Goal: Task Accomplishment & Management: Complete application form

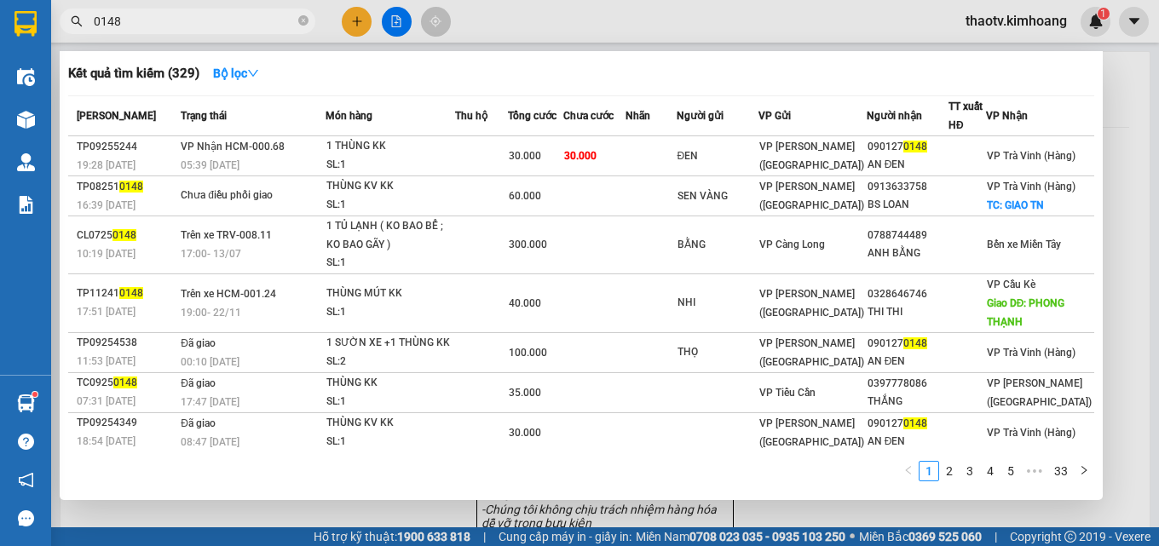
click at [182, 27] on input "0148" at bounding box center [194, 21] width 201 height 19
click at [188, 14] on input "0148" at bounding box center [194, 21] width 201 height 19
click at [155, 28] on input "0148" at bounding box center [194, 21] width 201 height 19
drag, startPoint x: 120, startPoint y: 17, endPoint x: 67, endPoint y: 1, distance: 55.3
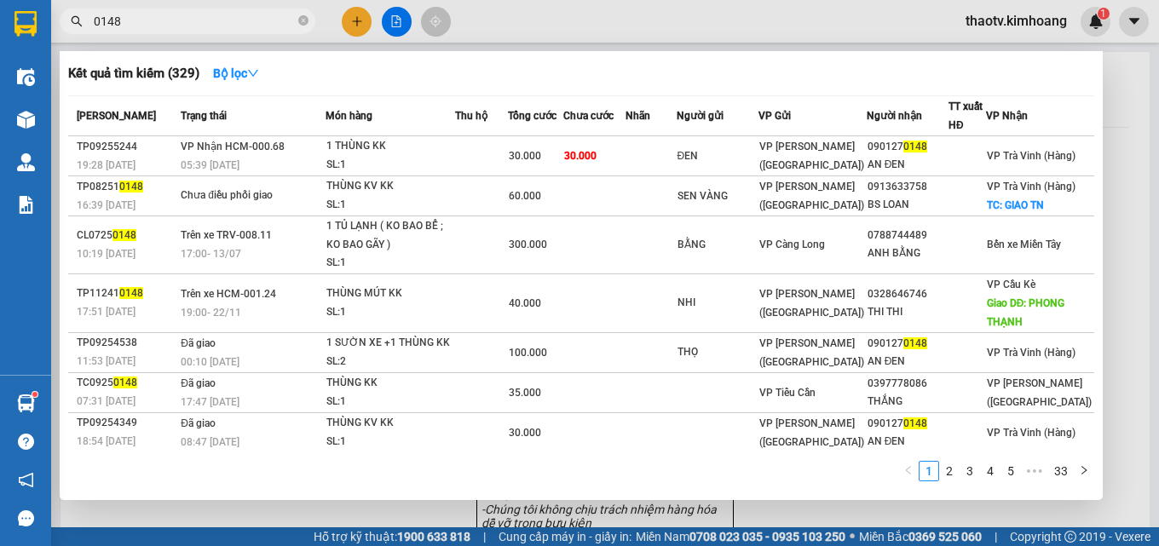
click at [1, 12] on section "Kết quả [PERSON_NAME] ( 329 ) Bộ lọc Mã ĐH Trạng thái Món hàng Thu hộ Tổng [PER…" at bounding box center [579, 273] width 1159 height 546
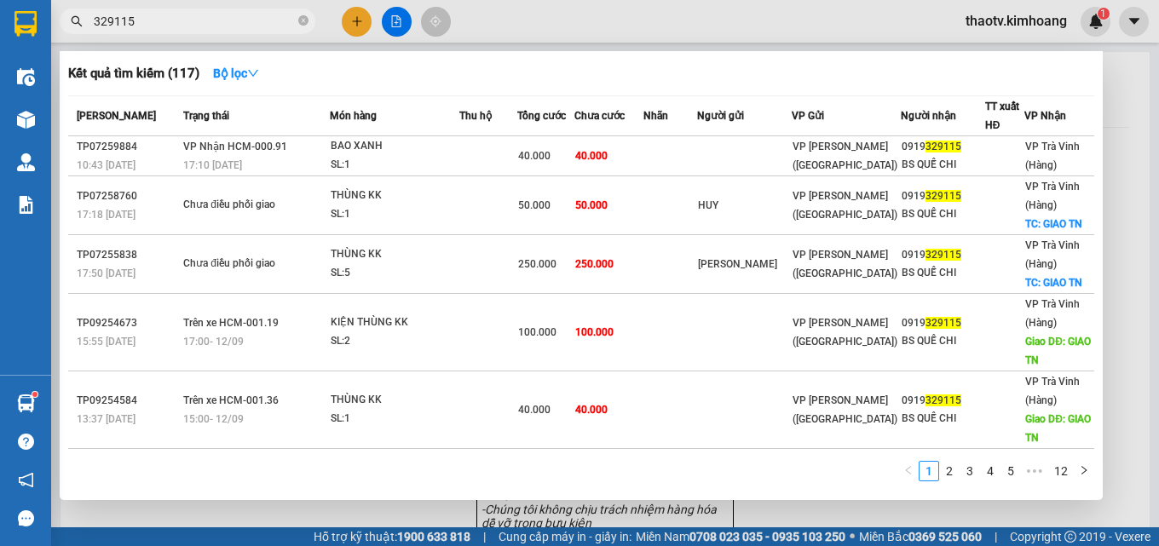
drag, startPoint x: 154, startPoint y: 20, endPoint x: 0, endPoint y: 10, distance: 154.6
click at [0, 10] on section "Kết quả [PERSON_NAME] ( 117 ) Bộ lọc Mã ĐH Trạng thái Món hàng Thu hộ Tổng [PER…" at bounding box center [579, 273] width 1159 height 546
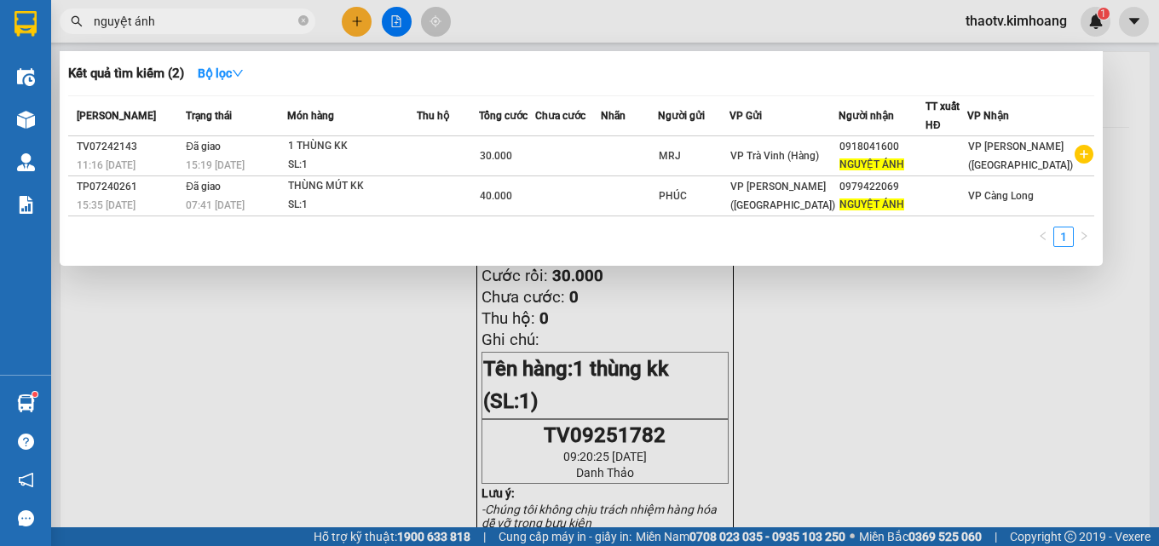
drag, startPoint x: 182, startPoint y: 28, endPoint x: 0, endPoint y: 39, distance: 182.8
click at [0, 39] on section "Kết quả [PERSON_NAME] ( 2 ) Bộ lọc Mã ĐH Trạng thái Món hàng Thu hộ Tổng [PERSO…" at bounding box center [579, 273] width 1159 height 546
type input "a"
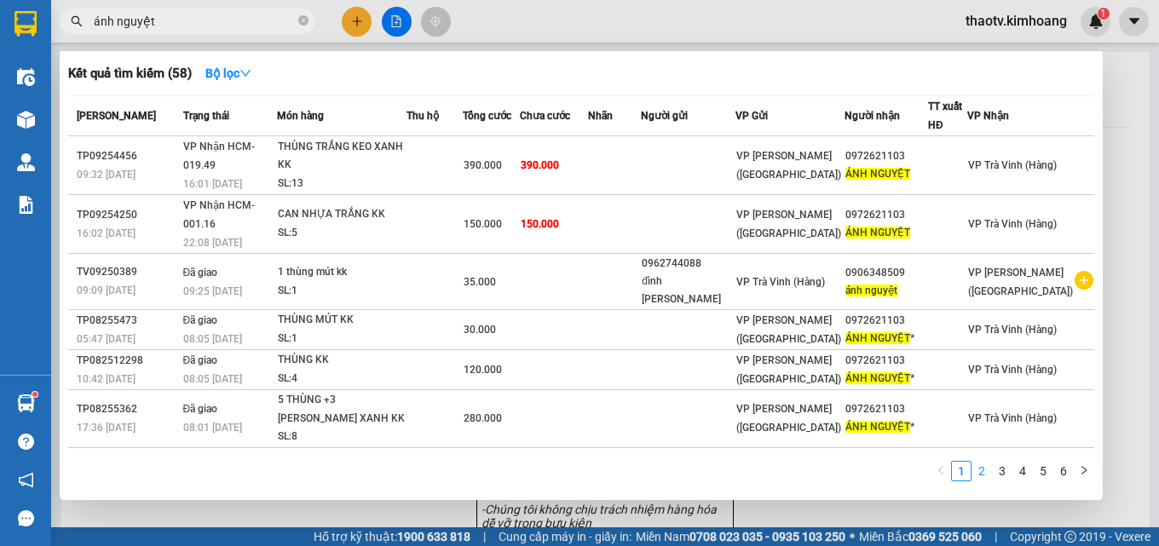
click at [983, 476] on link "2" at bounding box center [982, 471] width 19 height 19
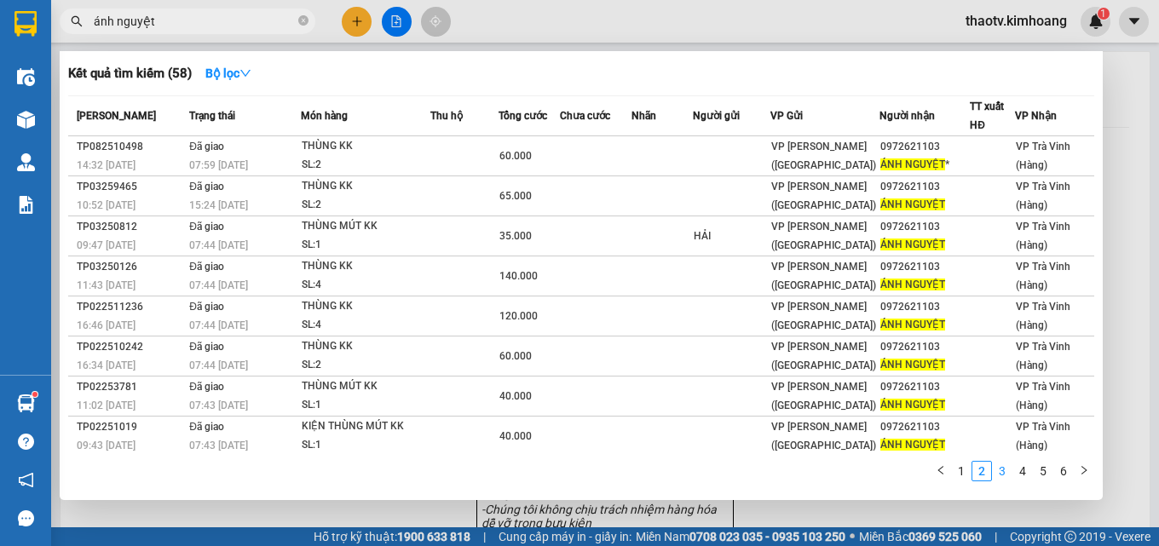
click at [995, 473] on link "3" at bounding box center [1002, 471] width 19 height 19
click at [1018, 471] on link "4" at bounding box center [1023, 471] width 19 height 19
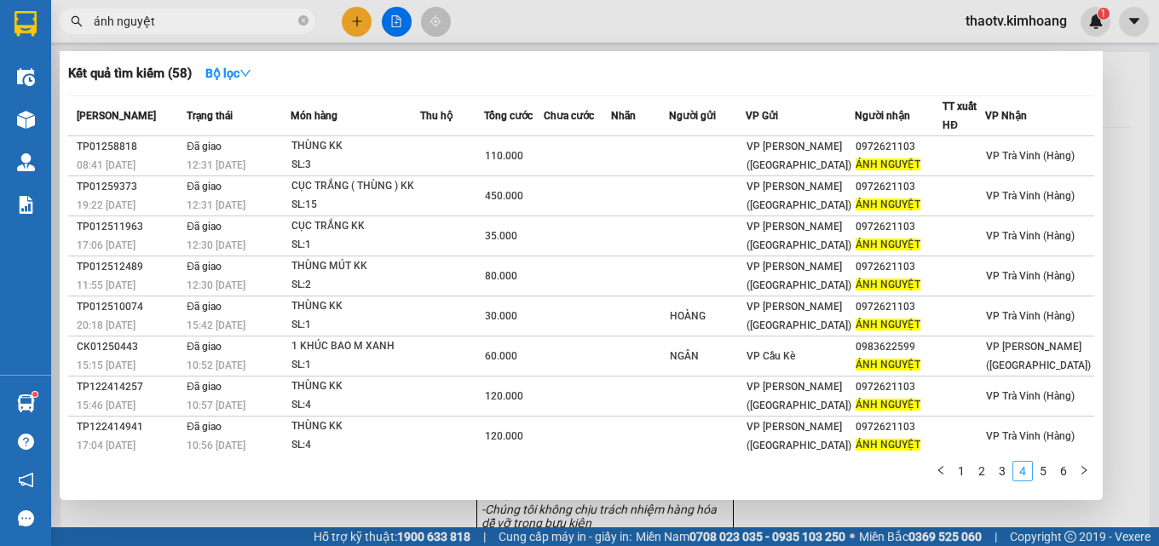
click at [1031, 473] on link "4" at bounding box center [1023, 471] width 19 height 19
click at [1046, 471] on link "5" at bounding box center [1043, 471] width 19 height 19
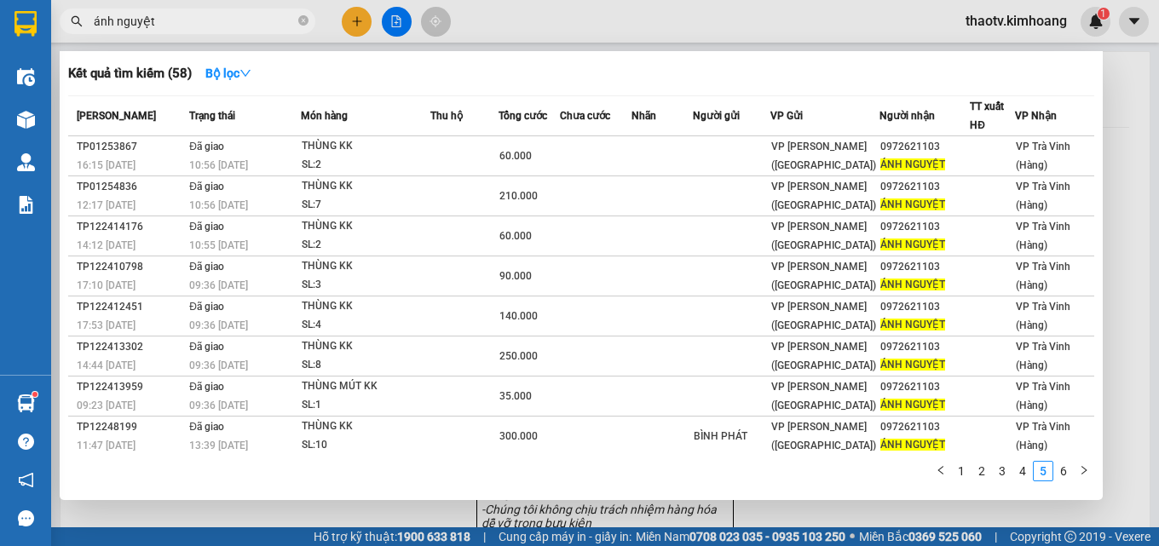
drag, startPoint x: 193, startPoint y: 32, endPoint x: 90, endPoint y: 31, distance: 102.3
click at [91, 31] on span "ánh nguyệt" at bounding box center [188, 22] width 256 height 26
drag, startPoint x: 160, startPoint y: 23, endPoint x: 0, endPoint y: -2, distance: 162.2
click at [0, 0] on html "Kết quả [PERSON_NAME] ( 58 ) Bộ lọc Mã ĐH Trạng thái Món hàng Thu hộ Tổng [PERS…" at bounding box center [579, 273] width 1159 height 546
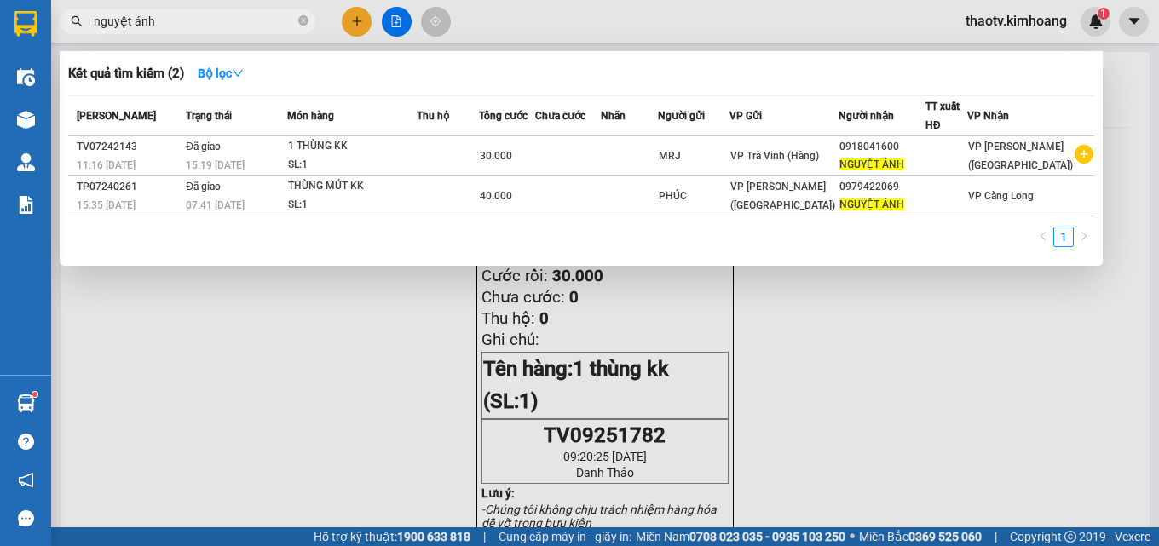
drag, startPoint x: 191, startPoint y: 19, endPoint x: 0, endPoint y: 14, distance: 191.0
click at [0, 14] on section "Kết quả [PERSON_NAME] ( 2 ) Bộ lọc Mã ĐH Trạng thái Món hàng Thu hộ Tổng [PERSO…" at bounding box center [579, 273] width 1159 height 546
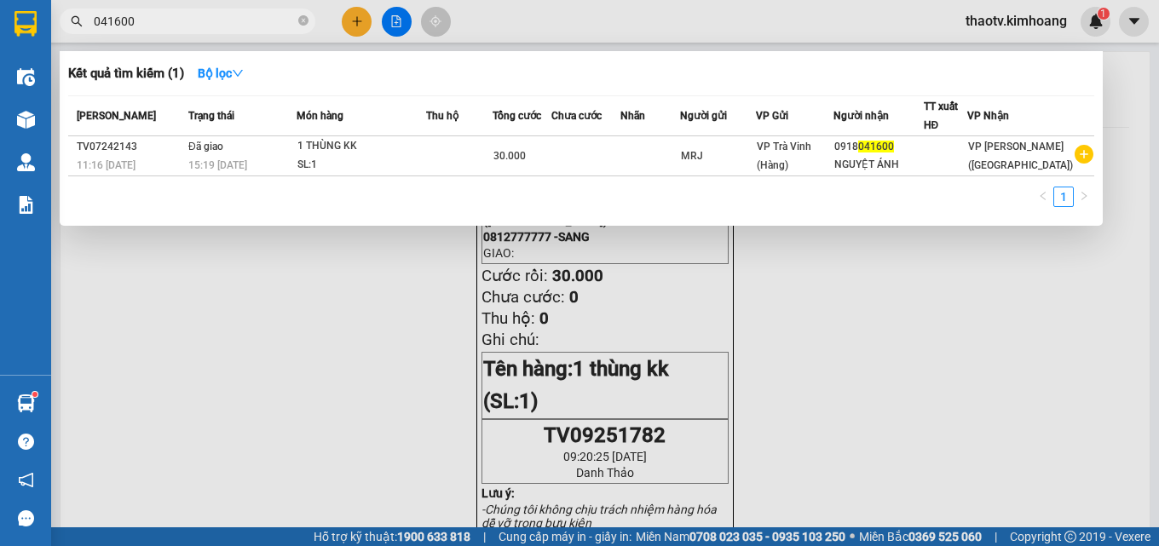
click at [141, 14] on input "041600" at bounding box center [194, 21] width 201 height 19
drag, startPoint x: 171, startPoint y: 10, endPoint x: 108, endPoint y: 13, distance: 62.3
click at [108, 13] on span "041600" at bounding box center [188, 22] width 256 height 26
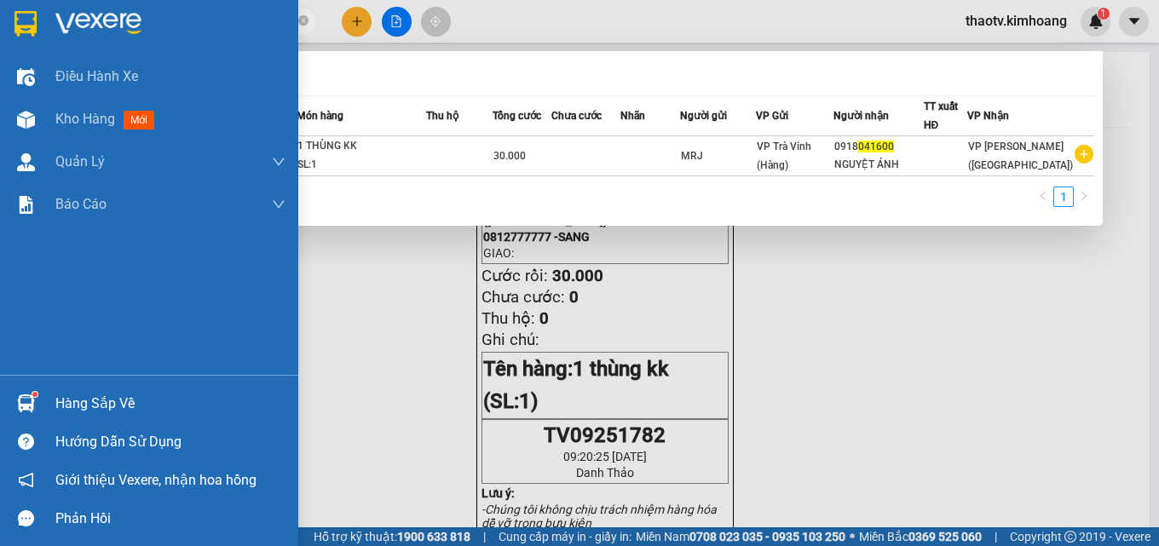
drag, startPoint x: 130, startPoint y: 15, endPoint x: 90, endPoint y: 25, distance: 41.2
click at [0, 55] on section "Kết quả [PERSON_NAME] ( 1 ) Bộ lọc Mã ĐH Trạng thái Món hàng Thu hộ Tổng [PERSO…" at bounding box center [579, 273] width 1159 height 546
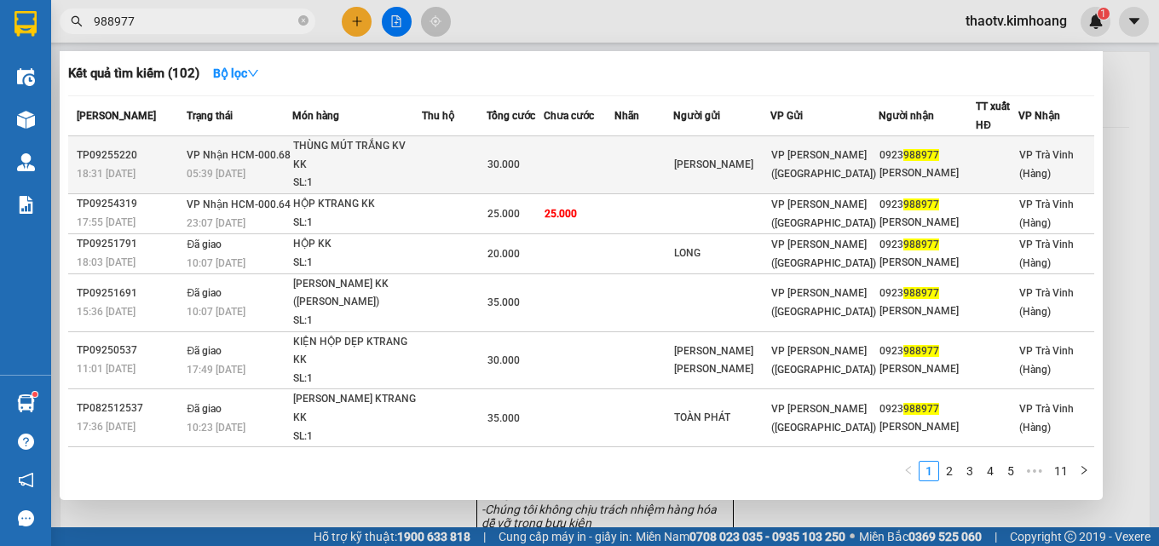
type input "988977"
click at [448, 176] on td at bounding box center [454, 165] width 64 height 58
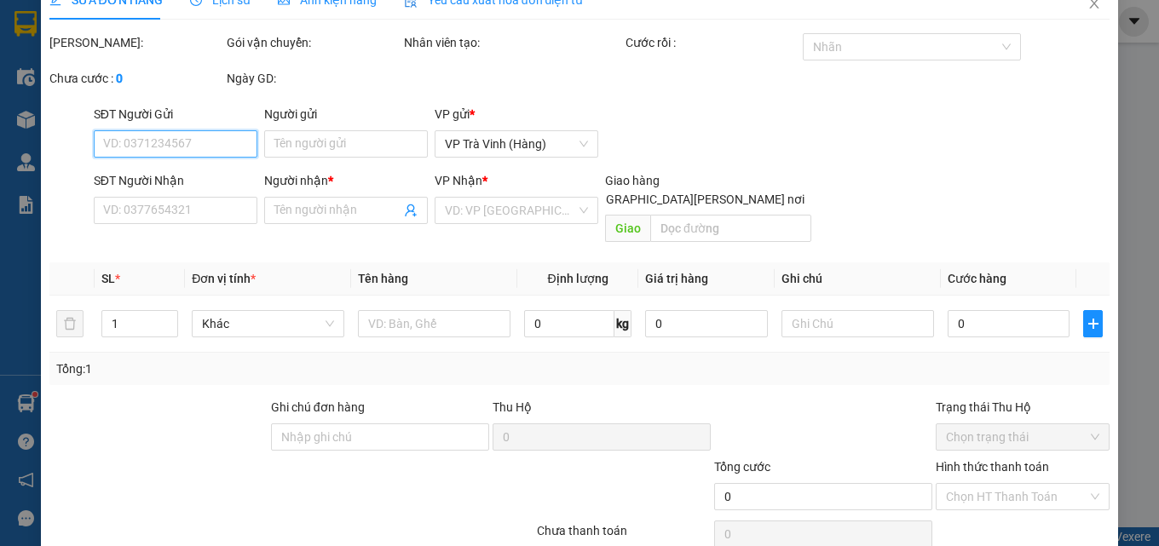
type input "[PERSON_NAME]"
type input "0923988977"
type input "[PERSON_NAME]"
type input "30.000"
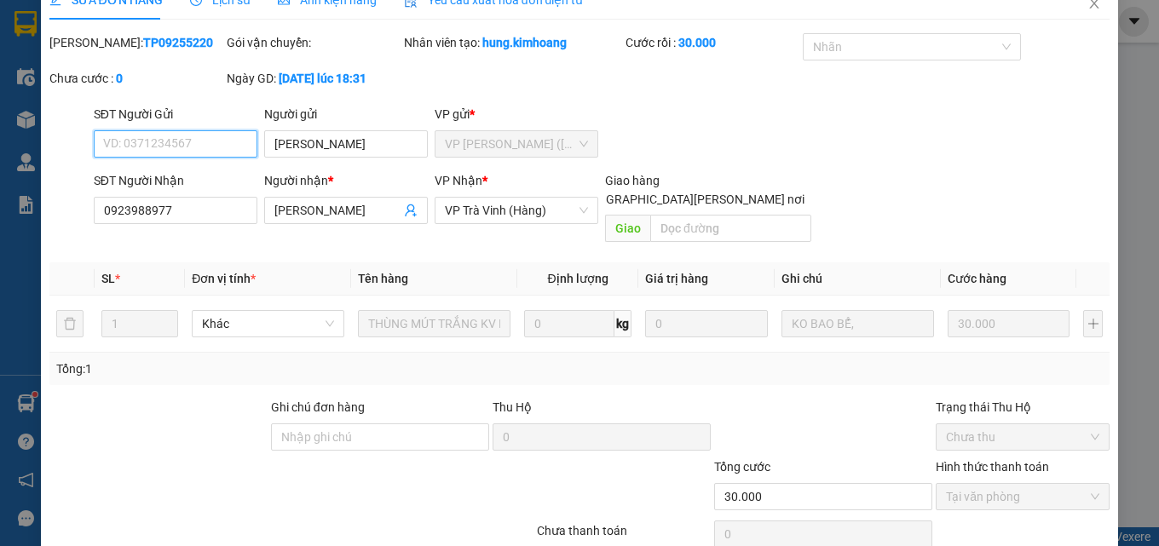
scroll to position [88, 0]
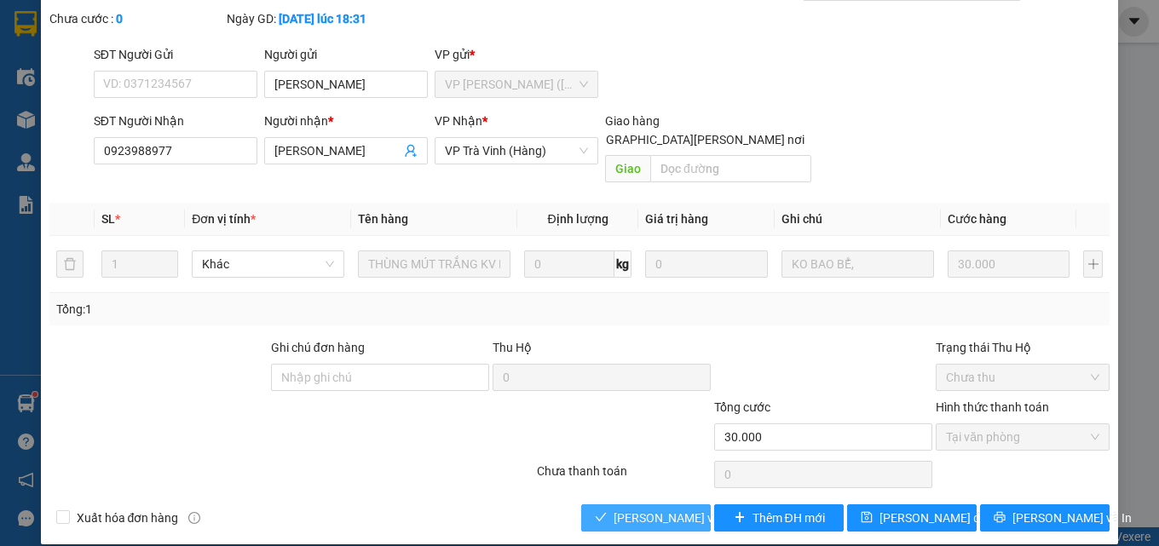
click at [668, 509] on span "[PERSON_NAME] và [PERSON_NAME] hàng" at bounding box center [729, 518] width 230 height 19
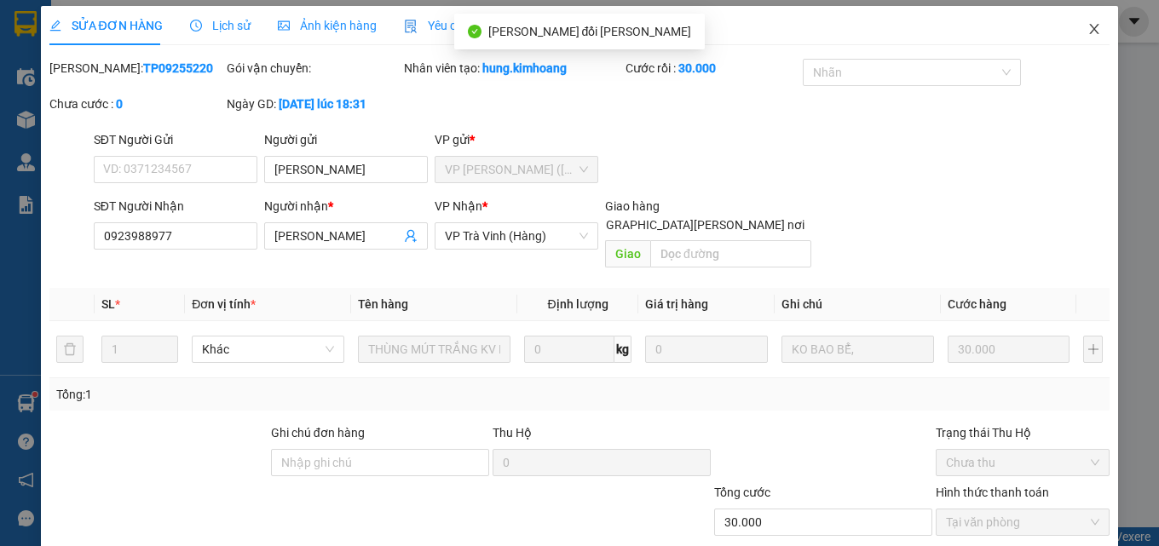
scroll to position [0, 0]
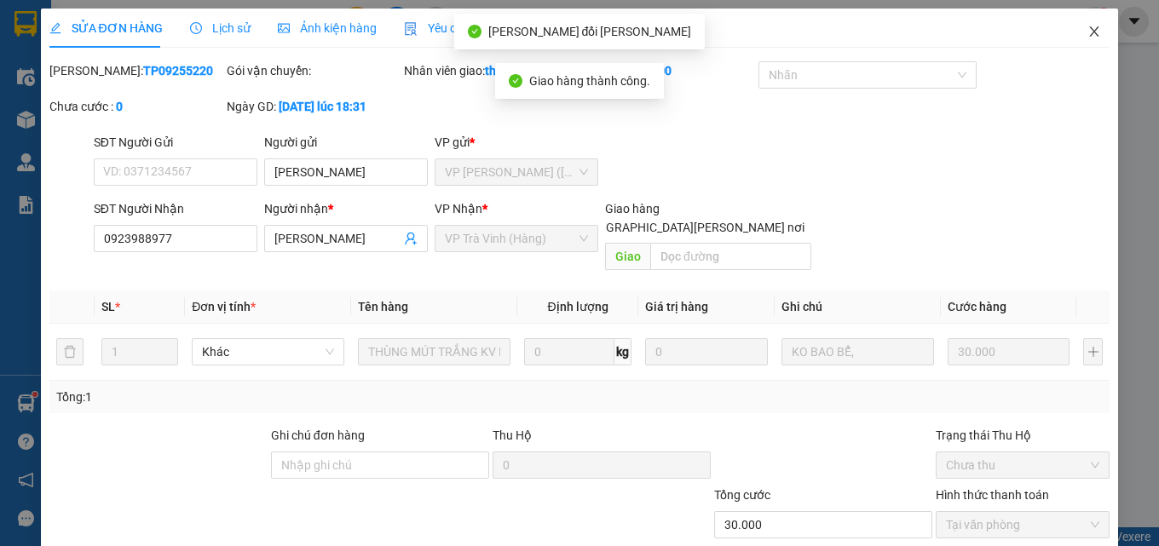
click at [1088, 29] on icon "close" at bounding box center [1095, 32] width 14 height 14
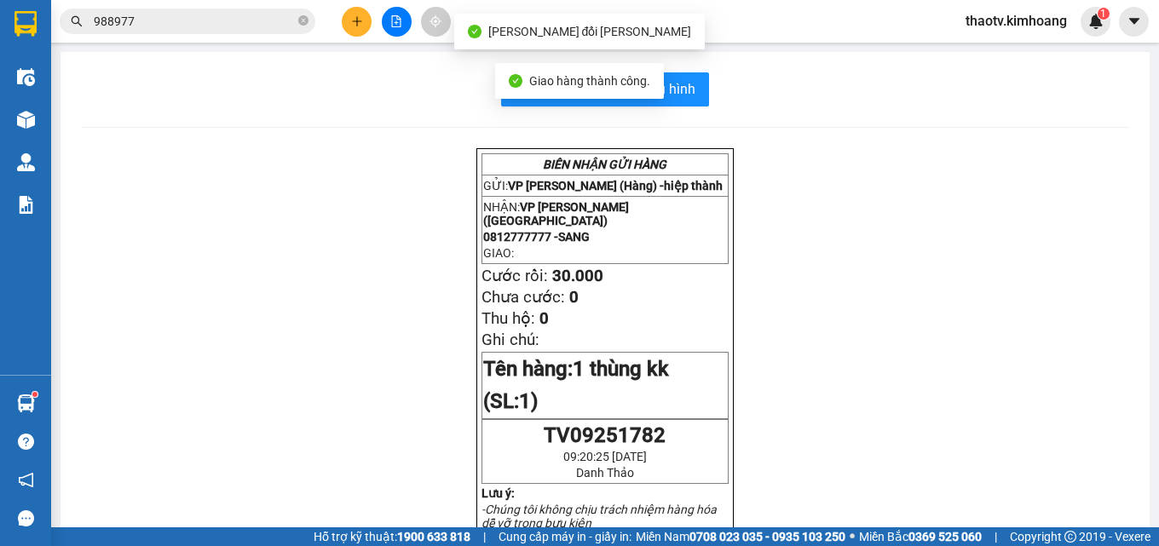
click at [175, 26] on input "988977" at bounding box center [194, 21] width 201 height 19
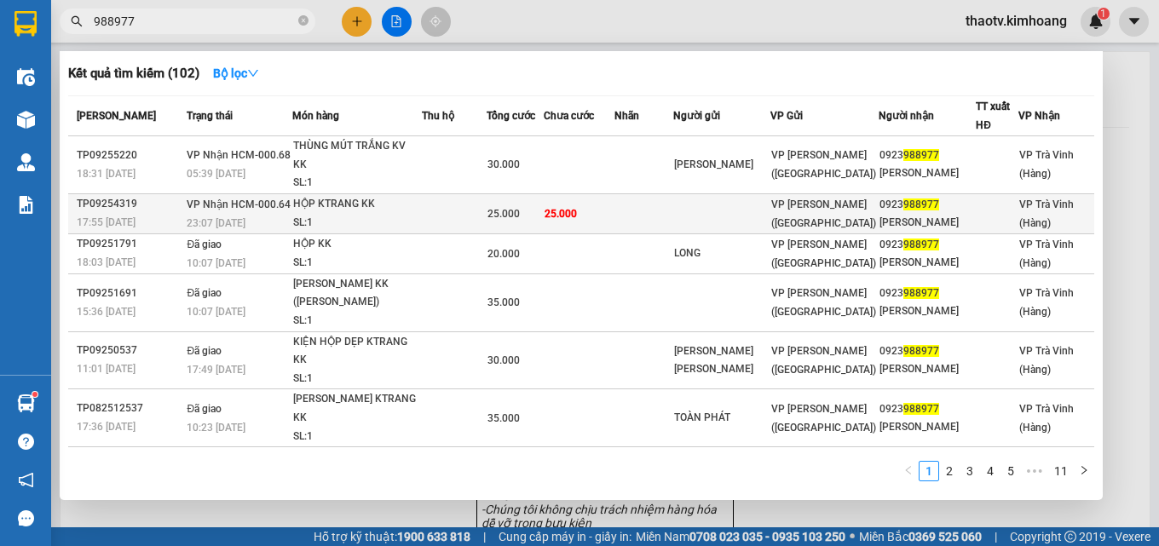
click at [304, 212] on div "HỘP KTRANG KK" at bounding box center [357, 204] width 128 height 19
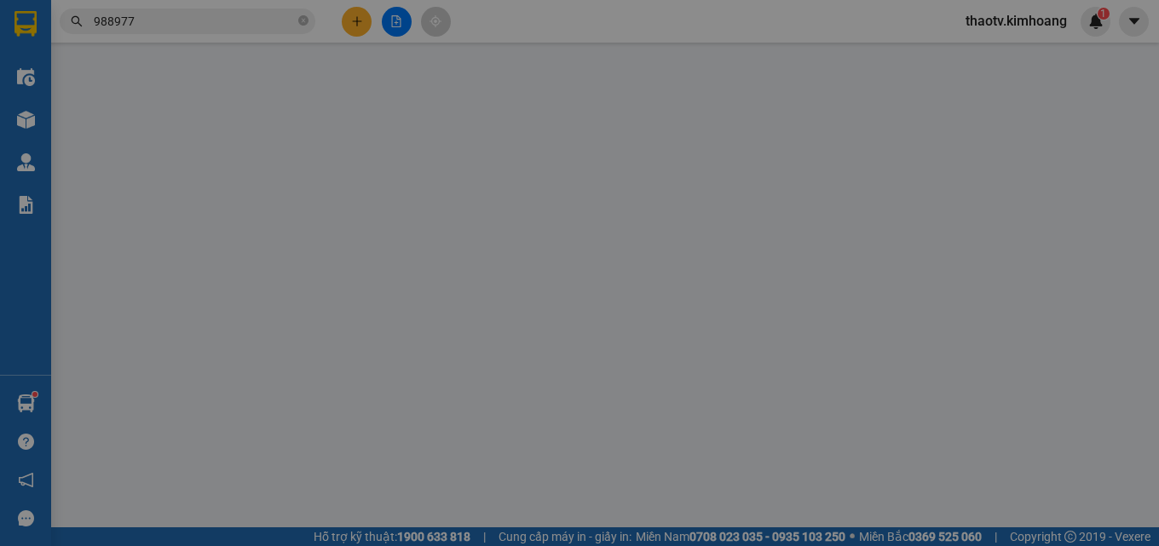
type input "0923988977"
type input "[PERSON_NAME]"
type input "25.000"
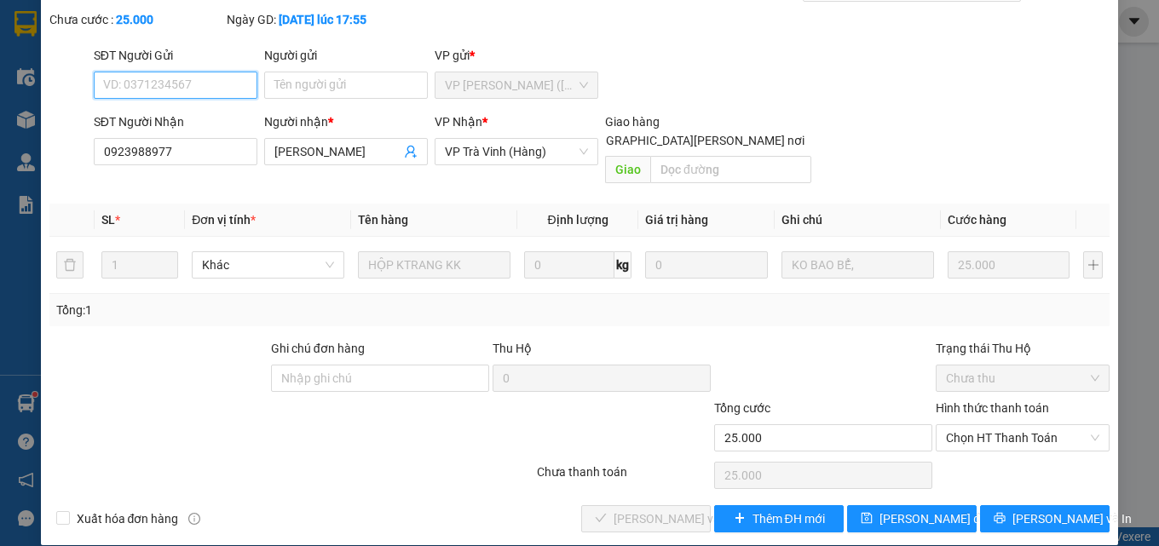
scroll to position [88, 0]
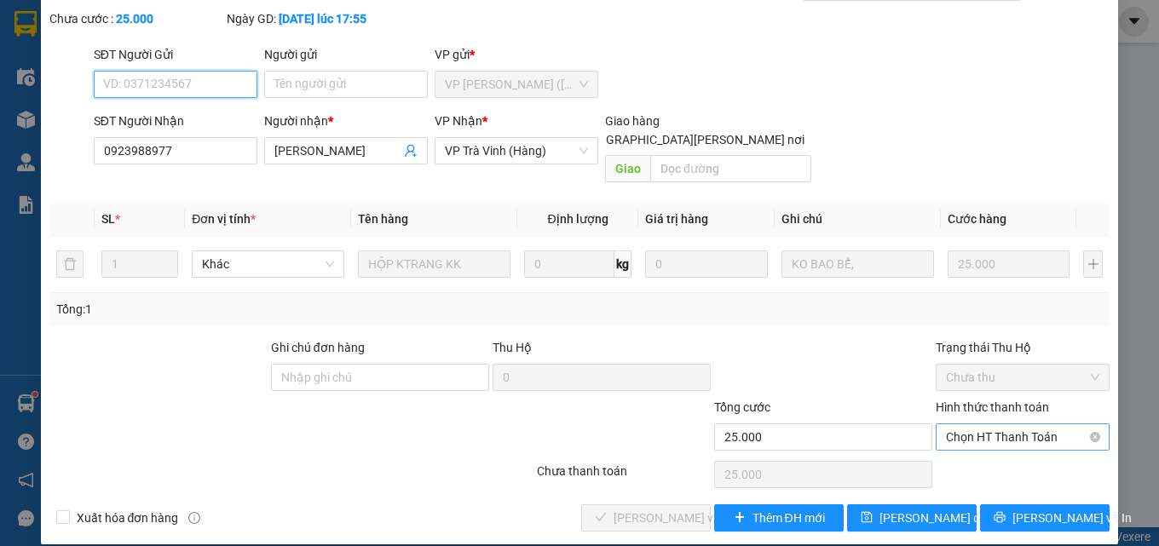
click at [998, 425] on span "Chọn HT Thanh Toán" at bounding box center [1022, 438] width 153 height 26
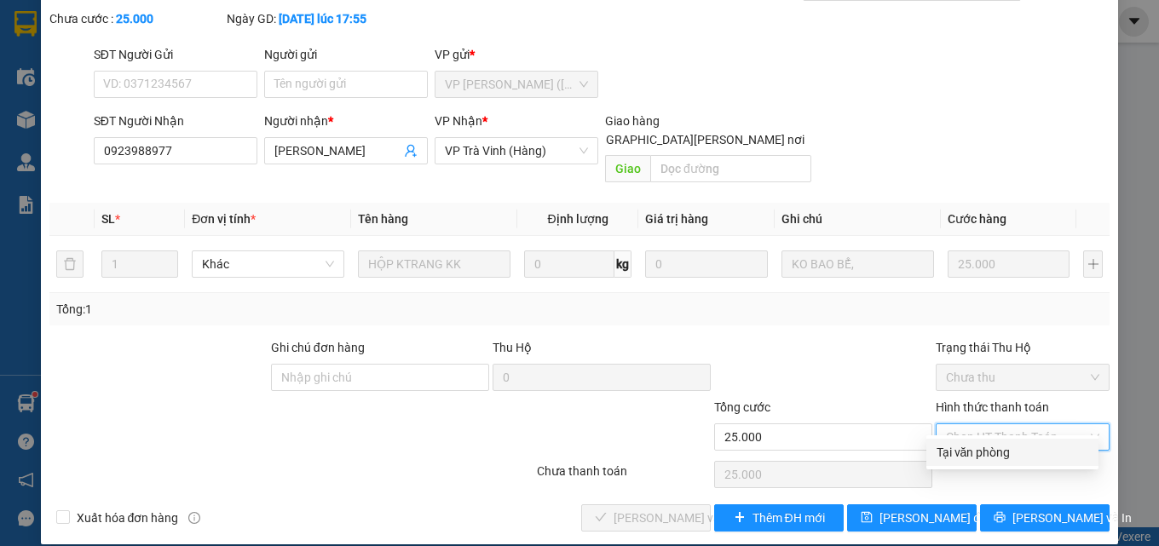
click at [977, 458] on div "Tại văn phòng" at bounding box center [1013, 452] width 152 height 19
type input "0"
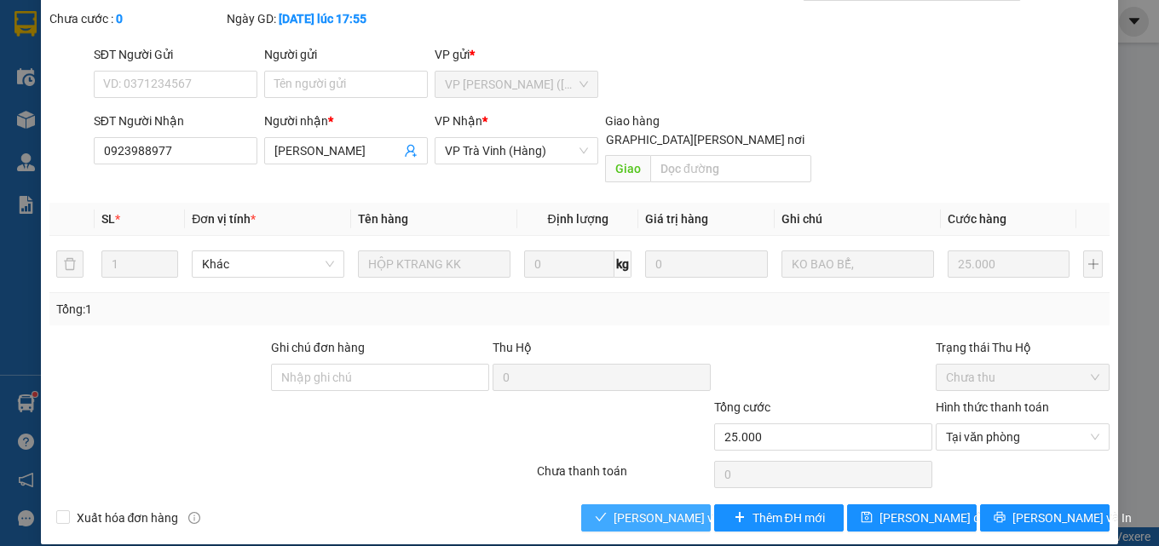
click at [659, 509] on span "[PERSON_NAME] và [PERSON_NAME] hàng" at bounding box center [729, 518] width 230 height 19
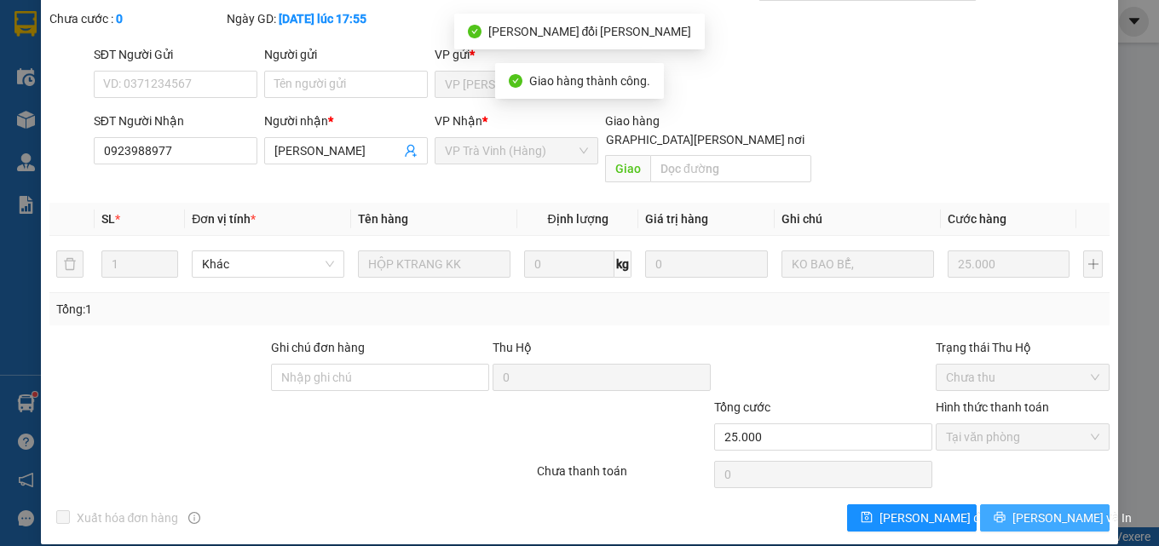
click at [1035, 510] on span "[PERSON_NAME] và In" at bounding box center [1072, 518] width 119 height 19
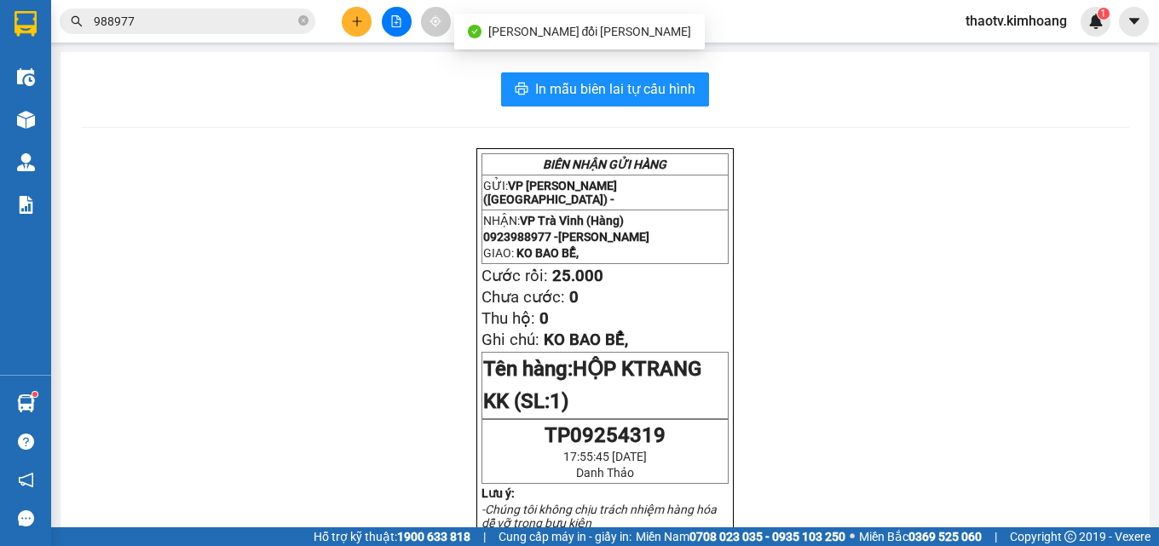
click at [182, 21] on input "988977" at bounding box center [194, 21] width 201 height 19
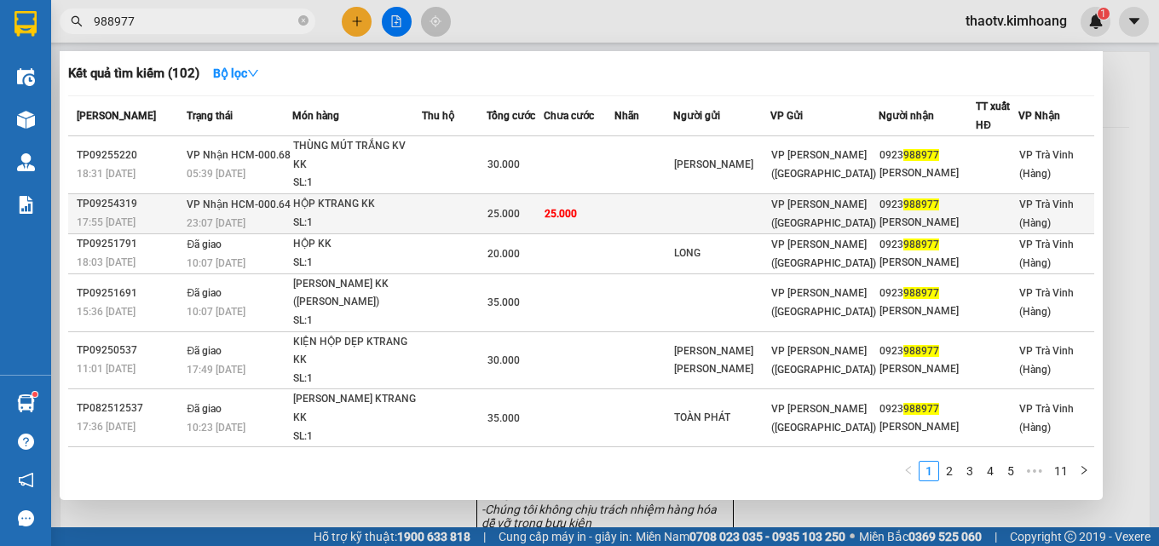
click at [257, 217] on div "23:07 [DATE]" at bounding box center [239, 223] width 105 height 19
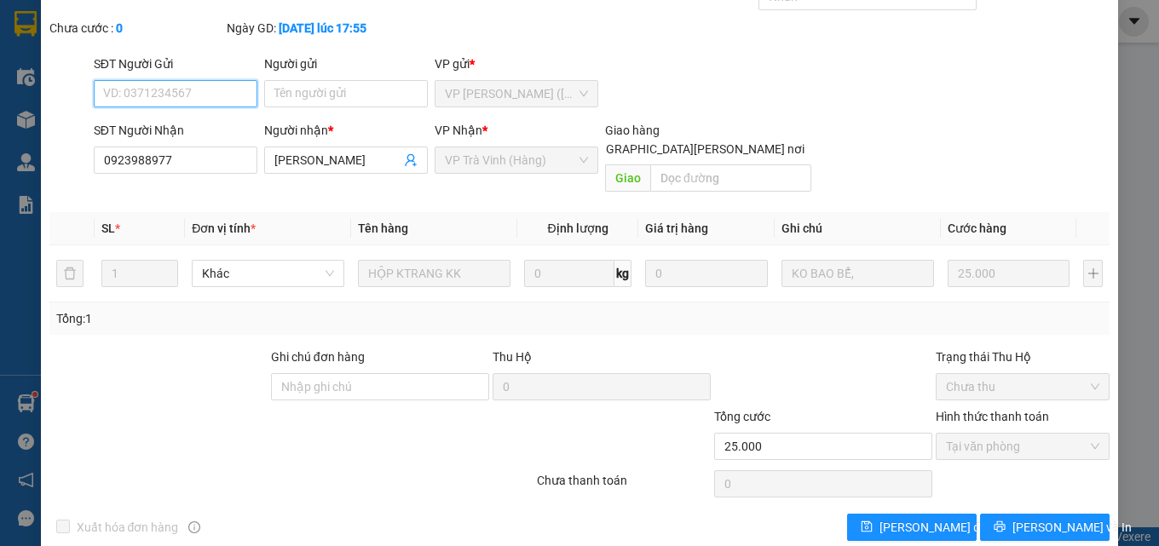
scroll to position [107, 0]
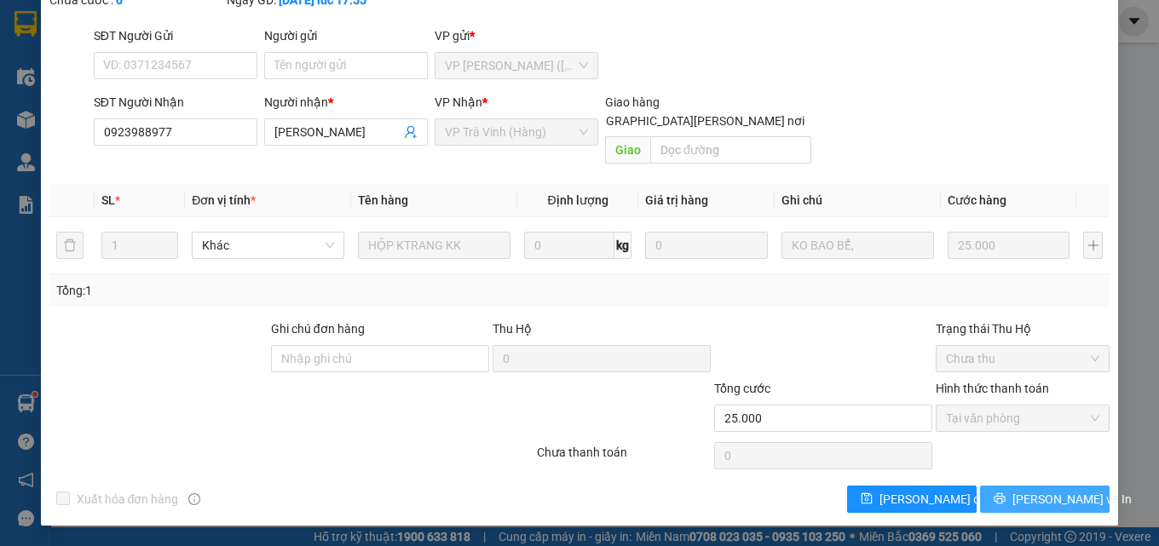
click at [1026, 499] on span "[PERSON_NAME] và In" at bounding box center [1072, 499] width 119 height 19
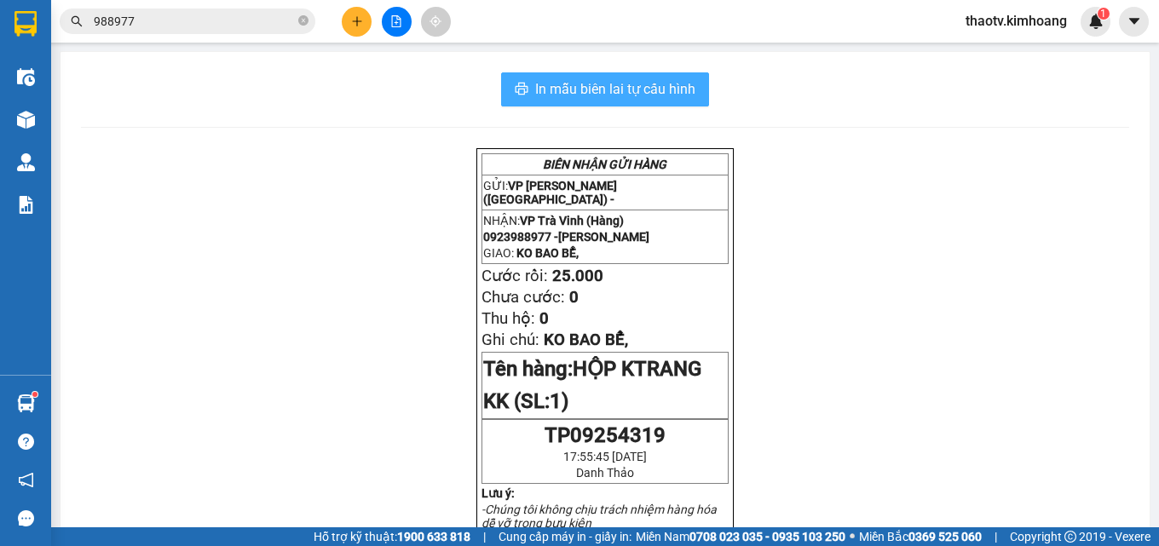
click at [632, 95] on span "In mẫu biên lai tự cấu hình" at bounding box center [615, 88] width 160 height 21
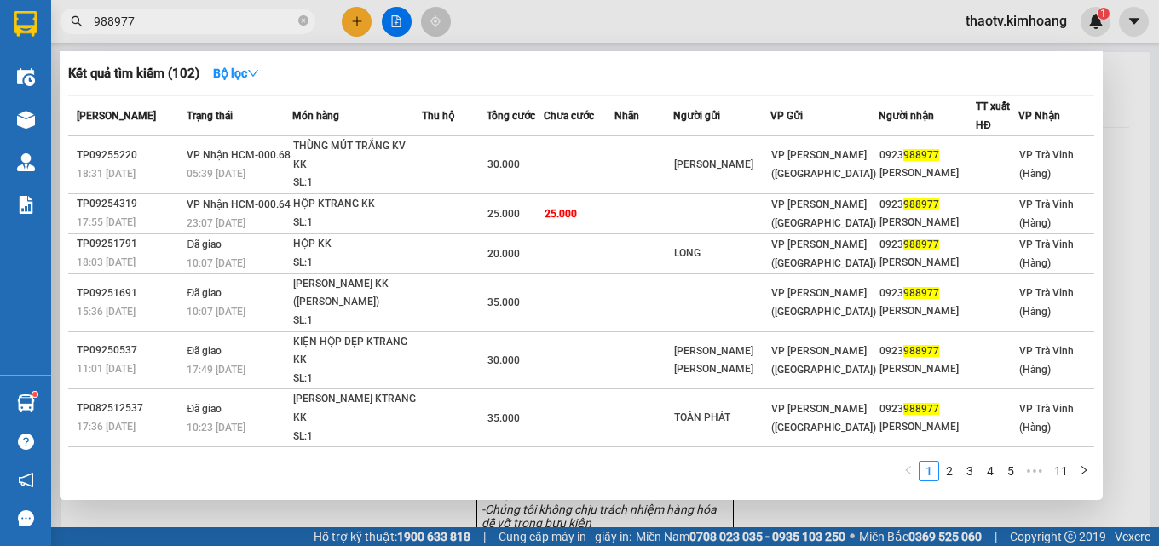
click at [142, 26] on input "988977" at bounding box center [194, 21] width 201 height 19
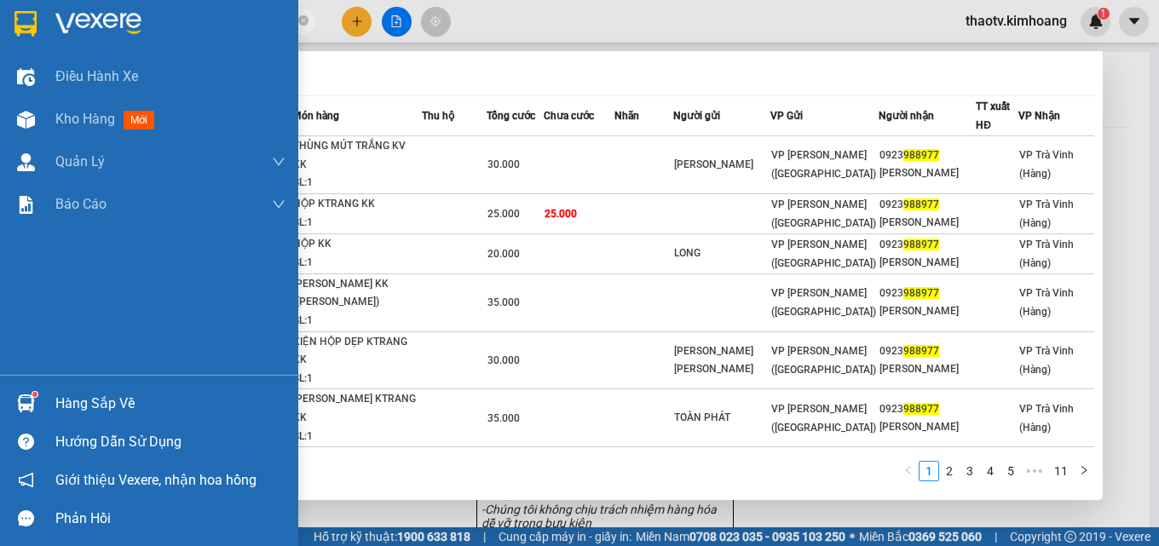
drag, startPoint x: 153, startPoint y: 26, endPoint x: 0, endPoint y: 25, distance: 152.6
click at [0, 25] on section "Kết quả [PERSON_NAME] ( 102 ) Bộ lọc Mã ĐH Trạng thái Món hàng Thu hộ Tổng [PER…" at bounding box center [579, 273] width 1159 height 546
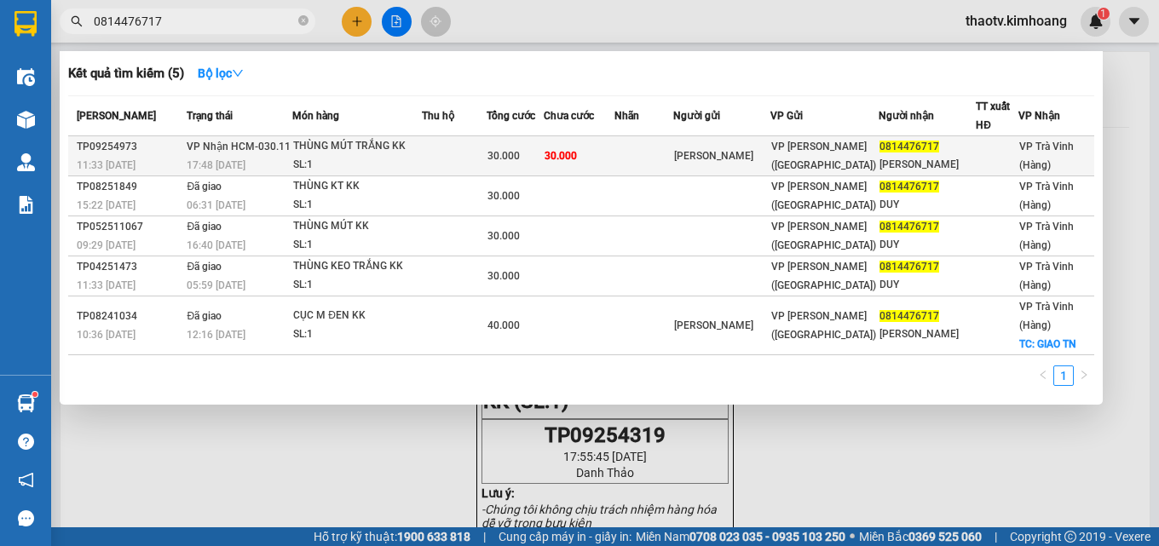
type input "0814476717"
click at [421, 152] on div "THÙNG MÚT TRẮNG KK" at bounding box center [357, 146] width 128 height 19
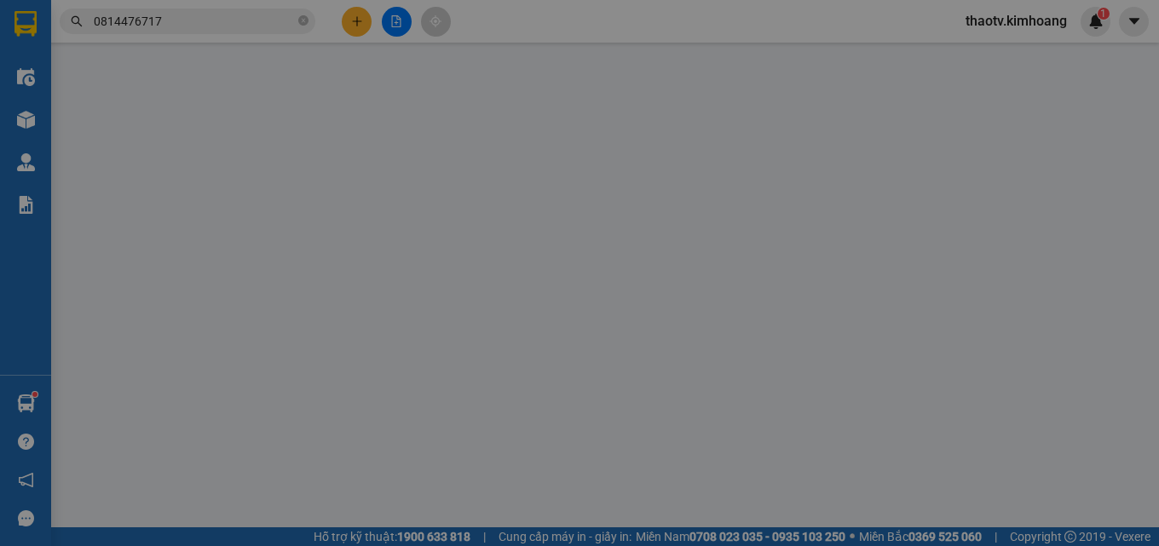
type input "[PERSON_NAME]"
type input "0814476717"
type input "[PERSON_NAME]"
type input "30.000"
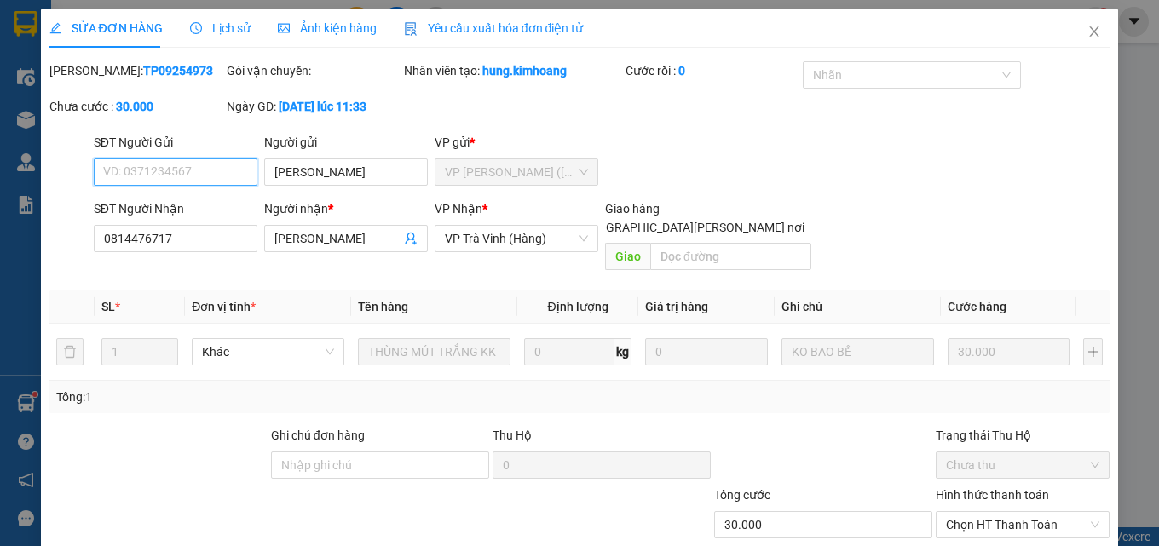
scroll to position [79, 0]
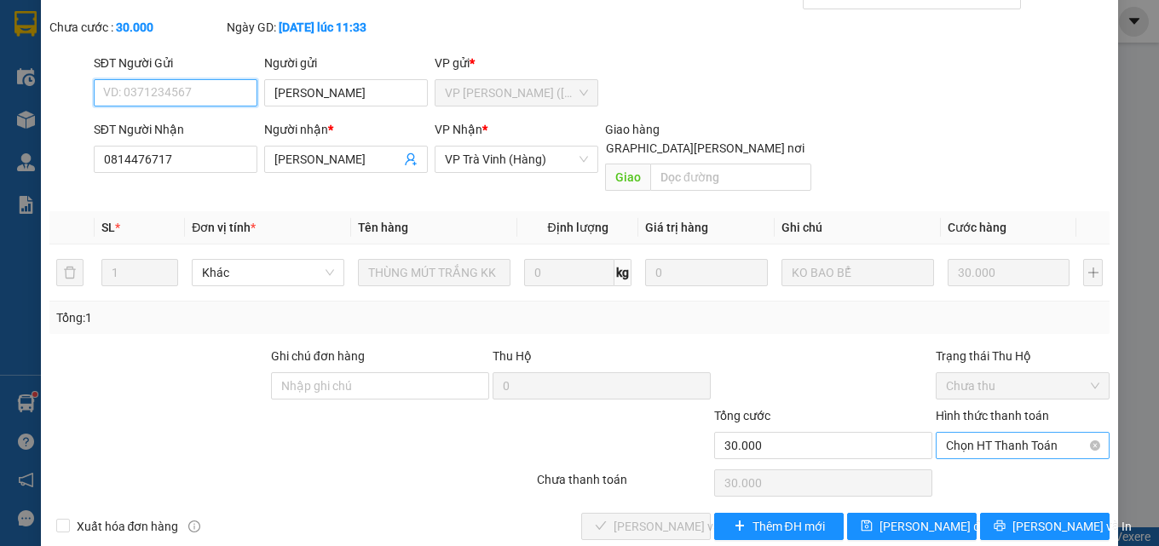
click at [991, 436] on span "Chọn HT Thanh Toán" at bounding box center [1022, 446] width 153 height 26
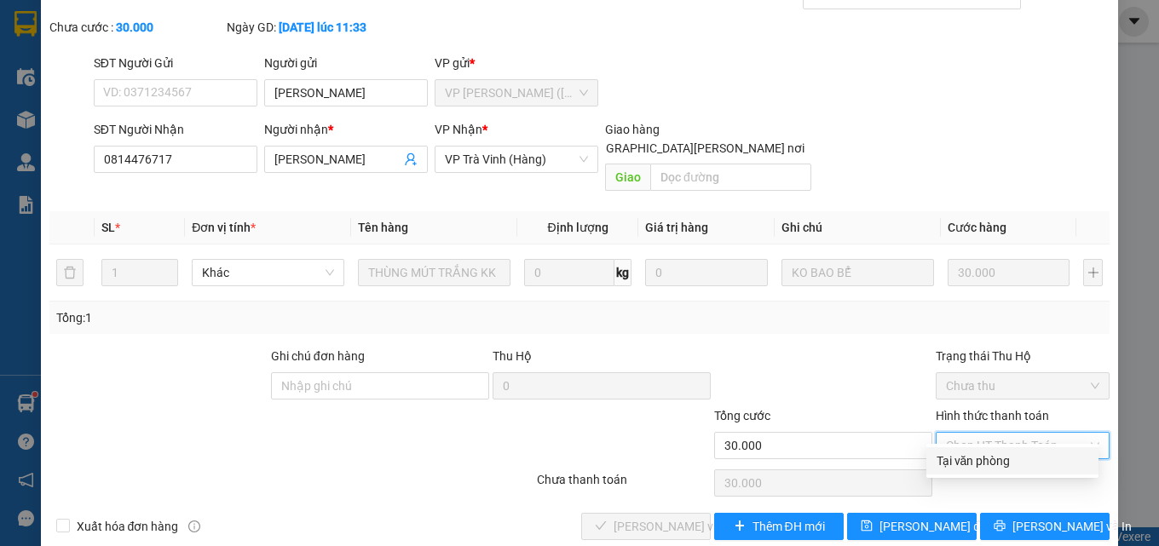
click at [974, 471] on div "Tại văn phòng" at bounding box center [1013, 461] width 172 height 27
type input "0"
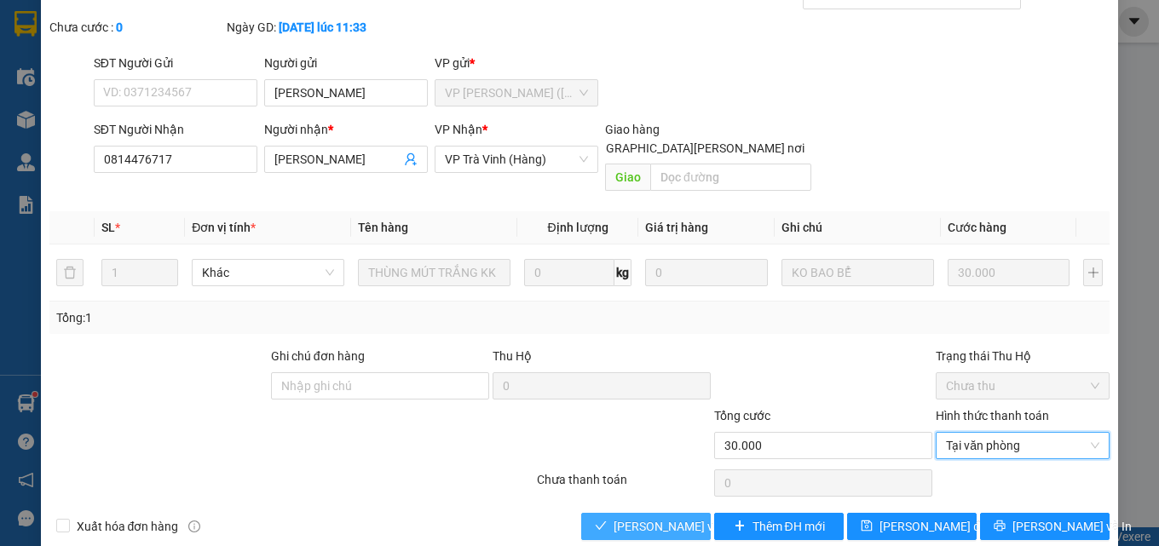
click at [661, 517] on span "[PERSON_NAME] và [PERSON_NAME] hàng" at bounding box center [729, 526] width 230 height 19
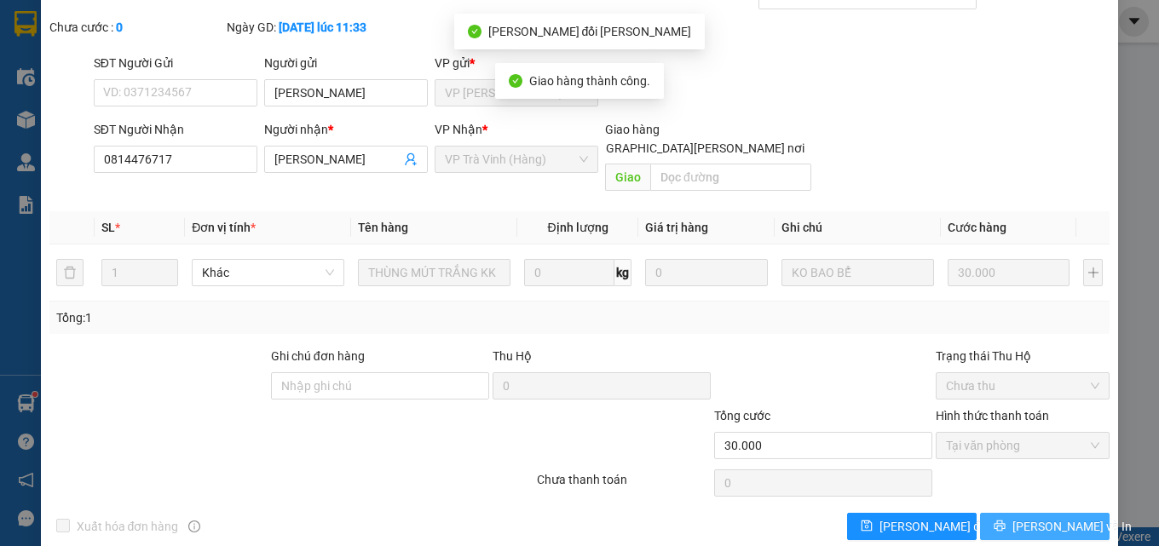
click at [1015, 514] on button "[PERSON_NAME] và In" at bounding box center [1045, 526] width 130 height 27
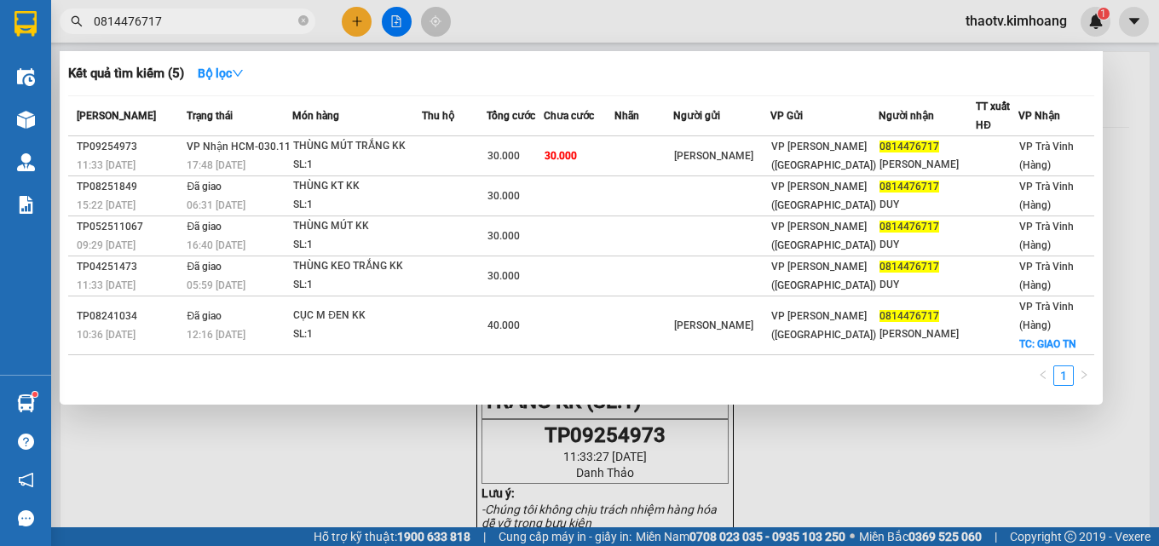
drag, startPoint x: 164, startPoint y: 20, endPoint x: 0, endPoint y: 56, distance: 167.6
click at [0, 55] on section "Kết quả [PERSON_NAME] ( 5 ) Bộ lọc Mã ĐH Trạng thái Món hàng Thu hộ Tổng [PERSO…" at bounding box center [579, 273] width 1159 height 546
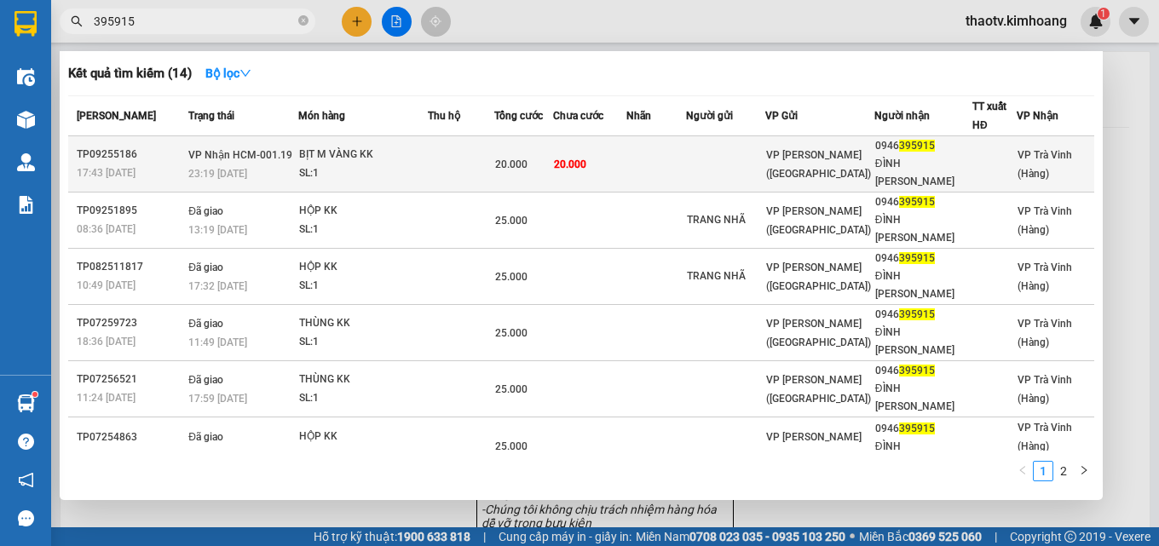
type input "395915"
click at [547, 158] on div "20.000" at bounding box center [523, 164] width 57 height 19
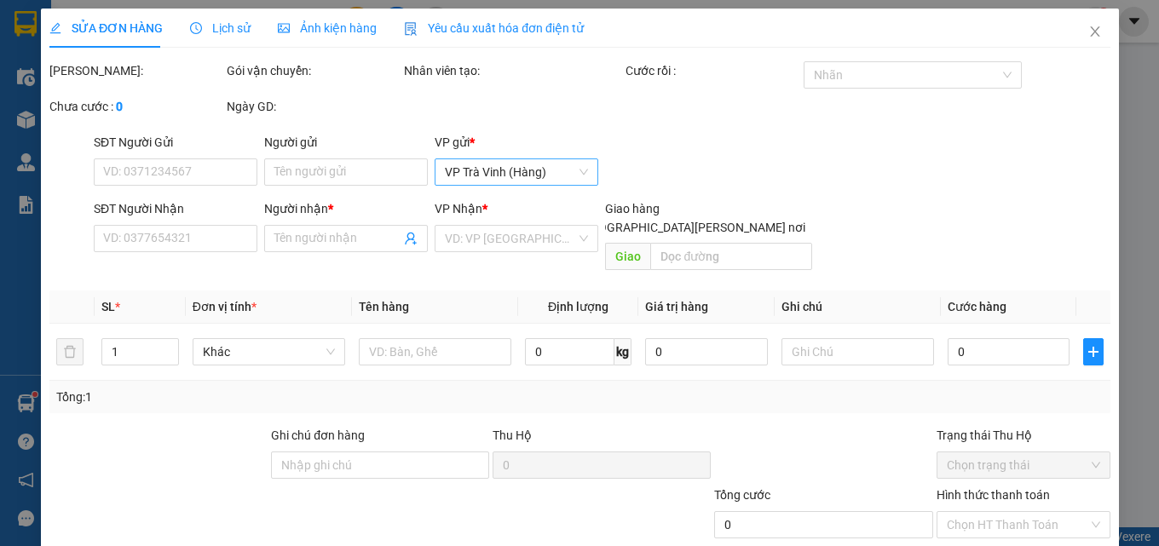
type input "0946395915"
type input "ĐÌNH [PERSON_NAME]"
type input "20.000"
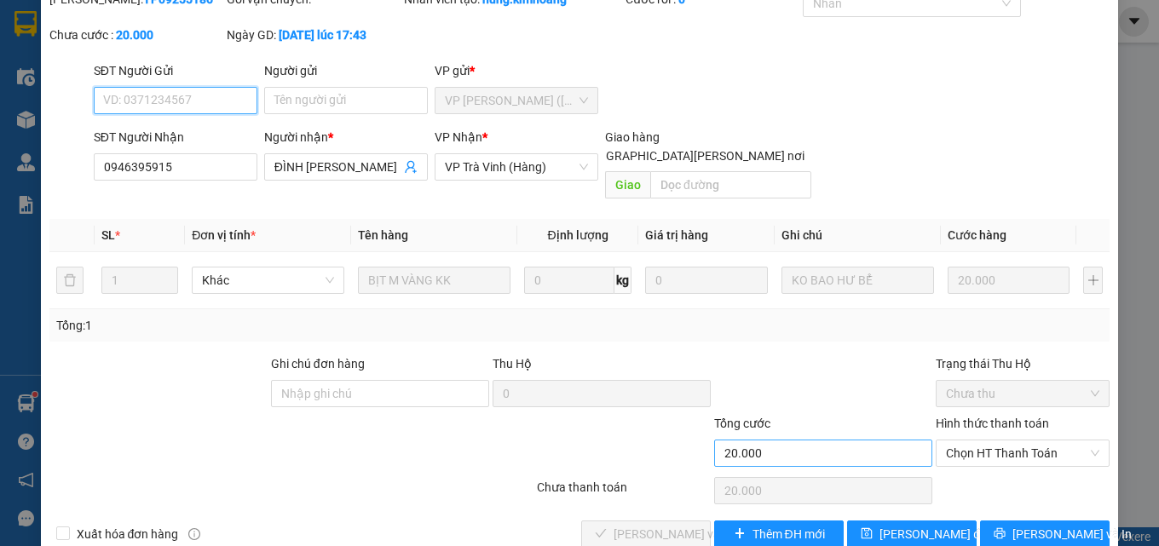
scroll to position [88, 0]
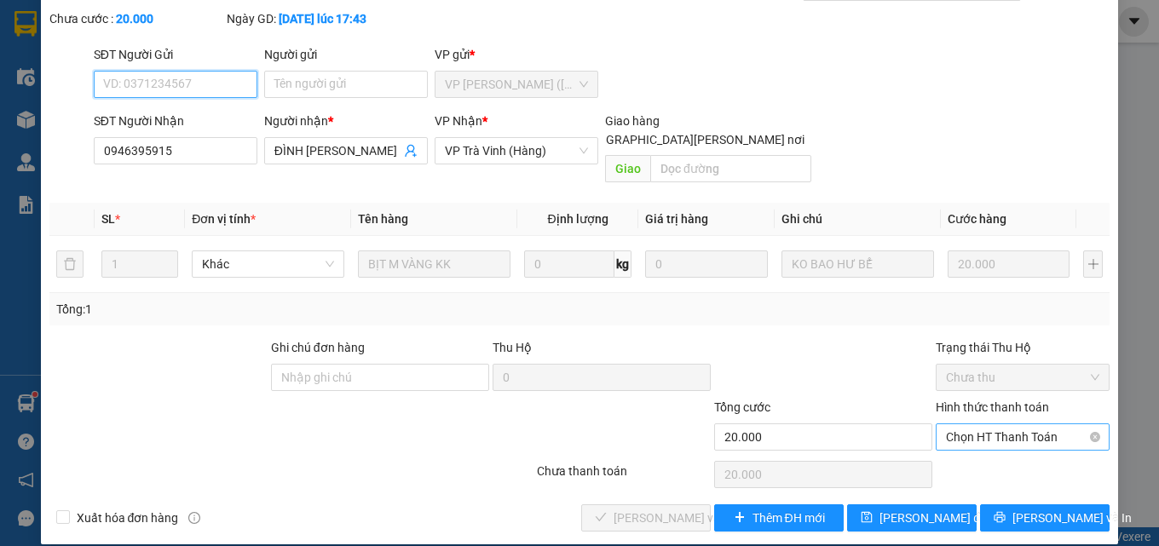
click at [979, 425] on span "Chọn HT Thanh Toán" at bounding box center [1022, 438] width 153 height 26
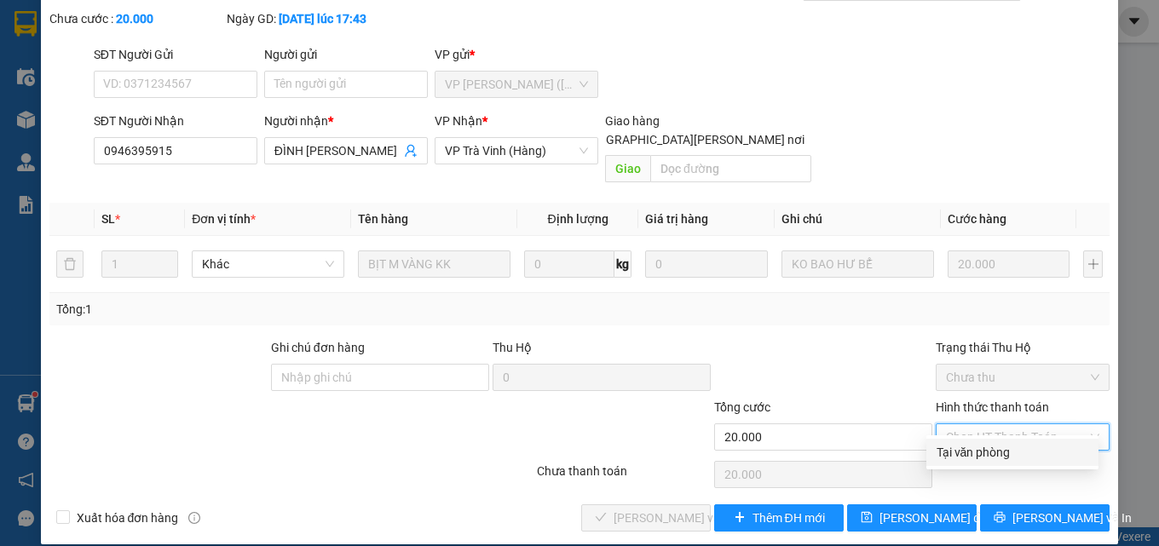
click at [974, 457] on div "Tại văn phòng" at bounding box center [1013, 452] width 152 height 19
type input "0"
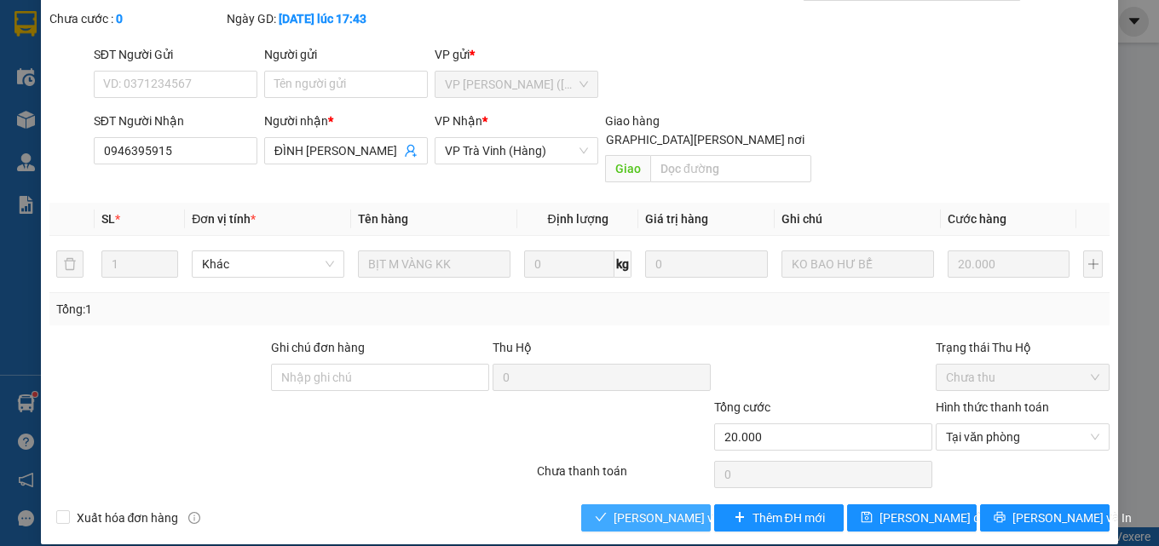
click at [645, 509] on span "[PERSON_NAME] và [PERSON_NAME] hàng" at bounding box center [729, 518] width 230 height 19
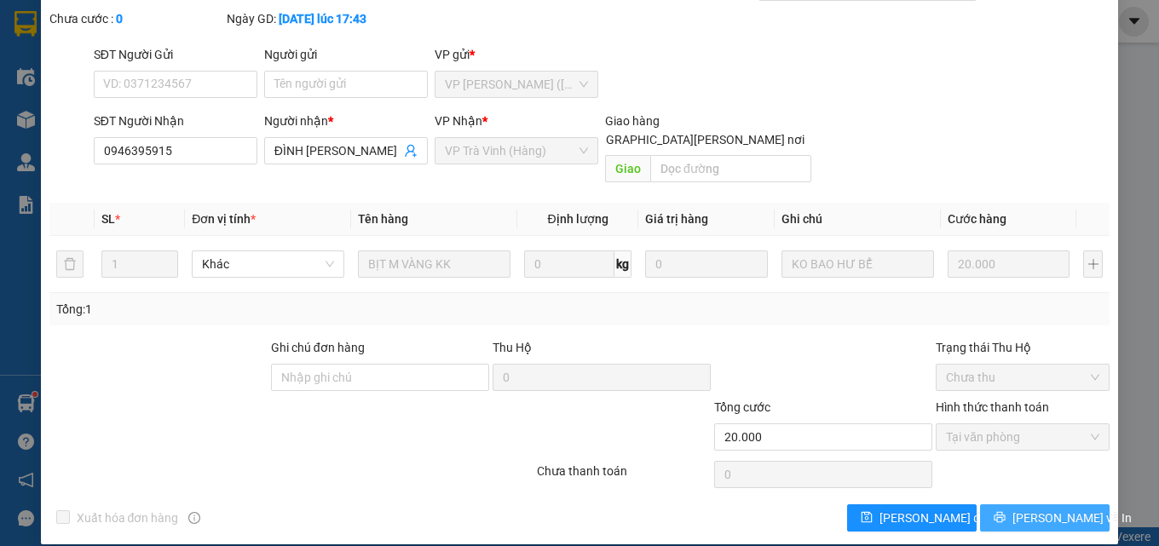
click at [1020, 517] on span "[PERSON_NAME] và In" at bounding box center [1072, 518] width 119 height 19
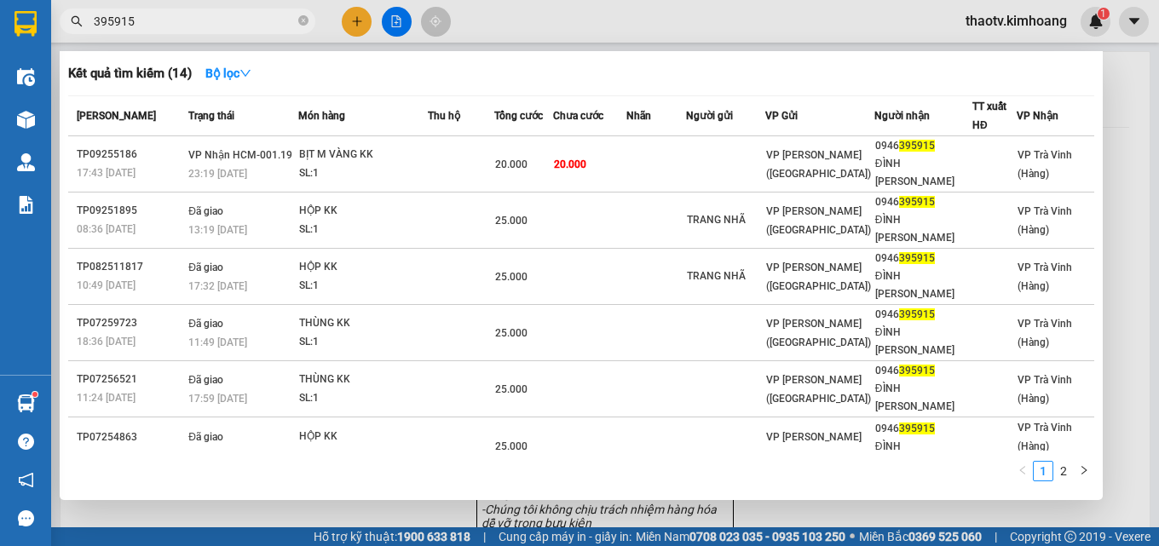
drag, startPoint x: 149, startPoint y: 23, endPoint x: 345, endPoint y: 57, distance: 199.0
click at [0, 119] on section "Kết quả [PERSON_NAME] ( 14 ) Bộ lọc Mã ĐH Trạng thái Món hàng Thu hộ Tổng [PERS…" at bounding box center [579, 273] width 1159 height 546
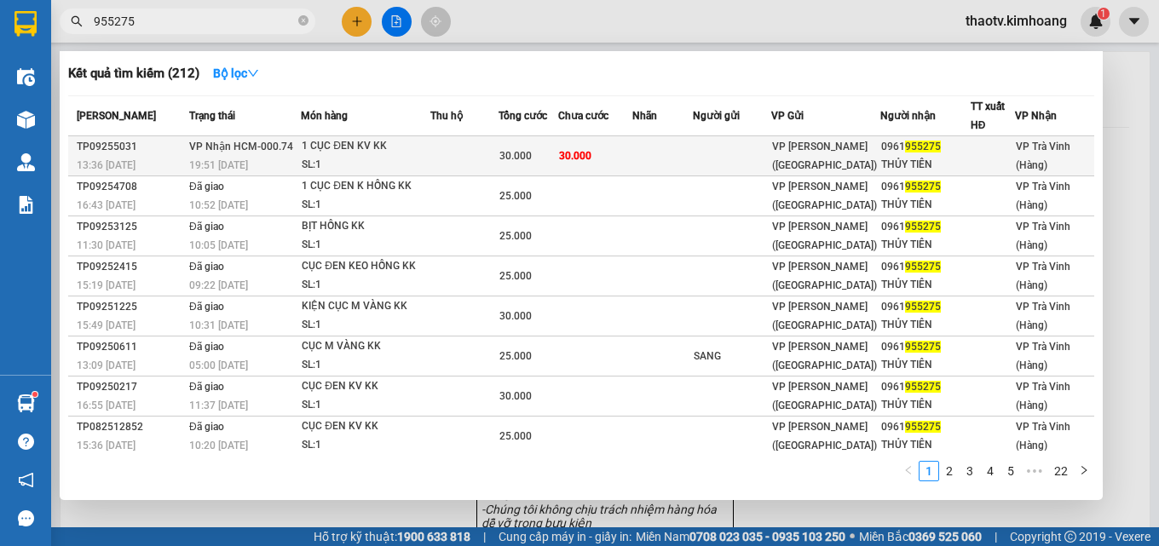
type input "955275"
click at [476, 157] on td at bounding box center [465, 156] width 68 height 40
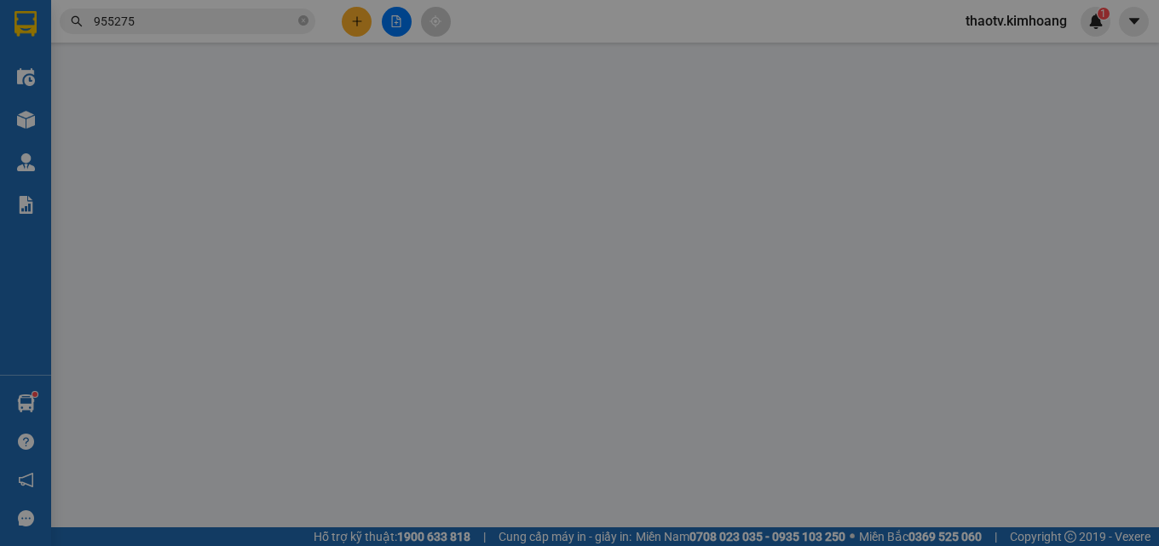
type input "0961955275"
type input "THỦY TIÊN"
type input "30.000"
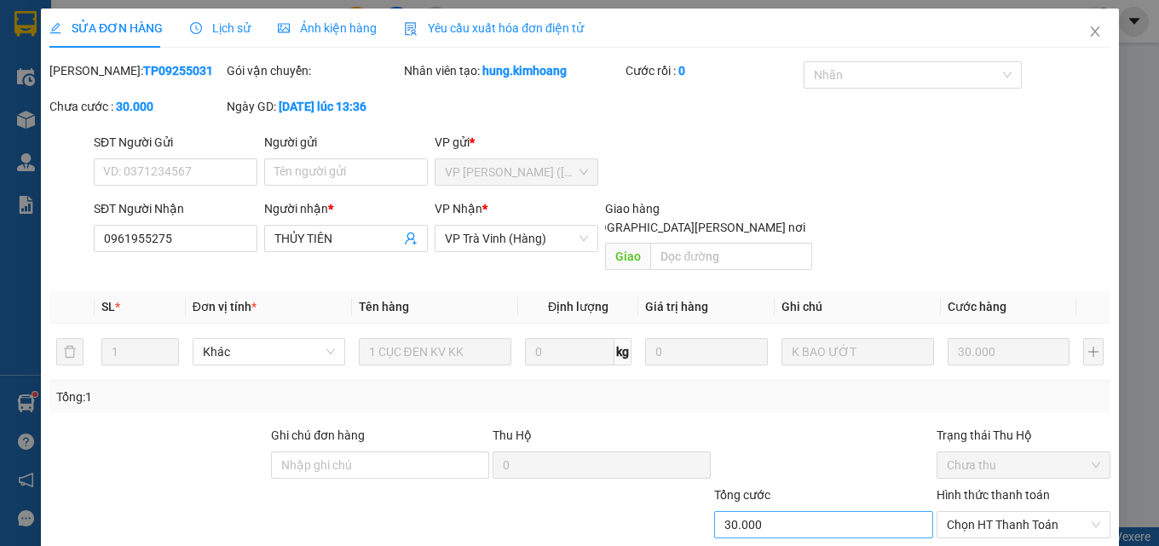
scroll to position [38, 0]
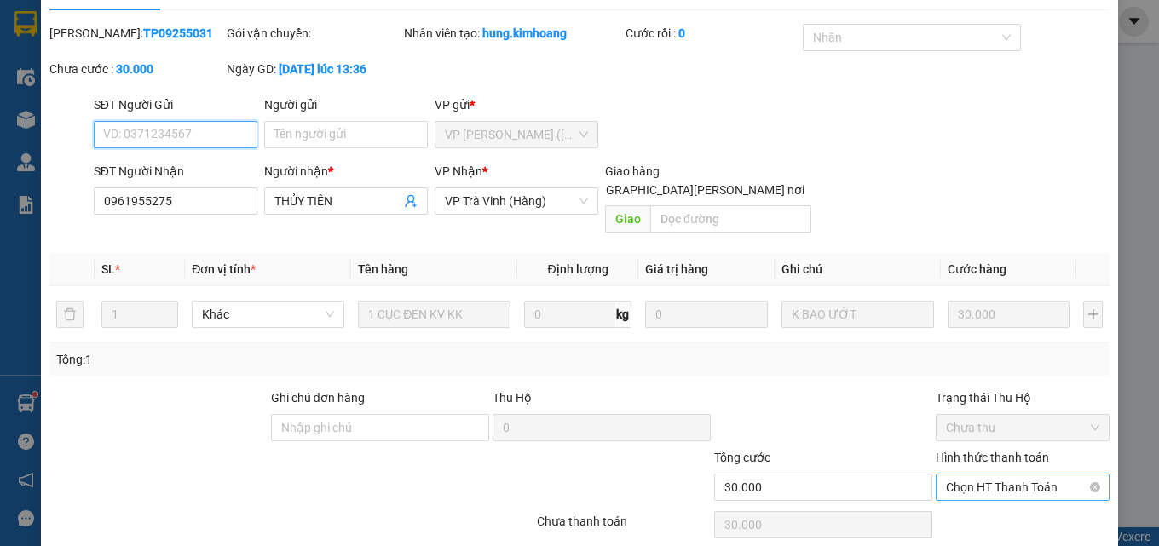
drag, startPoint x: 1017, startPoint y: 468, endPoint x: 1010, endPoint y: 479, distance: 13.0
click at [1015, 475] on span "Chọn HT Thanh Toán" at bounding box center [1022, 488] width 153 height 26
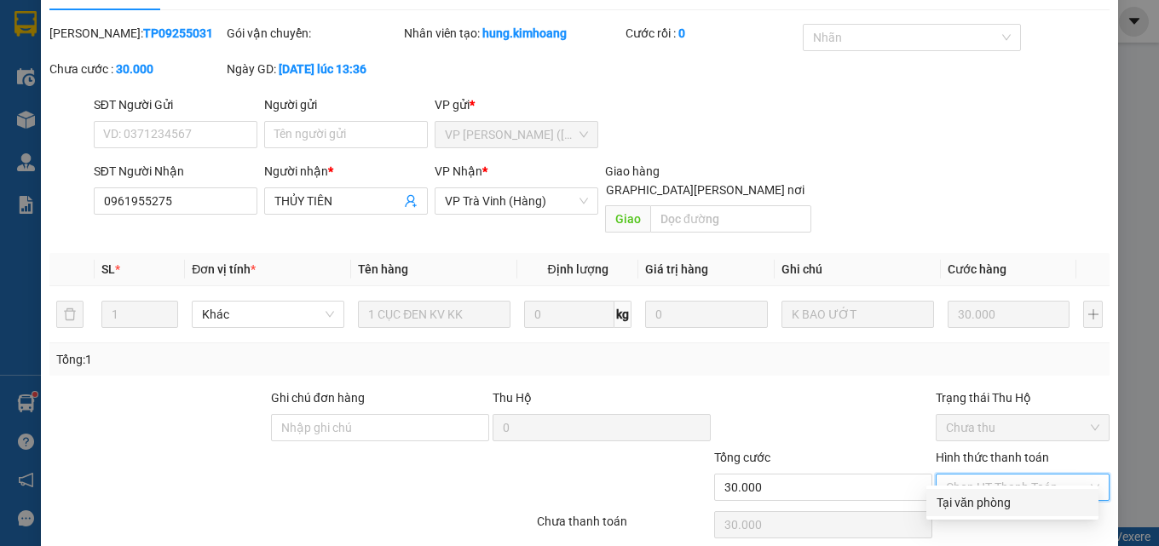
click at [990, 507] on div "Tại văn phòng" at bounding box center [1013, 503] width 152 height 19
type input "0"
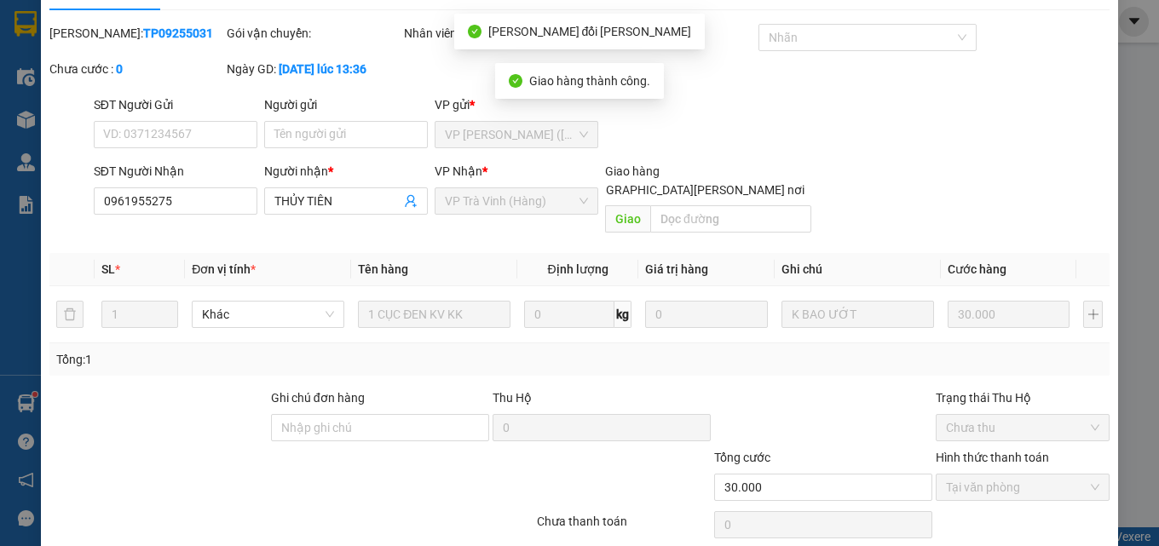
click at [1050, 540] on div "Chọn HT Thanh Toán" at bounding box center [1022, 525] width 177 height 34
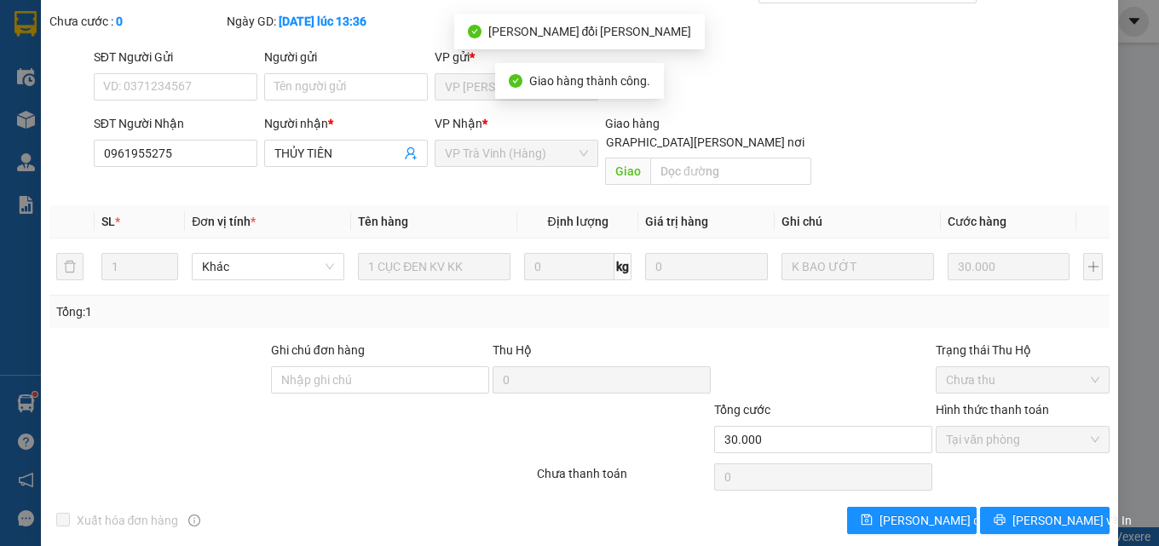
scroll to position [107, 0]
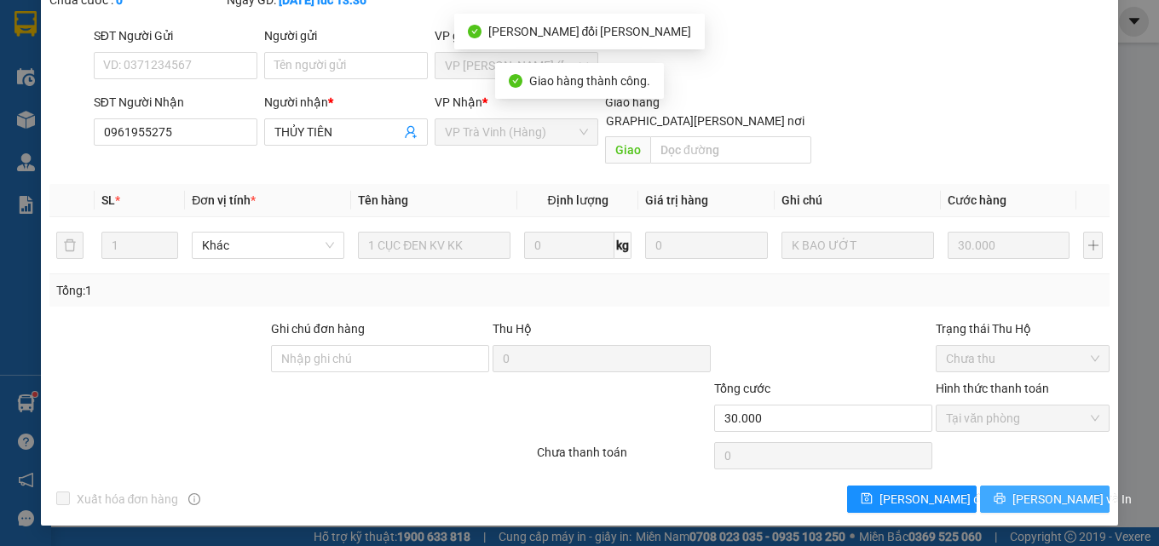
click at [1018, 500] on button "[PERSON_NAME] và In" at bounding box center [1045, 499] width 130 height 27
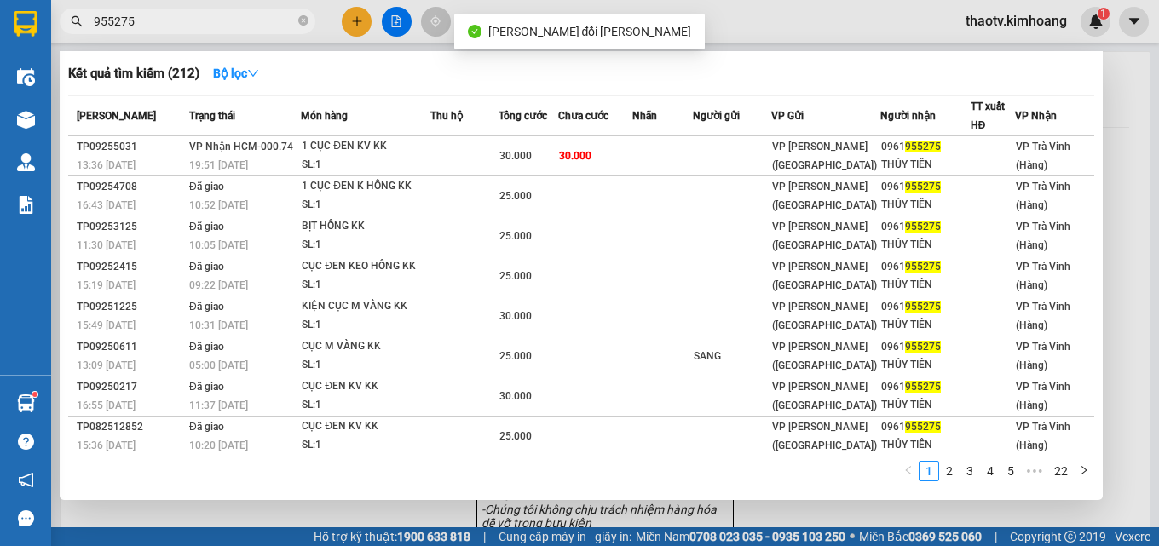
drag, startPoint x: 168, startPoint y: 26, endPoint x: 0, endPoint y: 32, distance: 168.1
click at [0, 47] on section "Kết quả [PERSON_NAME] ( 212 ) Bộ lọc Mã ĐH Trạng thái Món hàng Thu hộ Tổng [PER…" at bounding box center [579, 273] width 1159 height 546
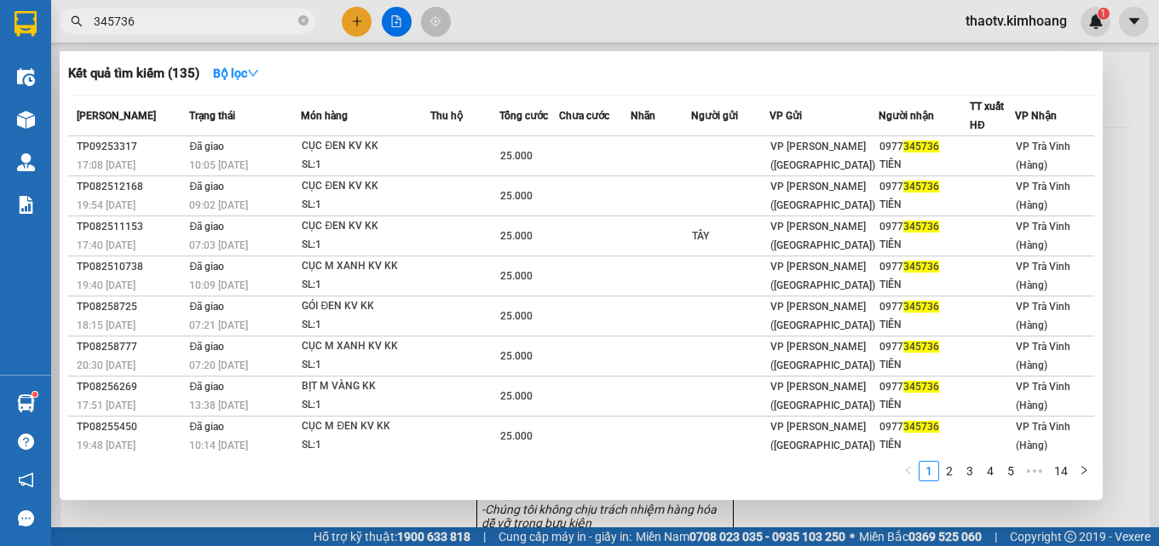
drag, startPoint x: 139, startPoint y: 22, endPoint x: 0, endPoint y: 35, distance: 139.5
click at [0, 35] on section "Kết quả [PERSON_NAME] ( 135 ) Bộ lọc Mã ĐH Trạng thái Món hàng Thu hộ Tổng [PER…" at bounding box center [579, 273] width 1159 height 546
drag, startPoint x: 132, startPoint y: 20, endPoint x: 0, endPoint y: 49, distance: 135.3
click at [0, 32] on section "Kết quả [PERSON_NAME] ( 212 ) Bộ lọc Mã ĐH Trạng thái Món hàng Thu hộ Tổng [PER…" at bounding box center [579, 273] width 1159 height 546
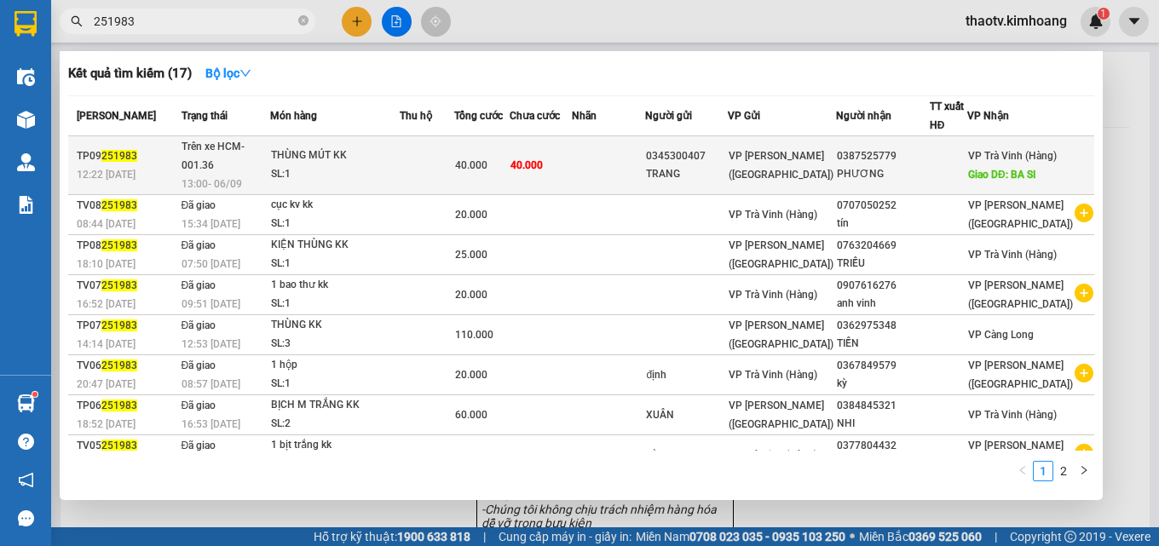
type input "251983"
click at [573, 174] on td "40.000" at bounding box center [541, 165] width 63 height 59
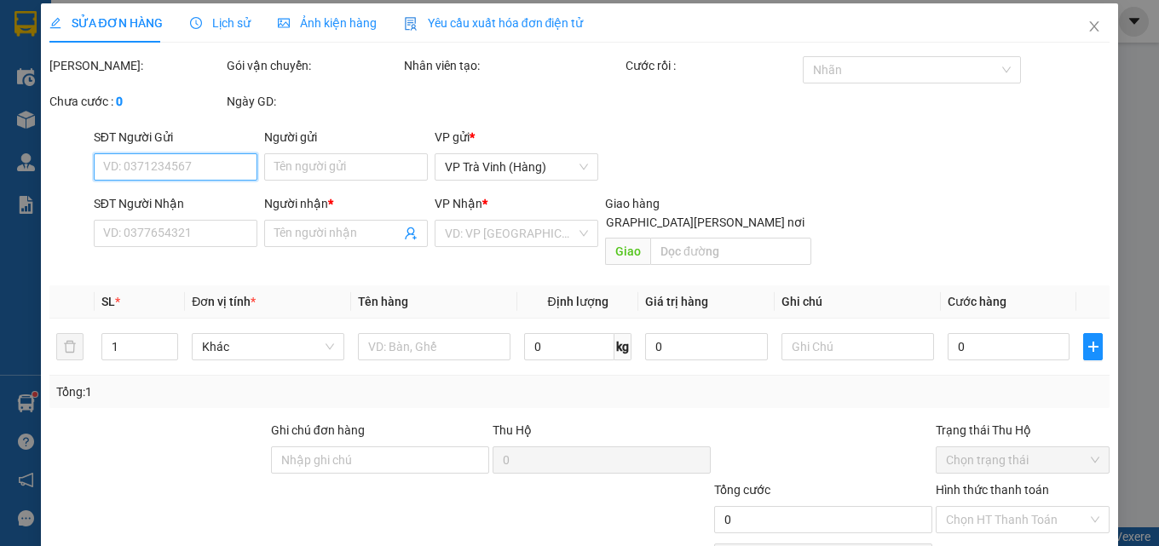
type input "0345300407"
type input "TRANG"
type input "0387525779"
type input "PHƯƠNG"
type input "BA SI"
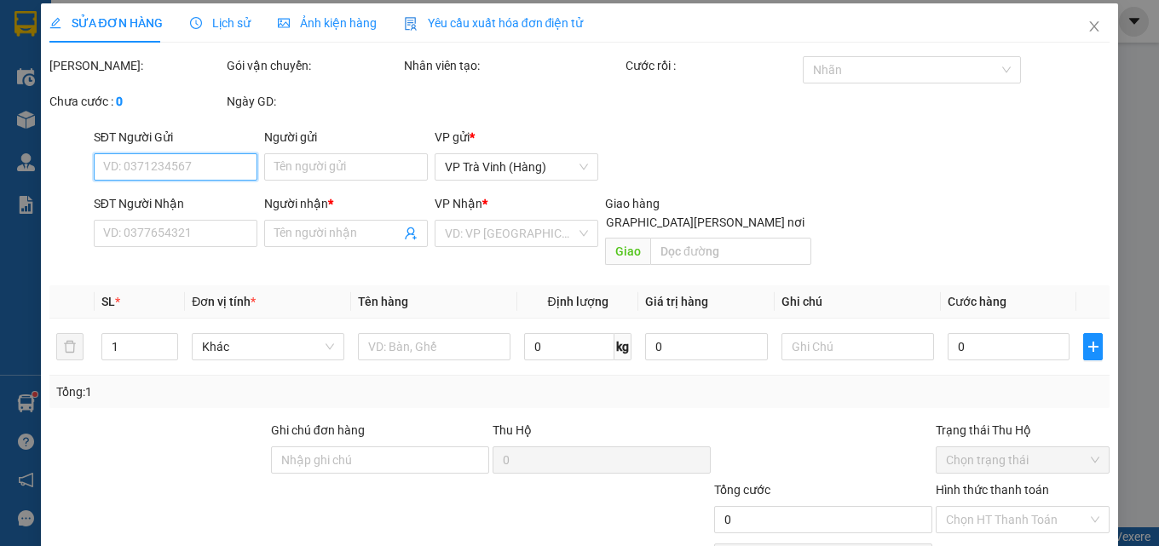
type input "40.000"
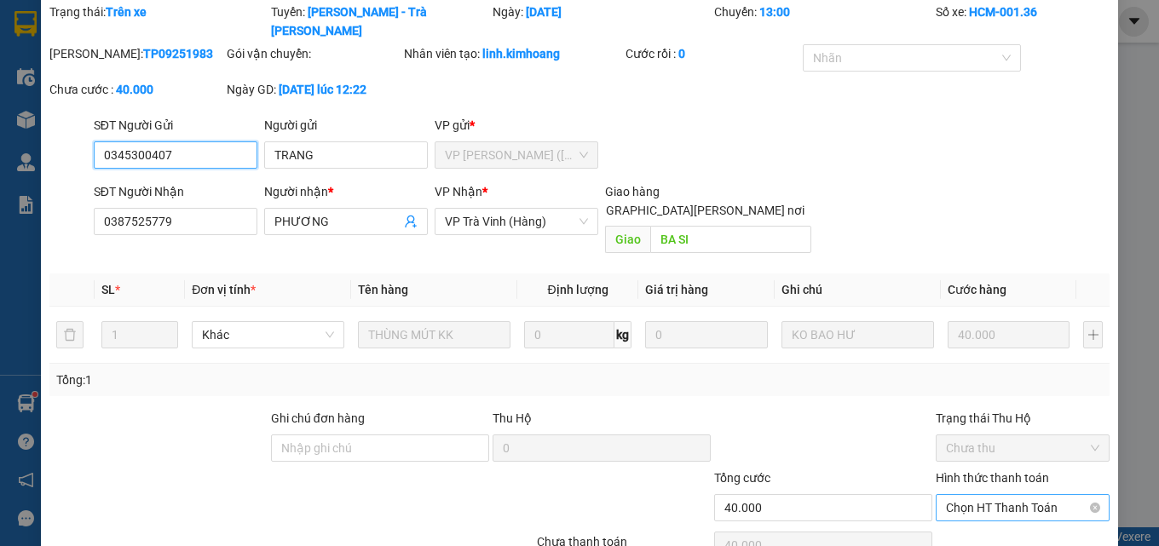
scroll to position [111, 0]
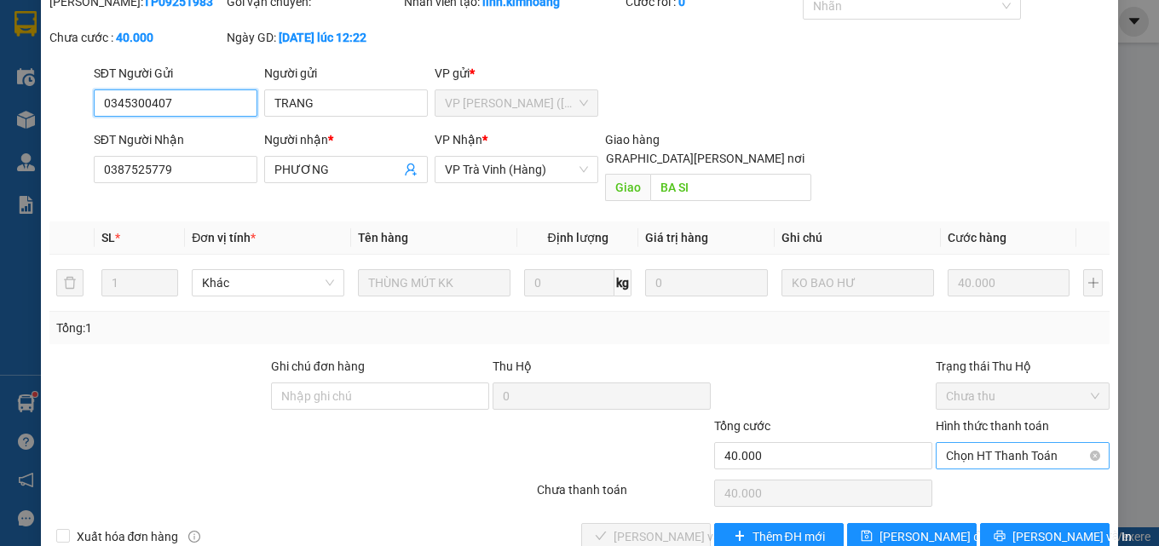
click at [993, 443] on span "Chọn HT Thanh Toán" at bounding box center [1022, 456] width 153 height 26
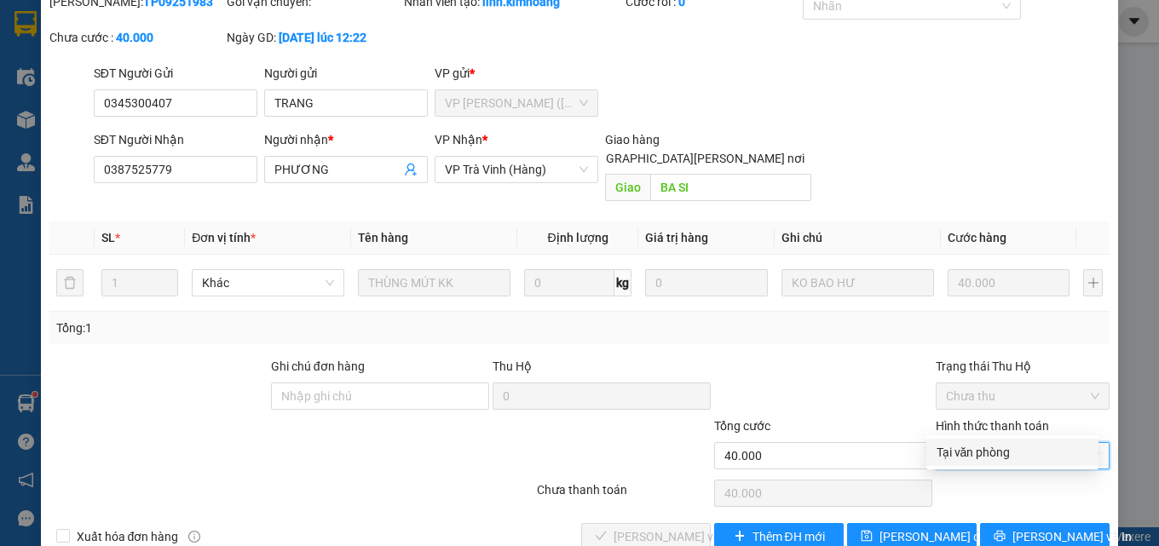
click at [981, 457] on div "Tại văn phòng" at bounding box center [1013, 452] width 152 height 19
type input "0"
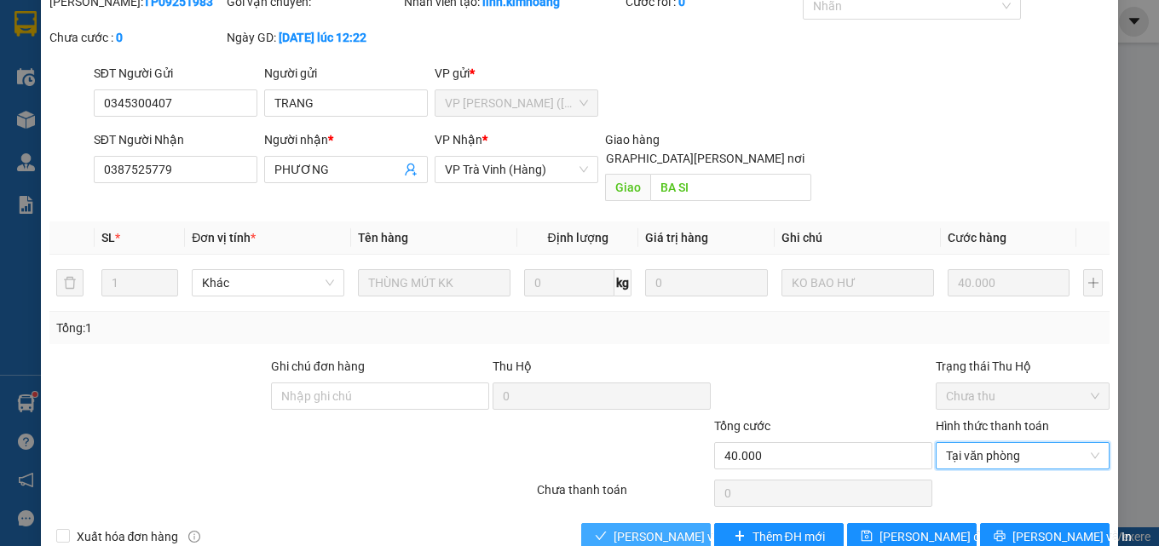
click at [651, 528] on span "[PERSON_NAME] và [PERSON_NAME] hàng" at bounding box center [729, 537] width 230 height 19
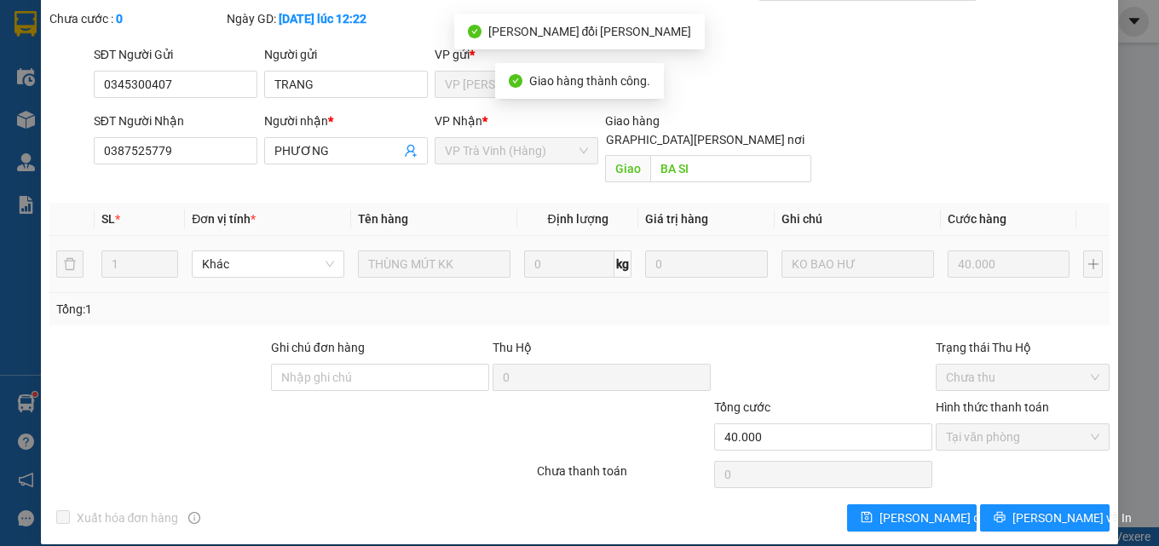
scroll to position [0, 0]
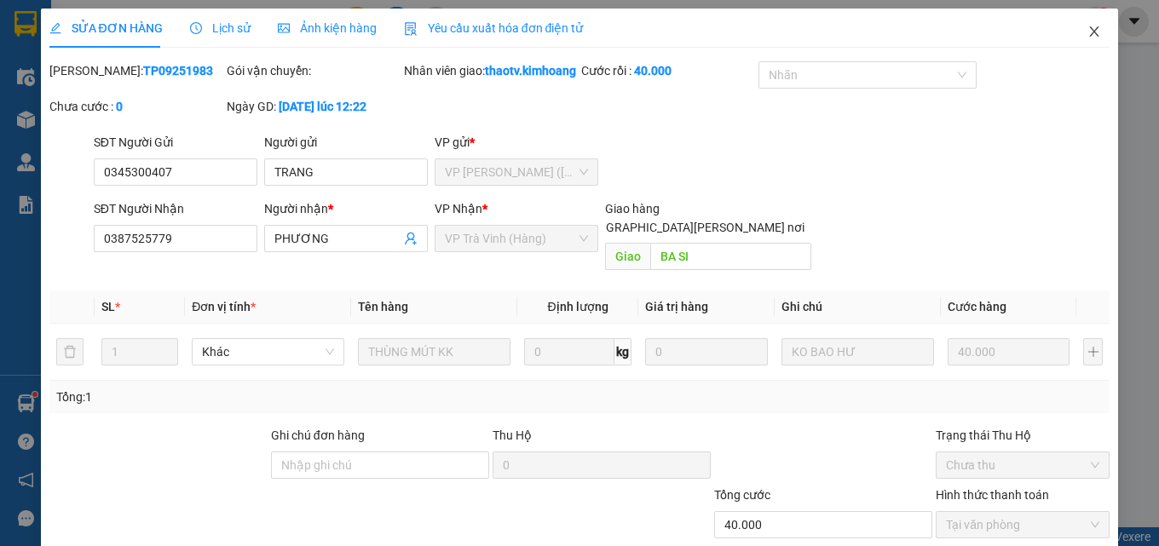
click at [1088, 36] on icon "close" at bounding box center [1095, 32] width 14 height 14
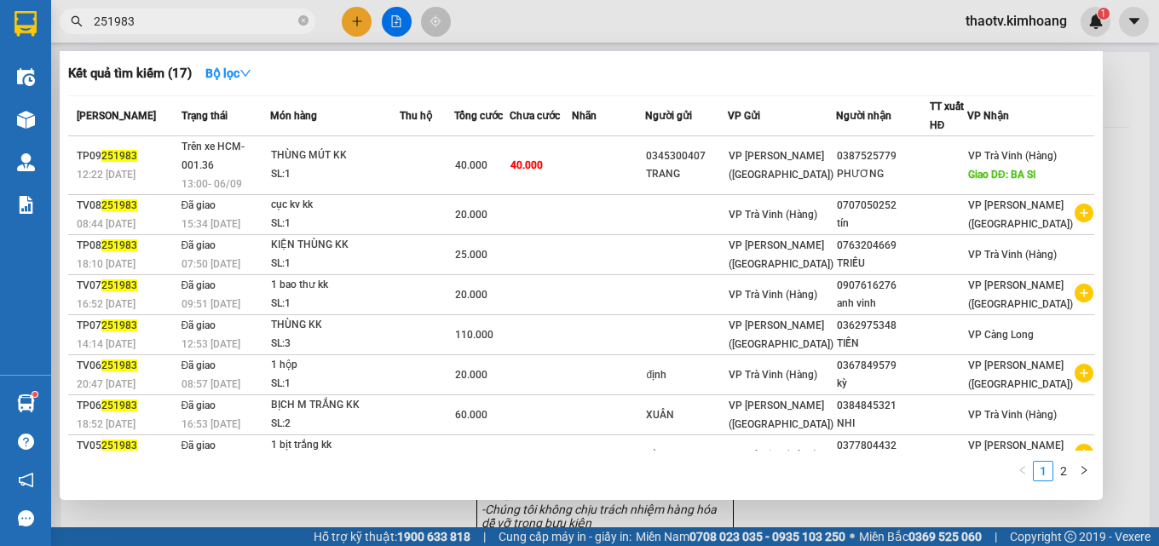
drag, startPoint x: 172, startPoint y: 21, endPoint x: 14, endPoint y: 72, distance: 166.4
click at [0, 79] on section "Kết quả [PERSON_NAME] ( 17 ) Bộ lọc Mã ĐH Trạng thái Món hàng Thu hộ Tổng [PERS…" at bounding box center [579, 273] width 1159 height 546
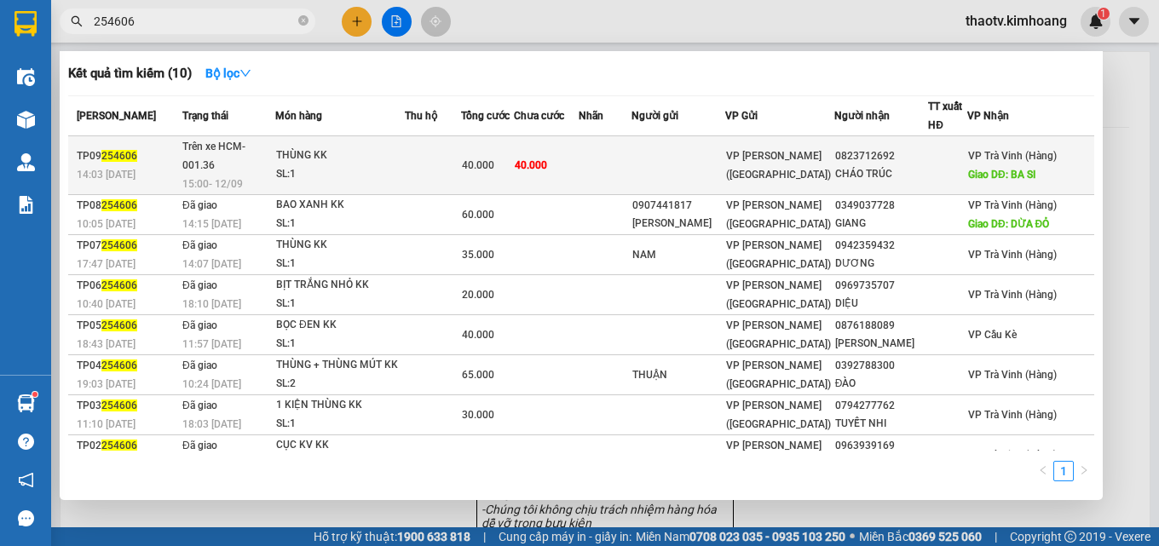
type input "254606"
click at [631, 152] on td at bounding box center [605, 165] width 52 height 59
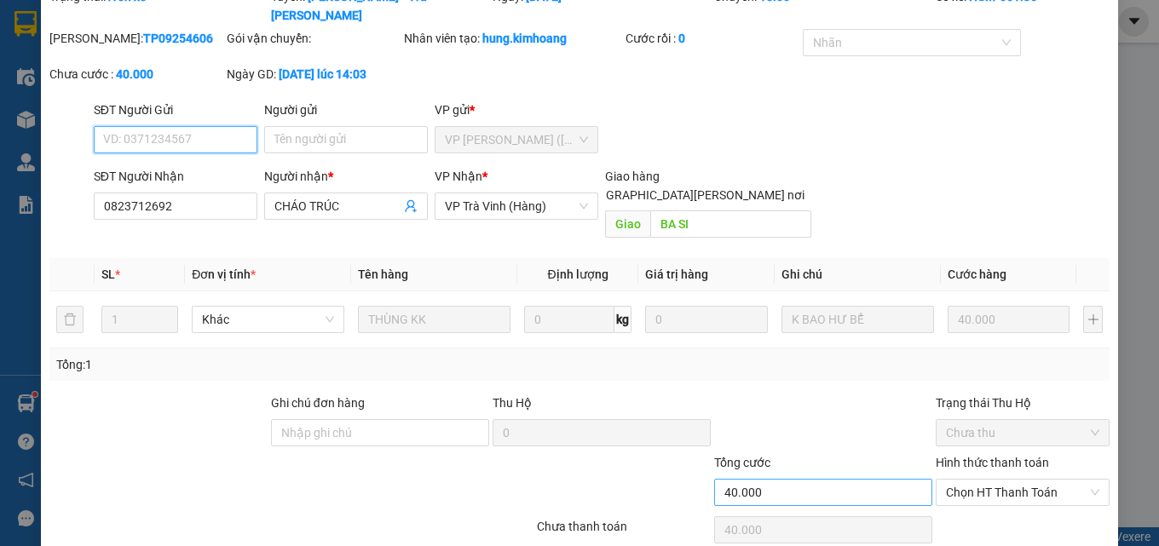
scroll to position [111, 0]
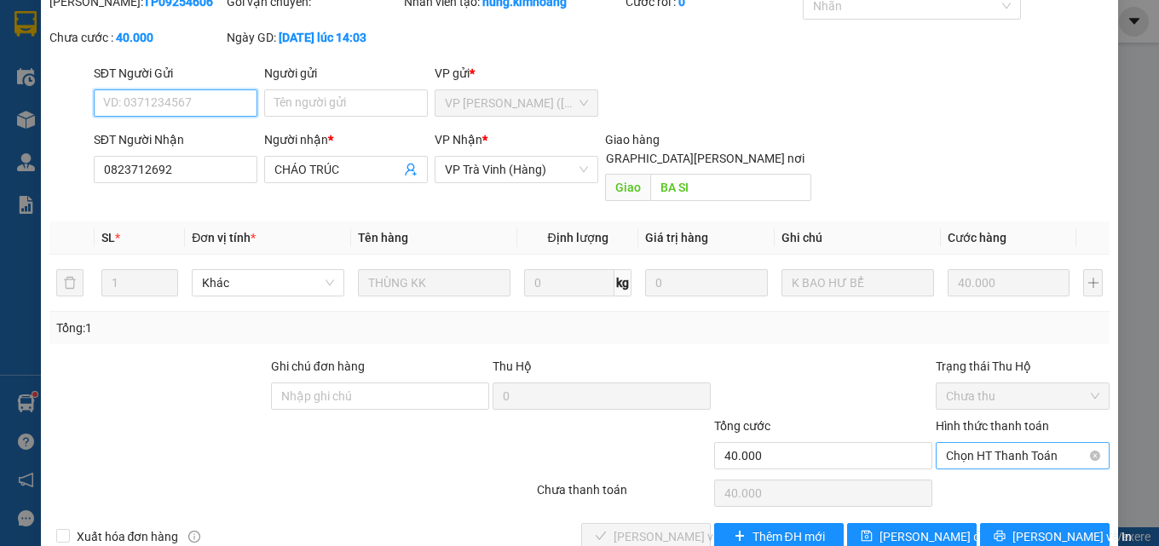
click at [968, 443] on span "Chọn HT Thanh Toán" at bounding box center [1022, 456] width 153 height 26
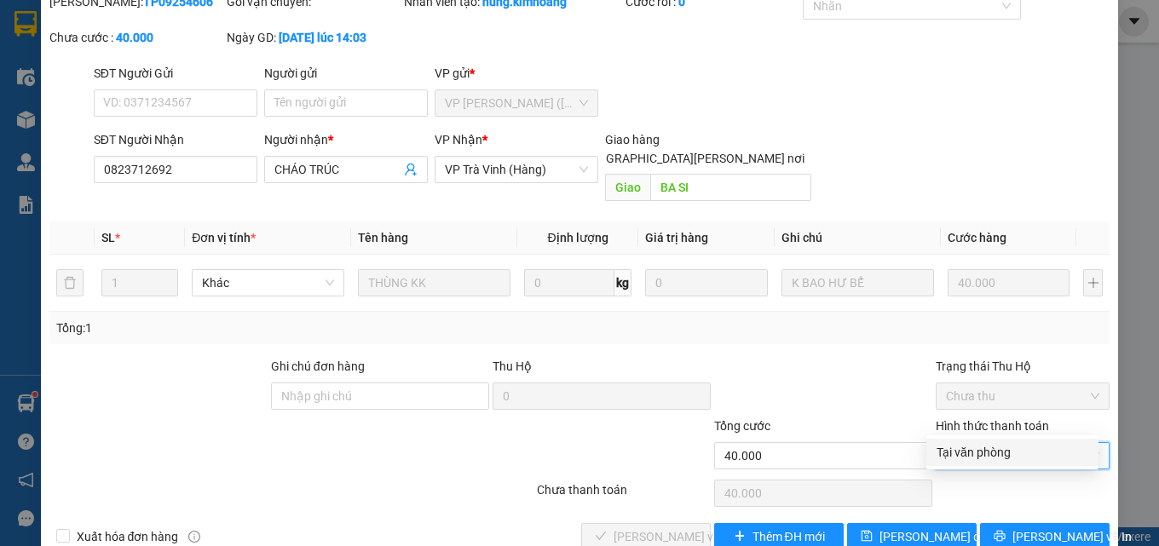
click at [968, 446] on div "Tại văn phòng" at bounding box center [1013, 452] width 152 height 19
type input "0"
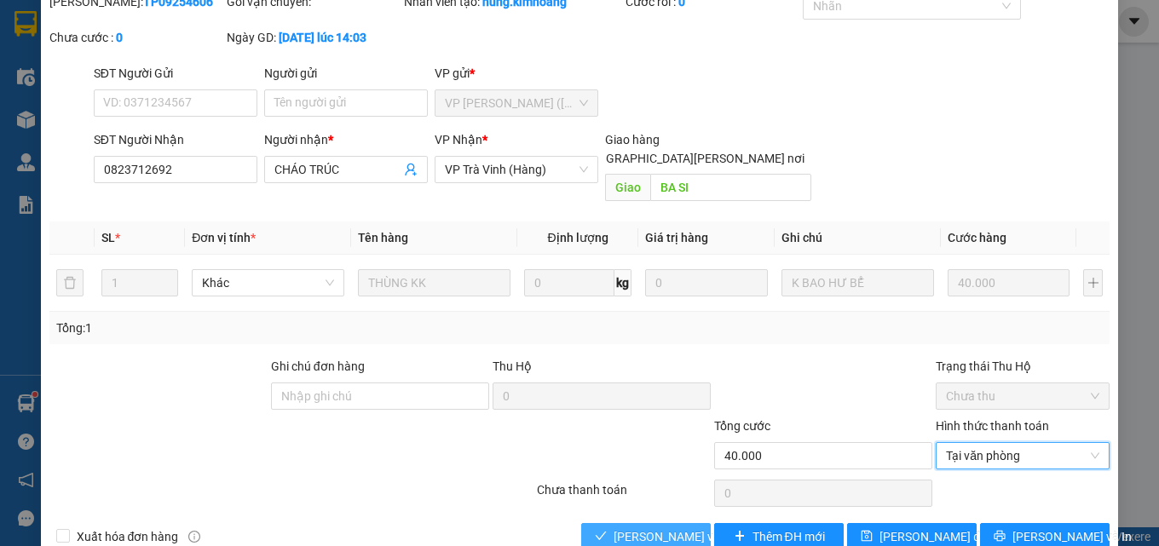
click at [663, 528] on span "[PERSON_NAME] và [PERSON_NAME] hàng" at bounding box center [729, 537] width 230 height 19
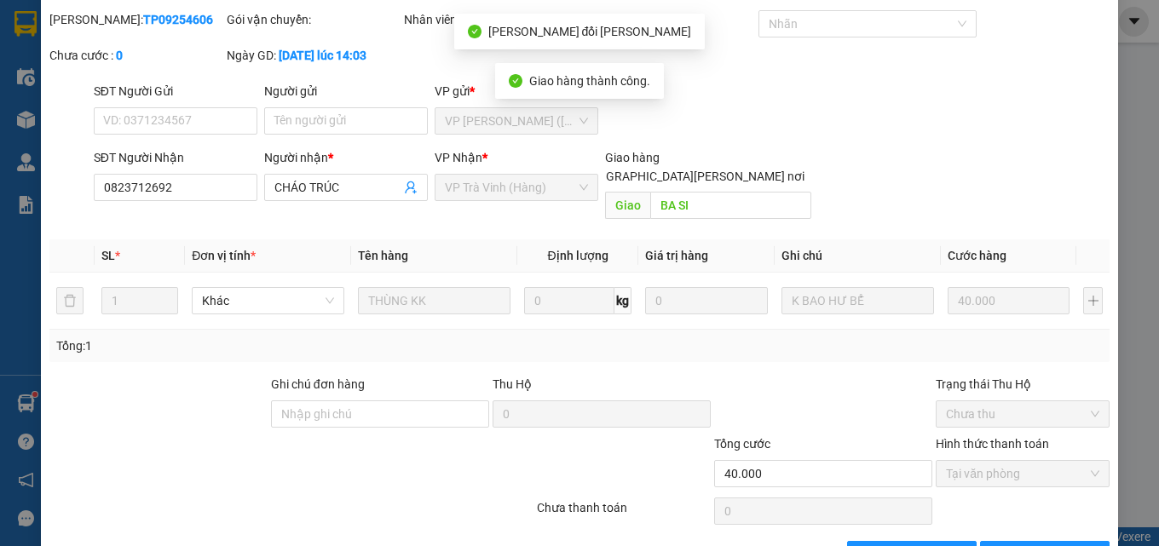
scroll to position [0, 0]
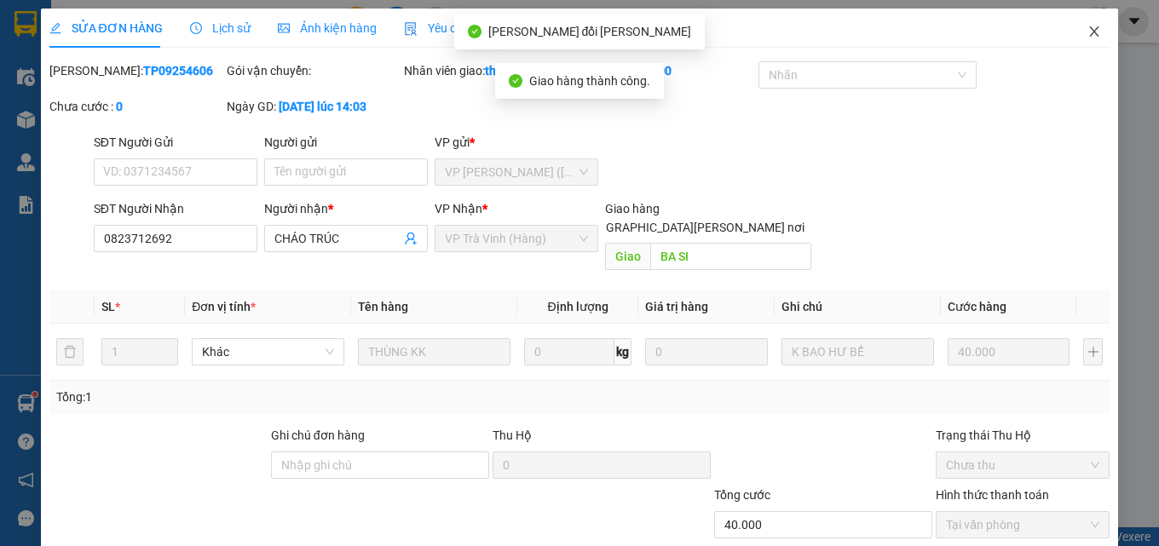
click at [1088, 29] on icon "close" at bounding box center [1095, 32] width 14 height 14
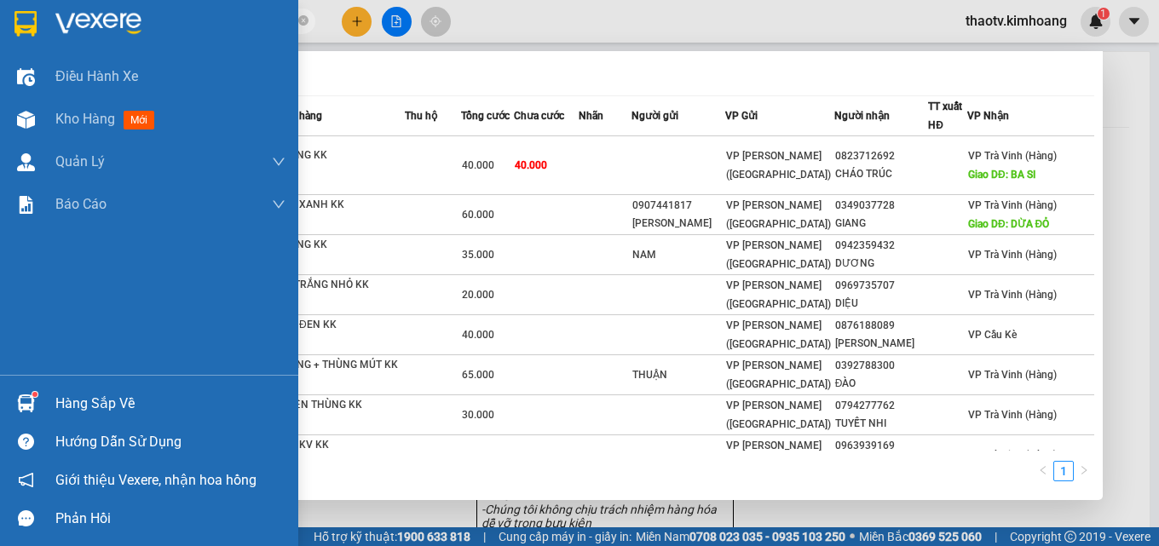
drag, startPoint x: 142, startPoint y: 21, endPoint x: 33, endPoint y: 7, distance: 109.2
click at [0, 17] on section "Kết quả [PERSON_NAME] ( 10 ) Bộ lọc Mã ĐH Trạng thái Món hàng Thu hộ Tổng [PERS…" at bounding box center [579, 273] width 1159 height 546
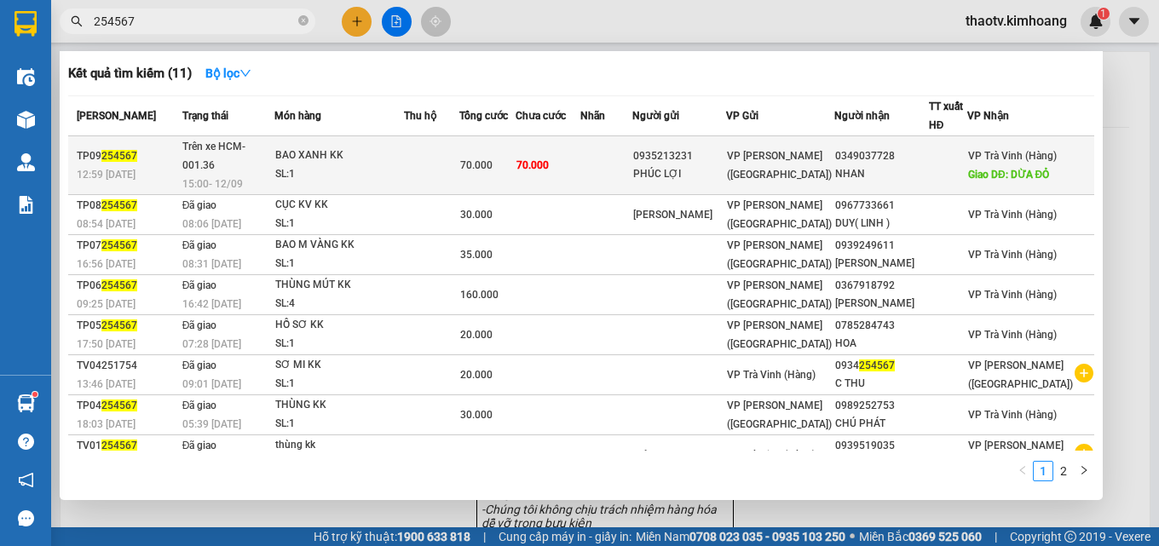
type input "254567"
click at [515, 165] on div "70.000" at bounding box center [487, 165] width 55 height 19
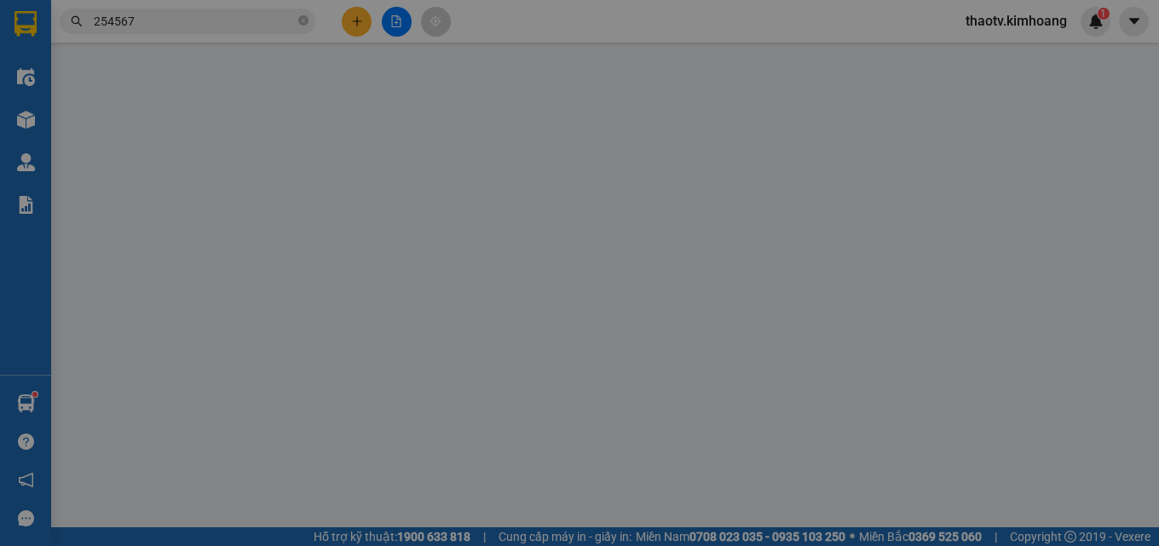
type input "0935213231"
type input "PHÚC LỢI"
type input "0349037728"
type input "NHAN"
type input "DỪA ĐỎ"
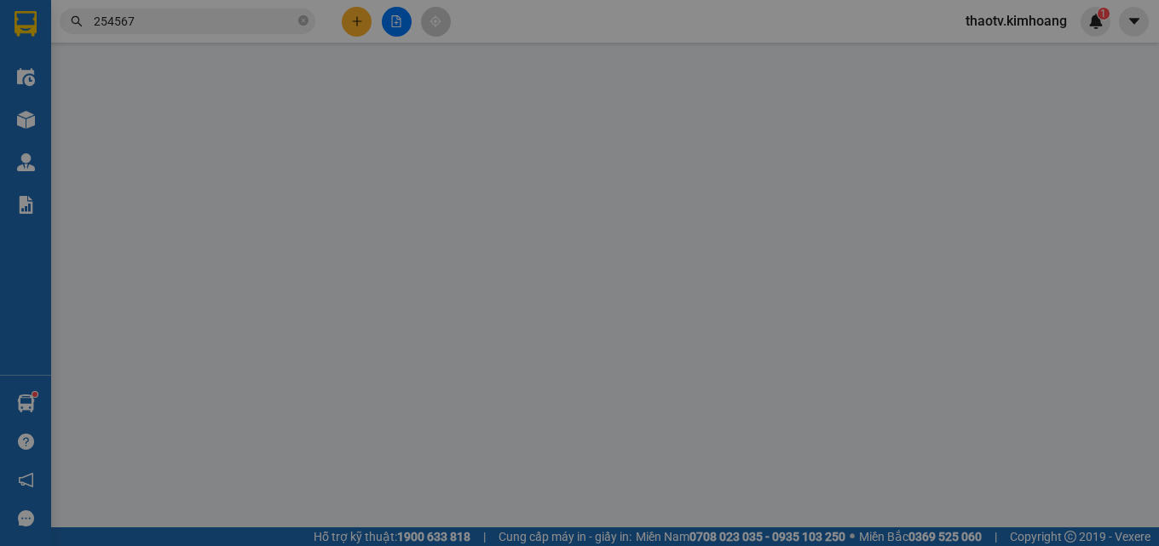
type input "70.000"
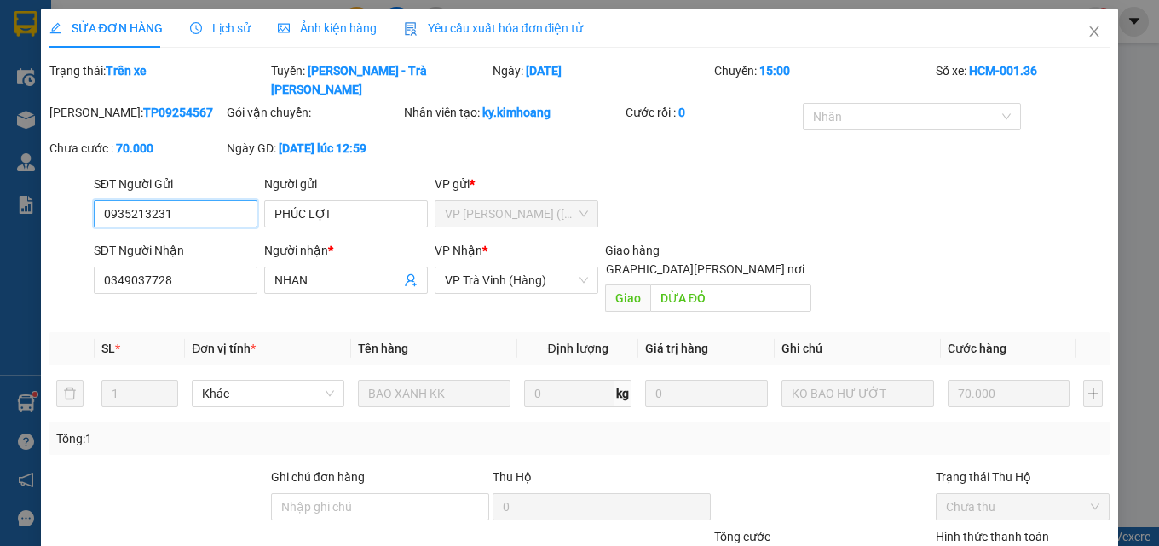
scroll to position [111, 0]
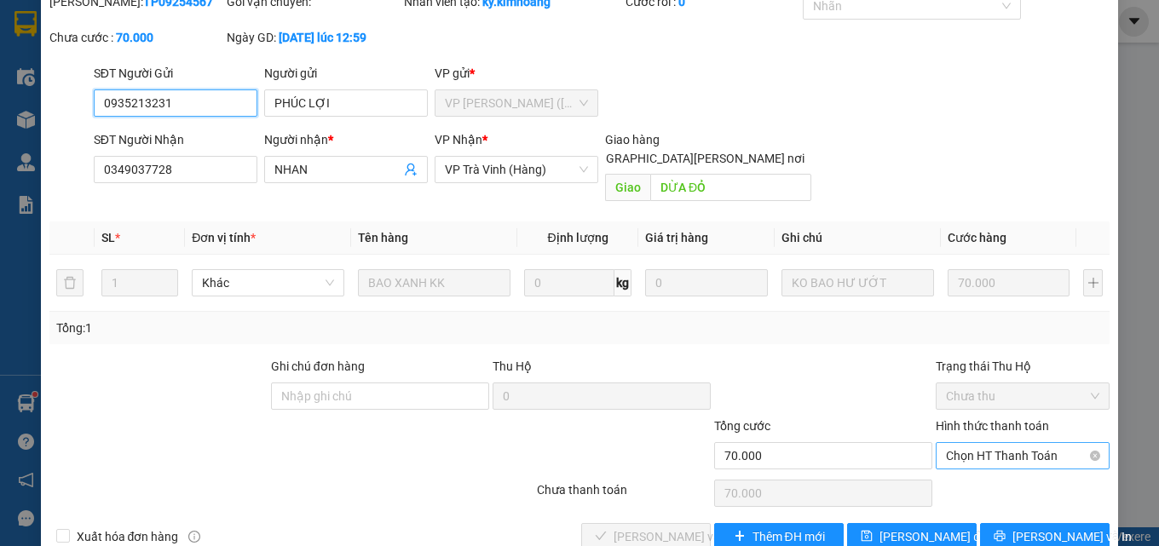
click at [981, 443] on span "Chọn HT Thanh Toán" at bounding box center [1022, 456] width 153 height 26
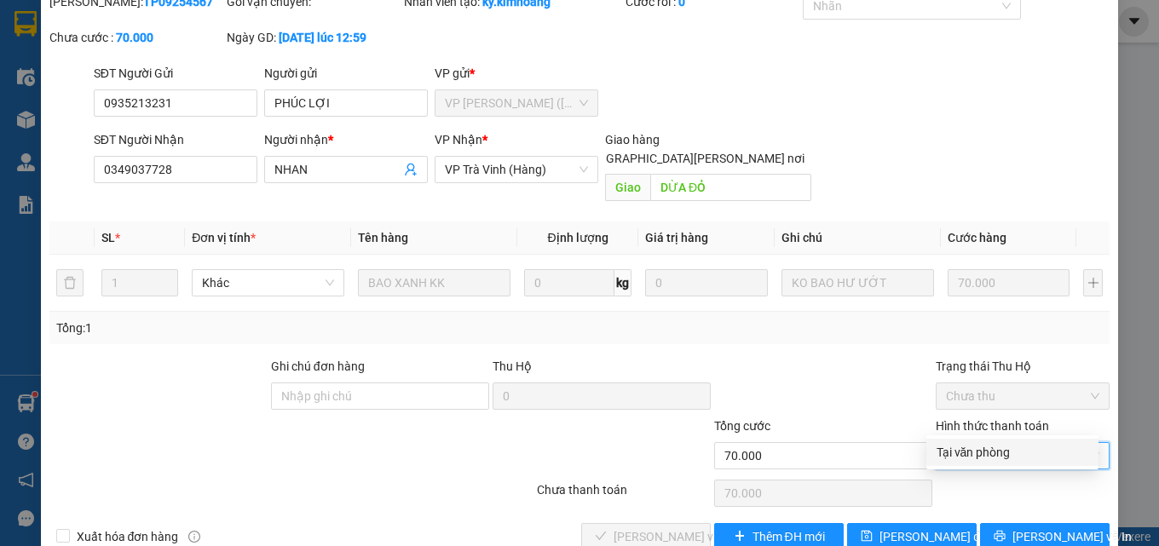
click at [966, 454] on div "Tại văn phòng" at bounding box center [1013, 452] width 152 height 19
type input "0"
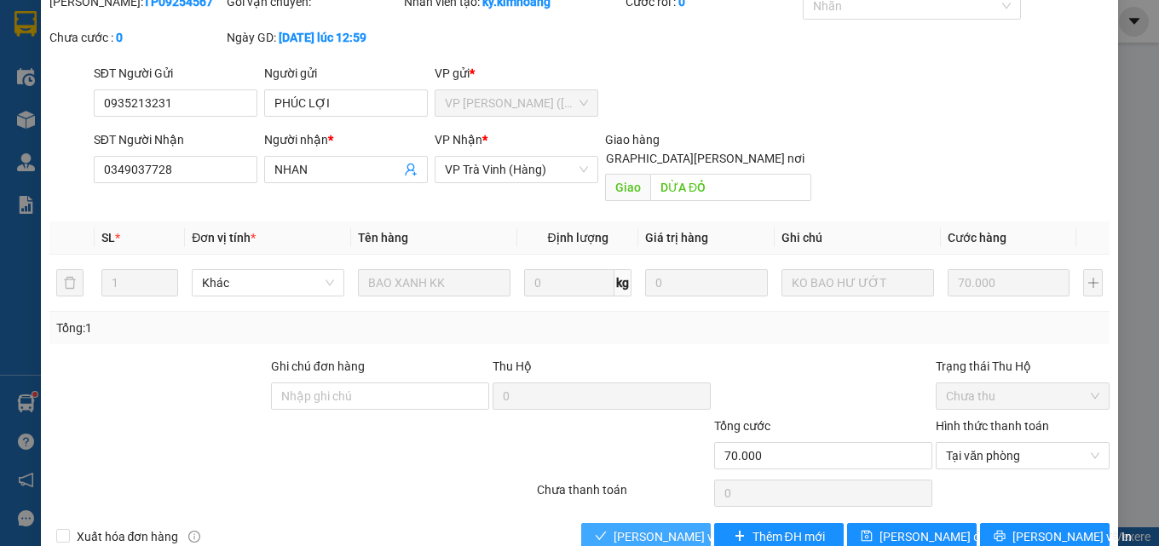
click at [653, 528] on span "[PERSON_NAME] và [PERSON_NAME] hàng" at bounding box center [729, 537] width 230 height 19
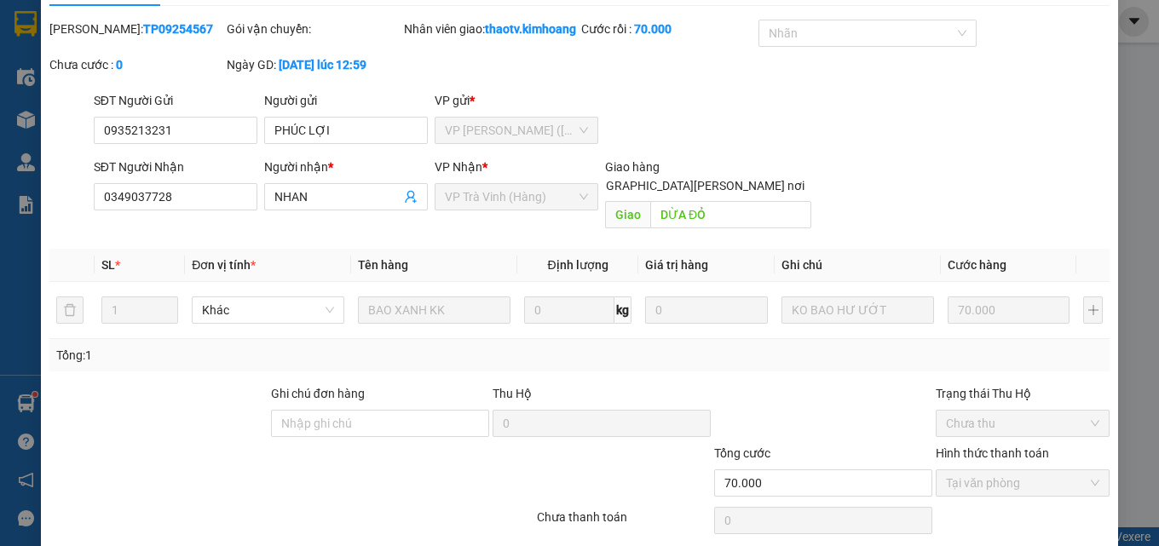
scroll to position [0, 0]
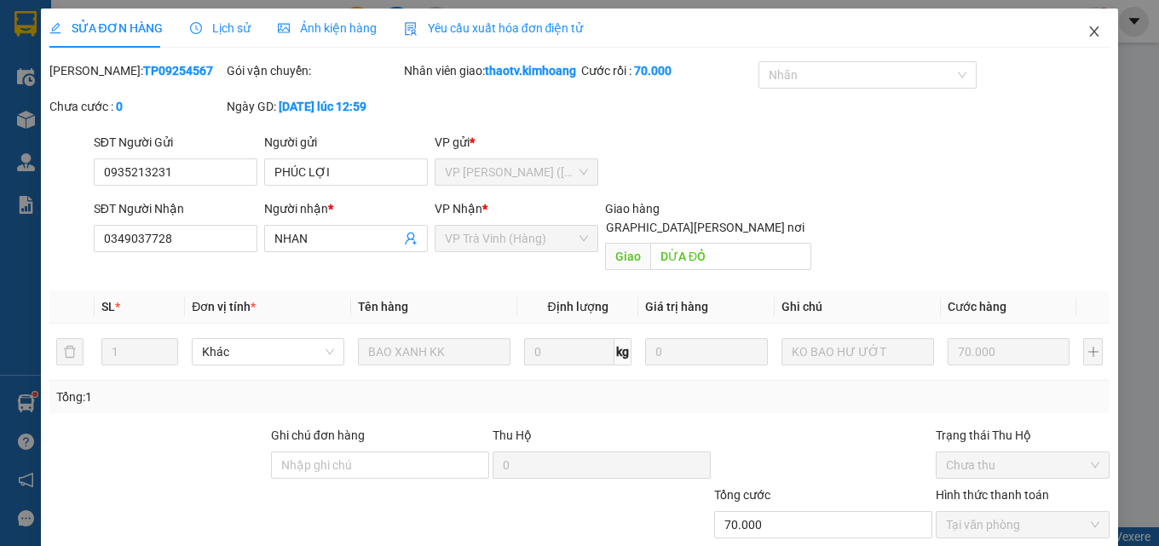
click at [1088, 26] on icon "close" at bounding box center [1095, 32] width 14 height 14
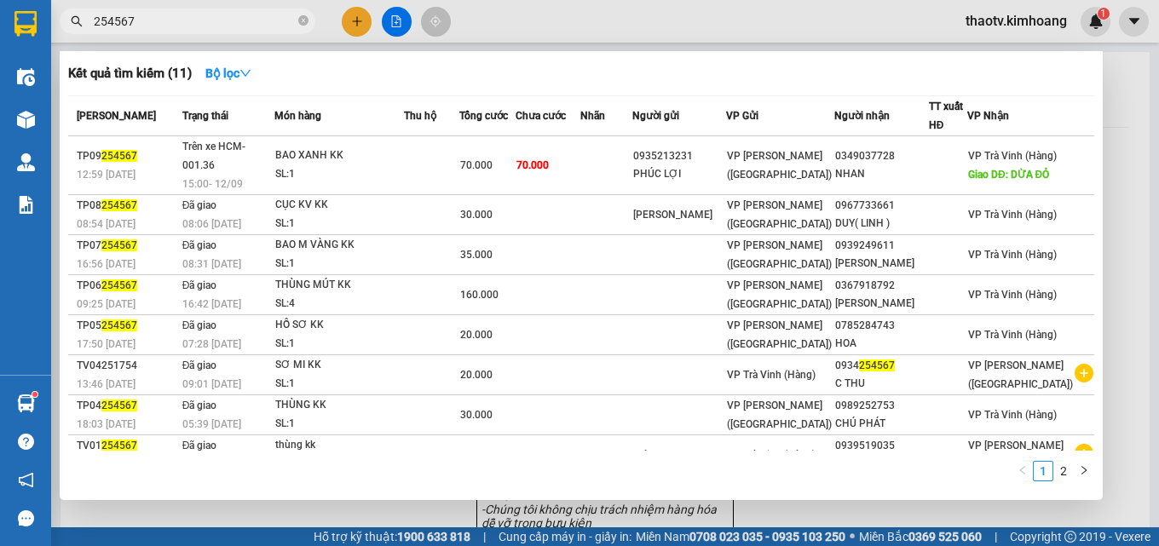
drag, startPoint x: 142, startPoint y: 15, endPoint x: 0, endPoint y: 43, distance: 145.1
click at [0, 46] on section "Kết quả [PERSON_NAME] ( 11 ) Bộ lọc Mã ĐH Trạng thái Món hàng Thu hộ Tổng [PERS…" at bounding box center [579, 273] width 1159 height 546
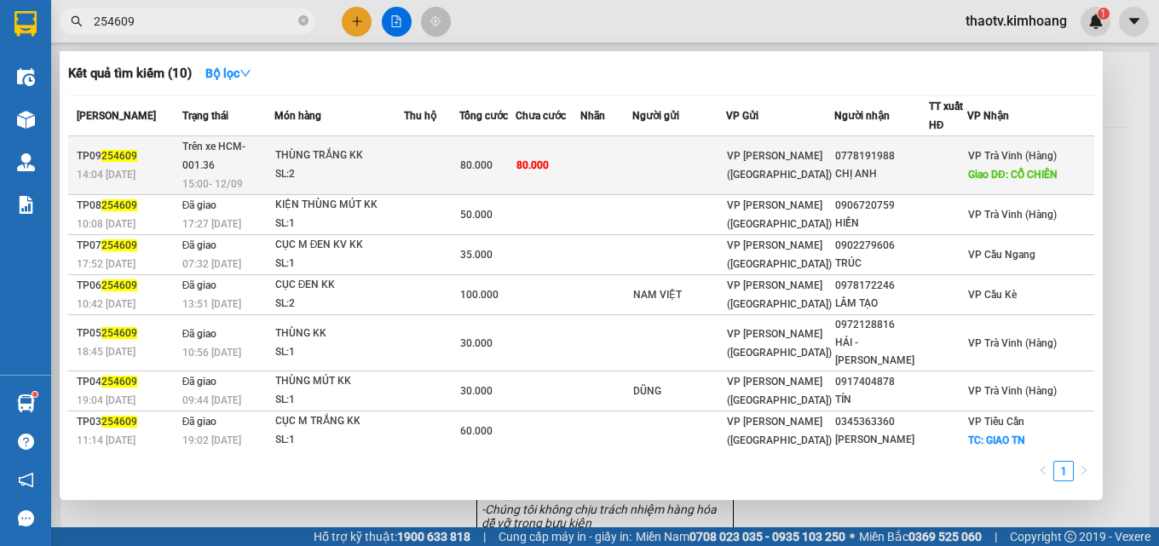
type input "254609"
click at [493, 171] on span "80.000" at bounding box center [476, 165] width 32 height 12
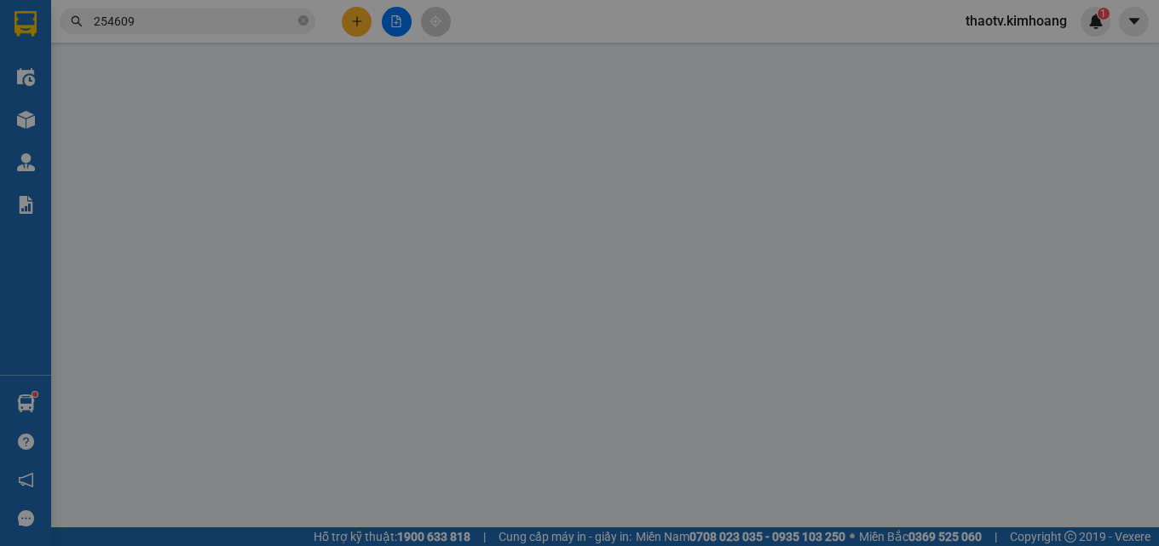
type input "0778191988"
type input "CHỊ ANH"
type input "CỔ CHIÊN"
type input "80.000"
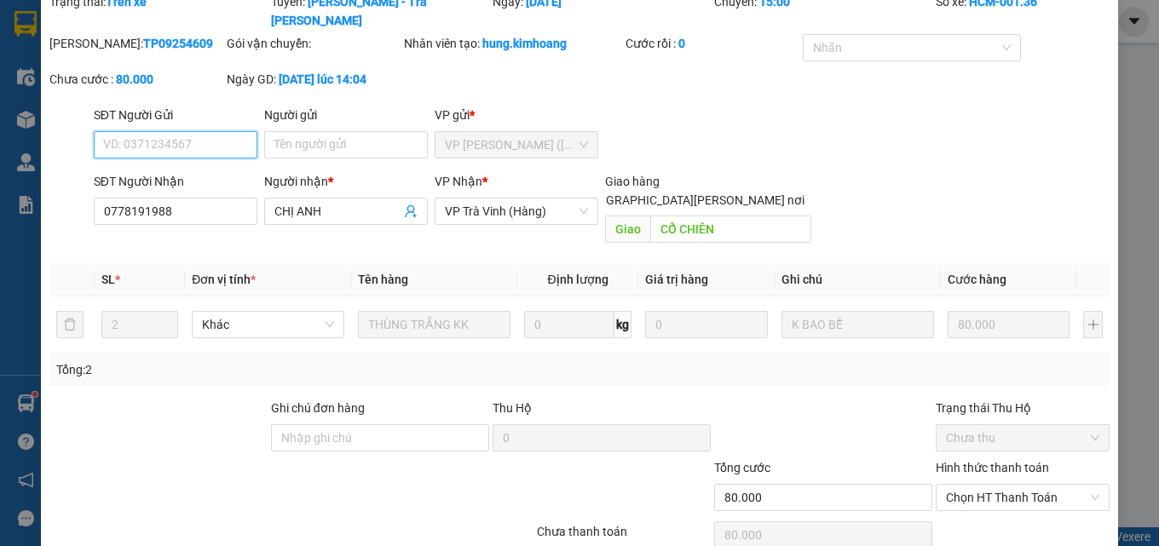
scroll to position [111, 0]
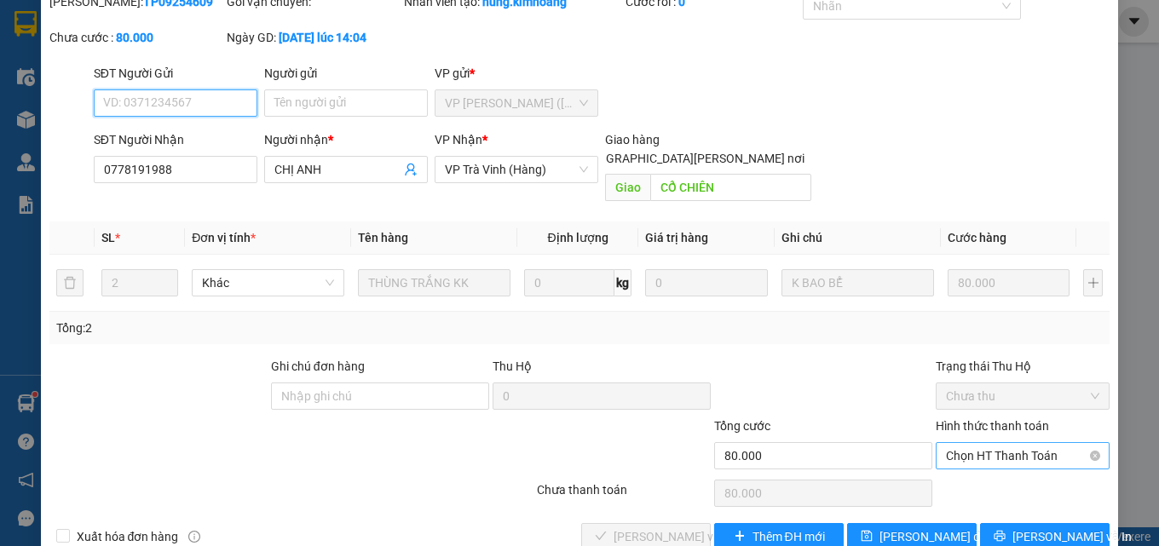
click at [963, 443] on span "Chọn HT Thanh Toán" at bounding box center [1022, 456] width 153 height 26
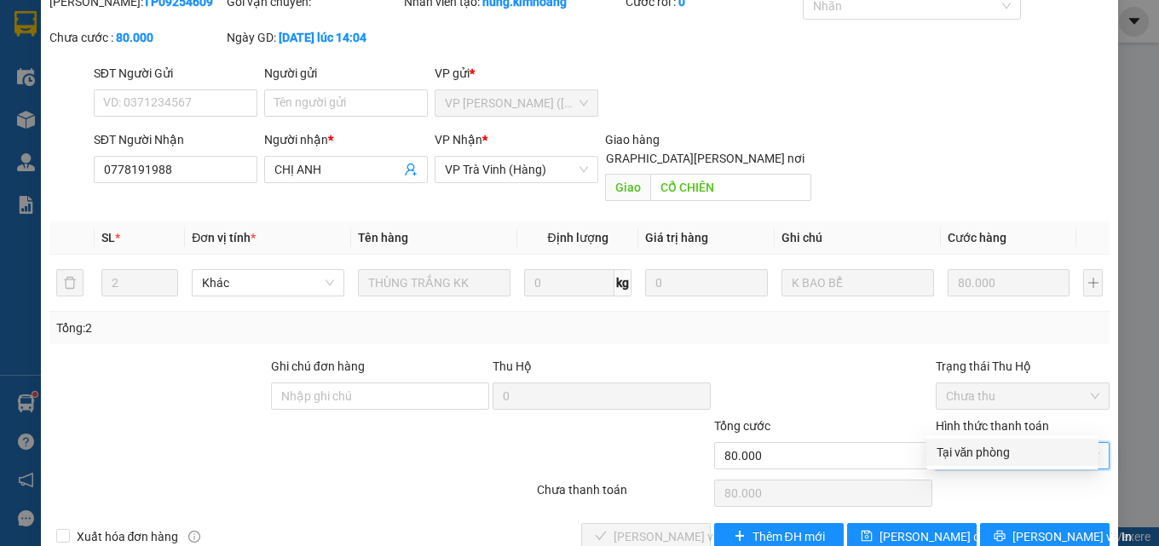
click at [970, 447] on div "Tại văn phòng" at bounding box center [1013, 452] width 152 height 19
type input "0"
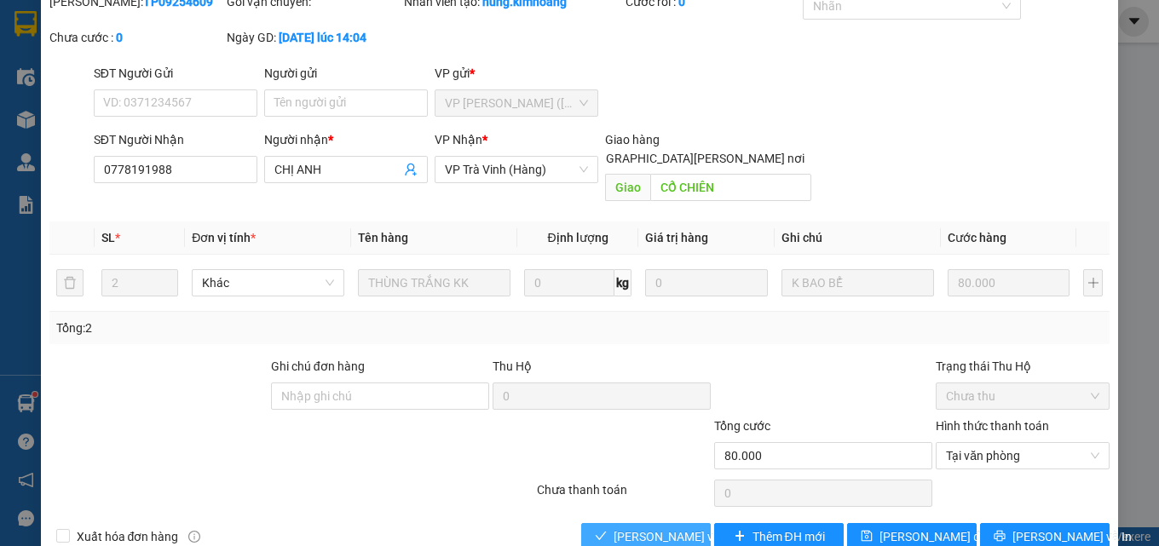
click at [650, 528] on span "[PERSON_NAME] và [PERSON_NAME] hàng" at bounding box center [729, 537] width 230 height 19
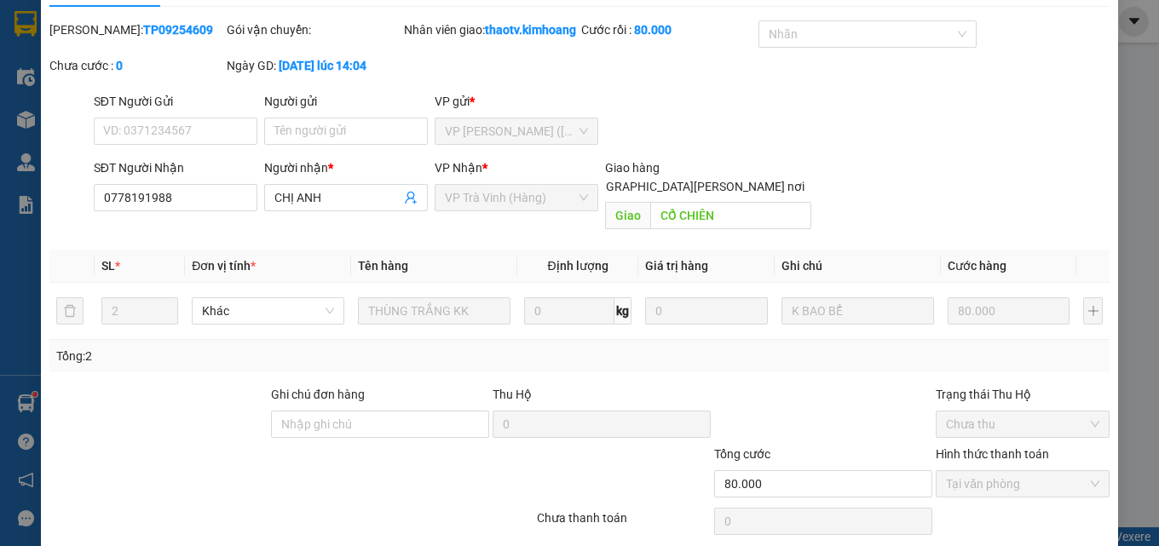
scroll to position [0, 0]
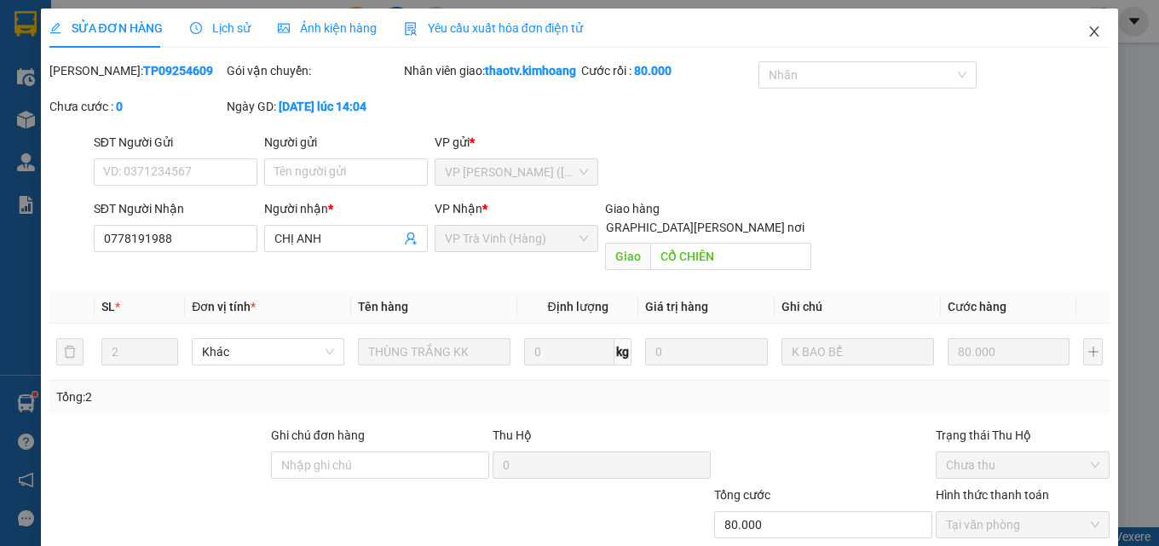
click at [1088, 27] on icon "close" at bounding box center [1095, 32] width 14 height 14
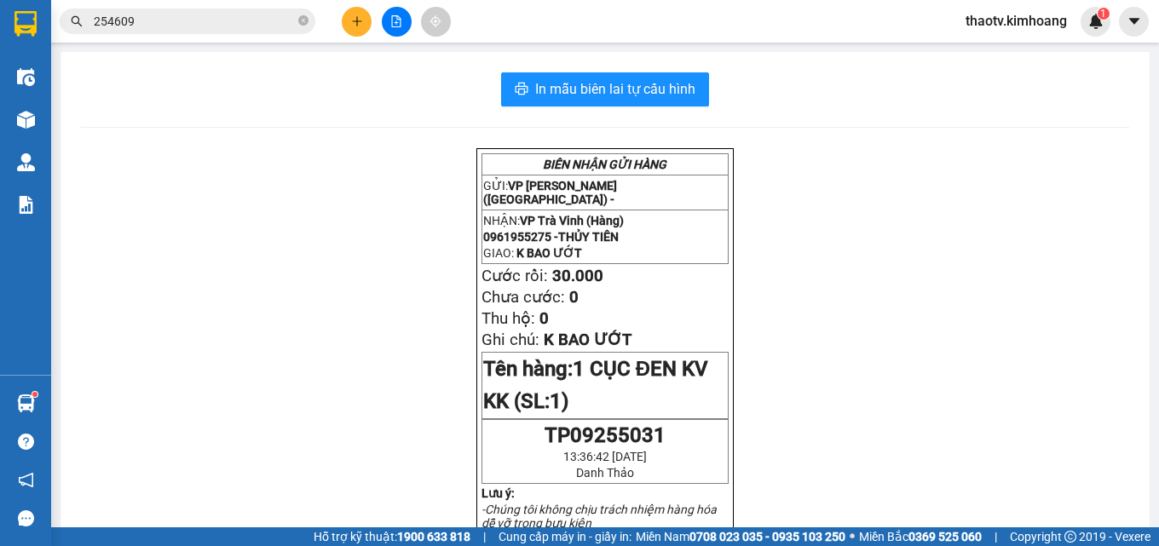
drag, startPoint x: 154, startPoint y: 22, endPoint x: 5, endPoint y: 20, distance: 149.2
click at [0, 21] on section "Kết quả [PERSON_NAME] ( 10 ) Bộ lọc Mã ĐH Trạng thái Món hàng Thu hộ Tổng [PERS…" at bounding box center [579, 273] width 1159 height 546
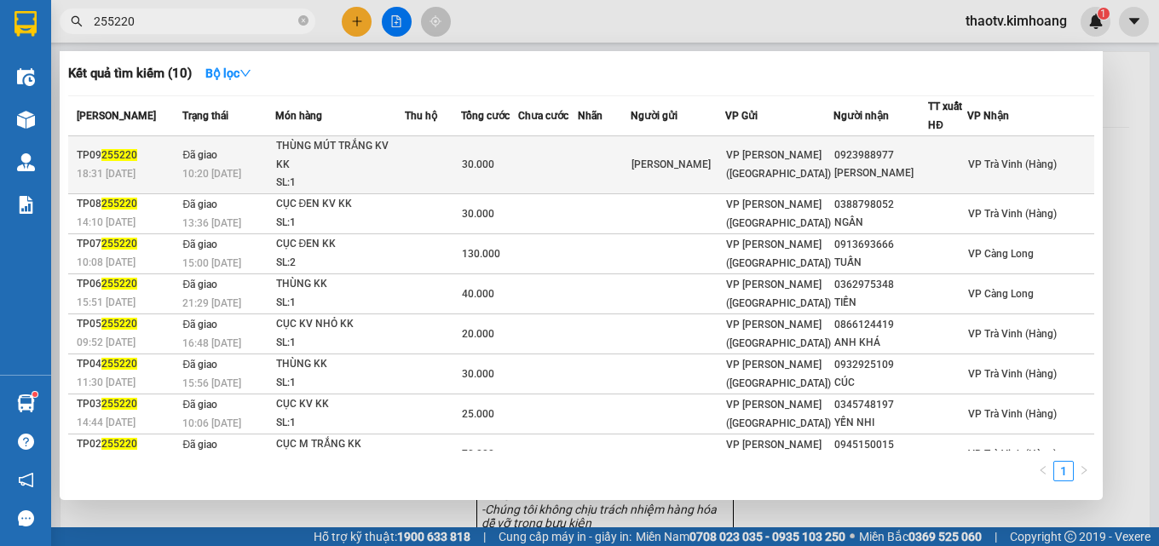
type input "255220"
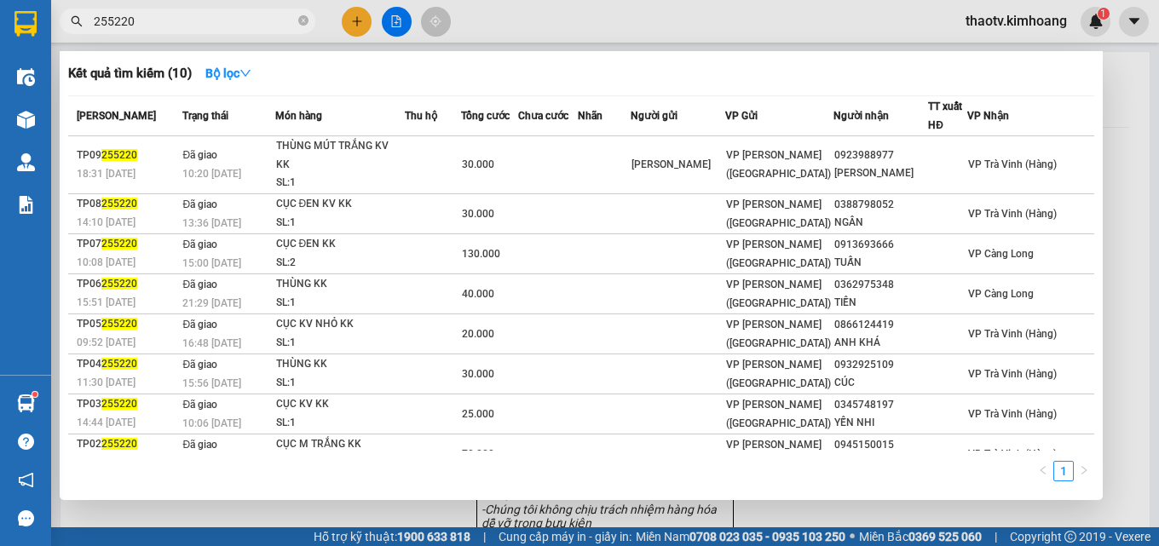
click at [358, 20] on div at bounding box center [579, 273] width 1159 height 546
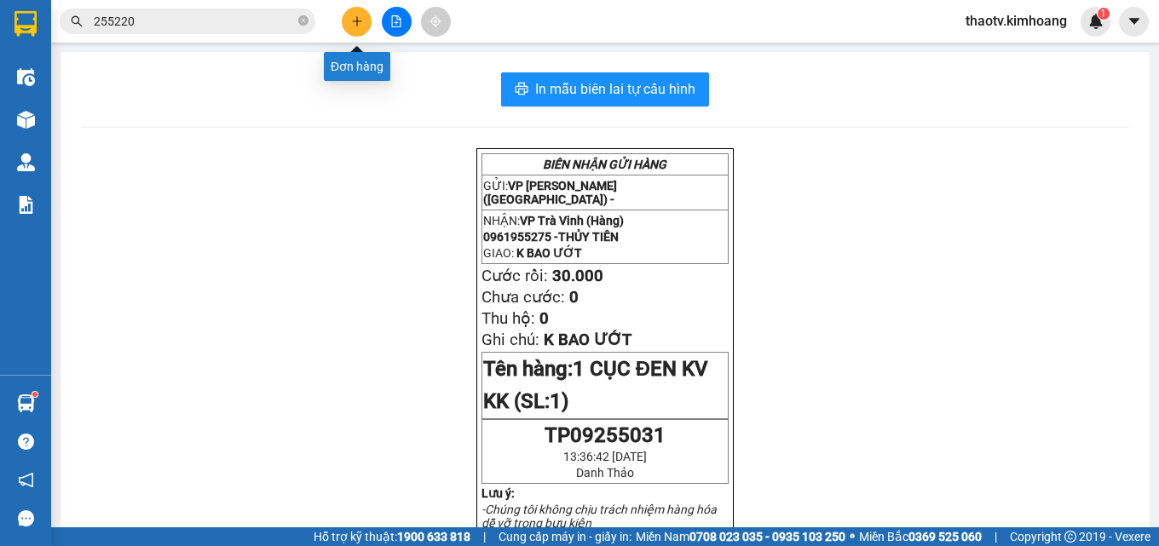
click at [358, 20] on icon "plus" at bounding box center [357, 21] width 12 height 12
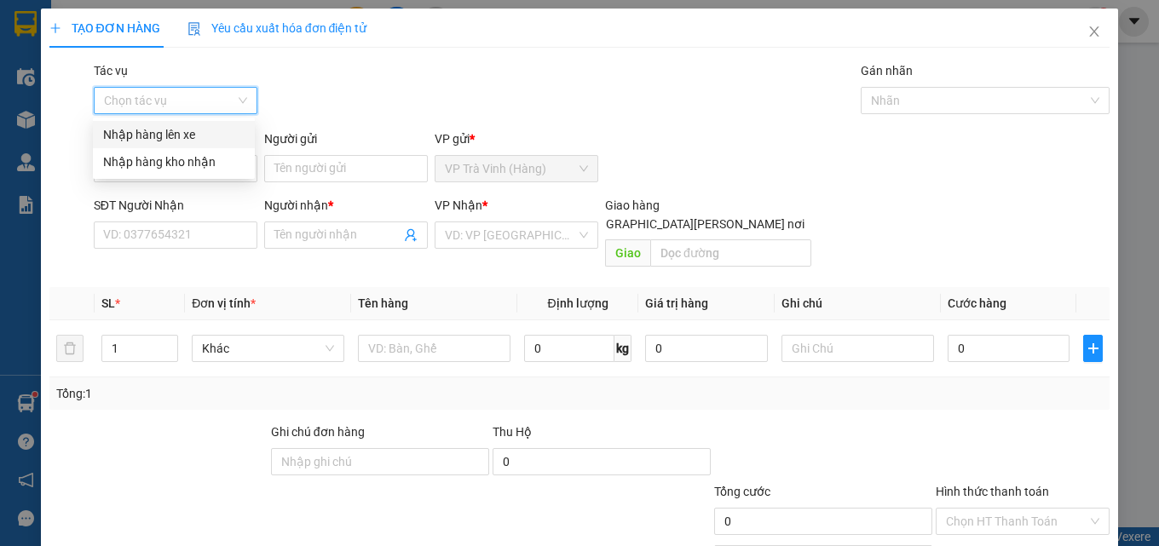
click at [170, 105] on input "Tác vụ" at bounding box center [169, 101] width 131 height 26
click at [188, 133] on div "Nhập hàng lên xe" at bounding box center [174, 134] width 142 height 19
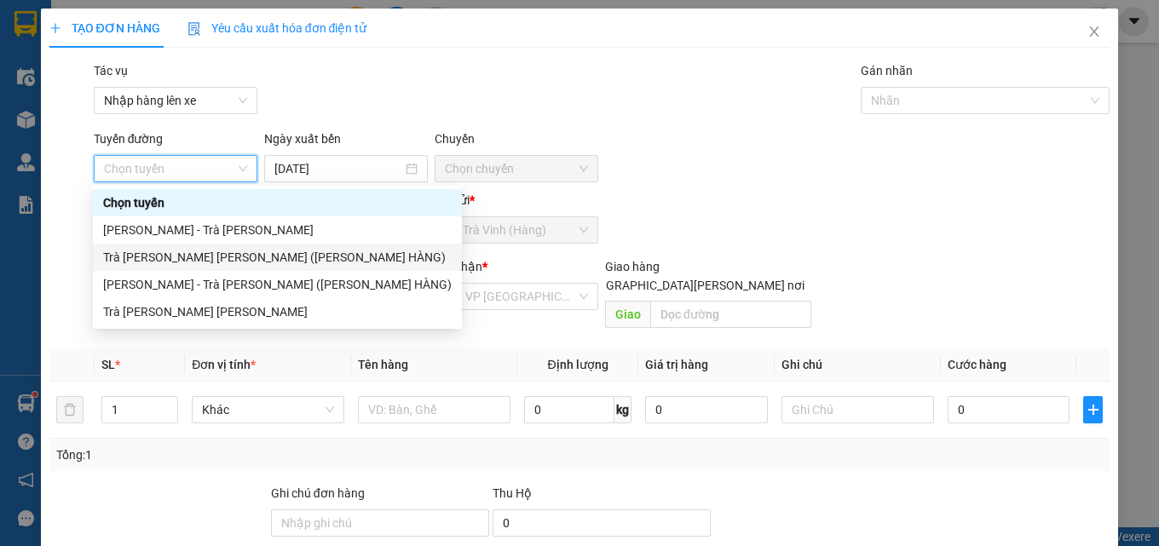
click at [197, 260] on div "Trà [PERSON_NAME] [PERSON_NAME] ([PERSON_NAME] HÀNG)" at bounding box center [277, 257] width 349 height 19
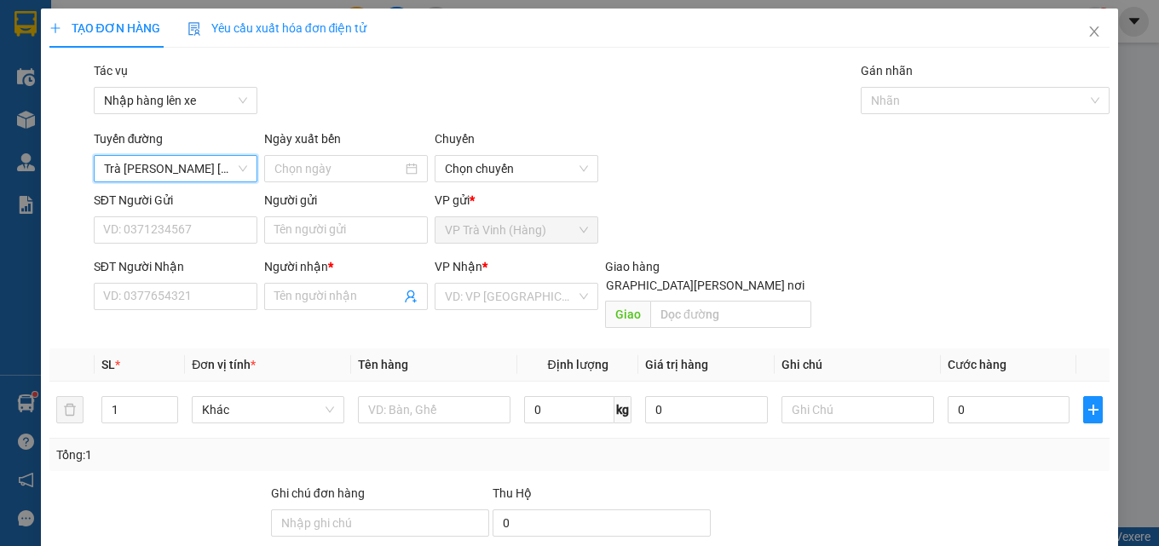
type input "[DATE]"
click at [989, 107] on div at bounding box center [976, 100] width 223 height 20
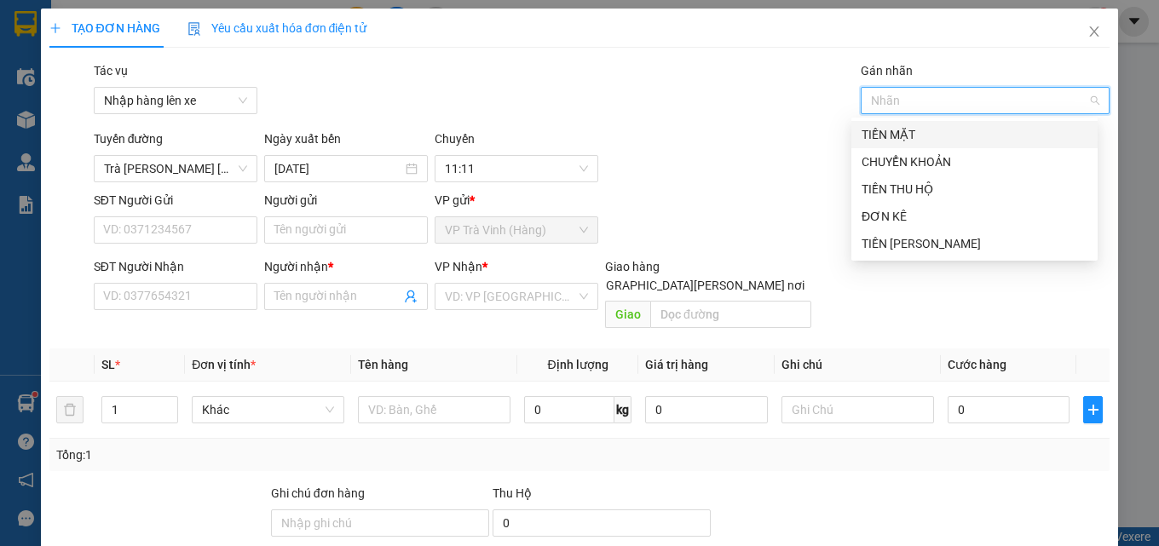
click at [912, 138] on div "TIỀN MẶT" at bounding box center [975, 134] width 226 height 19
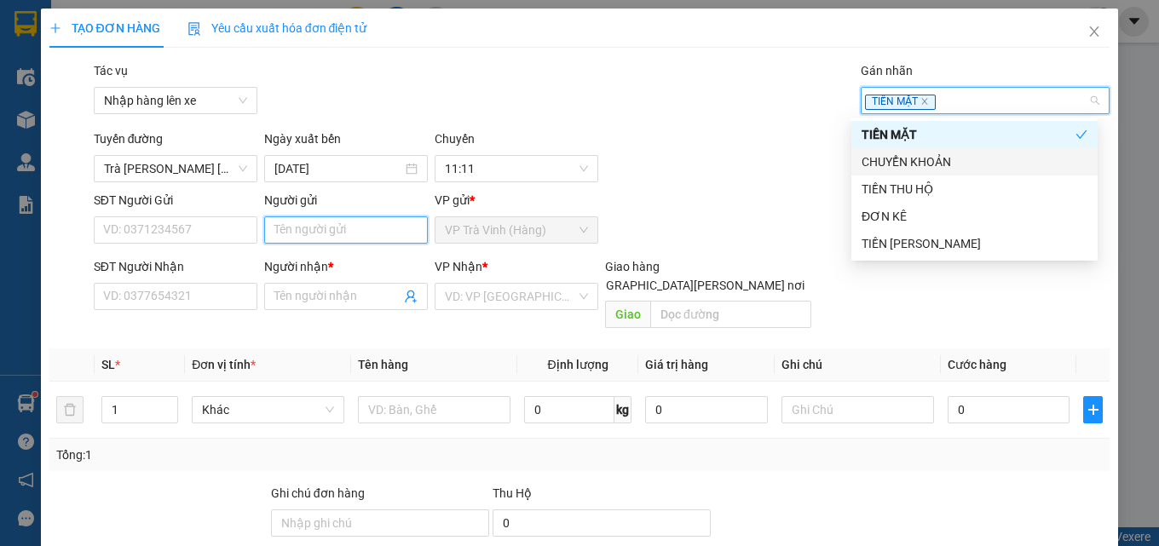
click at [317, 237] on input "Người gửi" at bounding box center [346, 230] width 164 height 27
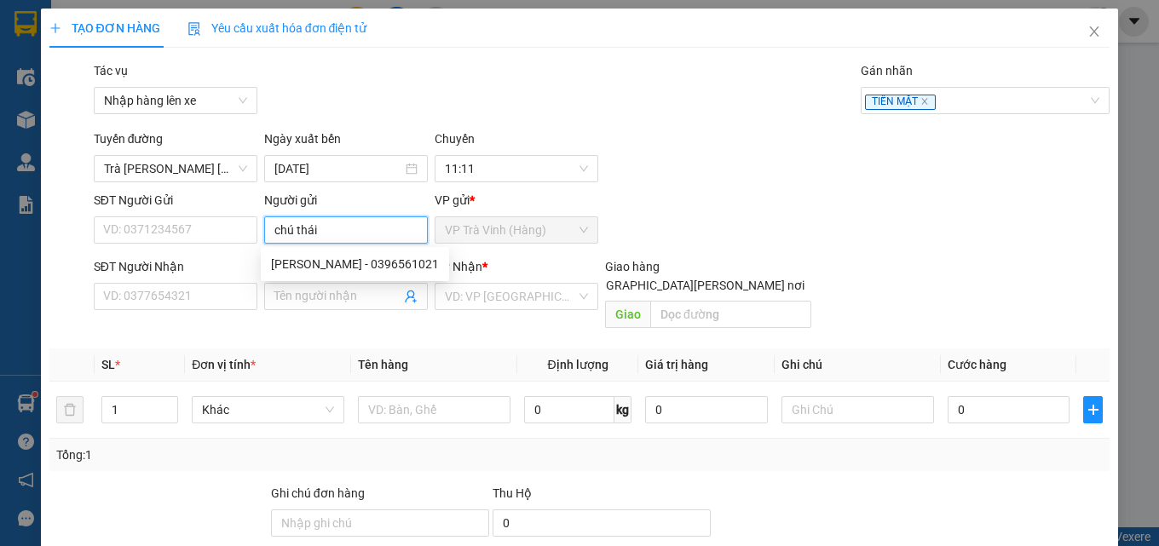
type input "chú thái"
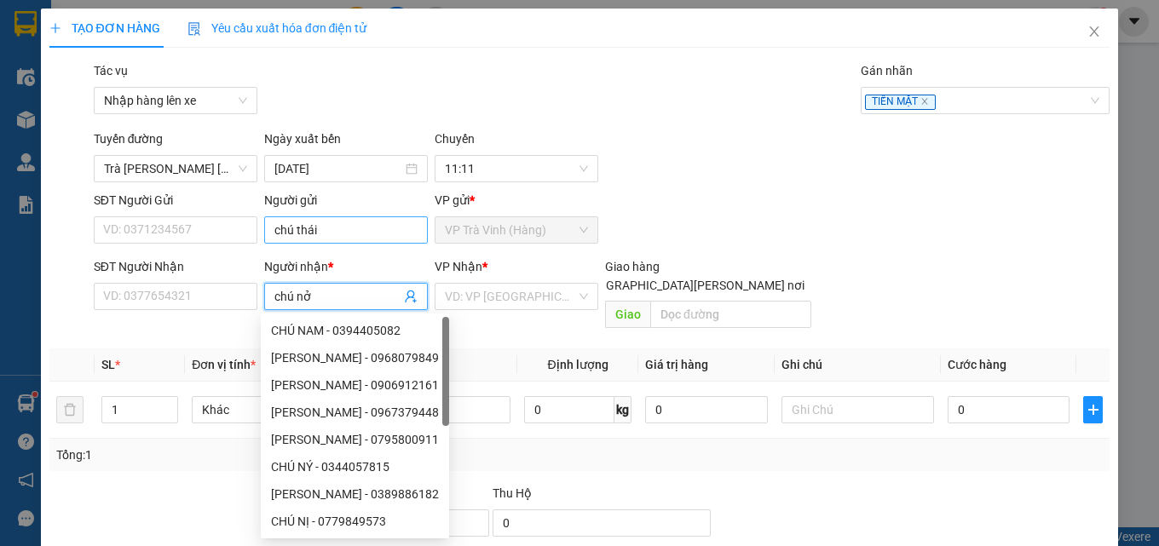
type input "chú nở"
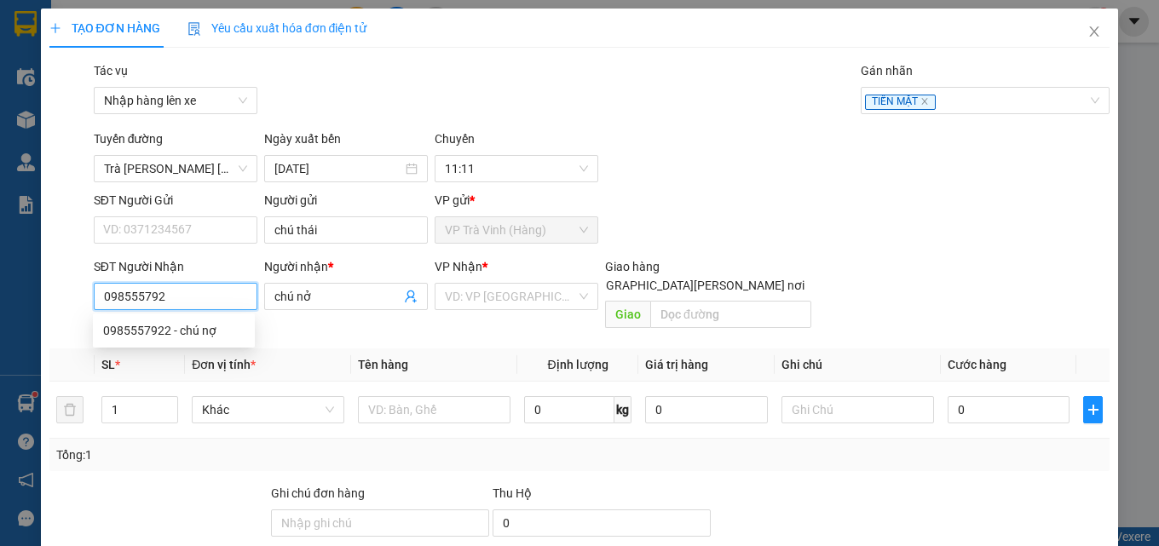
type input "0985557922"
click at [182, 337] on div "0985557922 - chú nợ" at bounding box center [174, 330] width 142 height 19
type input "chú nợ"
type input "20.000"
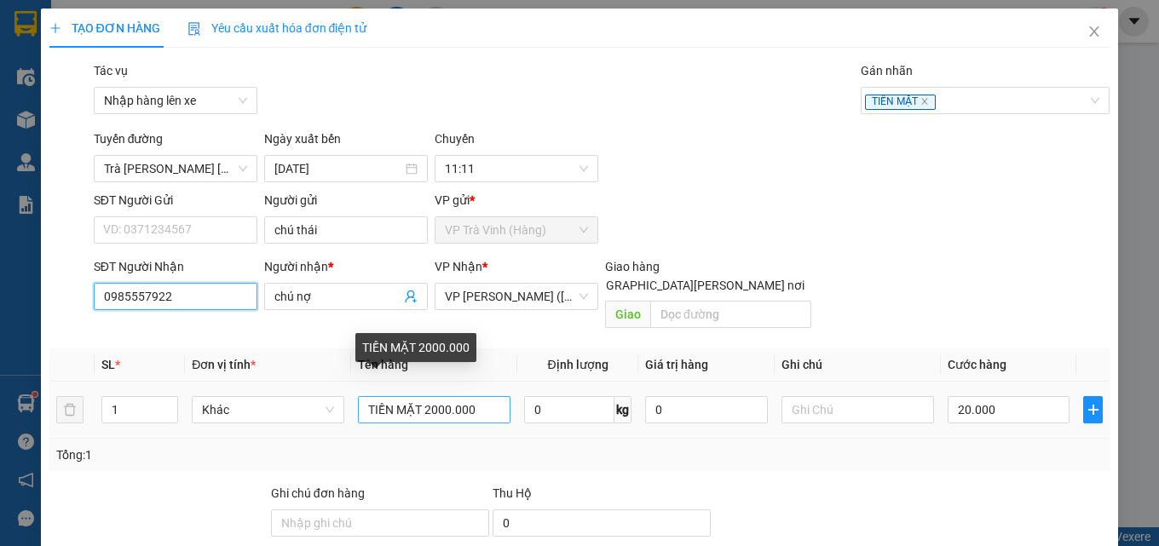
type input "0985557922"
click at [424, 396] on input "TIỀN MẶT 2000.000" at bounding box center [434, 409] width 153 height 27
drag, startPoint x: 472, startPoint y: 393, endPoint x: 14, endPoint y: 278, distance: 472.0
click at [0, 284] on div "TẠO ĐƠN HÀNG Yêu cầu xuất [PERSON_NAME] điện tử Transit Pickup Surcharge Ids Tr…" at bounding box center [579, 273] width 1159 height 546
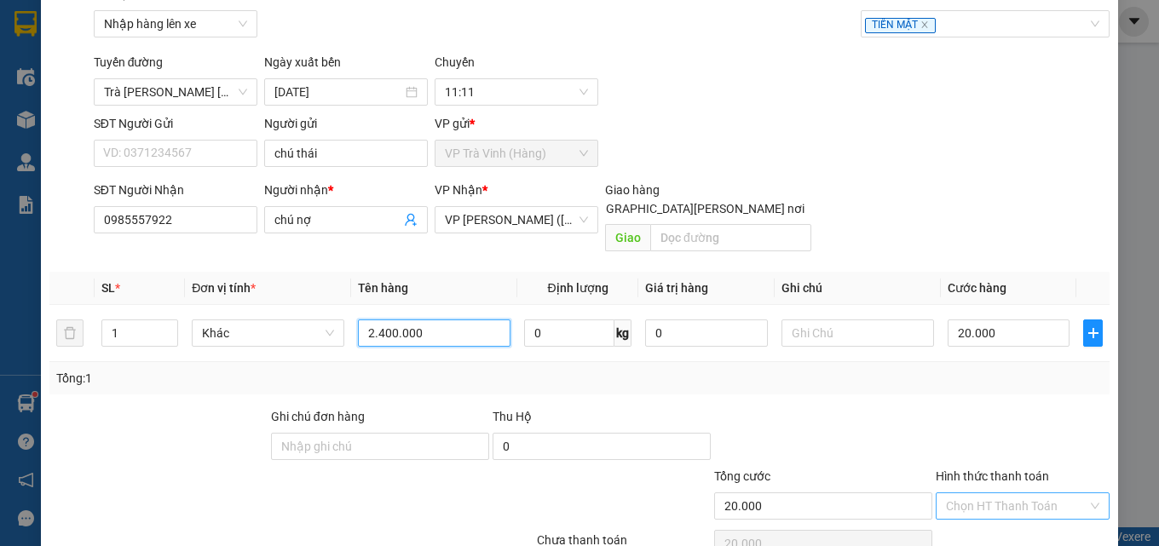
scroll to position [146, 0]
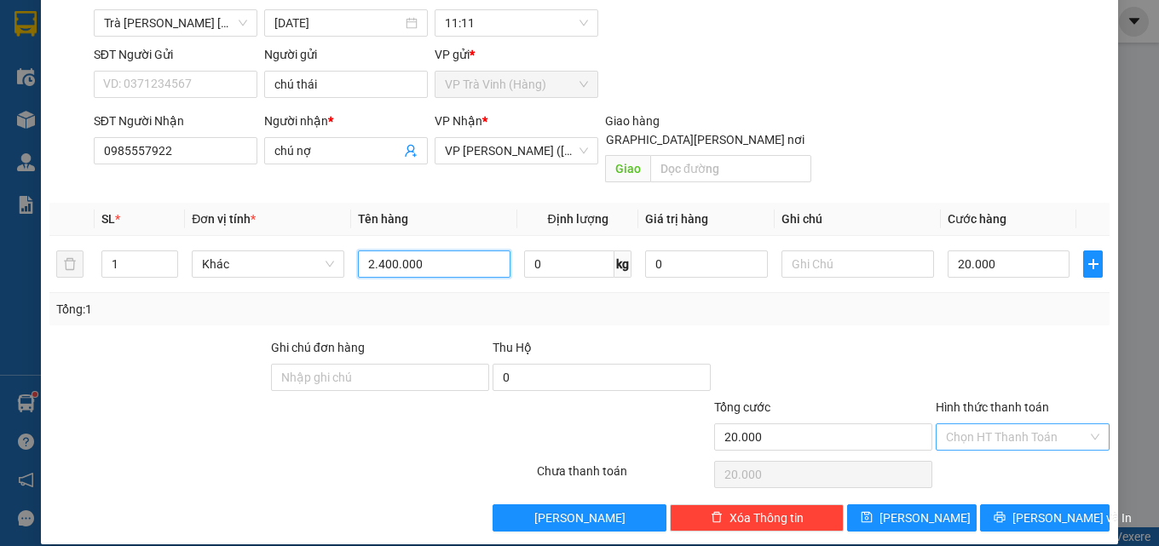
type input "2.400.000"
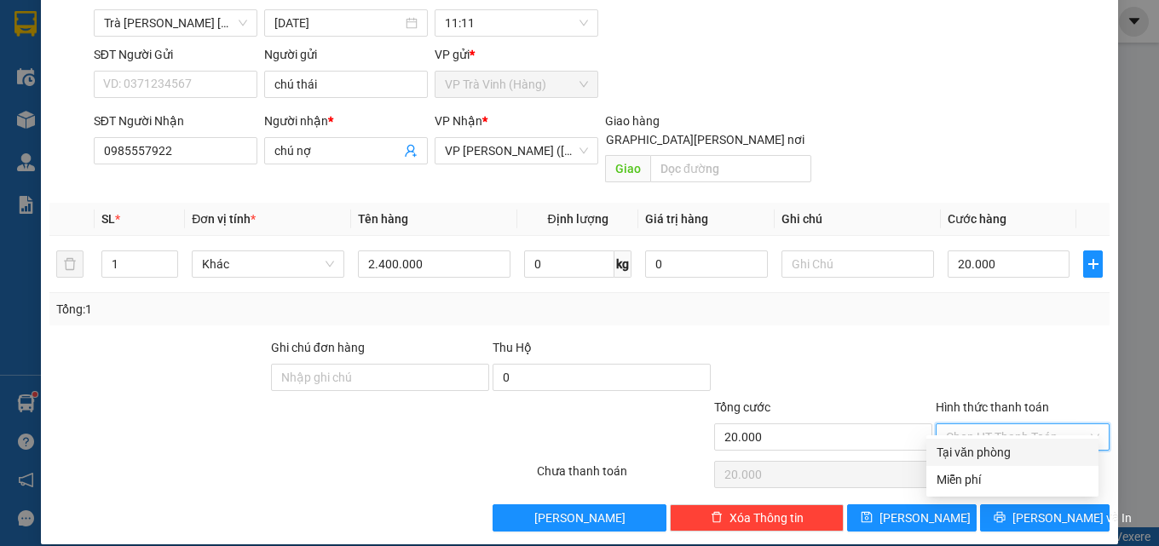
click at [1021, 425] on input "Hình thức thanh toán" at bounding box center [1017, 438] width 142 height 26
click at [1013, 451] on div "Tại văn phòng" at bounding box center [1013, 452] width 152 height 19
type input "0"
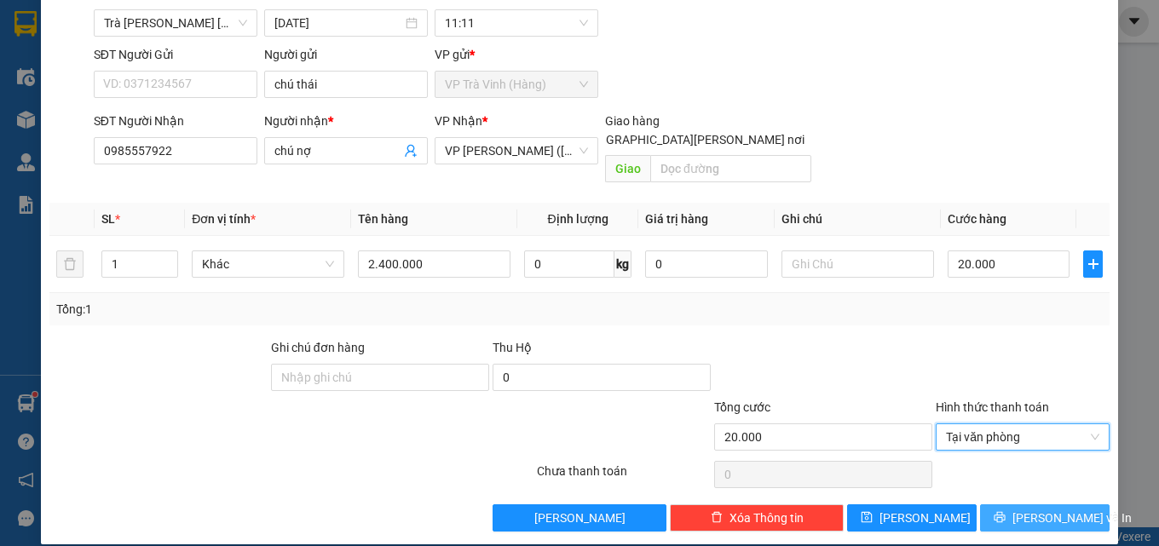
click at [1021, 509] on span "[PERSON_NAME] và In" at bounding box center [1072, 518] width 119 height 19
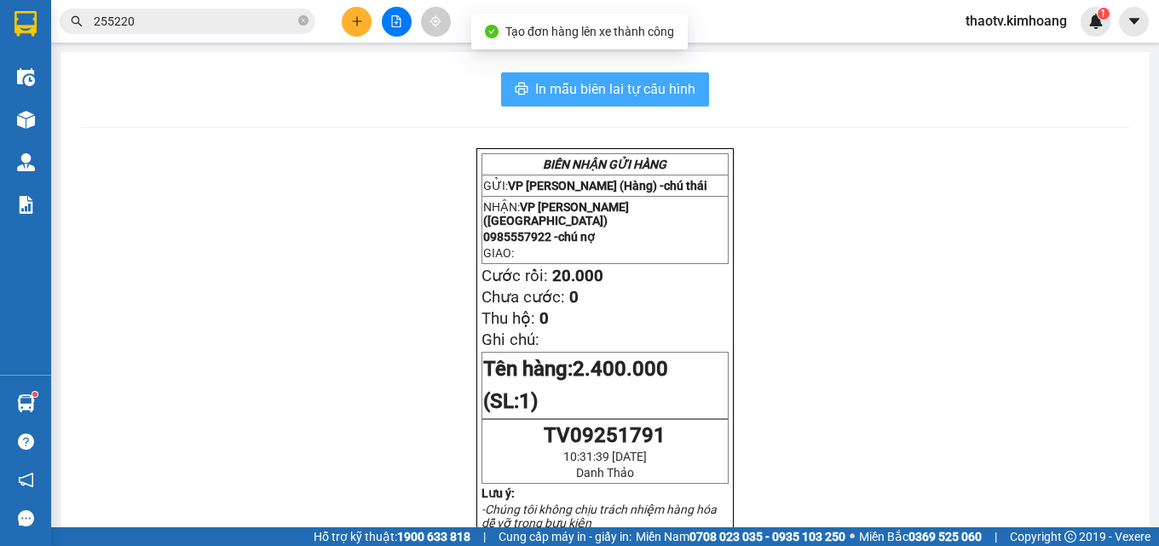
click at [581, 95] on span "In mẫu biên lai tự cấu hình" at bounding box center [615, 88] width 160 height 21
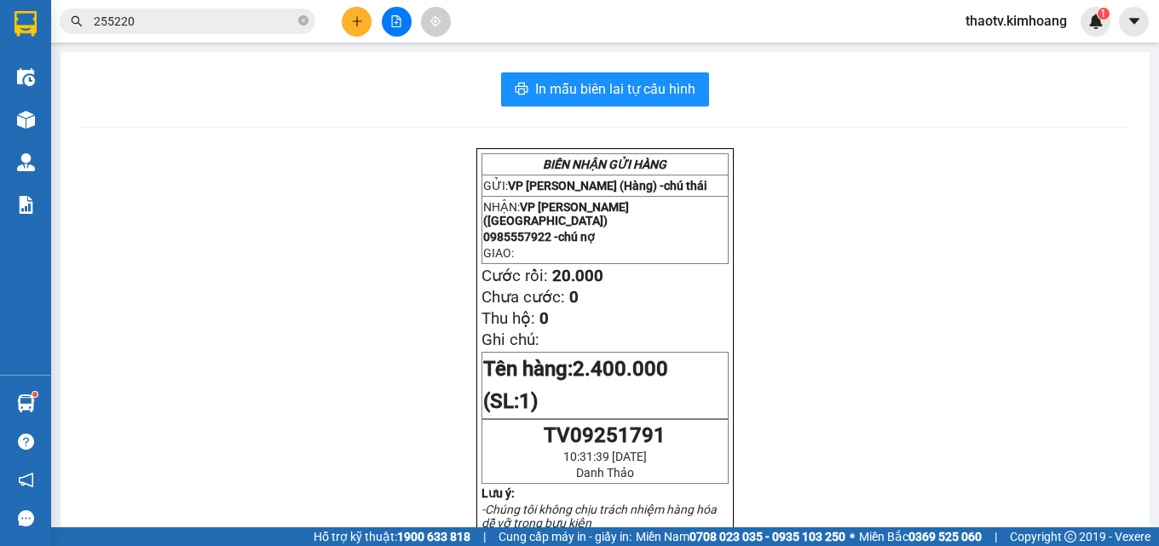
click at [194, 27] on input "255220" at bounding box center [194, 21] width 201 height 19
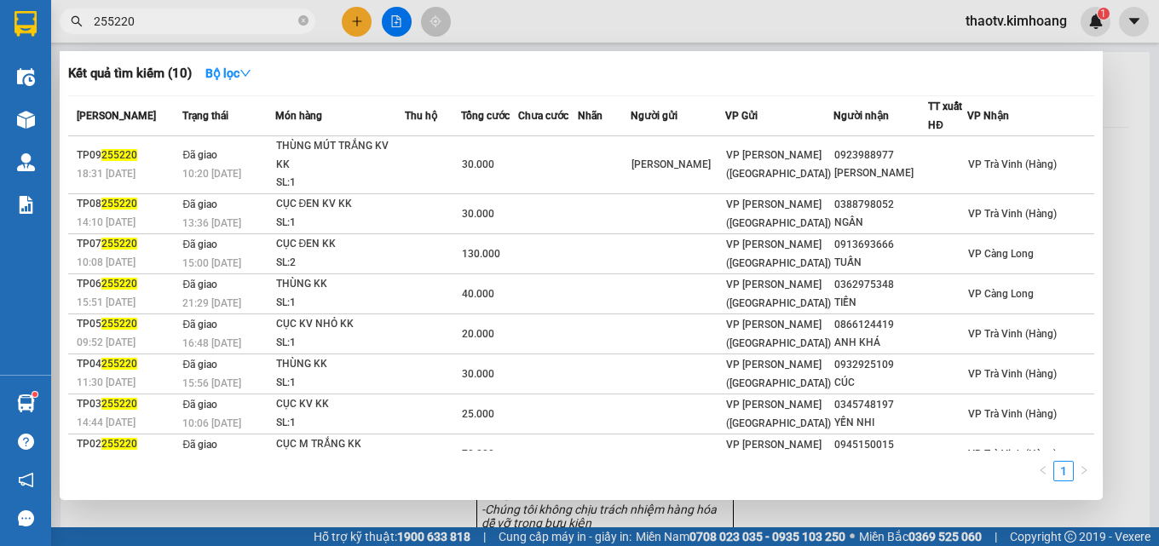
click at [165, 23] on input "255220" at bounding box center [194, 21] width 201 height 19
click at [611, 508] on div at bounding box center [579, 273] width 1159 height 546
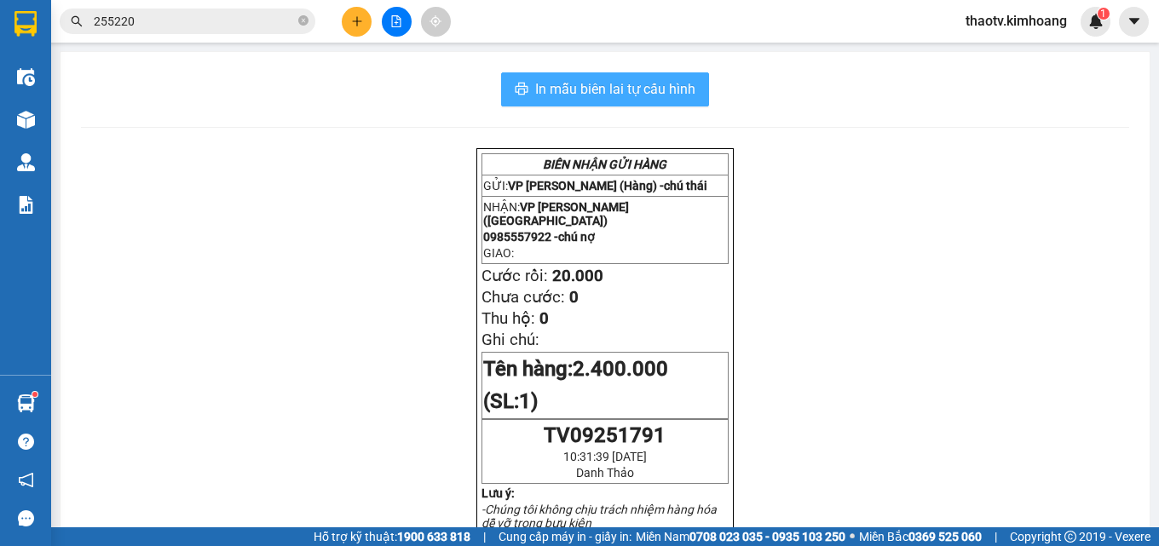
click at [625, 95] on span "In mẫu biên lai tự cấu hình" at bounding box center [615, 88] width 160 height 21
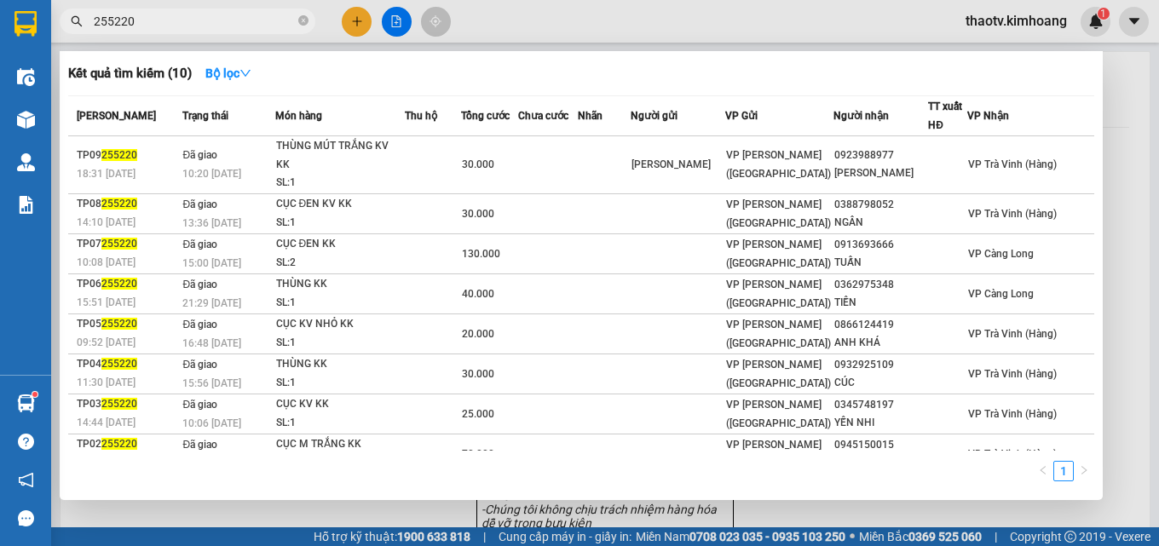
drag, startPoint x: 148, startPoint y: 24, endPoint x: 31, endPoint y: 3, distance: 119.4
click at [0, 13] on section "Kết quả [PERSON_NAME] ( 10 ) Bộ lọc Mã ĐH Trạng thái Món hàng Thu hộ Tổng [PERS…" at bounding box center [579, 273] width 1159 height 546
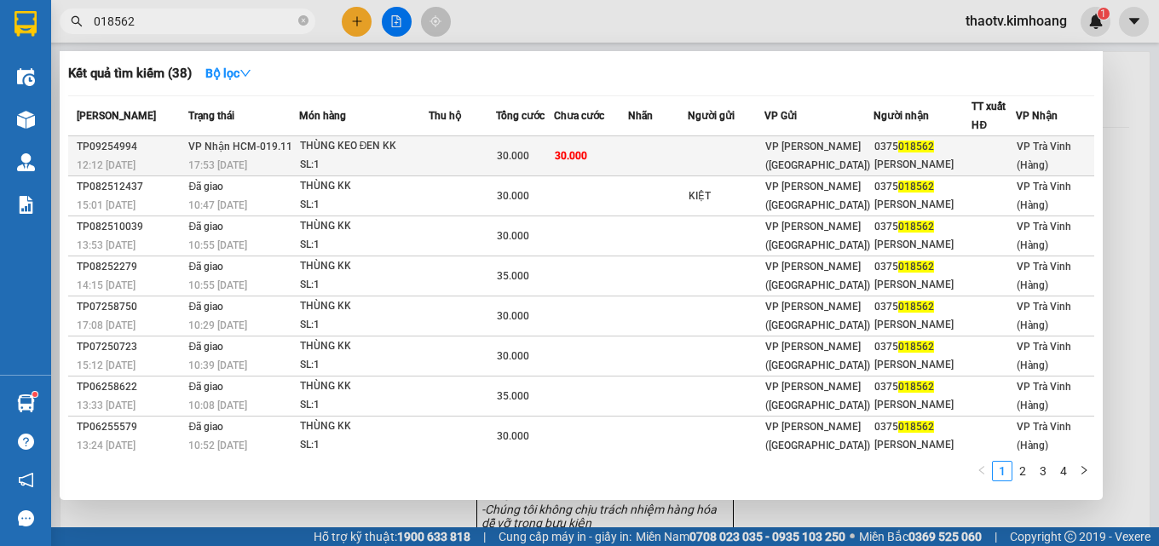
type input "018562"
click at [338, 145] on div "THÙNG KEO ĐEN KK" at bounding box center [364, 146] width 128 height 19
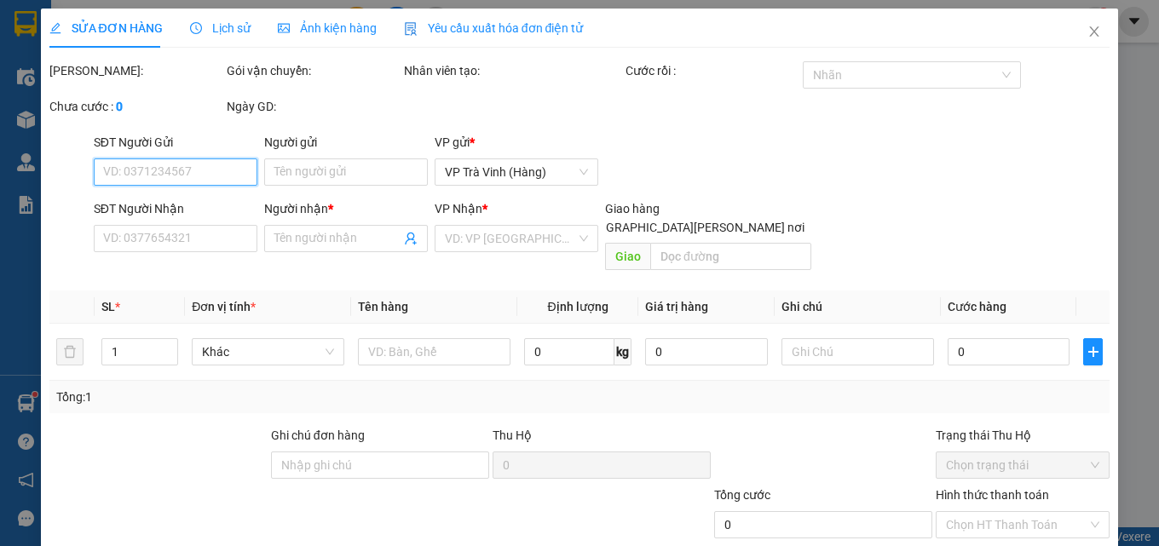
type input "0375018562"
type input "[PERSON_NAME]"
type input "30.000"
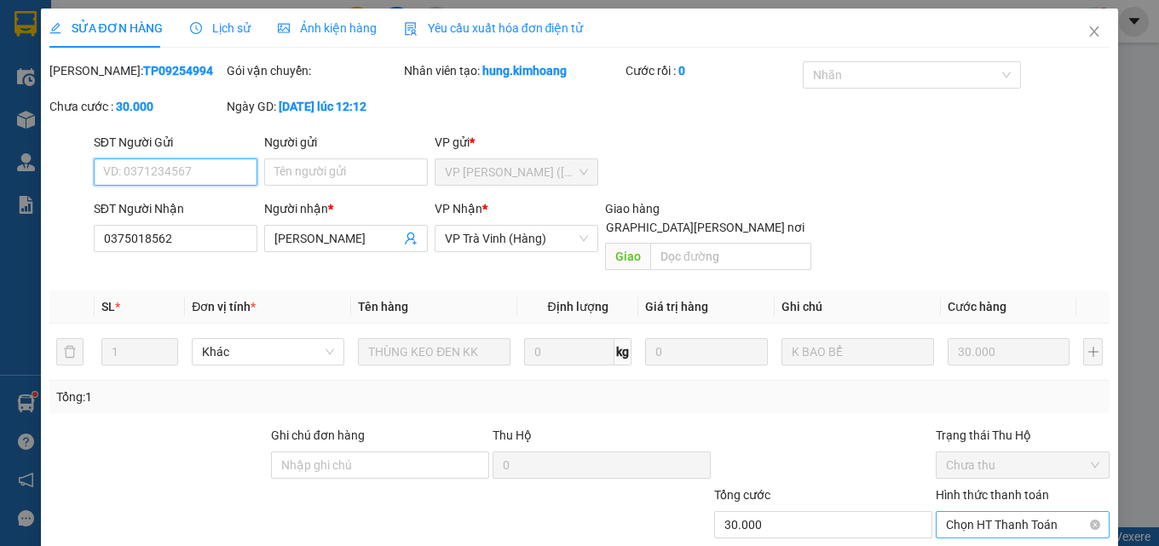
click at [1012, 512] on span "Chọn HT Thanh Toán" at bounding box center [1022, 525] width 153 height 26
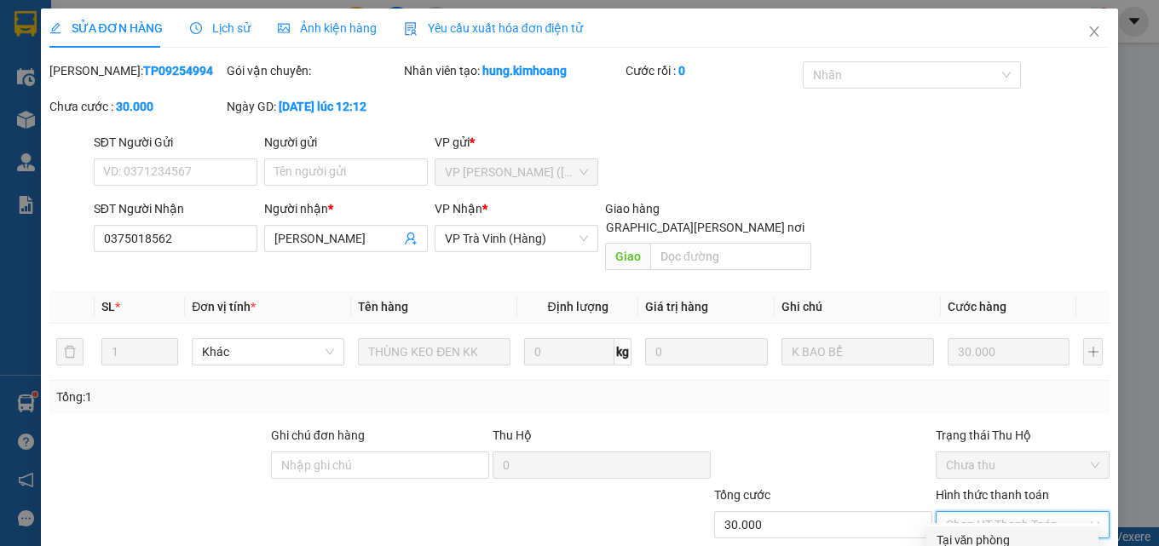
click at [964, 531] on div "Tại văn phòng" at bounding box center [1013, 540] width 152 height 19
type input "0"
drag, startPoint x: 643, startPoint y: 505, endPoint x: 640, endPoint y: 488, distance: 17.2
click at [1084, 21] on span "Close" at bounding box center [1095, 33] width 48 height 48
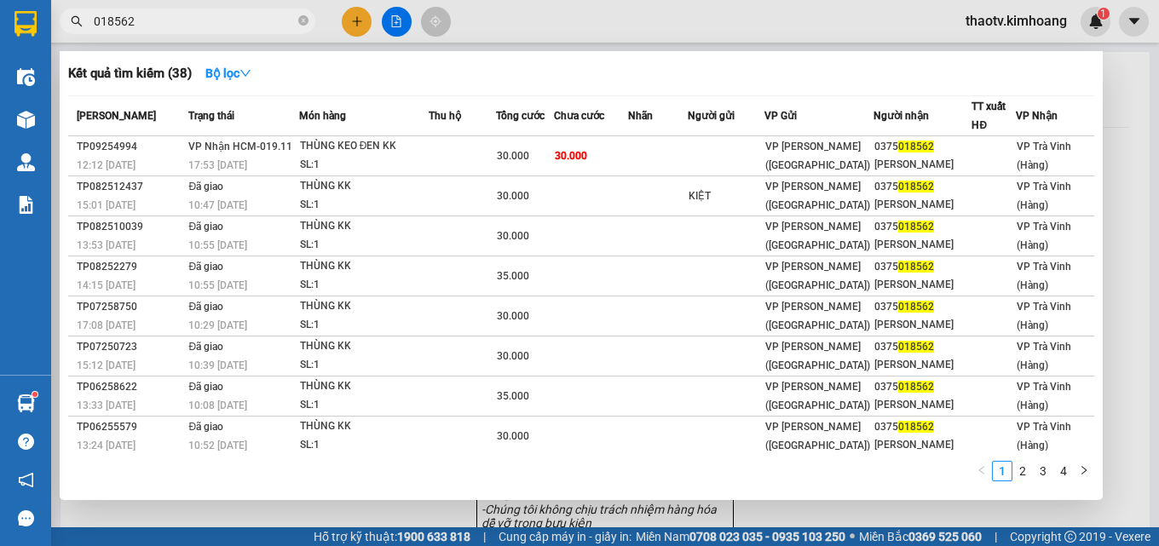
drag, startPoint x: 161, startPoint y: 15, endPoint x: 0, endPoint y: 80, distance: 173.7
click at [0, 65] on section "Kết quả [PERSON_NAME] ( 38 ) Bộ lọc Mã ĐH Trạng thái Món hàng Thu hộ Tổng [PERS…" at bounding box center [579, 273] width 1159 height 546
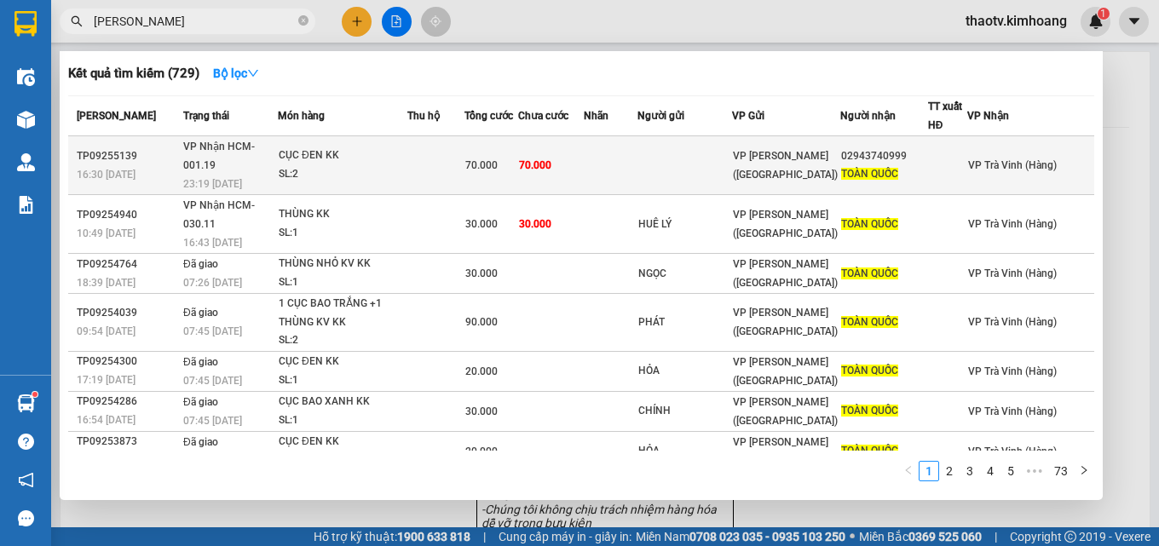
type input "[PERSON_NAME]"
click at [426, 153] on td at bounding box center [436, 165] width 57 height 59
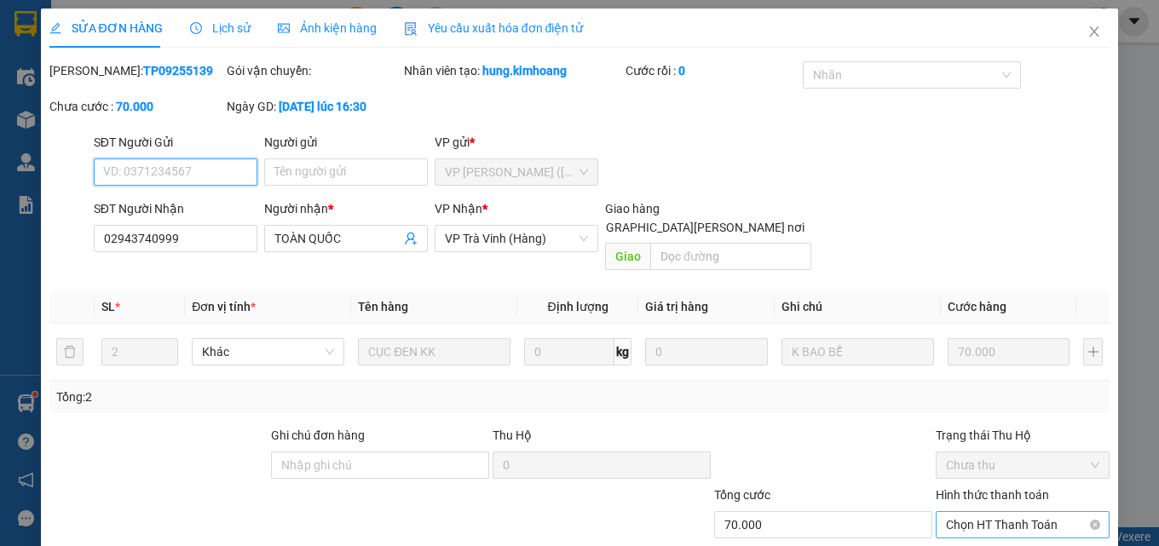
click at [976, 512] on span "Chọn HT Thanh Toán" at bounding box center [1022, 525] width 153 height 26
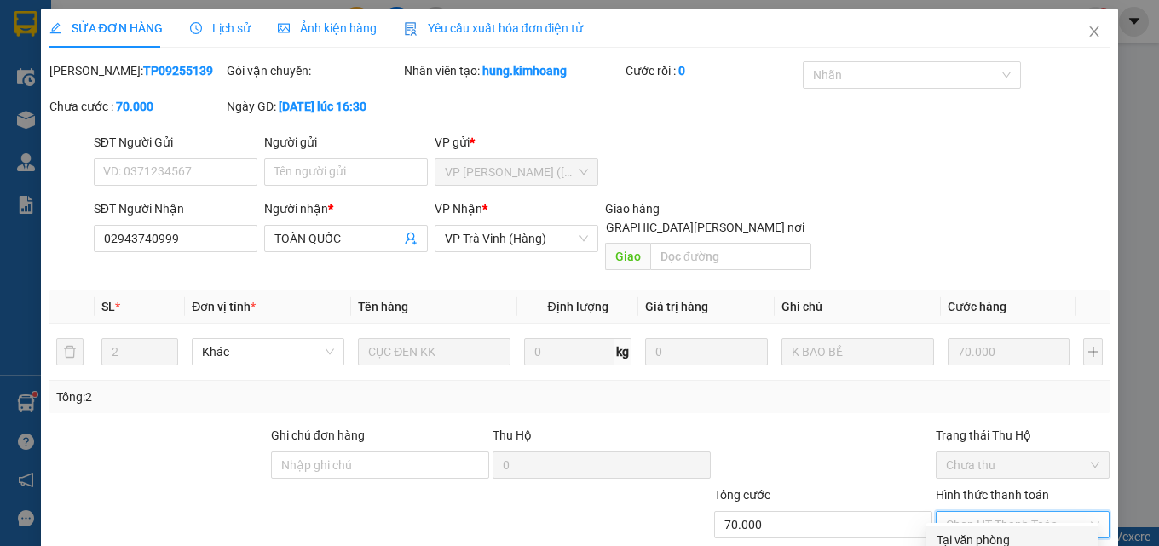
click at [989, 531] on div "Tại văn phòng" at bounding box center [1013, 540] width 152 height 19
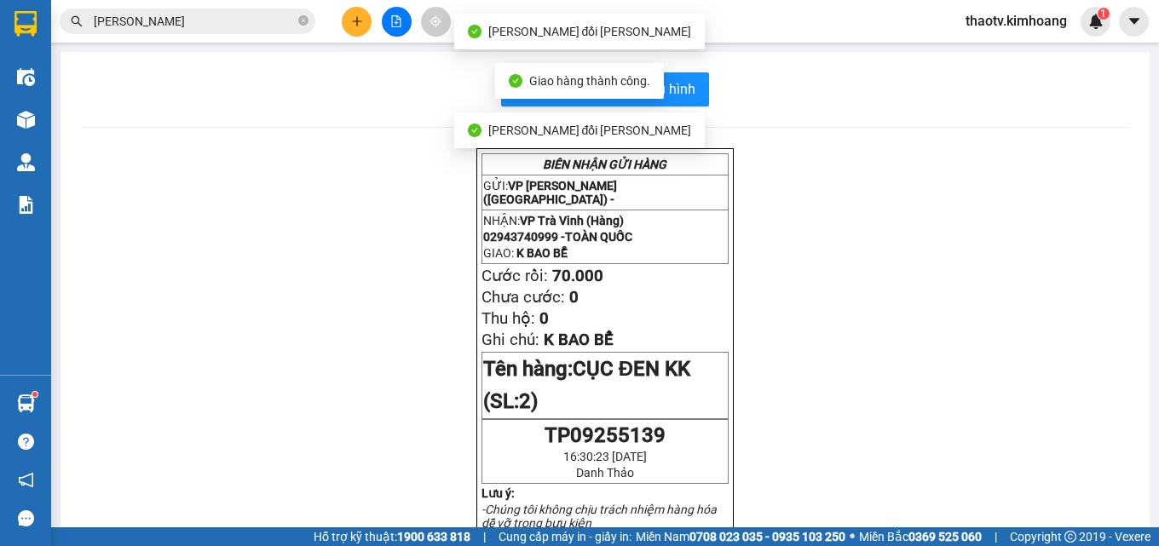
click at [676, 91] on span "In mẫu biên lai tự cấu hình" at bounding box center [615, 88] width 160 height 21
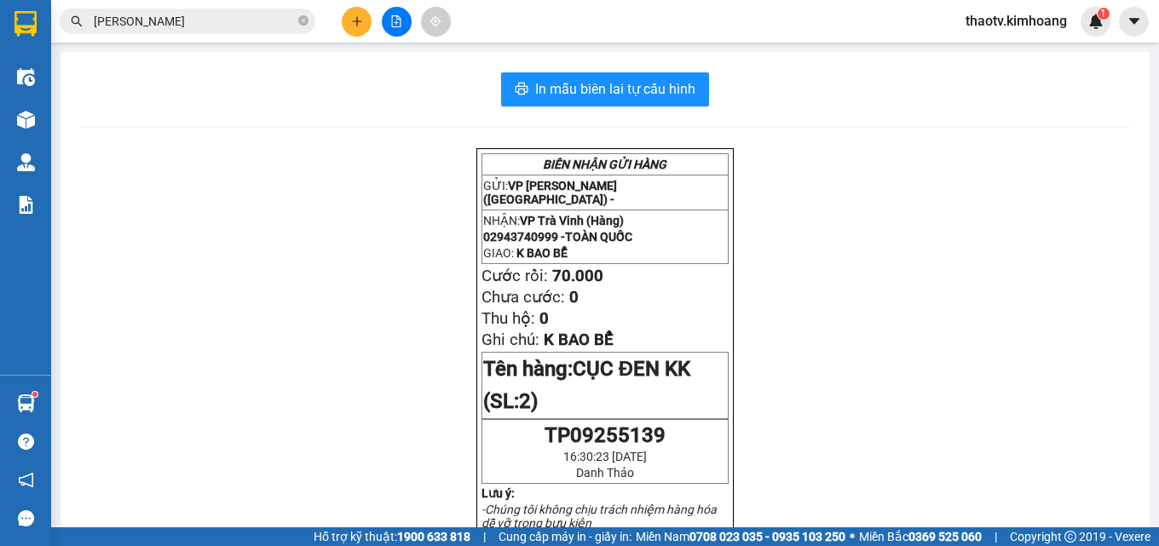
click at [203, 26] on input "[PERSON_NAME]" at bounding box center [194, 21] width 201 height 19
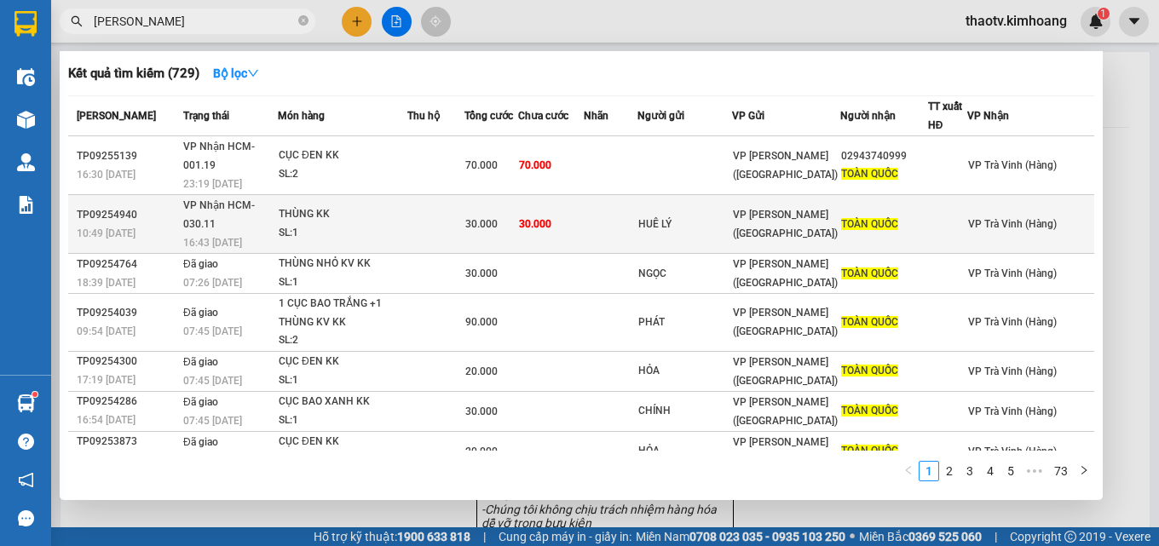
click at [321, 205] on div "THÙNG KK" at bounding box center [343, 214] width 128 height 19
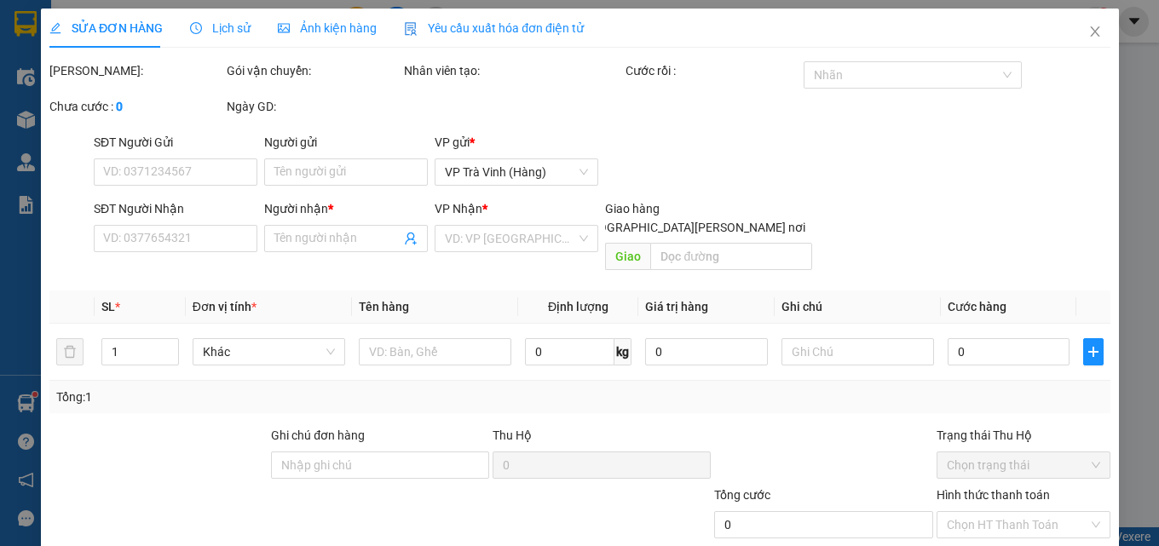
type input "HUÊ LÝ"
type input "TOÀN QUỐC"
type input "30.000"
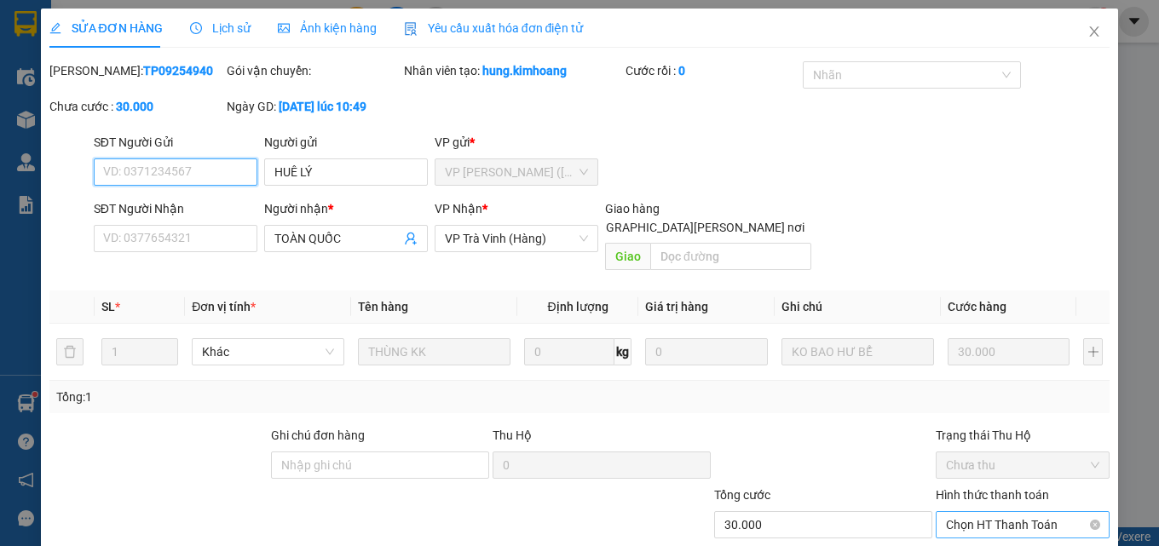
click at [991, 512] on span "Chọn HT Thanh Toán" at bounding box center [1022, 525] width 153 height 26
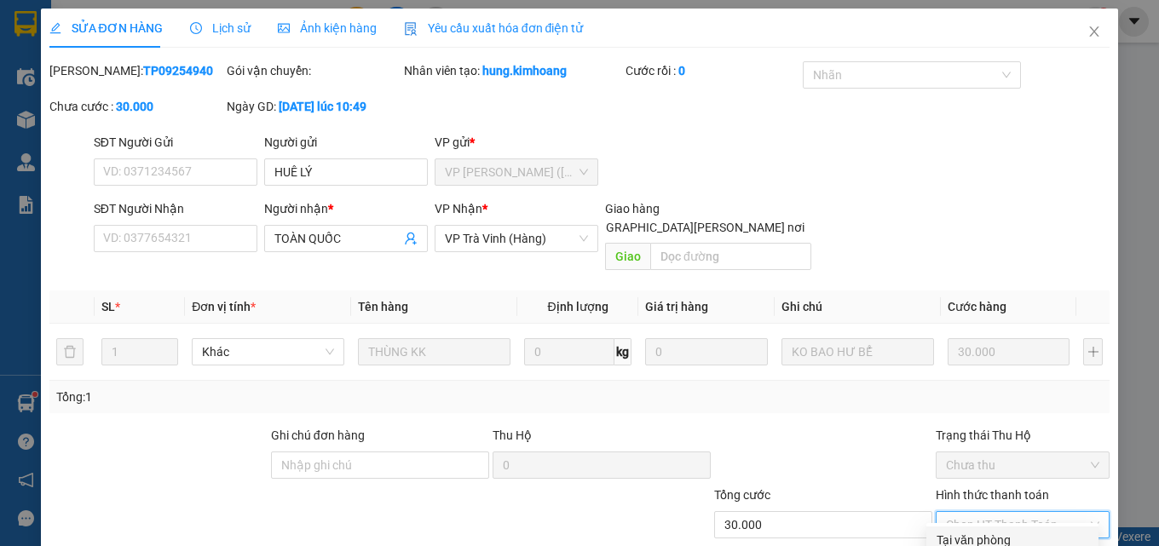
click at [982, 527] on div "Tại văn phòng" at bounding box center [1013, 540] width 172 height 27
type input "0"
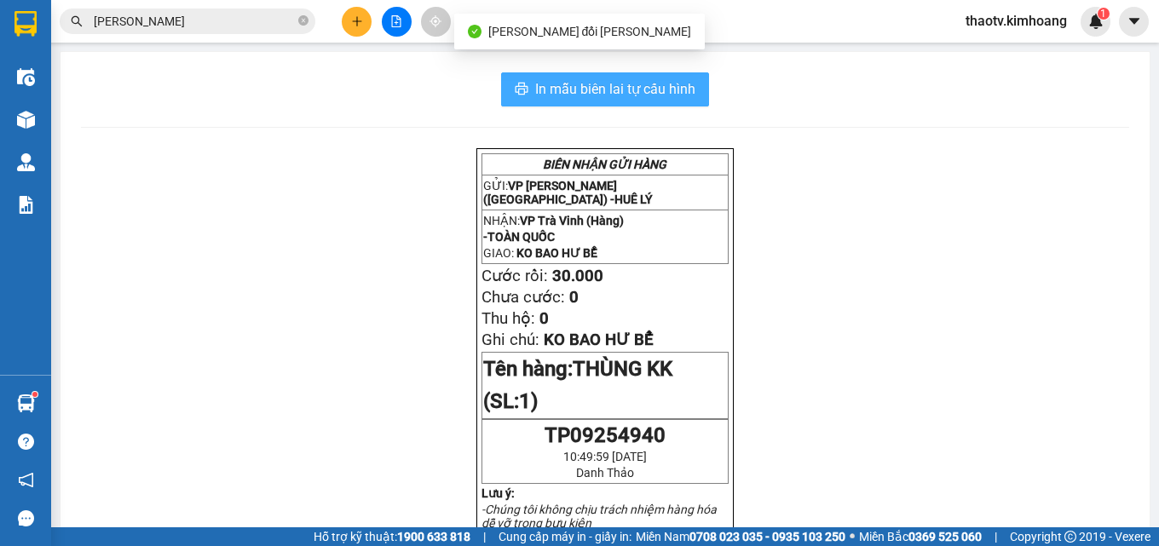
click at [641, 90] on span "In mẫu biên lai tự cấu hình" at bounding box center [615, 88] width 160 height 21
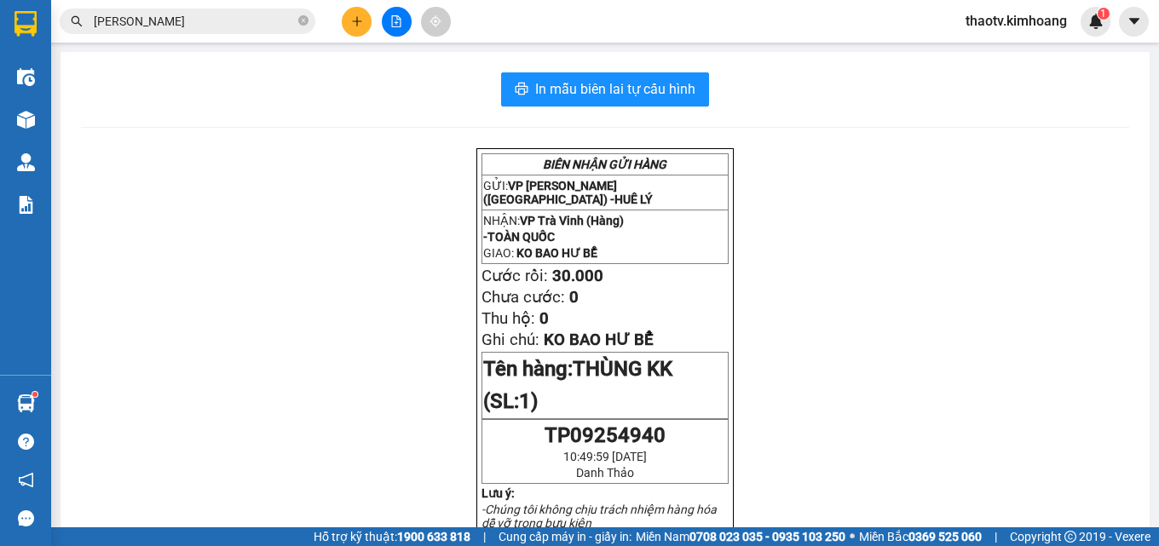
click at [194, 21] on input "[PERSON_NAME]" at bounding box center [194, 21] width 201 height 19
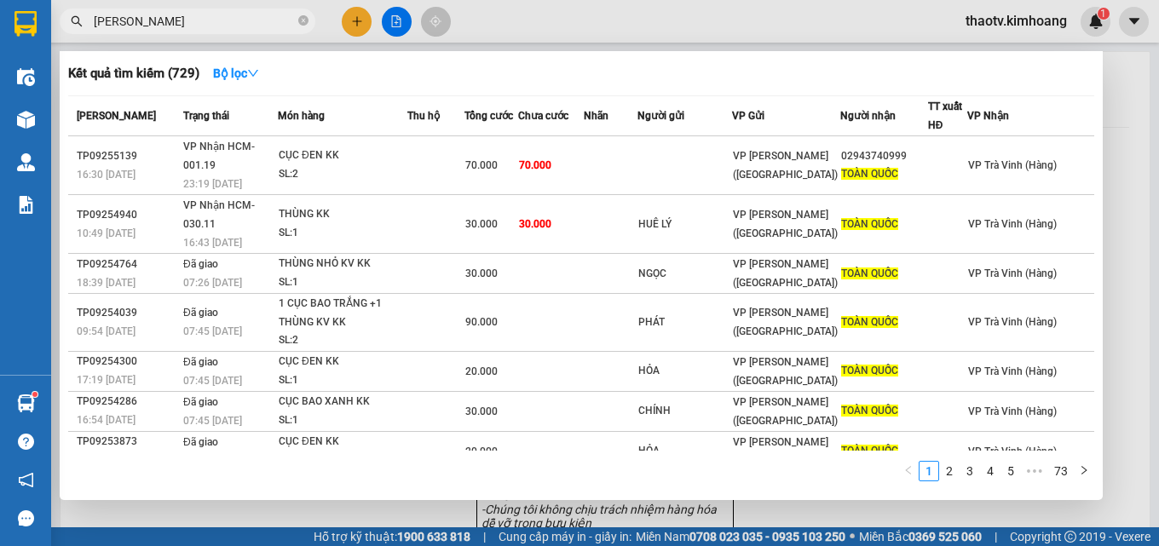
click at [176, 17] on input "[PERSON_NAME]" at bounding box center [194, 21] width 201 height 19
drag, startPoint x: 156, startPoint y: 24, endPoint x: 0, endPoint y: 38, distance: 156.7
click at [0, 38] on section "Kết quả [PERSON_NAME] ( 729 ) Bộ lọc Mã ĐH Trạng thái Món hàng Thu hộ Tổng [PER…" at bounding box center [579, 273] width 1159 height 546
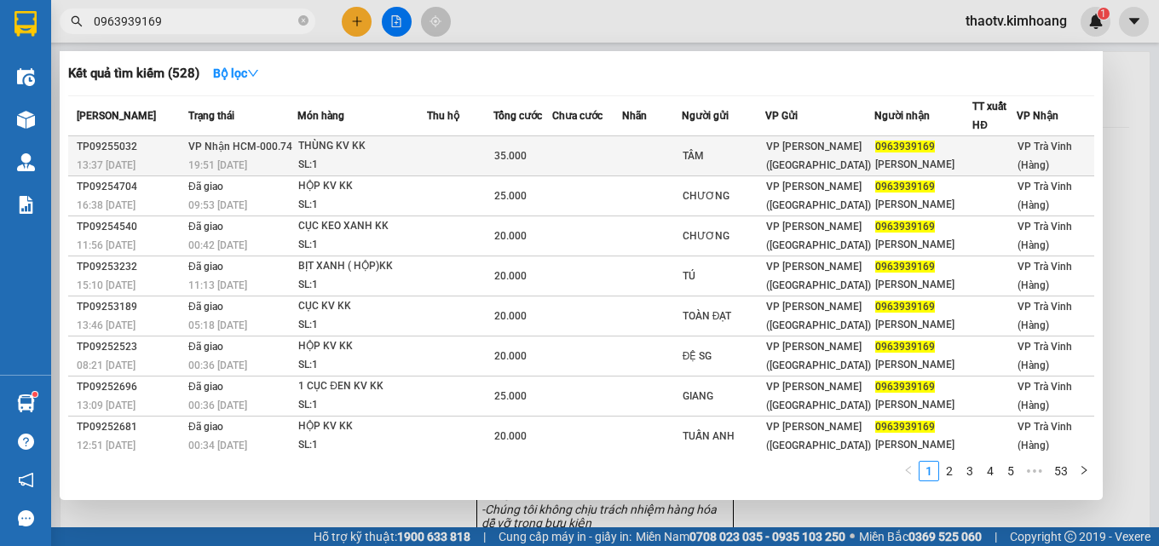
type input "0963939169"
click at [249, 144] on span "[PERSON_NAME] HCM-000.74" at bounding box center [240, 147] width 104 height 12
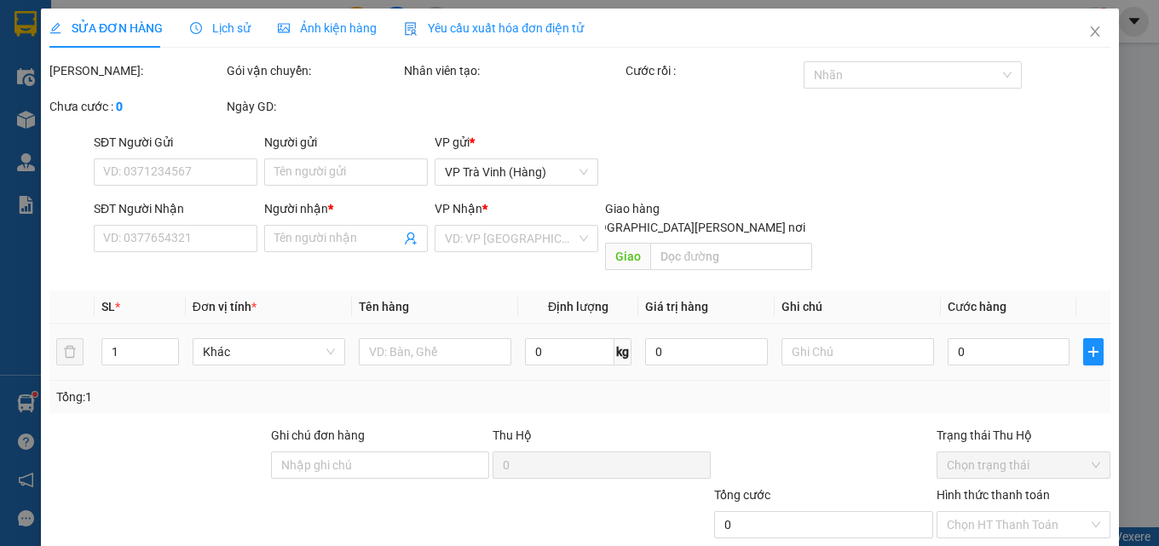
type input "TÂM"
type input "0963939169"
type input "[PERSON_NAME]"
type input "35.000"
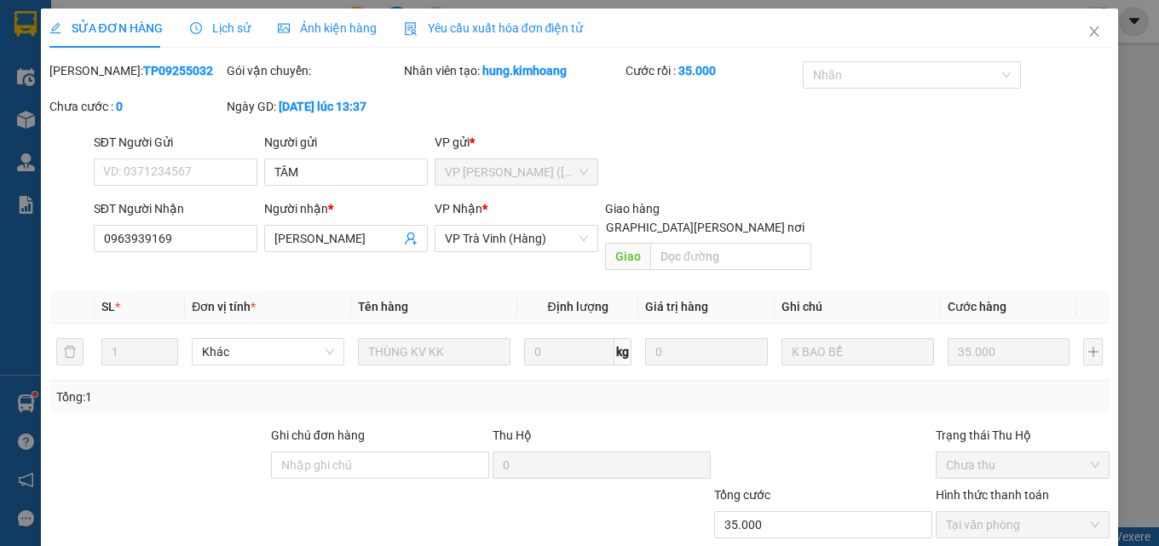
click at [1088, 34] on icon "close" at bounding box center [1095, 32] width 14 height 14
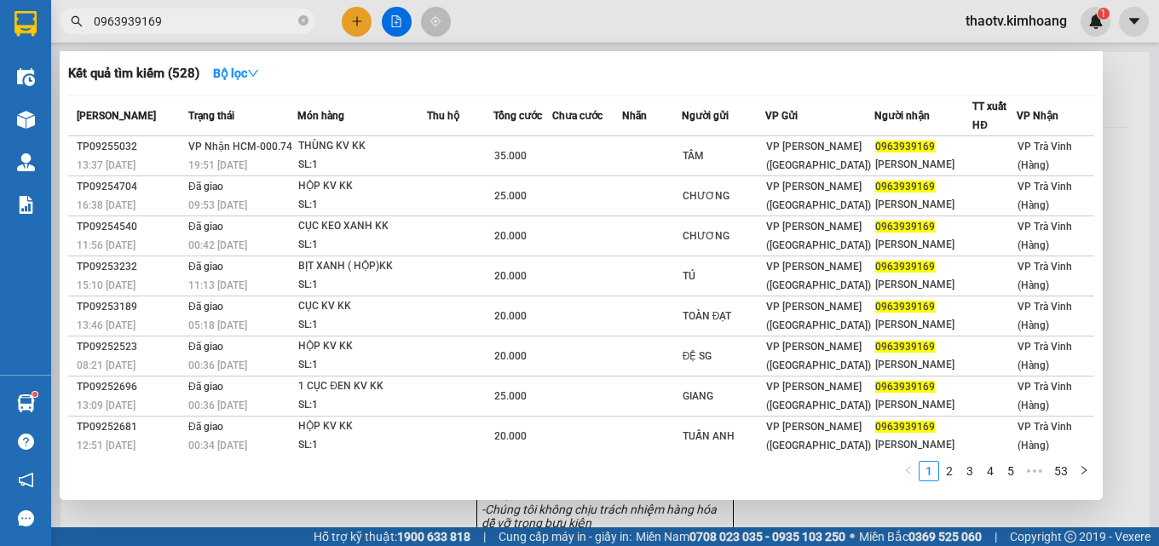
drag, startPoint x: 217, startPoint y: 24, endPoint x: 140, endPoint y: 367, distance: 352.2
click at [0, 355] on section "Kết quả [PERSON_NAME] ( 528 ) Bộ lọc Mã ĐH Trạng thái Món hàng Thu hộ Tổng [PER…" at bounding box center [579, 273] width 1159 height 546
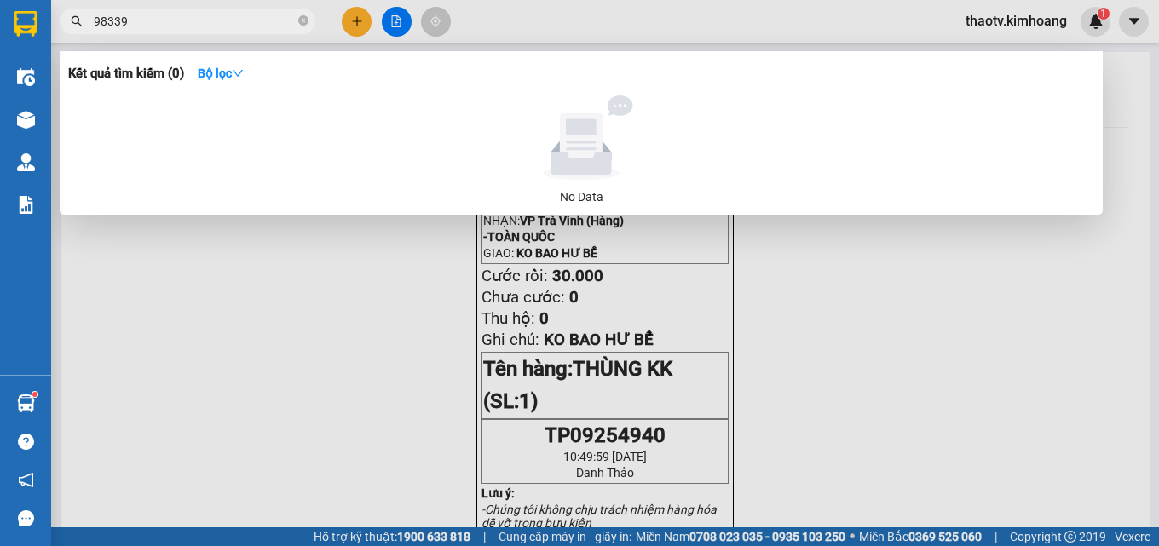
click at [106, 20] on input "98339" at bounding box center [194, 21] width 201 height 19
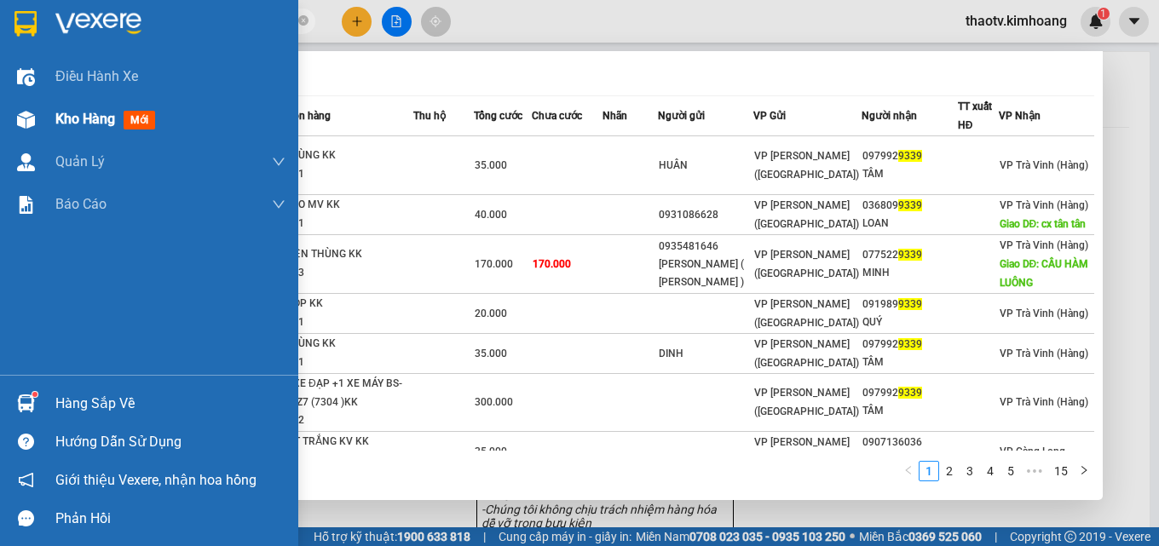
drag, startPoint x: 185, startPoint y: 26, endPoint x: 9, endPoint y: 140, distance: 209.5
click at [0, 138] on section "Kết quả [PERSON_NAME] ( 144 ) Bộ lọc Mã ĐH Trạng thái Món hàng Thu hộ Tổng [PER…" at bounding box center [579, 273] width 1159 height 546
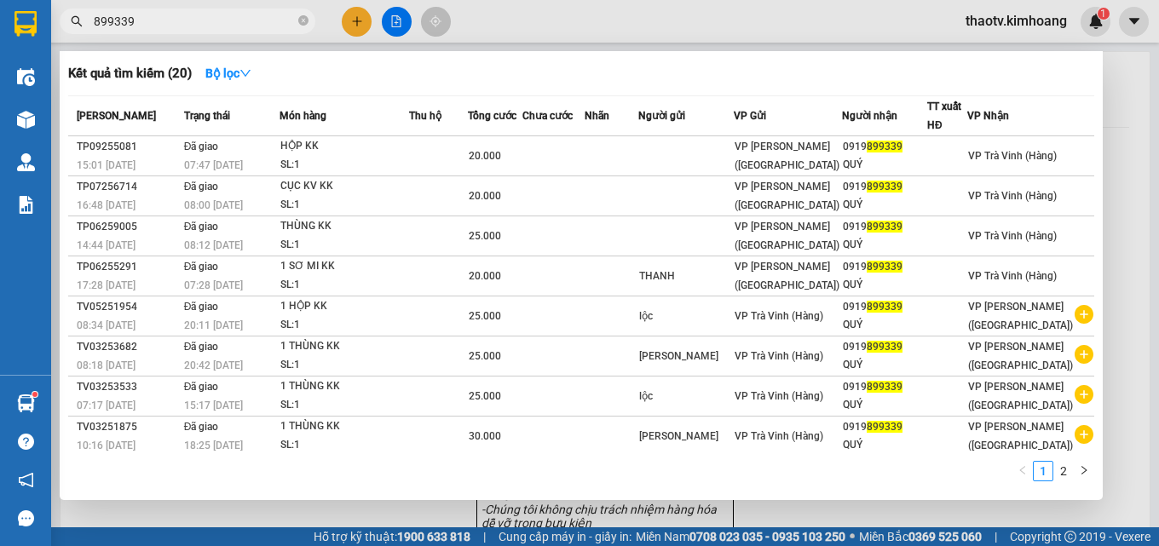
type input "899339"
click at [363, 22] on div at bounding box center [579, 273] width 1159 height 546
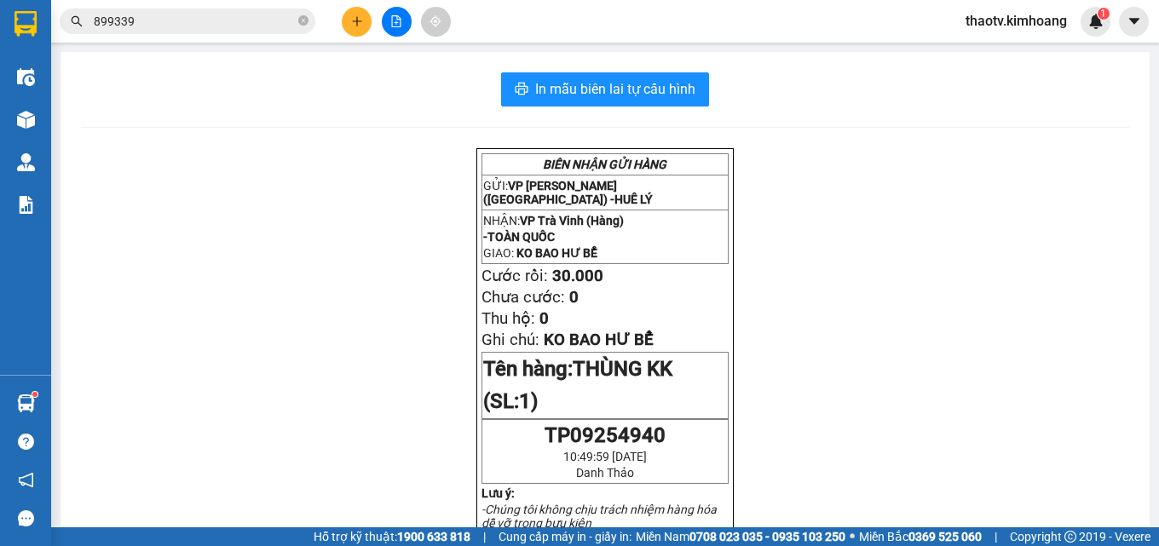
click at [356, 22] on icon "plus" at bounding box center [357, 21] width 12 height 12
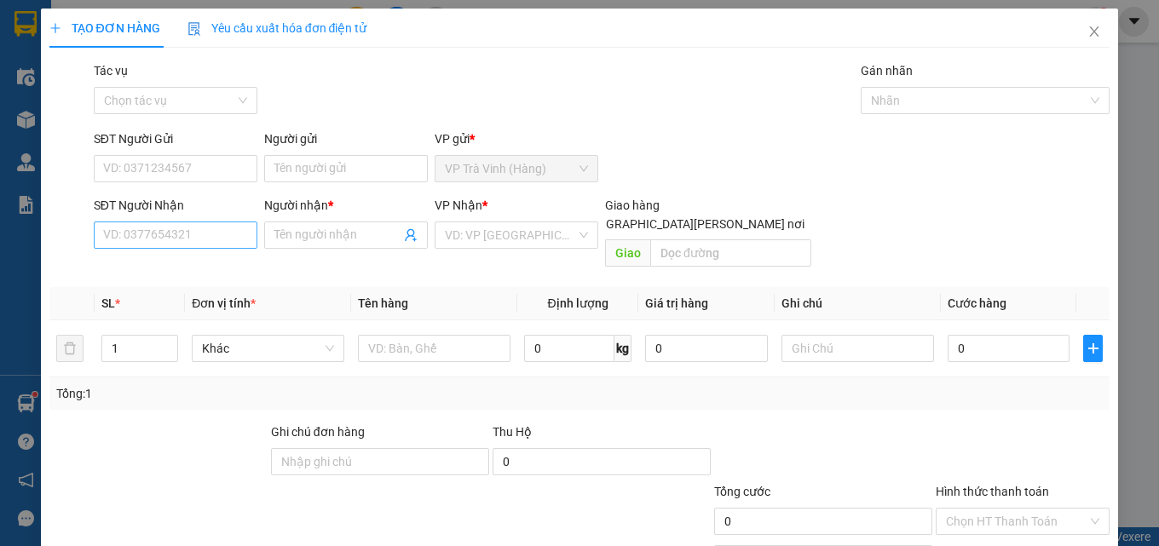
drag, startPoint x: 166, startPoint y: 221, endPoint x: 163, endPoint y: 237, distance: 16.6
click at [165, 232] on div "SĐT Người Nhận VD: 0377654321" at bounding box center [176, 226] width 164 height 60
click at [163, 246] on input "SĐT Người Nhận" at bounding box center [176, 235] width 164 height 27
click at [136, 233] on input "09027275339" at bounding box center [176, 235] width 164 height 27
click at [147, 239] on input "09027275339" at bounding box center [176, 235] width 164 height 27
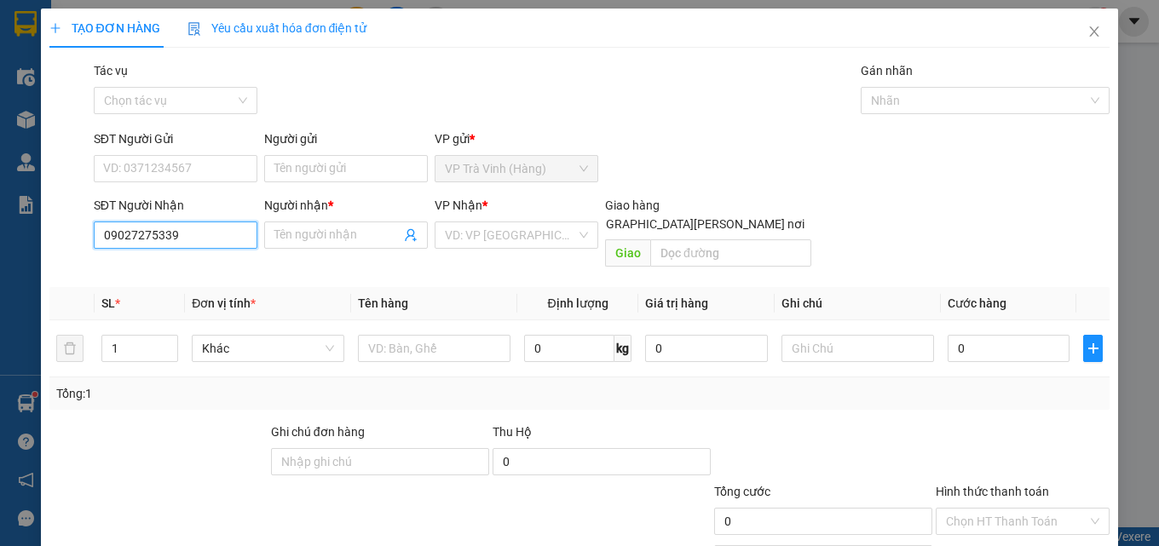
type input "0902725339"
click at [178, 271] on div "0902725339 - ĐỨC ĐẦY" at bounding box center [174, 269] width 142 height 19
type input "ĐỨC ĐẦY"
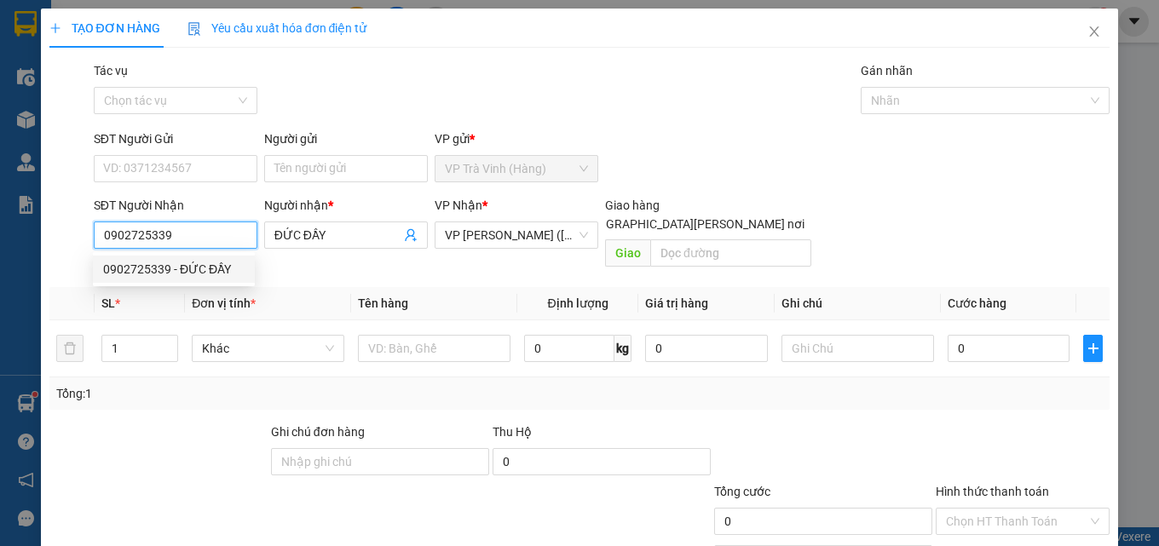
type input "35.000"
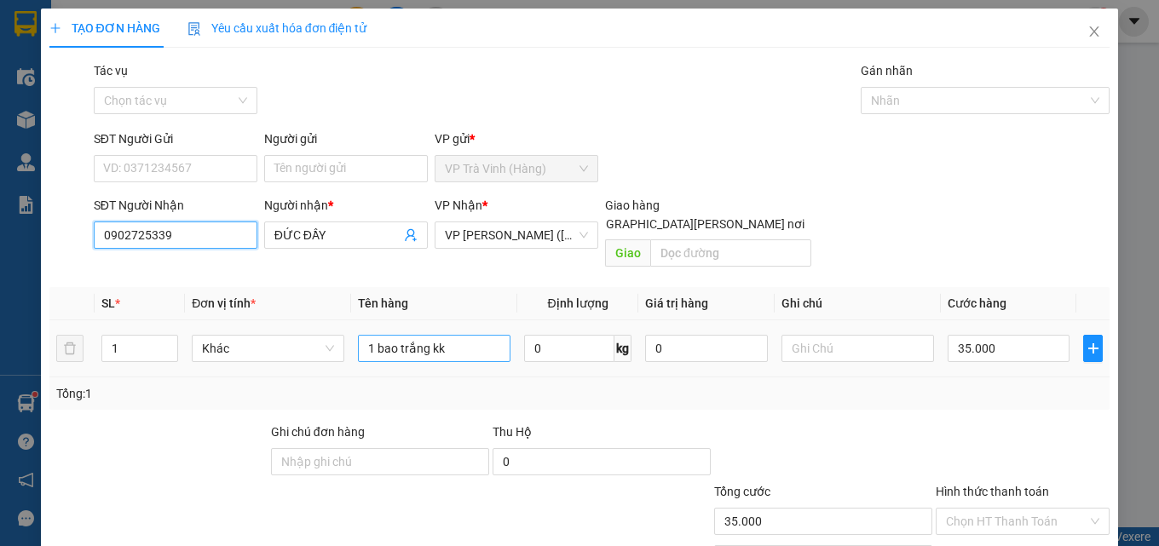
type input "0902725339"
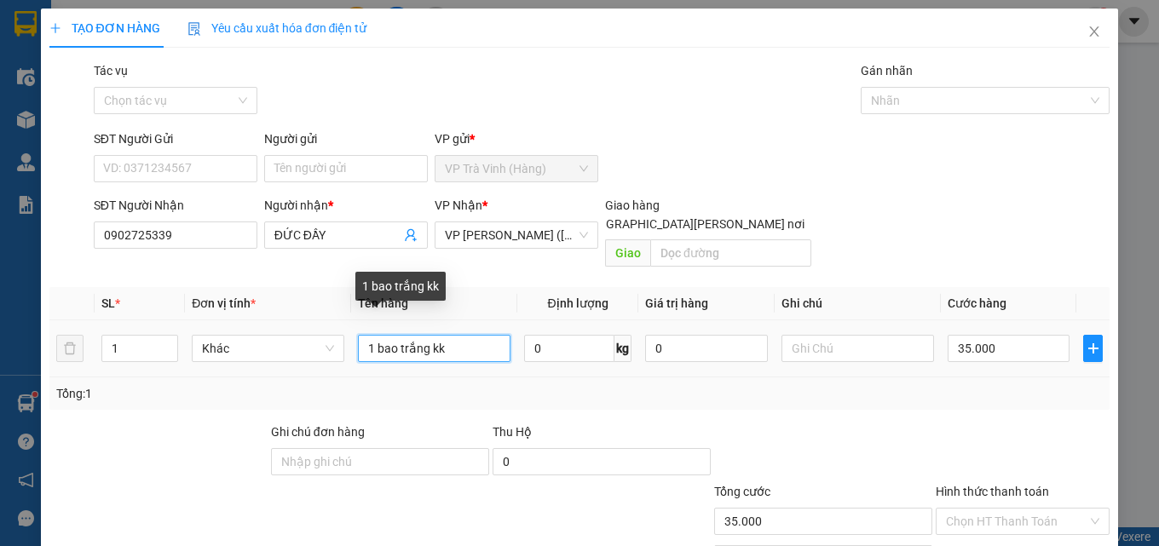
drag, startPoint x: 500, startPoint y: 334, endPoint x: 7, endPoint y: 367, distance: 494.7
click at [0, 368] on div "TẠO ĐƠN HÀNG Yêu cầu xuất [PERSON_NAME] điện tử Transit Pickup Surcharge Ids Tr…" at bounding box center [579, 273] width 1159 height 546
type input "cục k vàng kk"
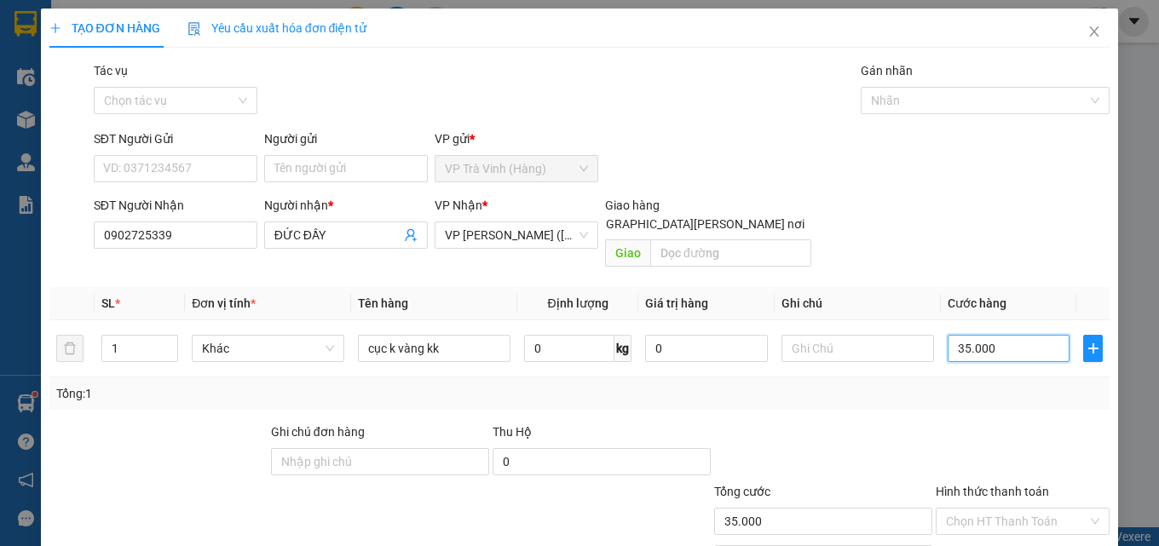
type input "3"
type input "30"
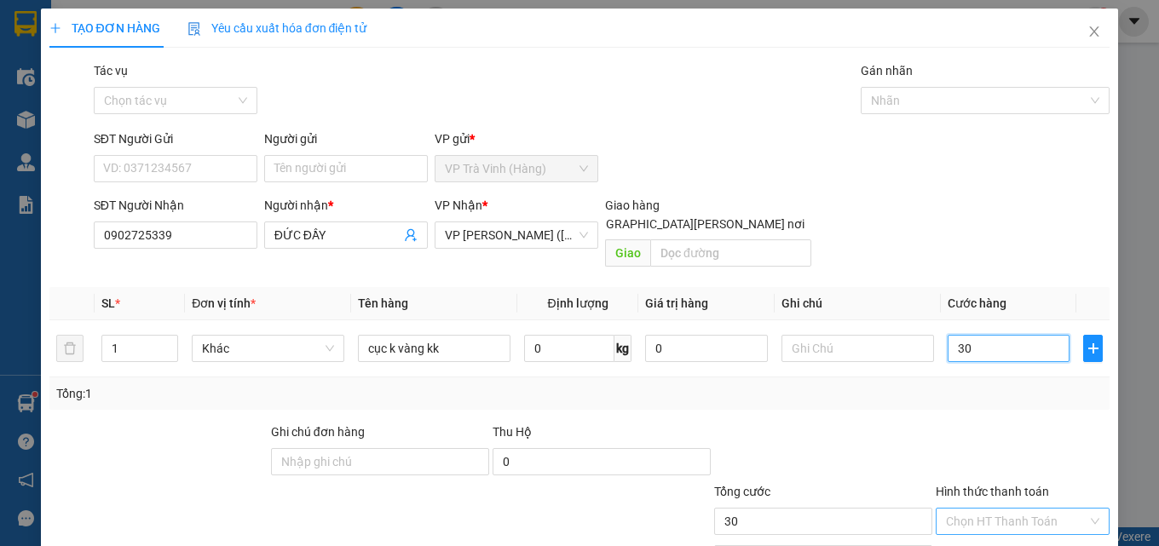
type input "30"
type input "30.000"
click at [1003, 509] on input "Hình thức thanh toán" at bounding box center [1017, 522] width 142 height 26
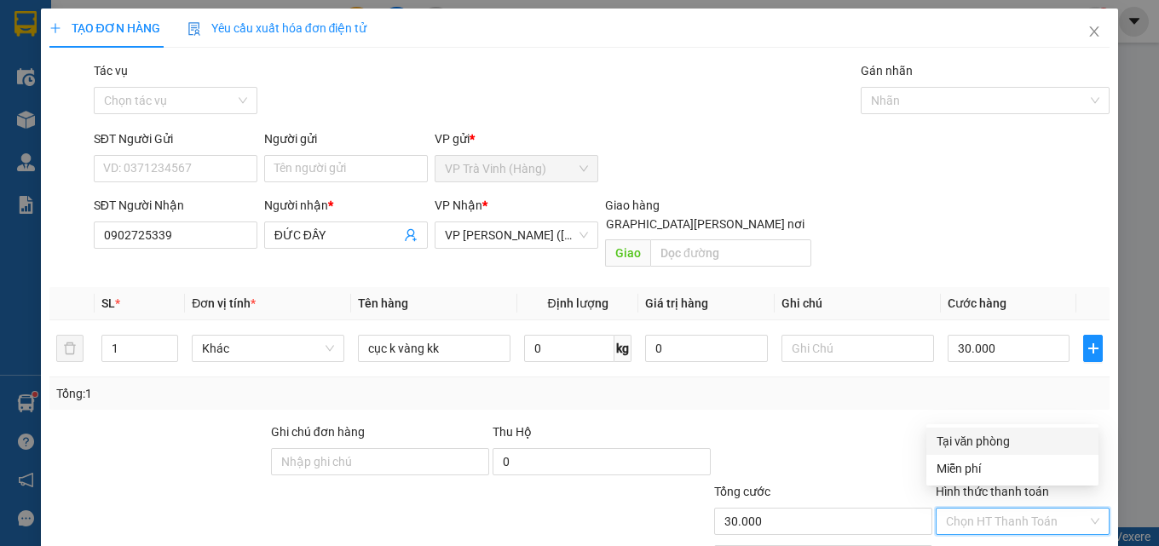
click at [979, 442] on div "Tại văn phòng" at bounding box center [1013, 441] width 152 height 19
type input "0"
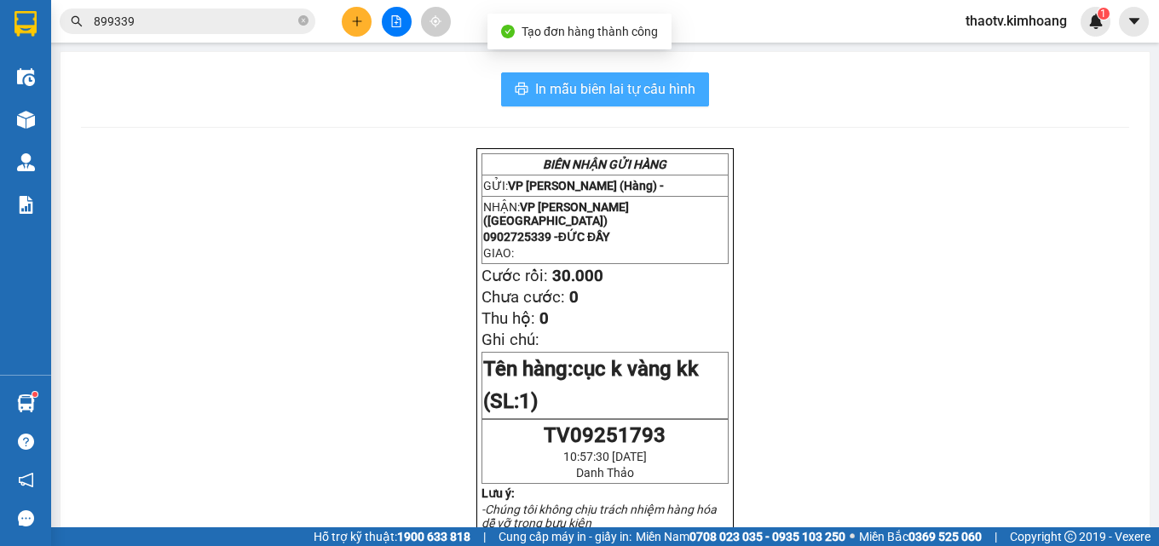
click at [593, 81] on span "In mẫu biên lai tự cấu hình" at bounding box center [615, 88] width 160 height 21
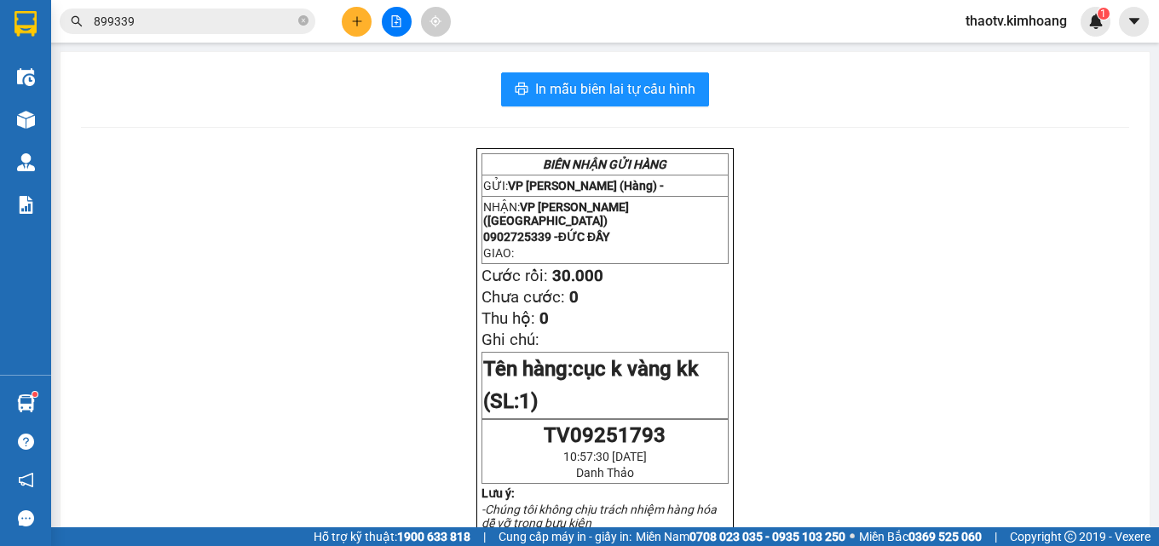
click at [257, 18] on input "899339" at bounding box center [194, 21] width 201 height 19
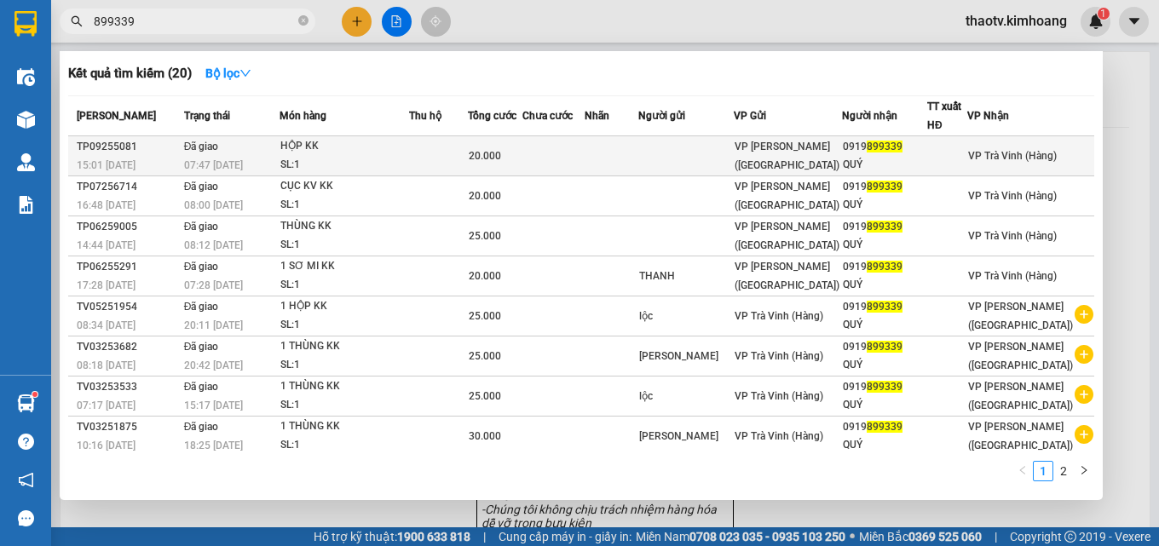
click at [585, 153] on td at bounding box center [554, 156] width 62 height 40
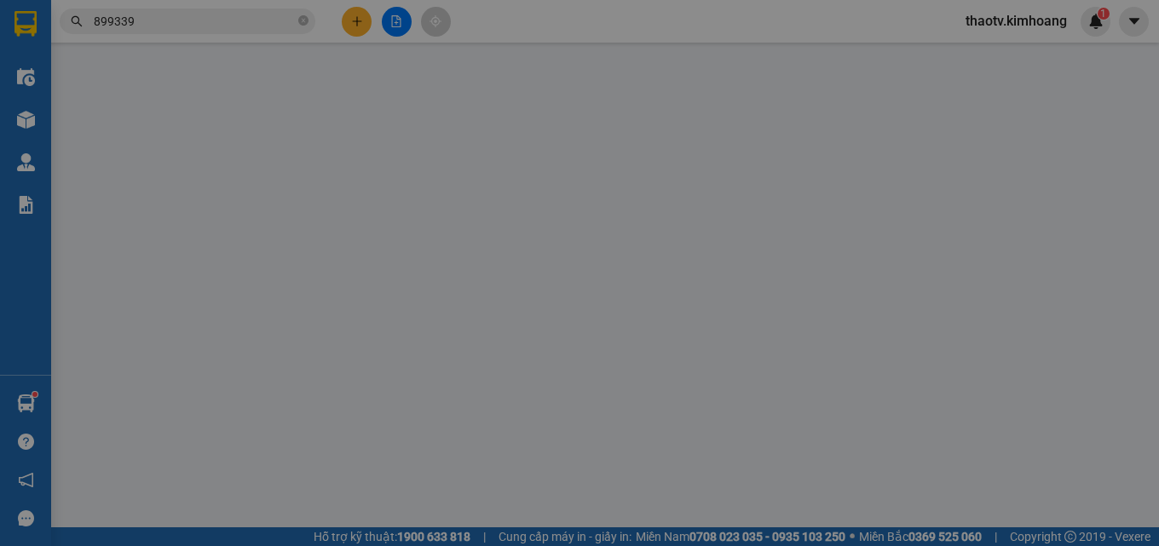
type input "0919899339"
type input "QUÝ"
type input "20.000"
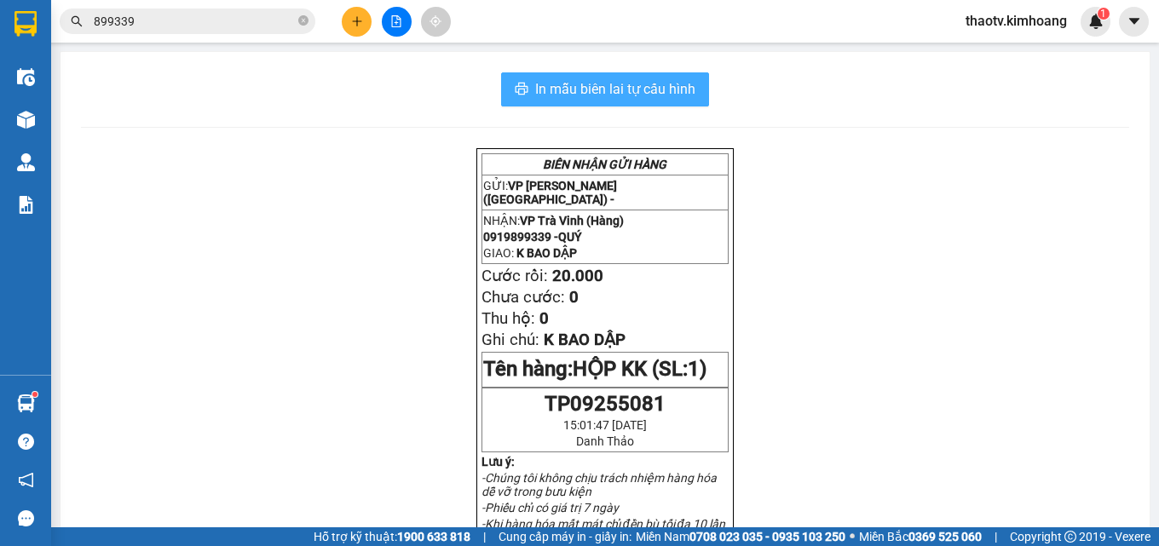
click at [661, 88] on span "In mẫu biên lai tự cấu hình" at bounding box center [615, 88] width 160 height 21
click at [208, 22] on input "899339" at bounding box center [194, 21] width 201 height 19
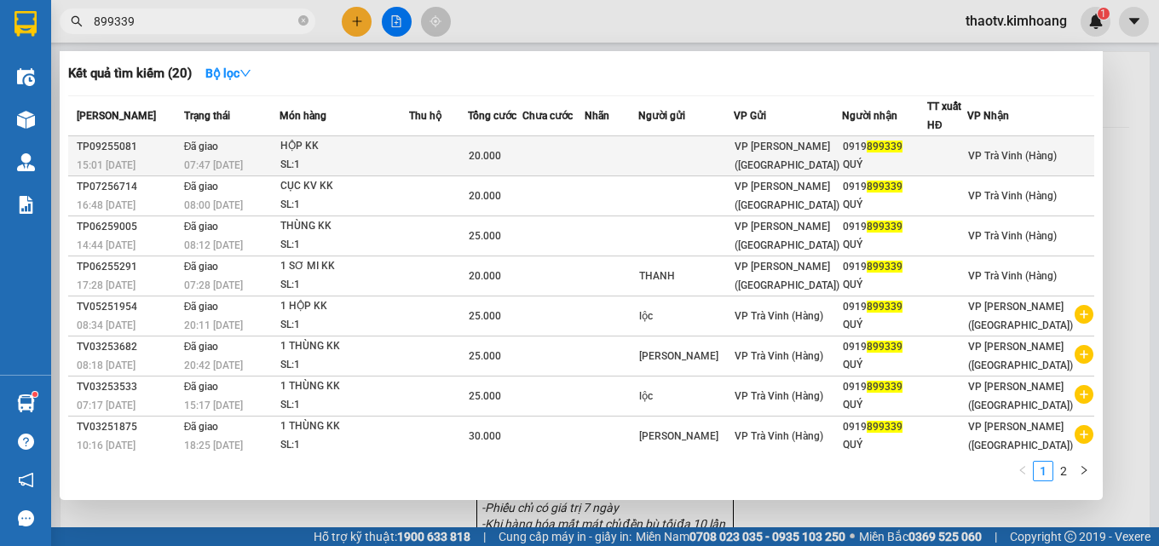
click at [400, 149] on div "HỘP KK" at bounding box center [344, 146] width 128 height 19
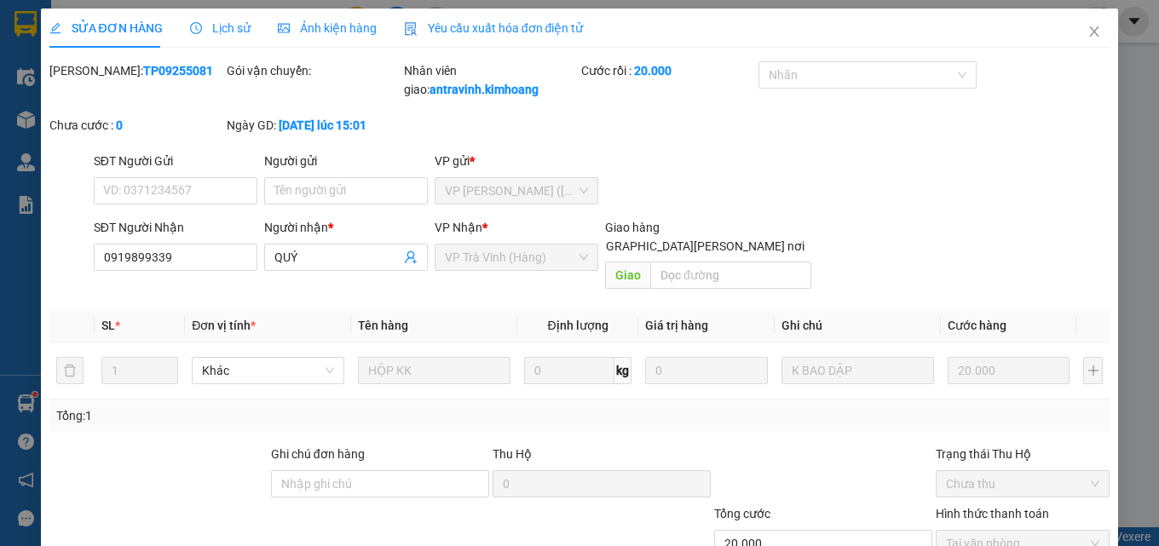
click at [219, 24] on span "Lịch sử" at bounding box center [220, 28] width 61 height 14
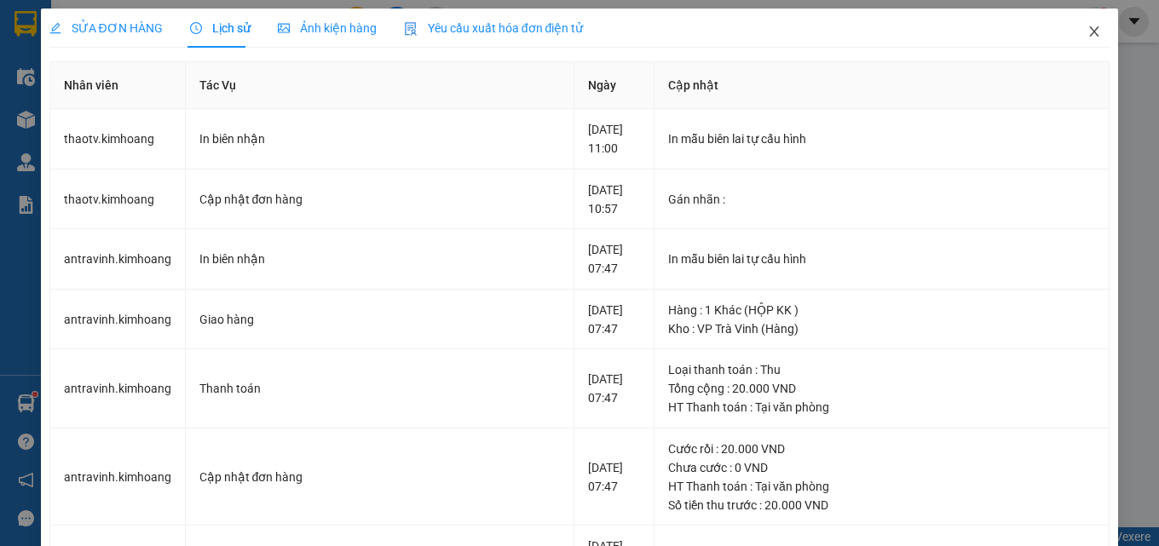
click at [1088, 36] on icon "close" at bounding box center [1095, 32] width 14 height 14
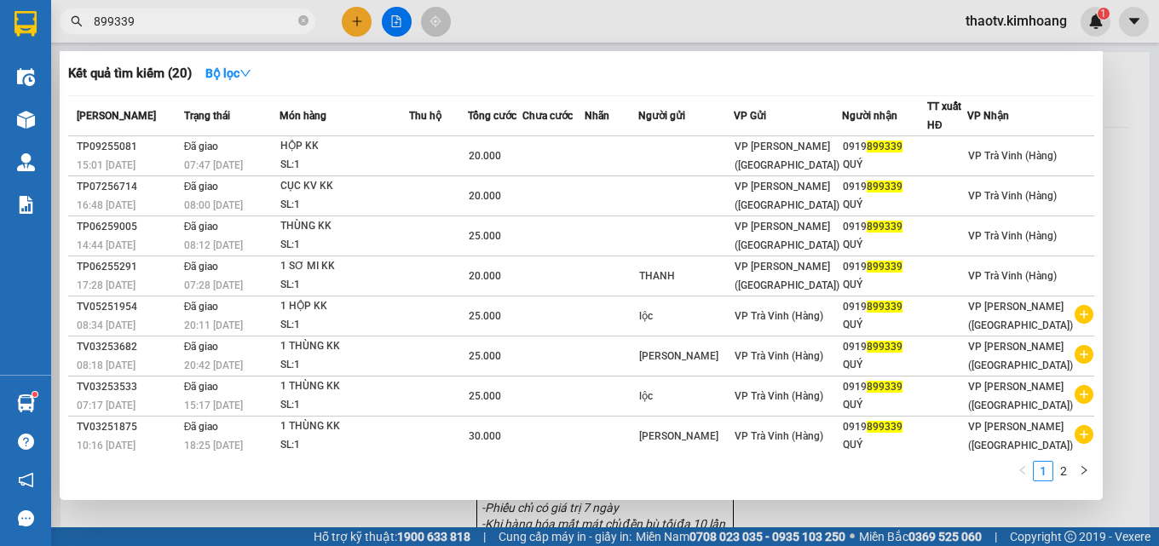
click at [266, 26] on input "899339" at bounding box center [194, 21] width 201 height 19
drag, startPoint x: 270, startPoint y: 22, endPoint x: 299, endPoint y: 104, distance: 86.8
click at [0, 108] on section "Kết quả [PERSON_NAME] ( 20 ) Bộ lọc Mã ĐH Trạng thái Món hàng Thu hộ Tổng [PERS…" at bounding box center [579, 273] width 1159 height 546
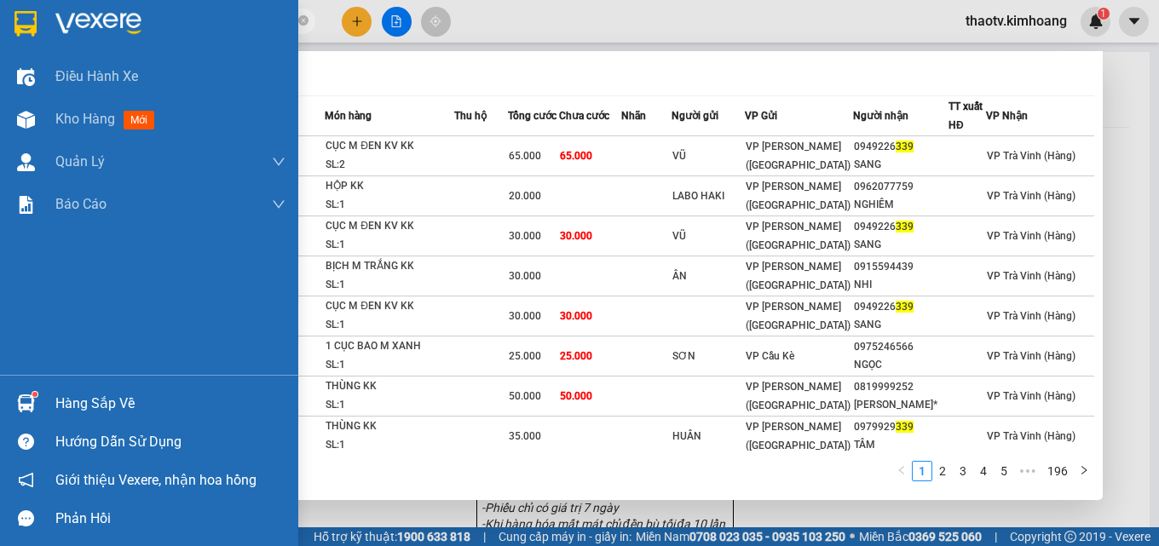
drag, startPoint x: 143, startPoint y: 18, endPoint x: 730, endPoint y: 100, distance: 592.2
click at [0, 90] on section "Kết quả [PERSON_NAME] ( 1953 ) Bộ lọc Mã ĐH Trạng thái Món hàng Thu hộ Tổng [PE…" at bounding box center [579, 273] width 1159 height 546
drag, startPoint x: 204, startPoint y: 17, endPoint x: 0, endPoint y: 25, distance: 203.9
click at [0, 27] on section "Kết quả [PERSON_NAME] ( 1953 ) Bộ lọc Mã ĐH Trạng thái Món hàng Thu hộ Tổng [PE…" at bounding box center [579, 273] width 1159 height 546
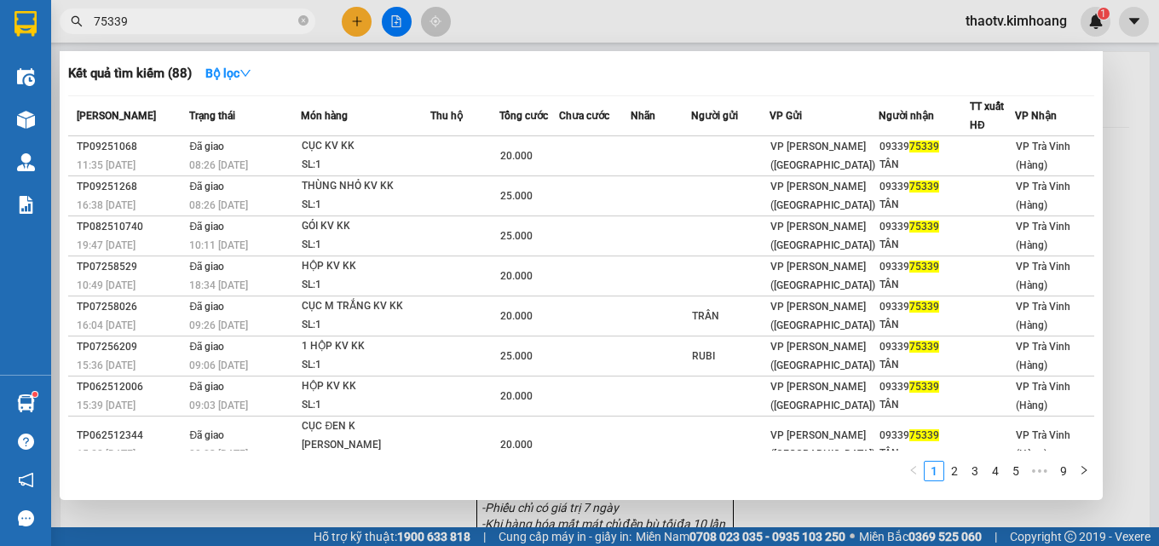
drag, startPoint x: 238, startPoint y: 20, endPoint x: 223, endPoint y: 20, distance: 15.3
click at [223, 20] on input "75339" at bounding box center [194, 21] width 201 height 19
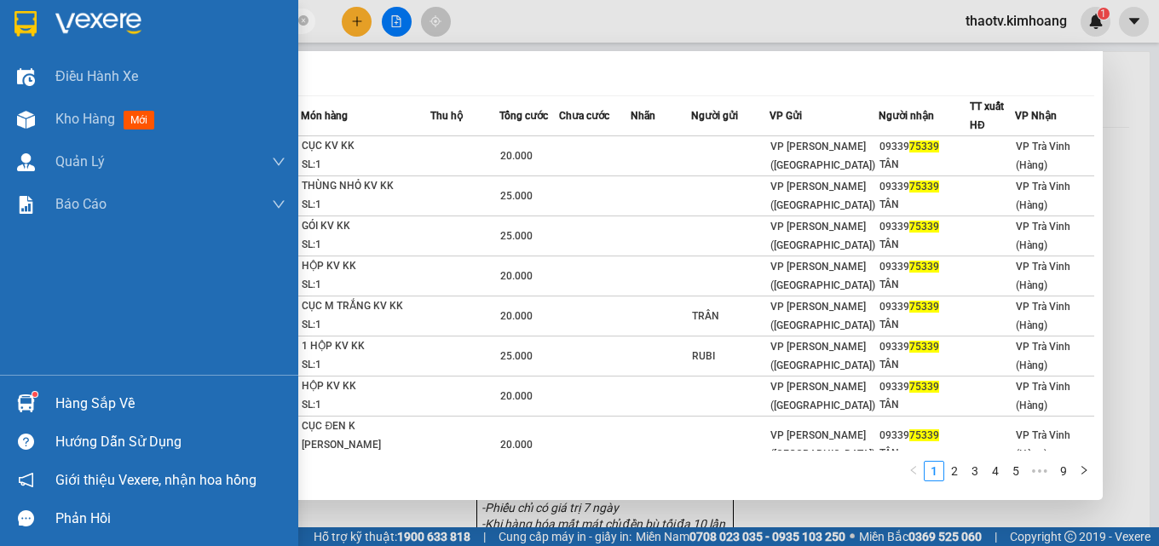
drag, startPoint x: 223, startPoint y: 20, endPoint x: 0, endPoint y: 9, distance: 222.8
click at [0, 18] on section "Kết quả [PERSON_NAME] ( 88 ) Bộ lọc Mã ĐH Trạng thái Món hàng Thu hộ Tổng [PERS…" at bounding box center [579, 273] width 1159 height 546
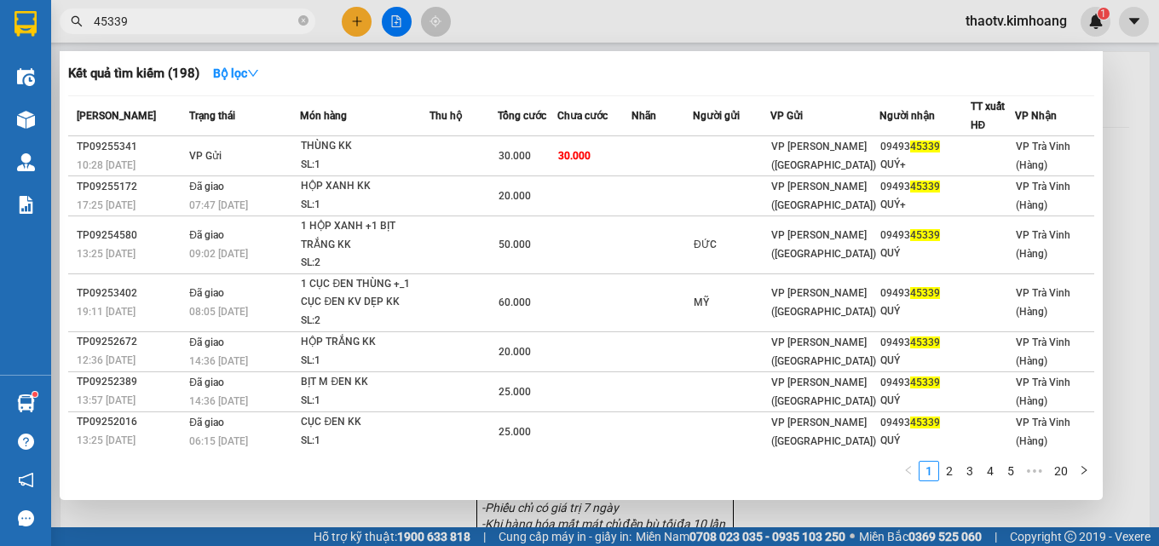
type input "45339"
click at [300, 19] on icon "close-circle" at bounding box center [303, 20] width 10 height 10
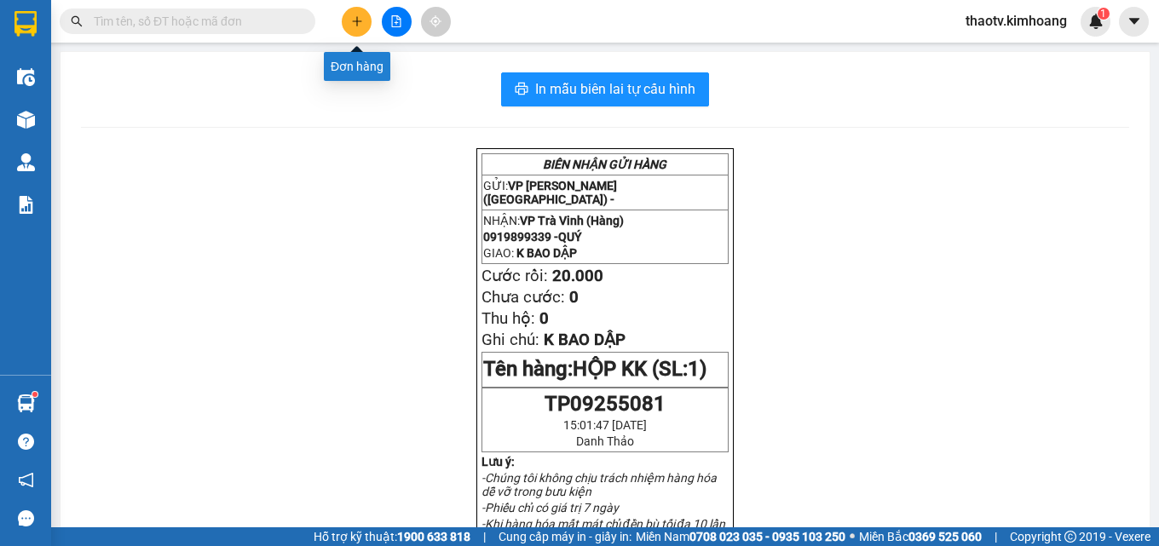
click at [351, 21] on icon "plus" at bounding box center [357, 21] width 12 height 12
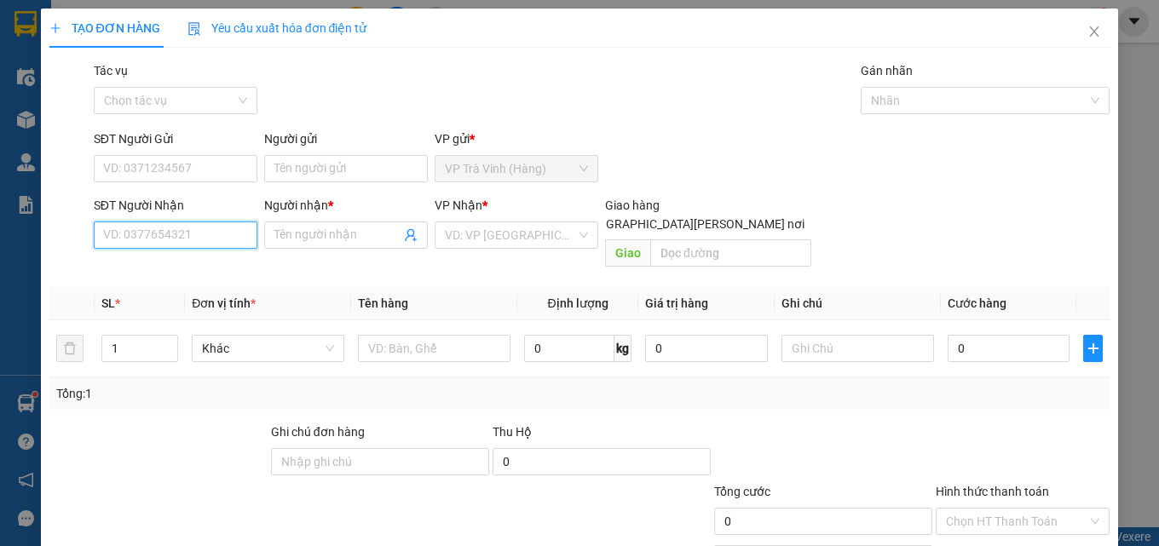
click at [184, 234] on input "SĐT Người Nhận" at bounding box center [176, 235] width 164 height 27
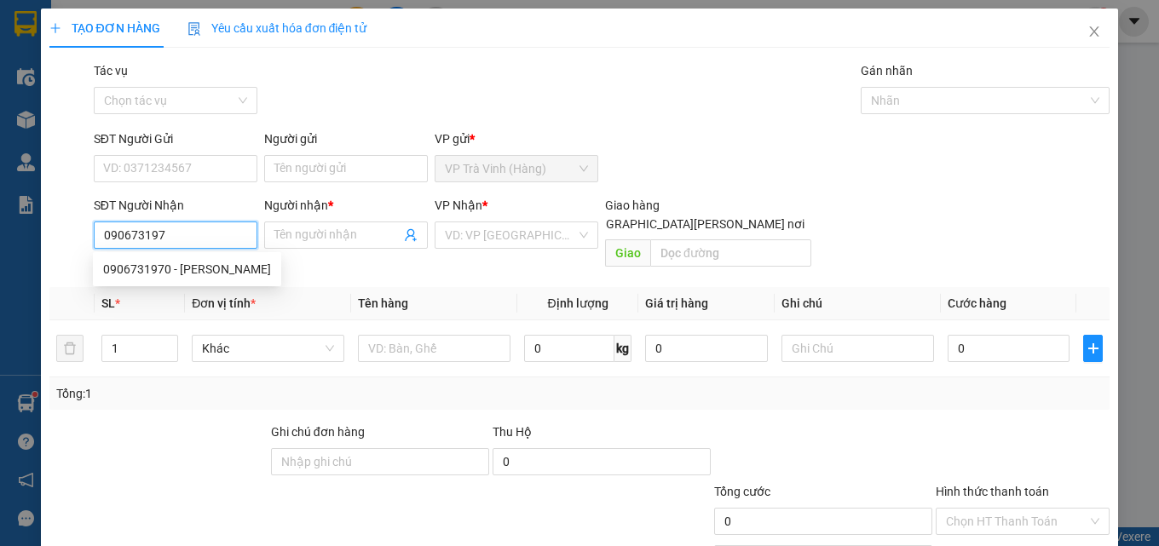
type input "0906731970"
click at [210, 275] on div "0906731970 - [PERSON_NAME]" at bounding box center [187, 269] width 168 height 19
type input "thuý"
type input "40.000"
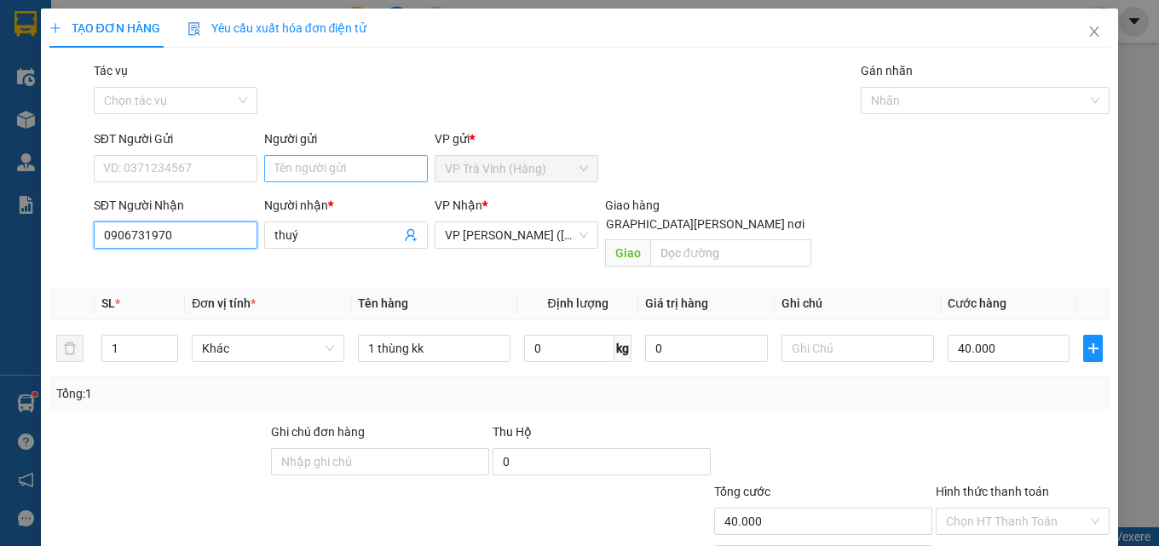
type input "0906731970"
click at [298, 173] on input "Người gửi" at bounding box center [346, 168] width 164 height 27
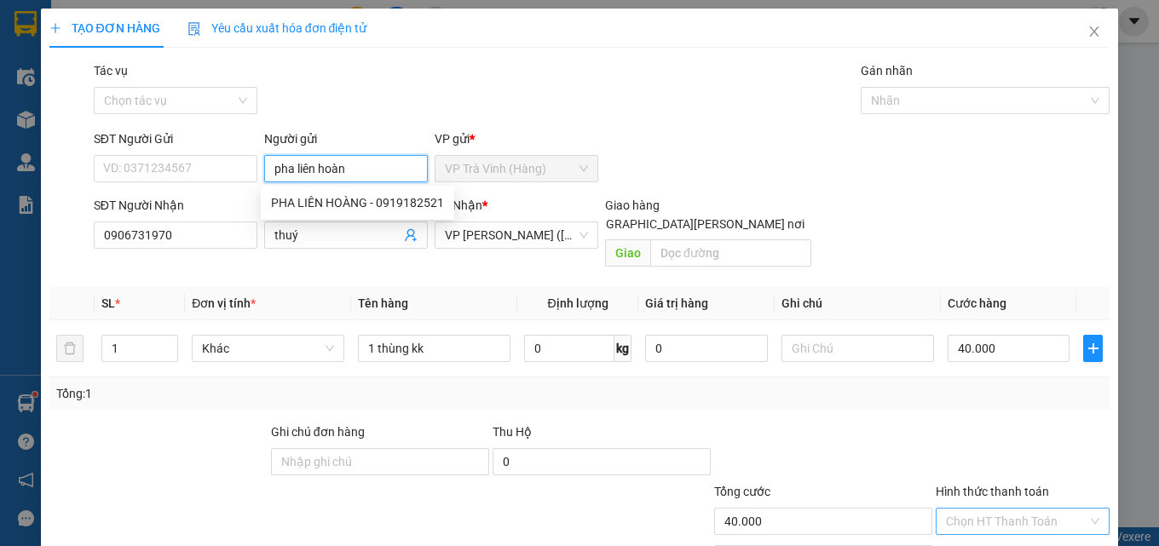
type input "pha liên hoàn"
click at [1026, 509] on input "Hình thức thanh toán" at bounding box center [1017, 522] width 142 height 26
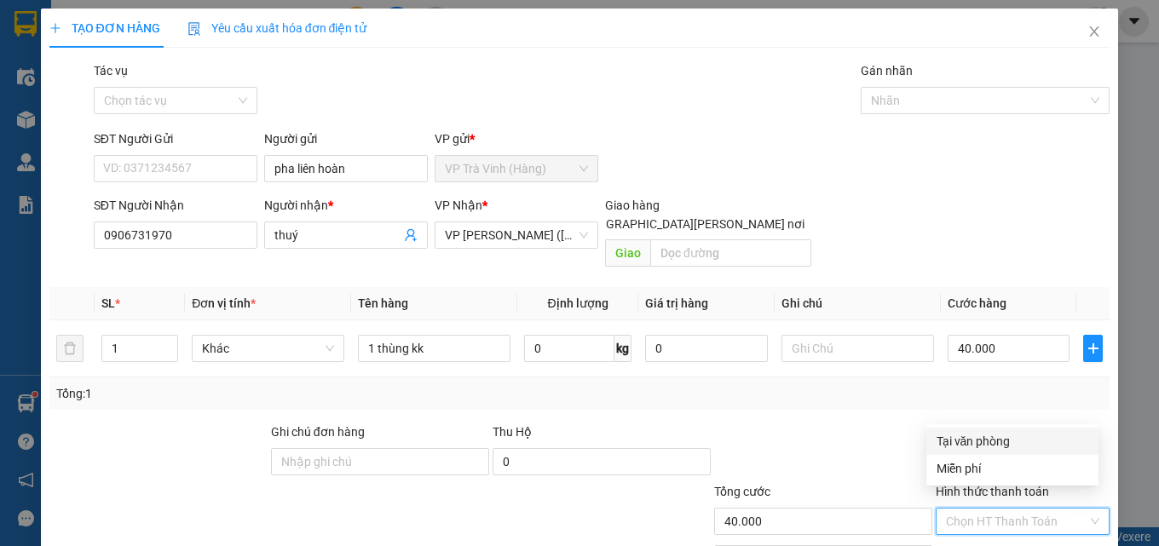
click at [968, 433] on div "Tại văn phòng" at bounding box center [1013, 441] width 152 height 19
type input "0"
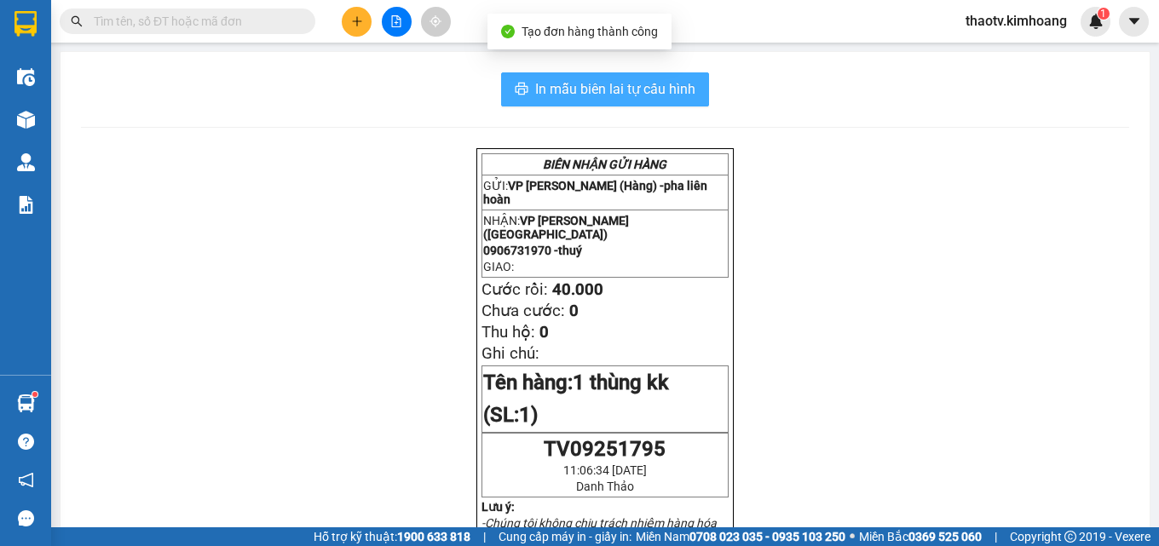
click at [598, 79] on span "In mẫu biên lai tự cấu hình" at bounding box center [615, 88] width 160 height 21
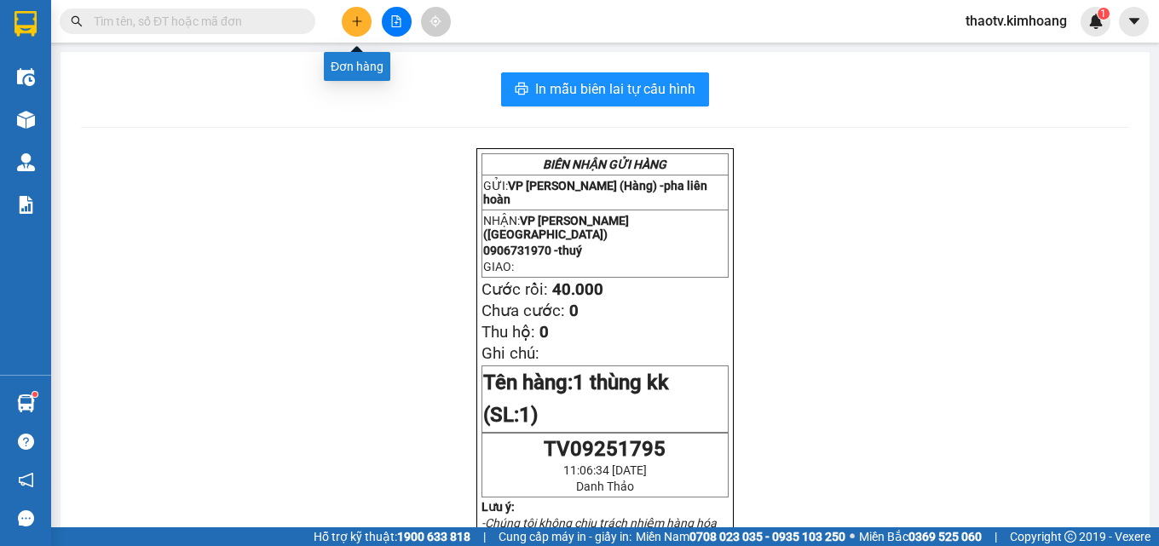
click at [361, 28] on button at bounding box center [357, 22] width 30 height 30
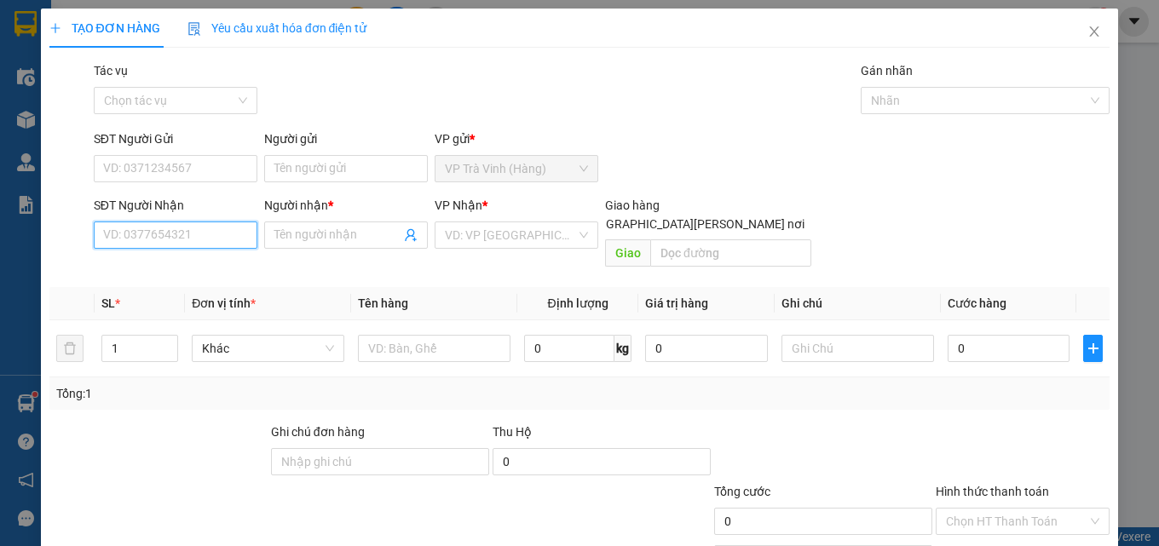
click at [147, 234] on input "SĐT Người Nhận" at bounding box center [176, 235] width 164 height 27
click at [284, 249] on div "Người nhận * Tên người nhận" at bounding box center [346, 226] width 164 height 60
click at [286, 239] on input "Người nhận *" at bounding box center [338, 235] width 126 height 19
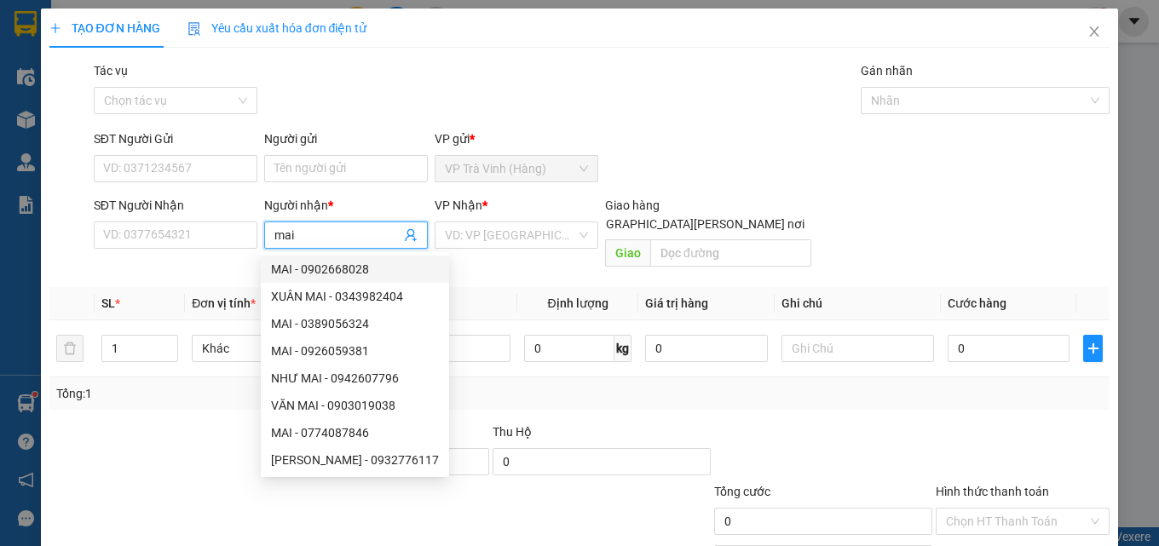
drag, startPoint x: 354, startPoint y: 240, endPoint x: 0, endPoint y: 256, distance: 354.1
click at [0, 256] on div "TẠO ĐƠN HÀNG Yêu cầu xuất [PERSON_NAME] điện tử Transit Pickup Surcharge Ids Tr…" at bounding box center [579, 273] width 1159 height 546
type input "lan"
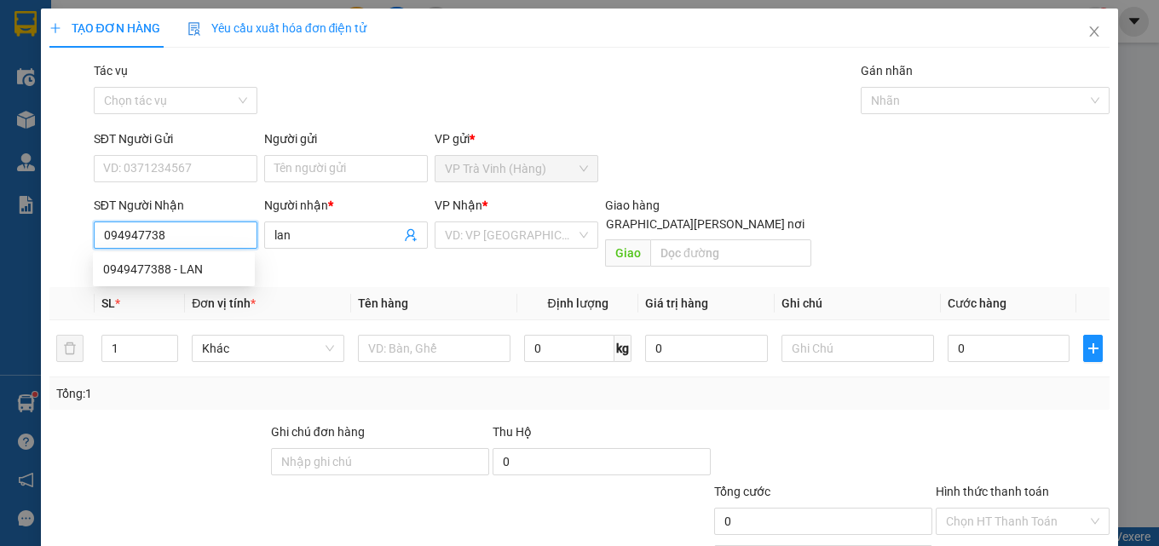
type input "0949477388"
click at [140, 264] on div "0949477388 - LAN" at bounding box center [174, 269] width 142 height 19
type input "LAN"
type input "20.000"
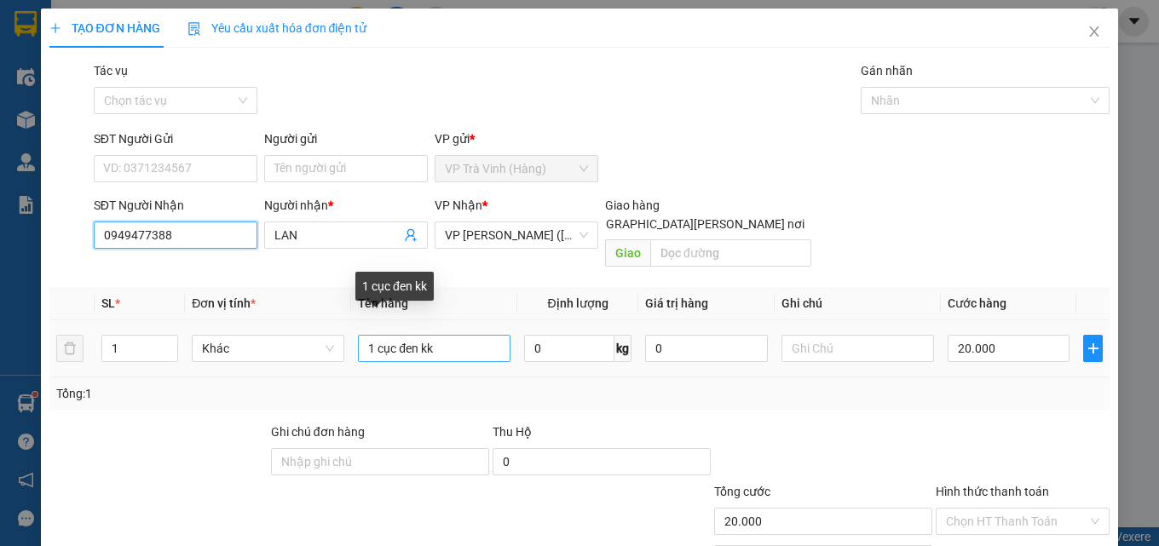
type input "0949477388"
drag, startPoint x: 466, startPoint y: 325, endPoint x: 0, endPoint y: 373, distance: 468.9
click at [0, 373] on div "TẠO ĐƠN HÀNG Yêu cầu xuất [PERSON_NAME] điện tử Transit Pickup Surcharge Ids Tr…" at bounding box center [579, 273] width 1159 height 546
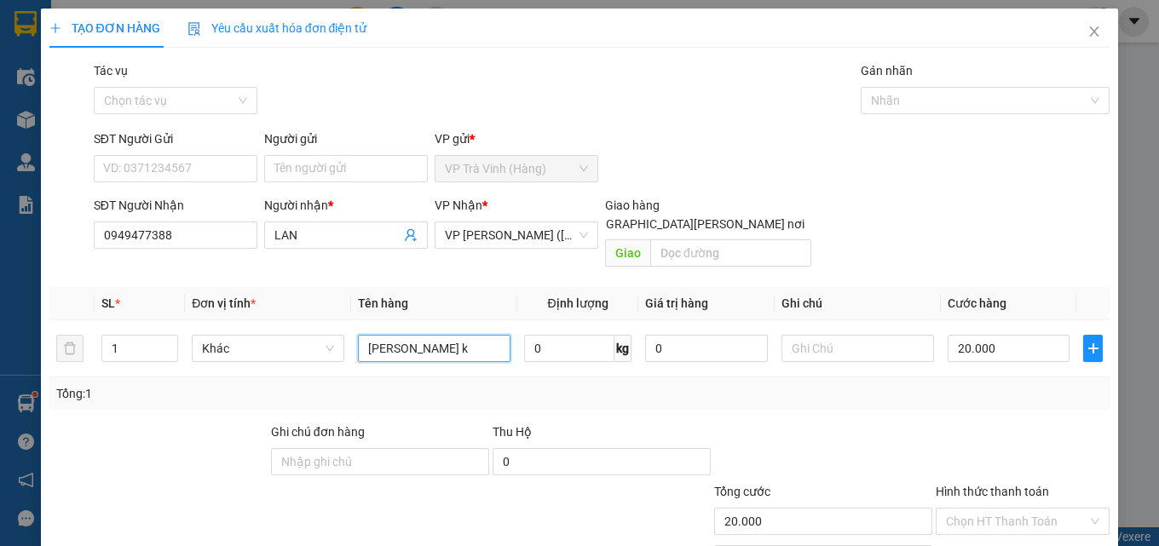
type input "cục trắng kk"
click at [1013, 509] on input "Hình thức thanh toán" at bounding box center [1017, 522] width 142 height 26
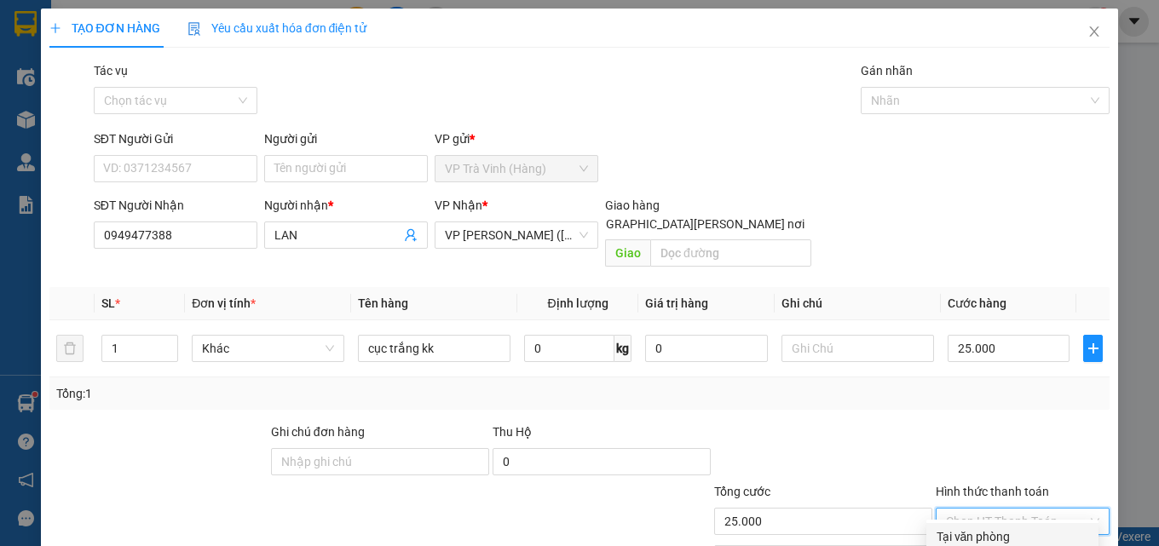
click at [997, 528] on div "Tại văn phòng" at bounding box center [1013, 537] width 152 height 19
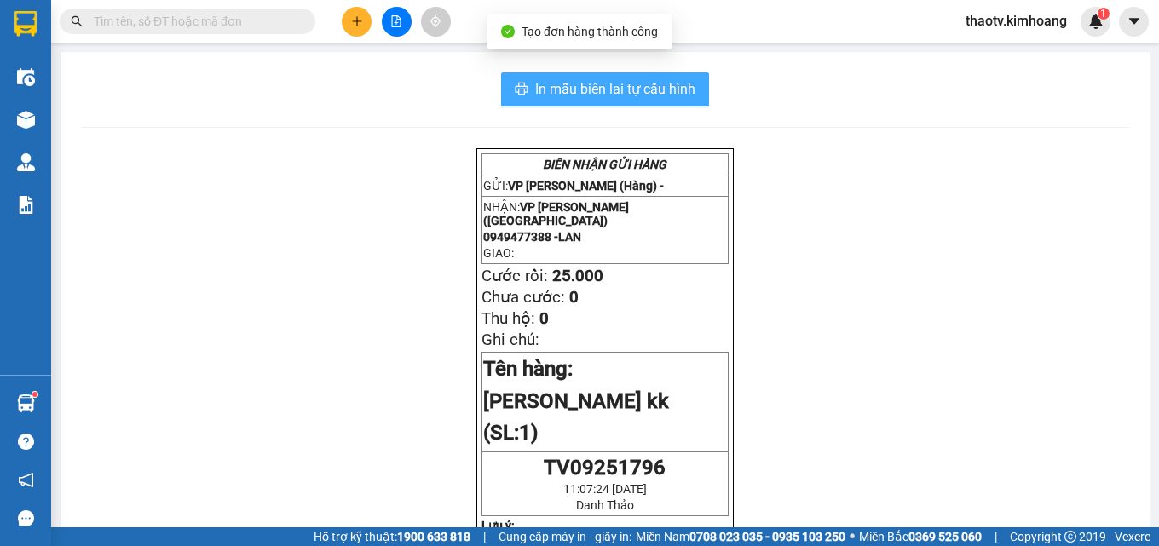
click at [590, 84] on span "In mẫu biên lai tự cấu hình" at bounding box center [615, 88] width 160 height 21
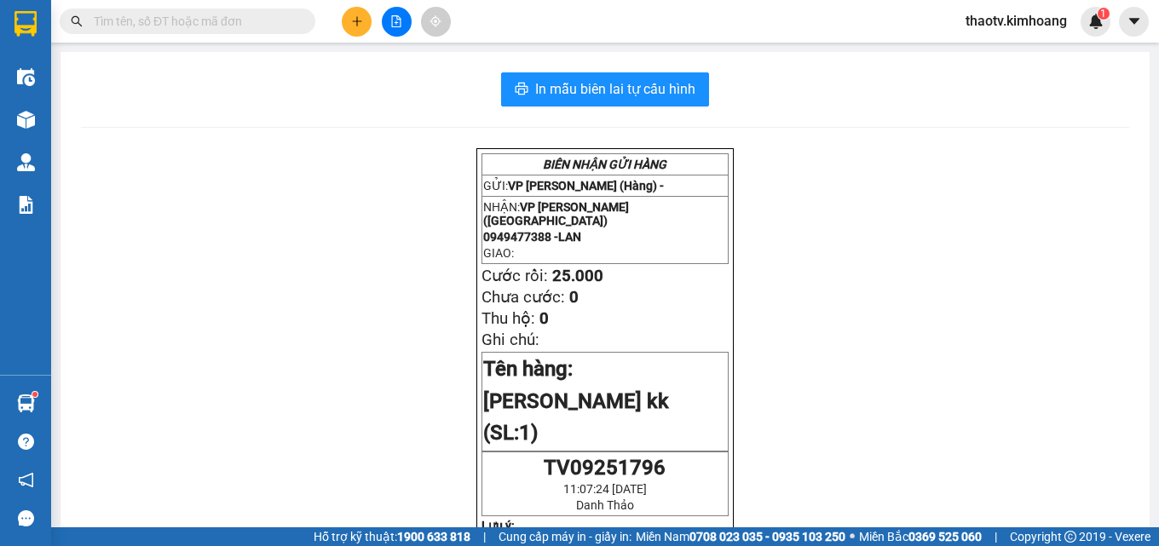
click at [282, 22] on input "text" at bounding box center [194, 21] width 201 height 19
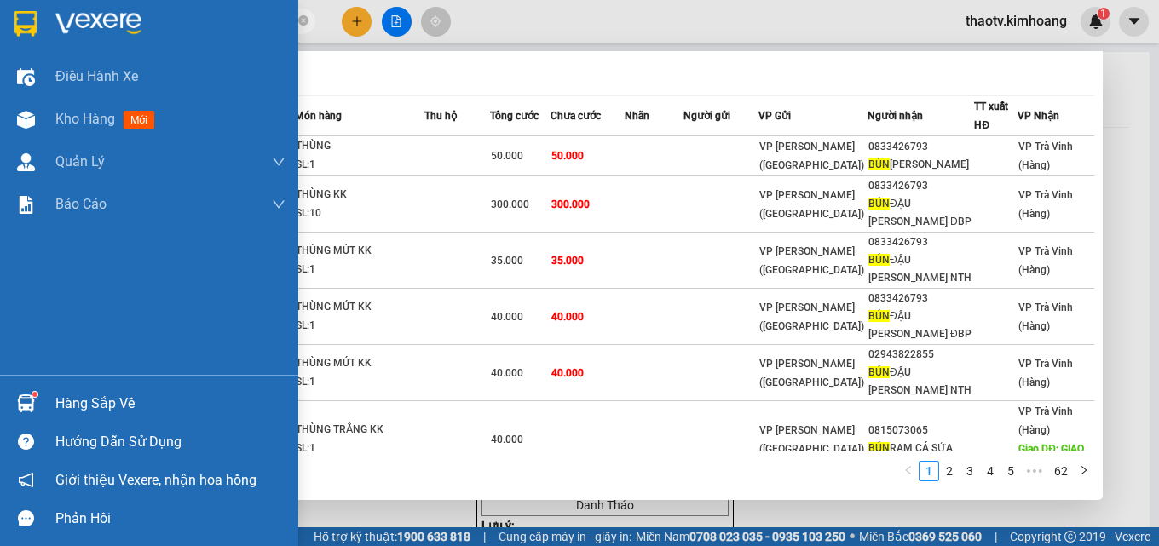
drag, startPoint x: 198, startPoint y: 20, endPoint x: 0, endPoint y: 17, distance: 197.8
click at [0, 17] on section "Kết quả [PERSON_NAME] ( 618 ) Bộ lọc Mã ĐH Trạng thái Món hàng Thu hộ Tổng [PER…" at bounding box center [579, 273] width 1159 height 546
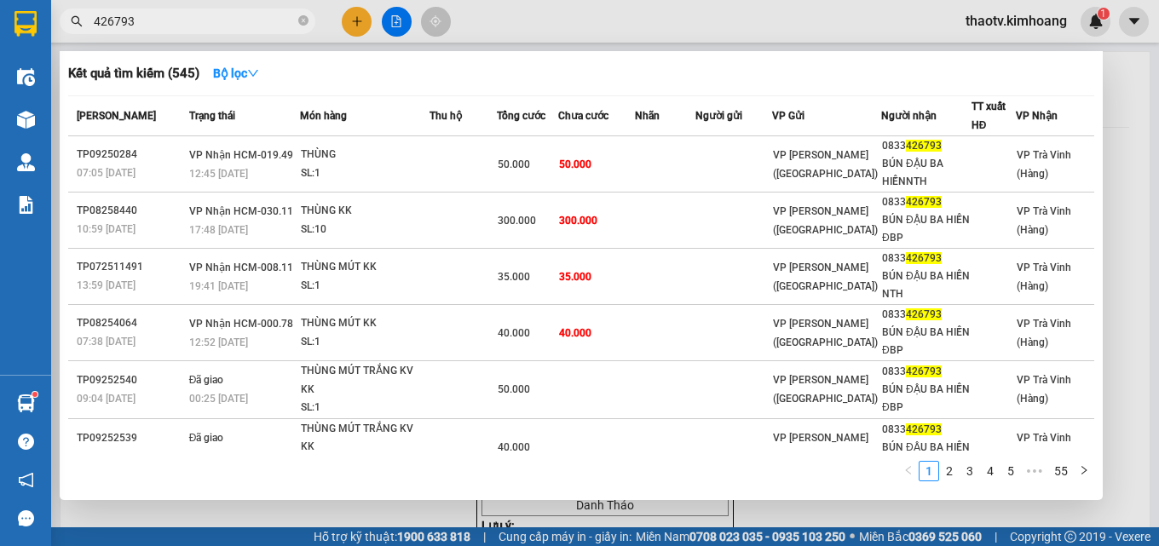
type input "426793"
drag, startPoint x: 357, startPoint y: 16, endPoint x: 358, endPoint y: 26, distance: 10.3
click at [357, 18] on div at bounding box center [579, 273] width 1159 height 546
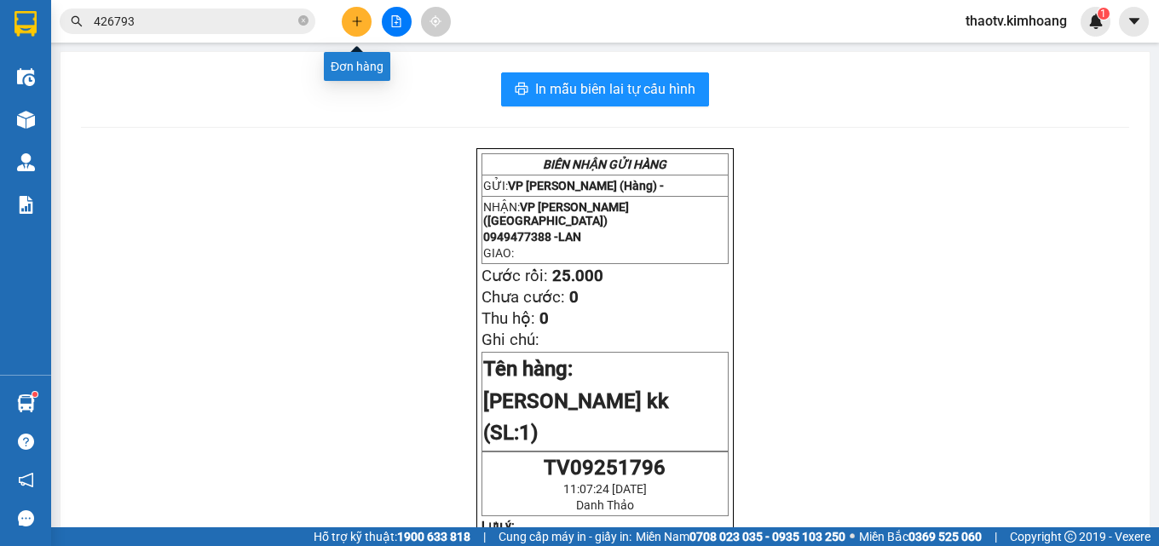
click at [356, 26] on icon "plus" at bounding box center [357, 21] width 12 height 12
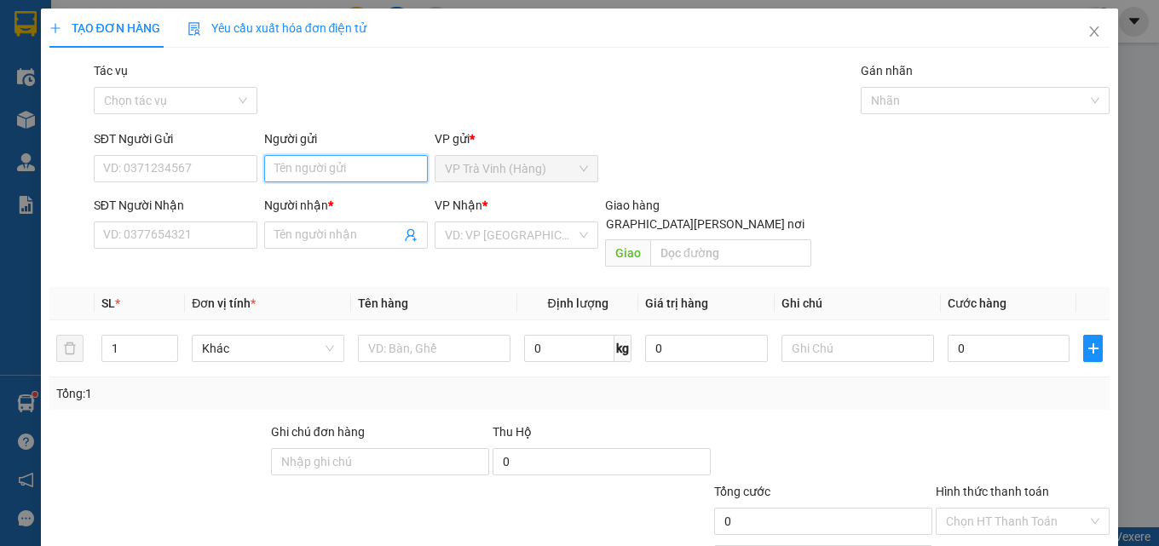
click at [368, 159] on input "Người gửi" at bounding box center [346, 168] width 164 height 27
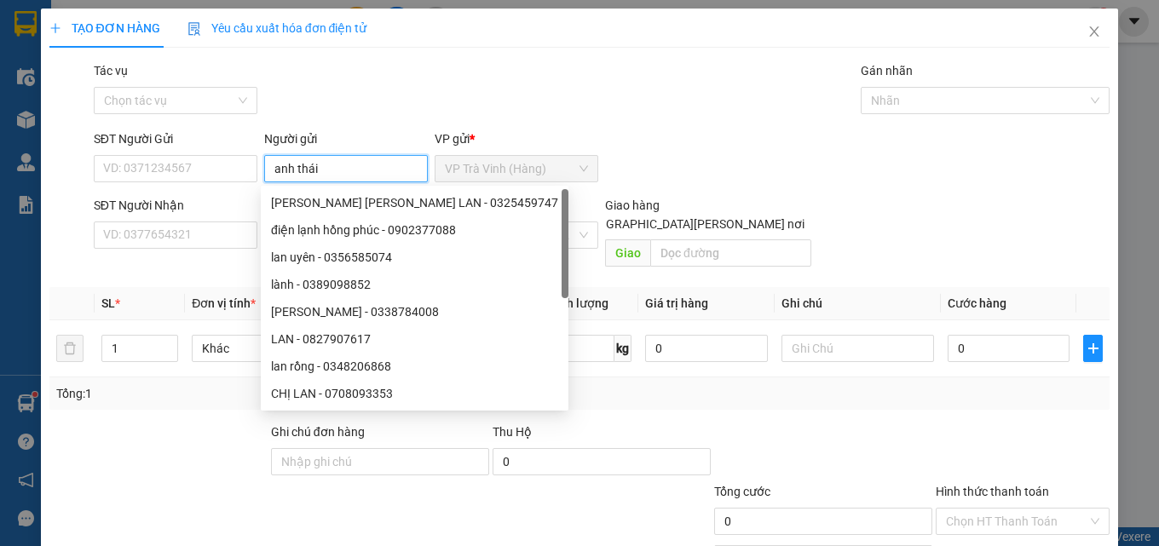
type input "anh thái"
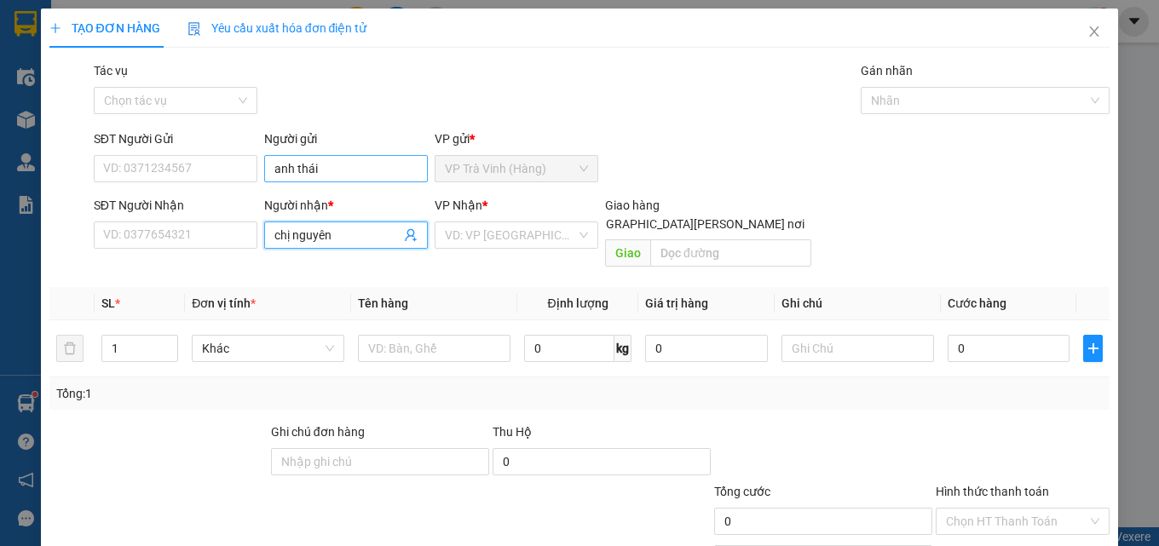
type input "chị nguyên"
click at [526, 241] on input "search" at bounding box center [510, 236] width 131 height 26
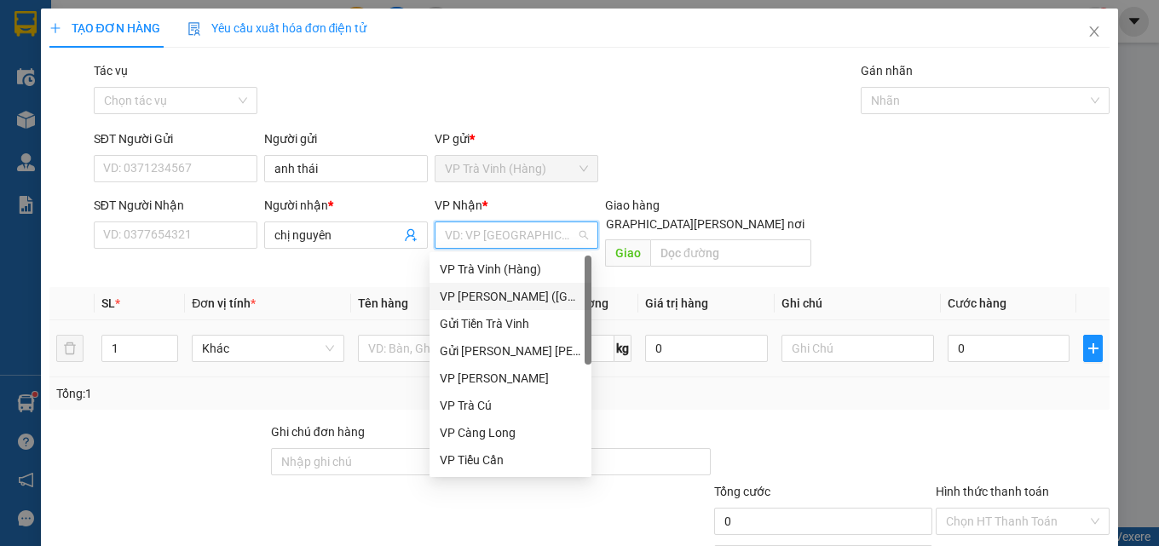
drag, startPoint x: 488, startPoint y: 288, endPoint x: 459, endPoint y: 311, distance: 37.7
click at [488, 289] on div "VP [PERSON_NAME] ([GEOGRAPHIC_DATA])" at bounding box center [511, 296] width 142 height 19
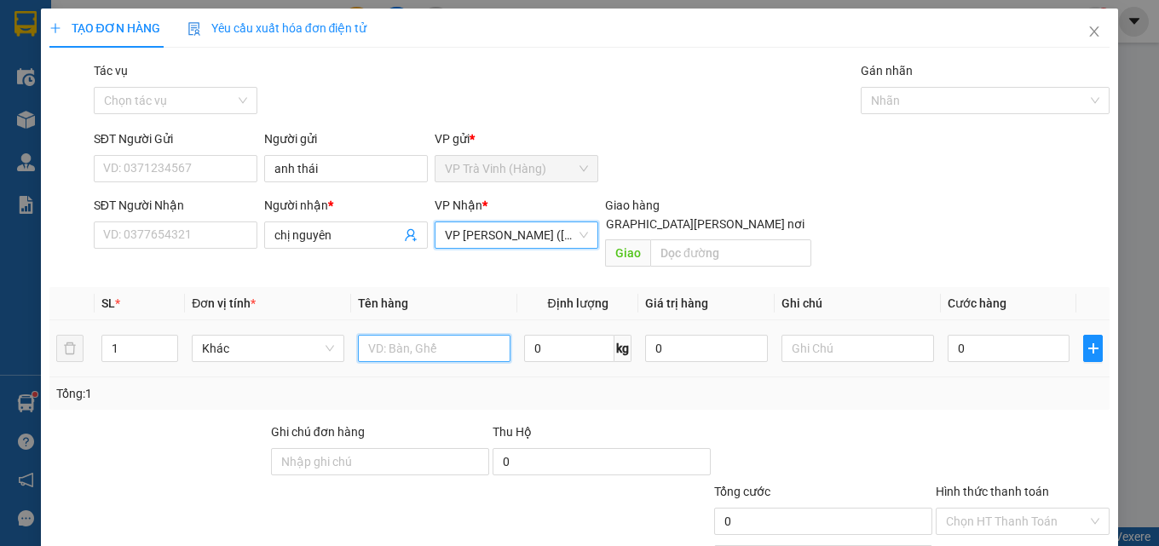
drag, startPoint x: 390, startPoint y: 332, endPoint x: 391, endPoint y: 320, distance: 12.9
click at [389, 335] on input "text" at bounding box center [434, 348] width 153 height 27
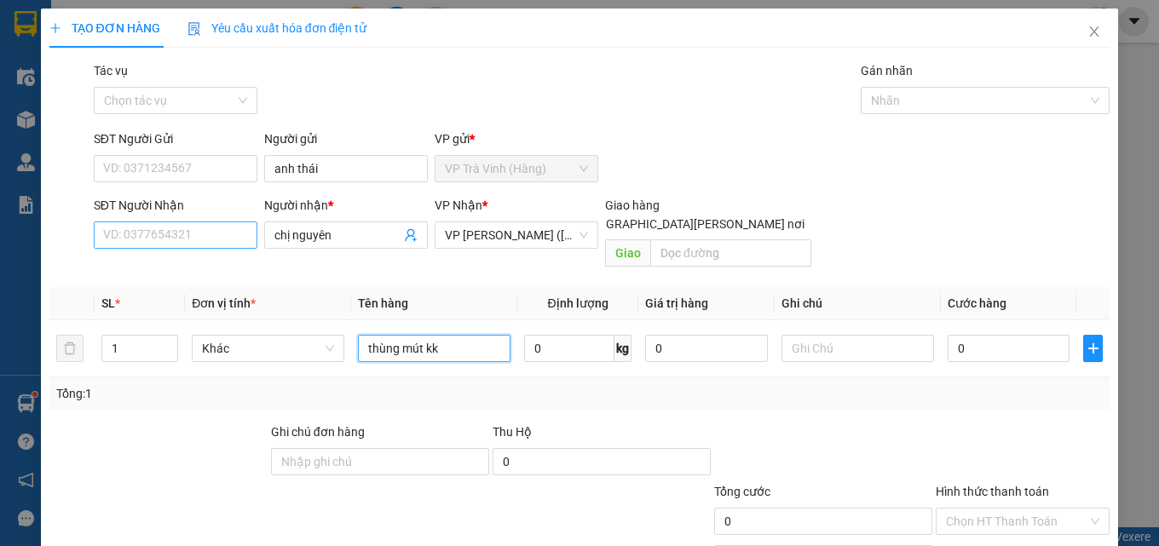
type input "thùng mút kk"
click at [212, 237] on input "SĐT Người Nhận" at bounding box center [176, 235] width 164 height 27
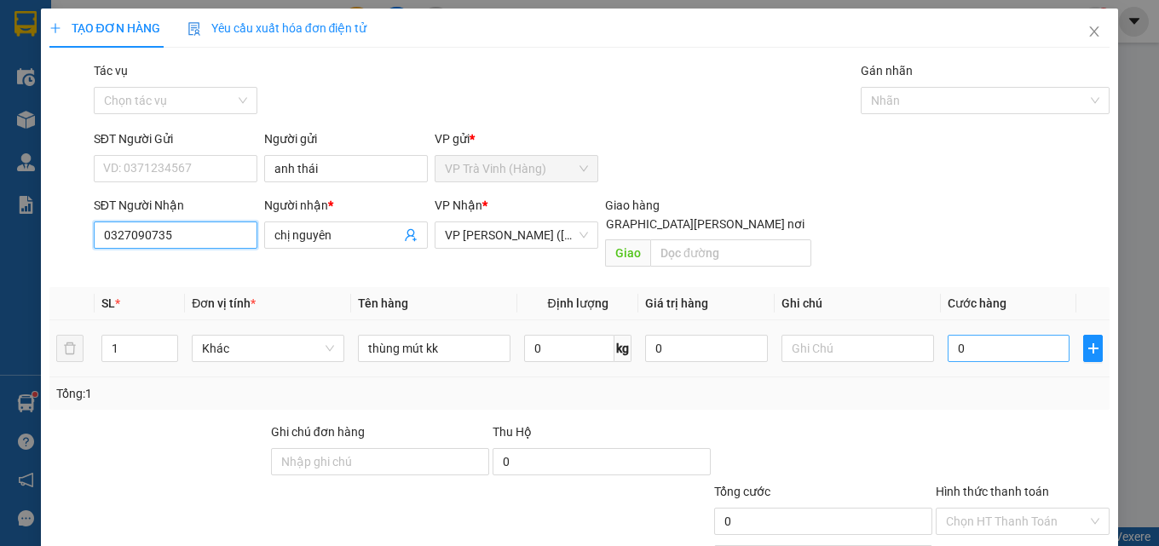
type input "0327090735"
click at [979, 335] on input "0" at bounding box center [1009, 348] width 123 height 27
type input "3"
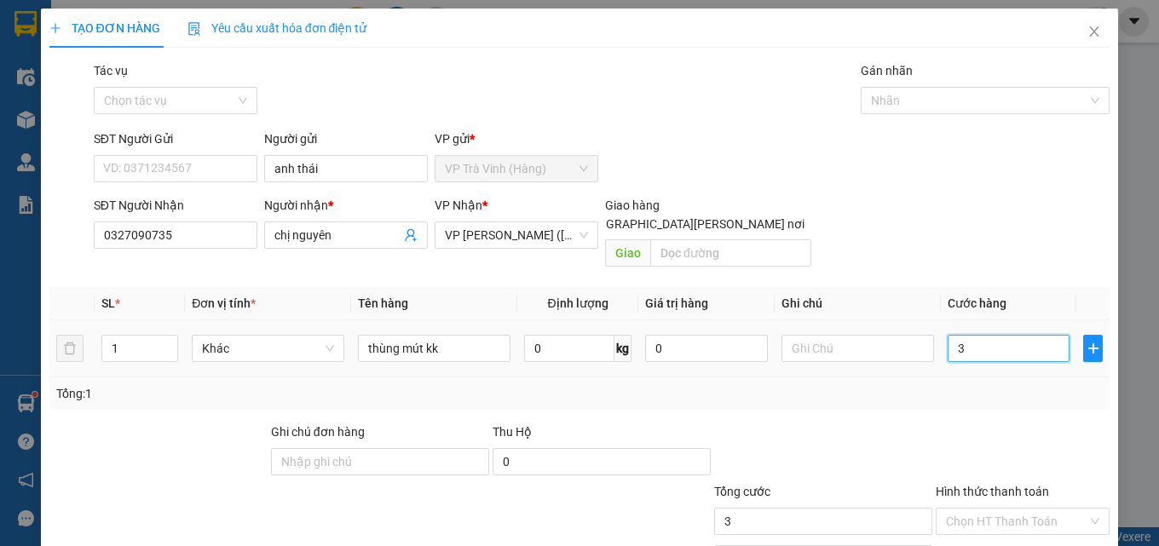
type input "30"
type input "30.000"
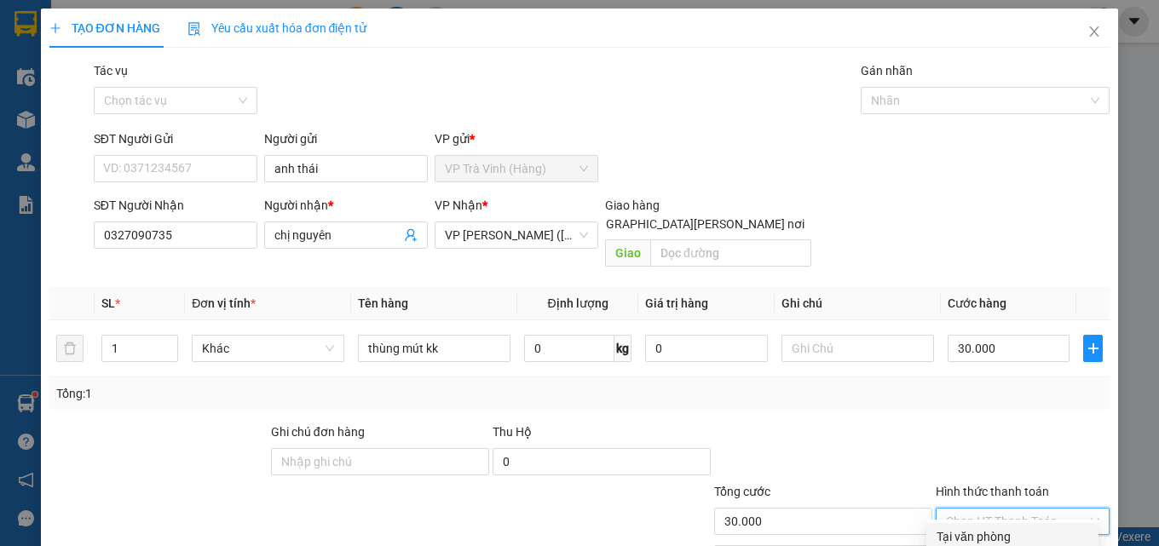
click at [979, 509] on input "Hình thức thanh toán" at bounding box center [1017, 522] width 142 height 26
click at [979, 528] on div "Tại văn phòng" at bounding box center [1013, 537] width 152 height 19
type input "0"
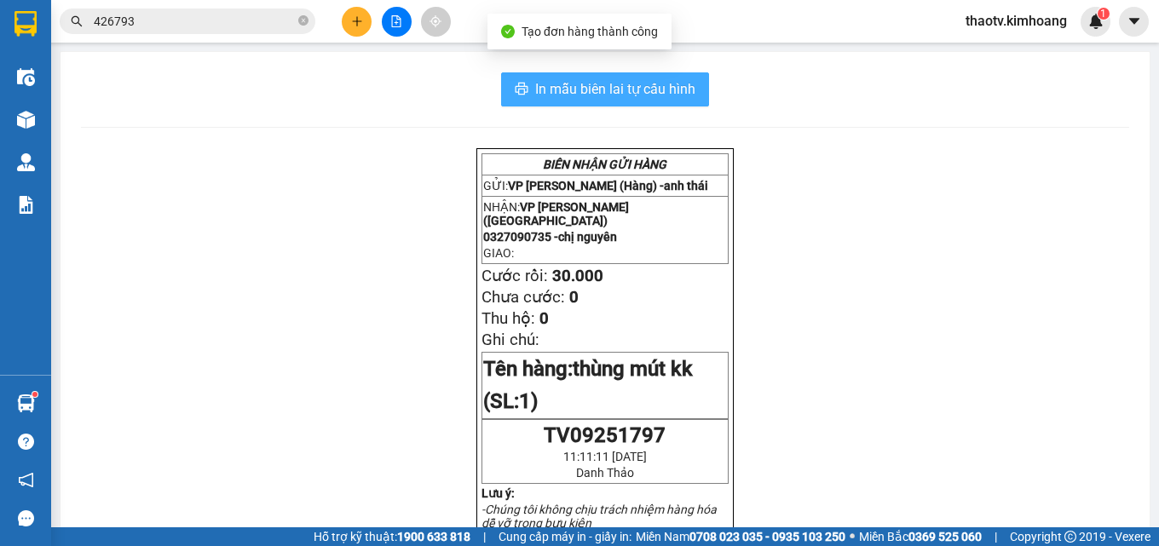
drag, startPoint x: 682, startPoint y: 94, endPoint x: 670, endPoint y: 99, distance: 13.0
click at [681, 96] on span "In mẫu biên lai tự cấu hình" at bounding box center [615, 88] width 160 height 21
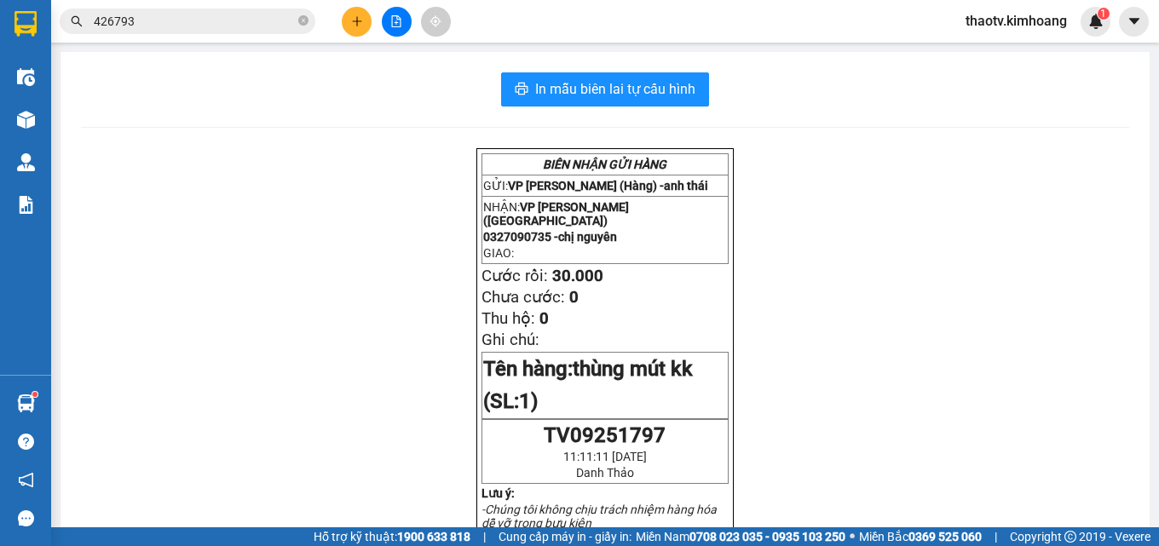
click at [269, 27] on input "426793" at bounding box center [194, 21] width 201 height 19
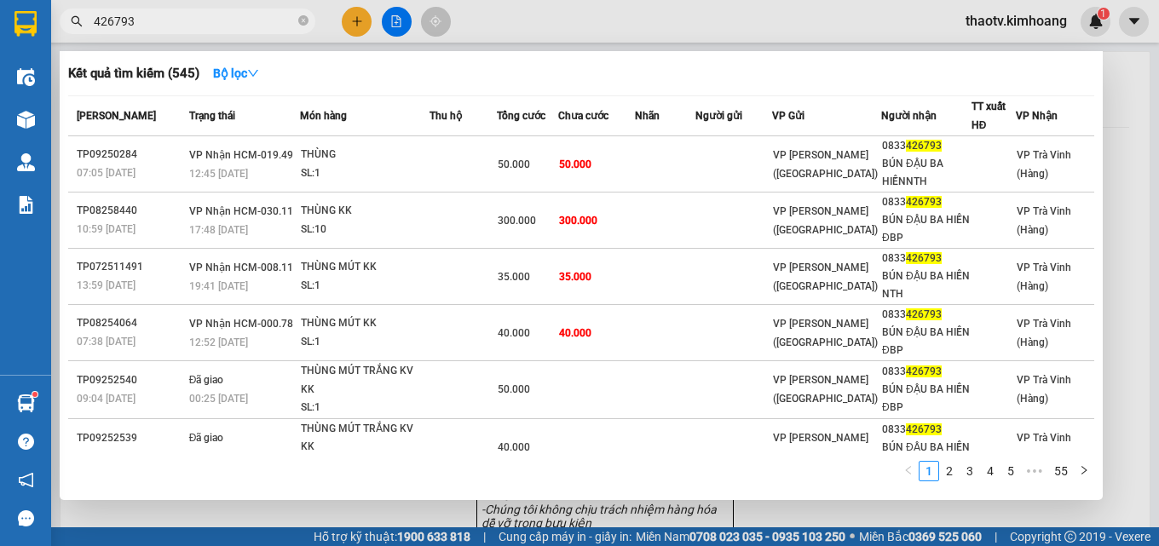
click at [367, 24] on div at bounding box center [579, 273] width 1159 height 546
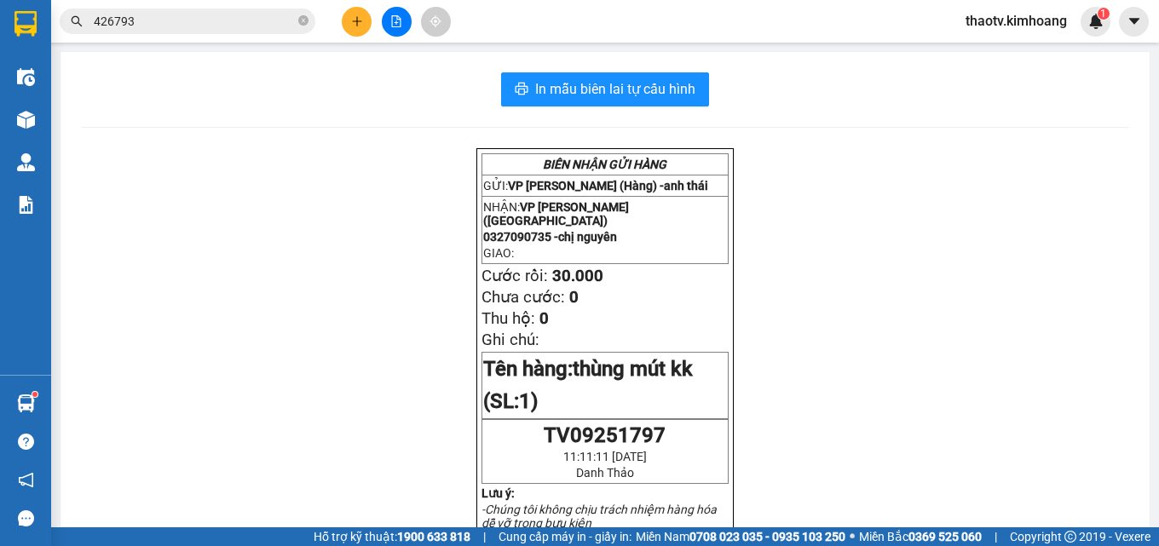
click at [338, 21] on div at bounding box center [396, 22] width 128 height 30
click at [347, 20] on button at bounding box center [357, 22] width 30 height 30
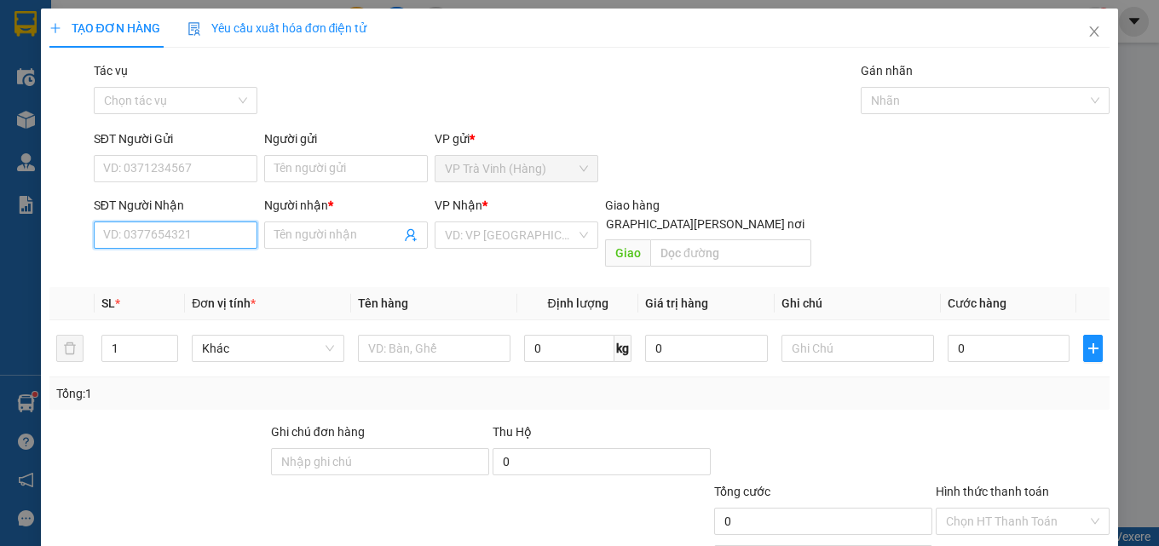
click at [207, 232] on input "SĐT Người Nhận" at bounding box center [176, 235] width 164 height 27
type input "0909584747"
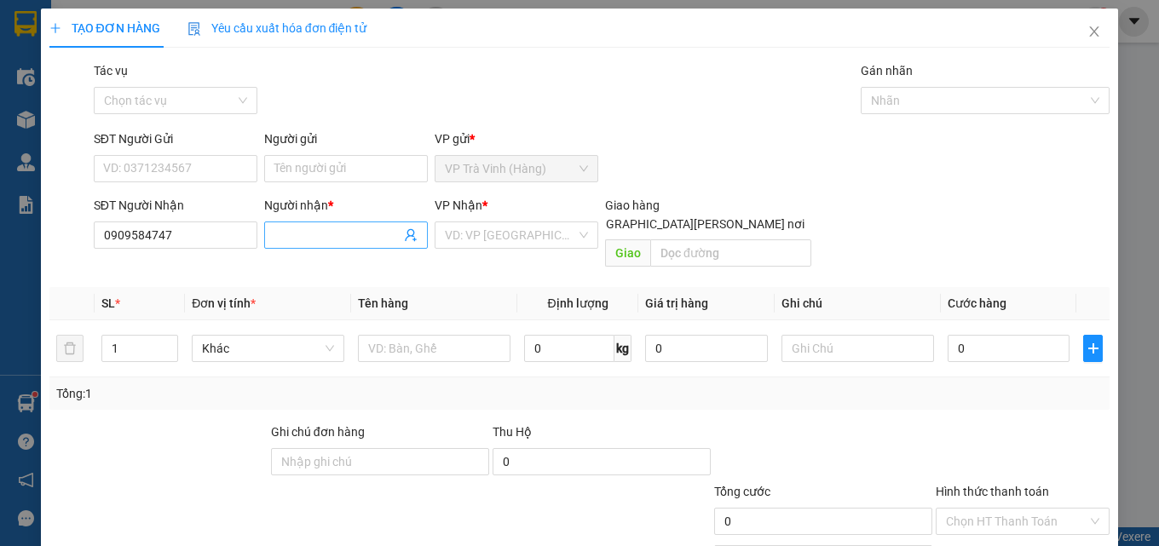
click at [311, 240] on input "Người nhận *" at bounding box center [338, 235] width 126 height 19
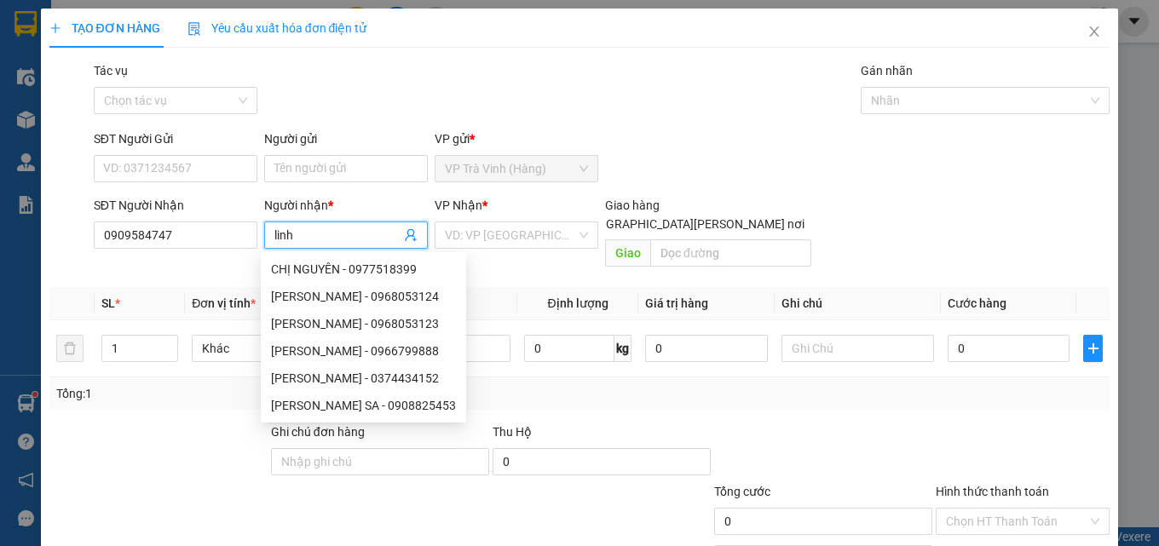
type input "linh"
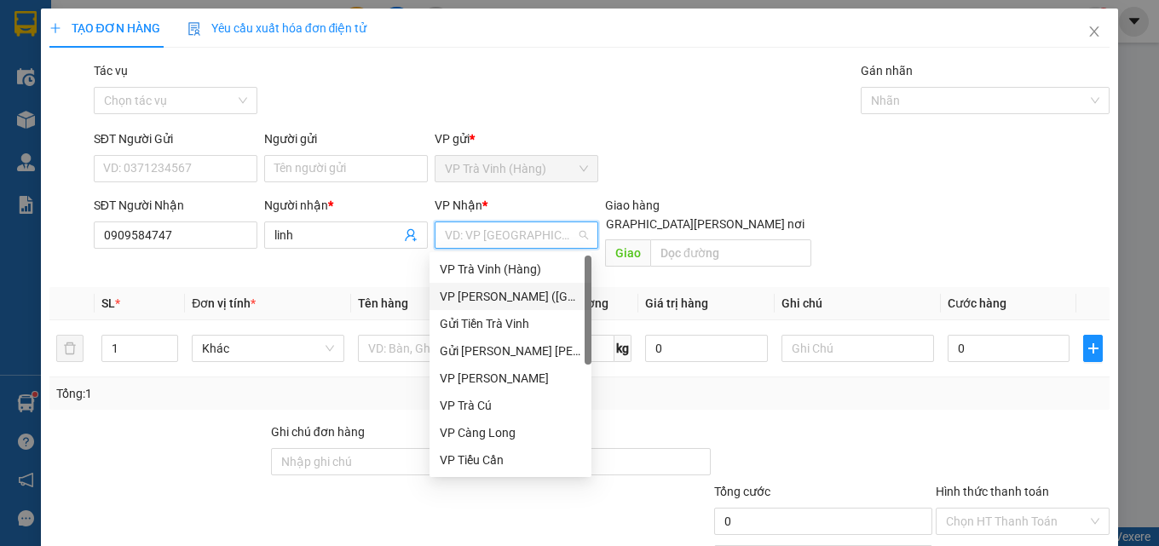
click at [476, 303] on div "VP [PERSON_NAME] ([GEOGRAPHIC_DATA])" at bounding box center [511, 296] width 142 height 19
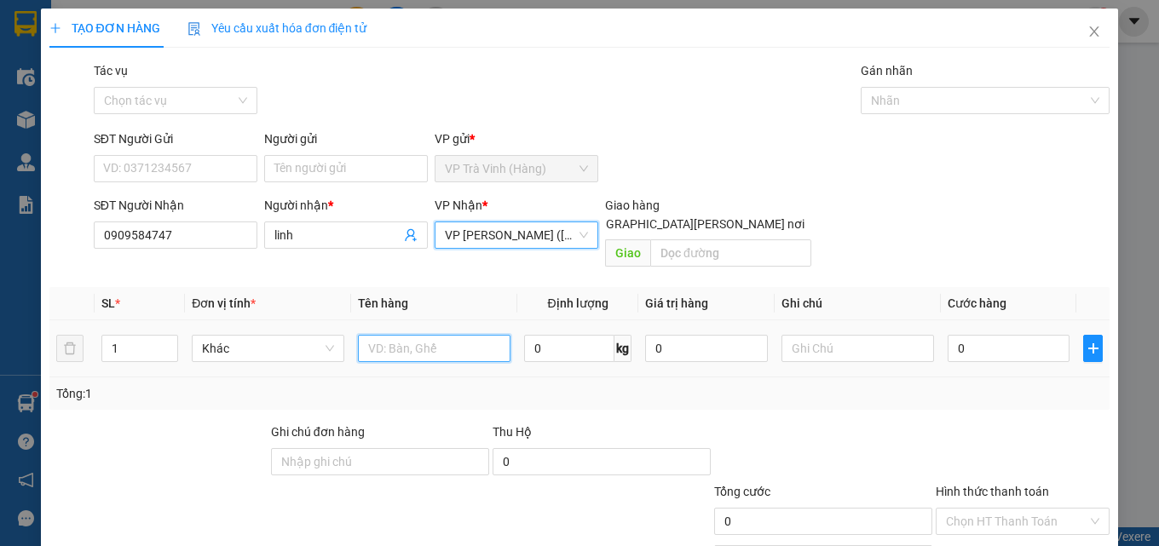
click at [405, 335] on input "text" at bounding box center [434, 348] width 153 height 27
type input "thùng kk"
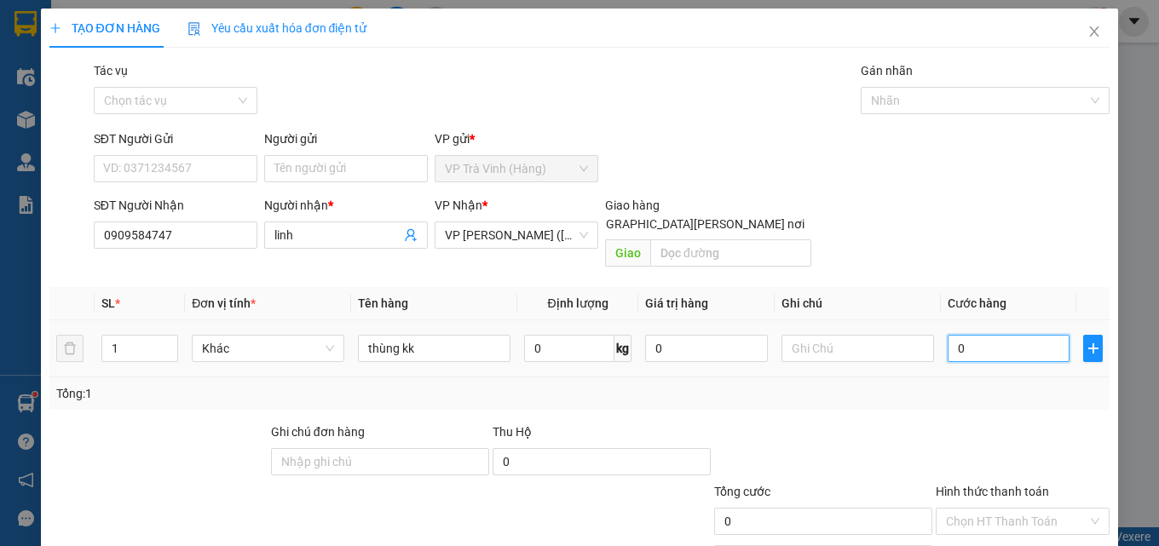
type input "3"
type input "30"
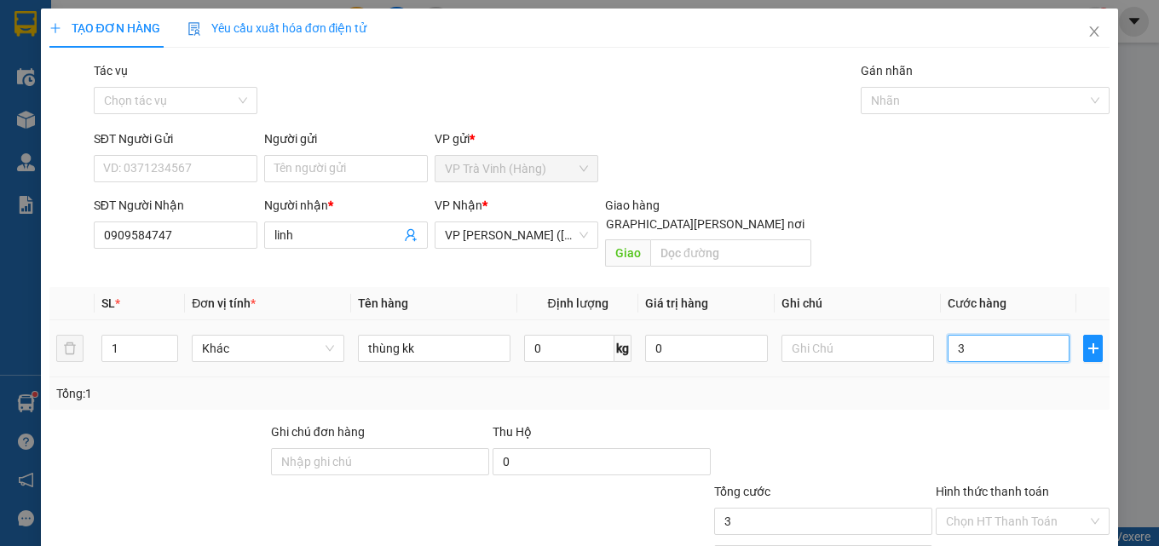
type input "30"
type input "30.000"
click at [957, 509] on input "Hình thức thanh toán" at bounding box center [1017, 522] width 142 height 26
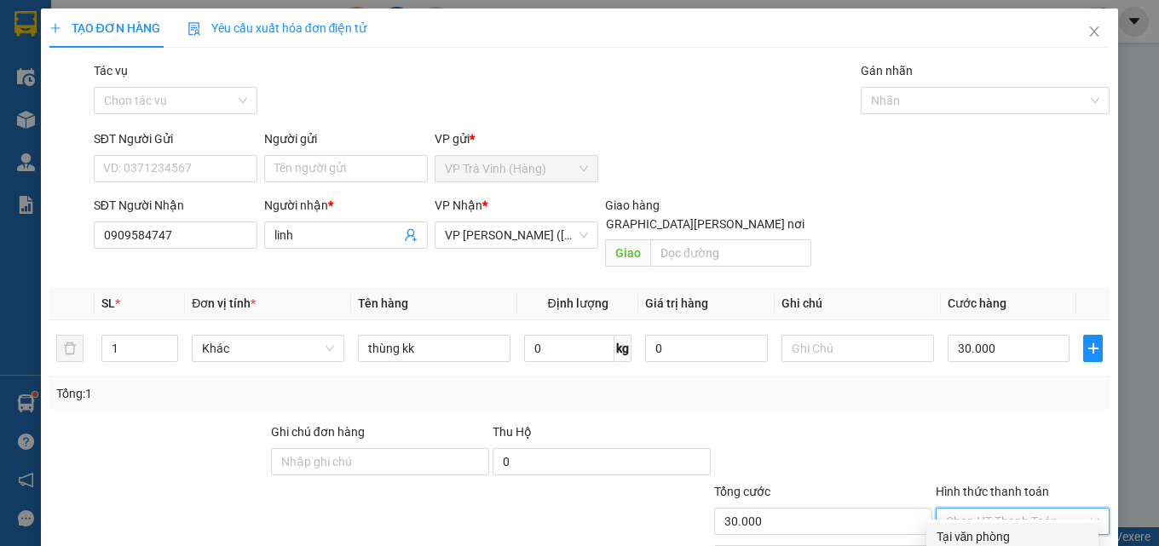
click at [964, 528] on div "Tại văn phòng" at bounding box center [1013, 537] width 152 height 19
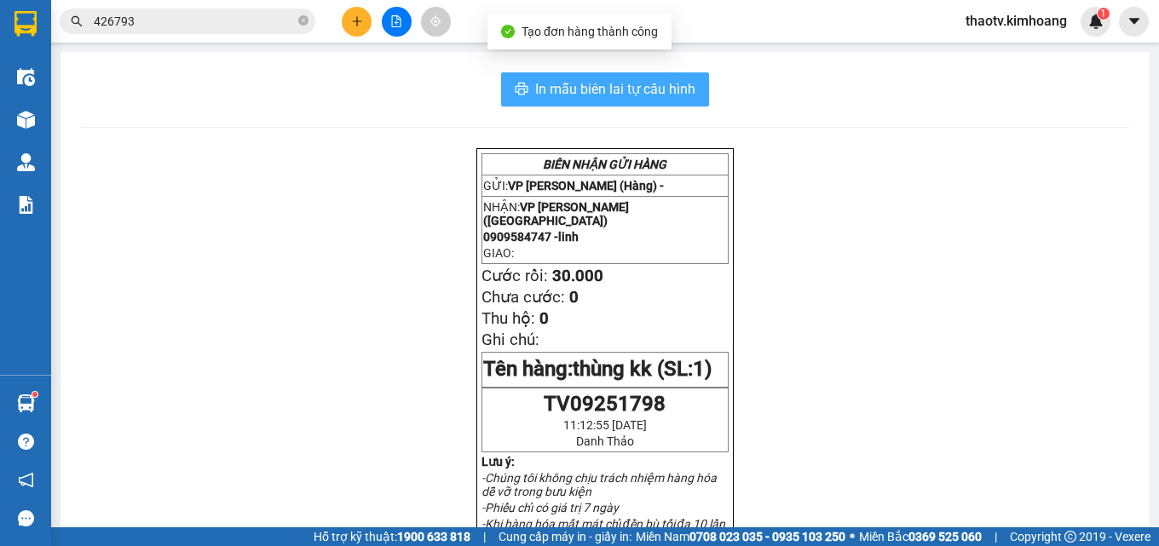
click at [646, 84] on span "In mẫu biên lai tự cấu hình" at bounding box center [615, 88] width 160 height 21
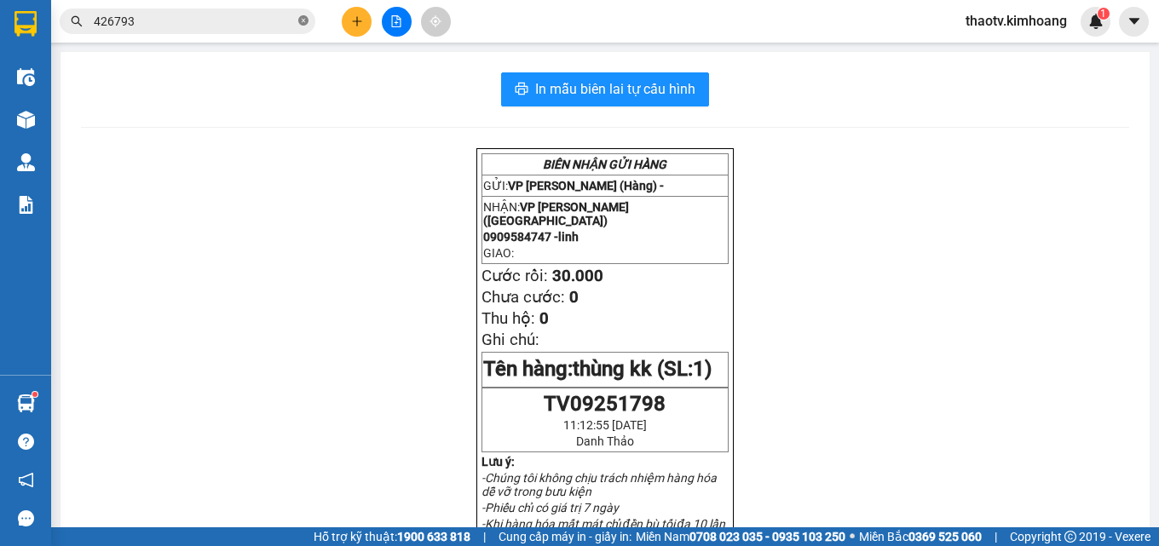
click at [299, 21] on icon "close-circle" at bounding box center [303, 20] width 10 height 10
drag, startPoint x: 303, startPoint y: 19, endPoint x: 288, endPoint y: 20, distance: 14.6
click at [295, 20] on span at bounding box center [188, 22] width 256 height 26
click at [287, 20] on input "text" at bounding box center [194, 21] width 201 height 19
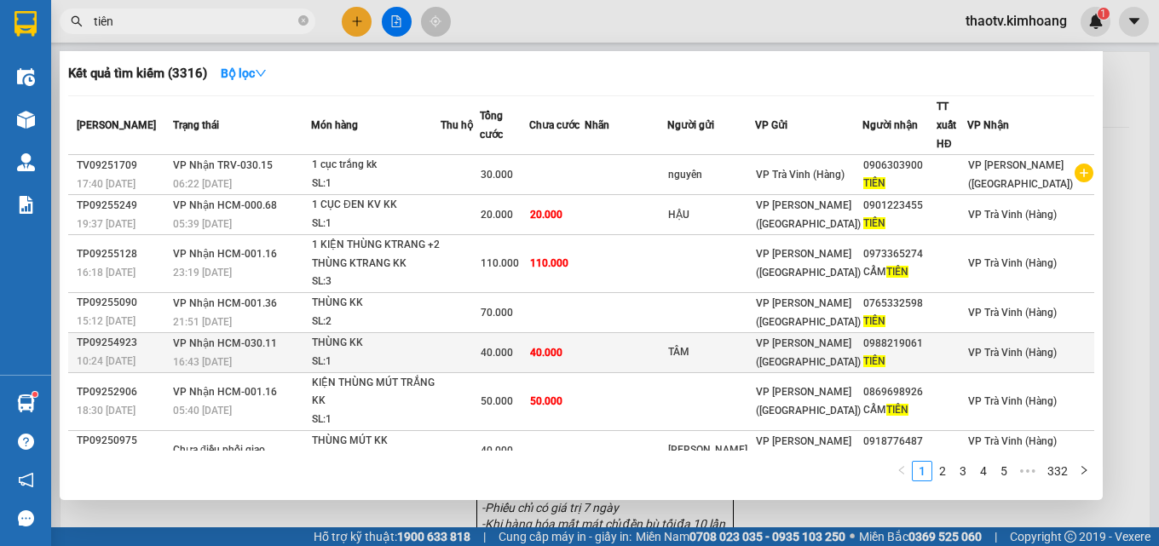
type input "tiên"
click at [827, 341] on span "VP [PERSON_NAME] ([GEOGRAPHIC_DATA])" at bounding box center [808, 353] width 105 height 31
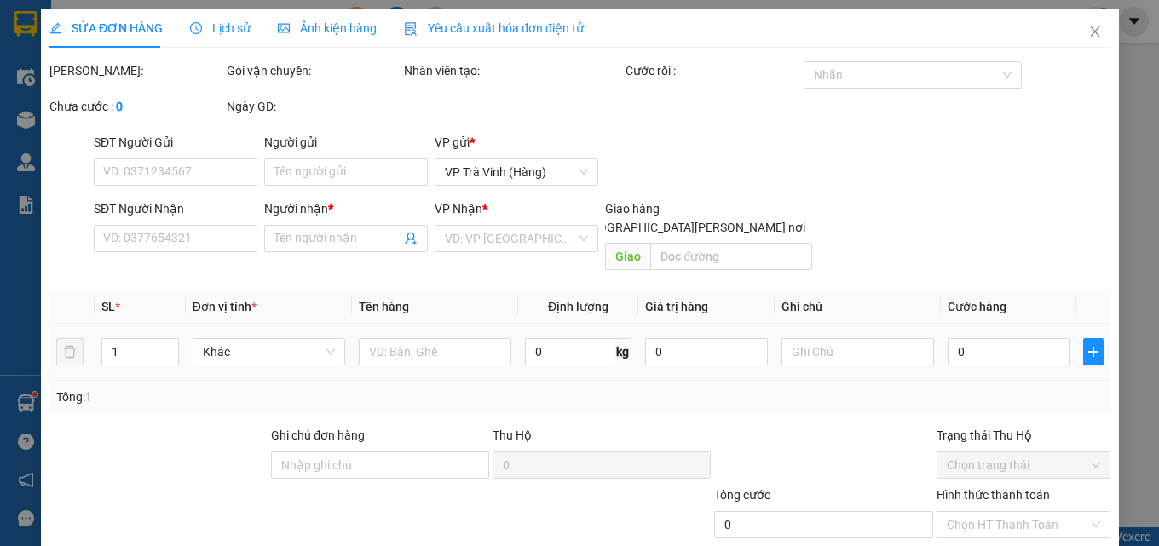
type input "TÂM"
type input "0988219061"
type input "TIÊN"
type input "40.000"
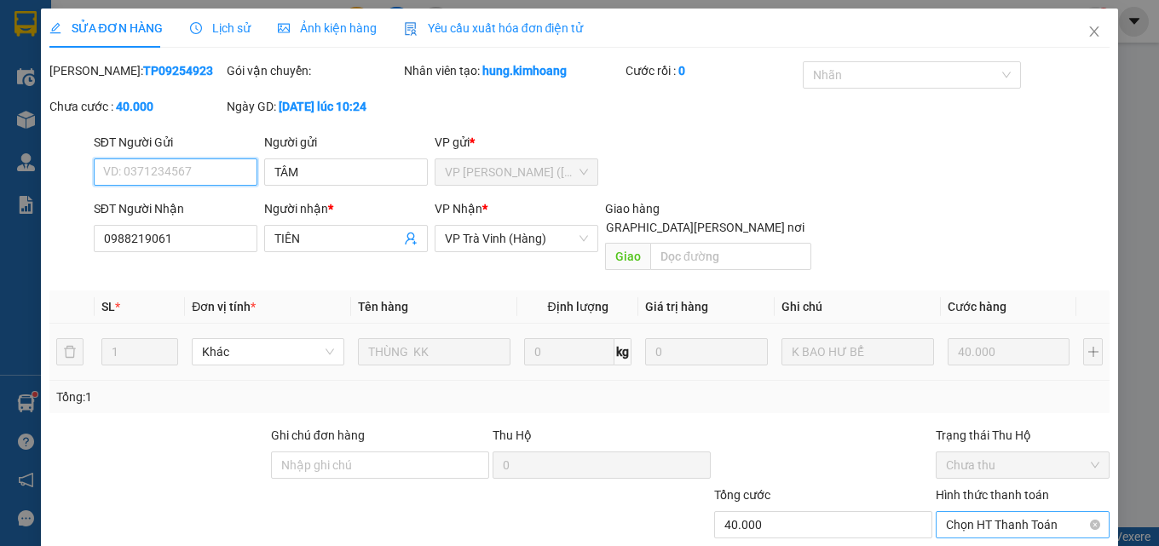
click at [1000, 512] on span "Chọn HT Thanh Toán" at bounding box center [1022, 525] width 153 height 26
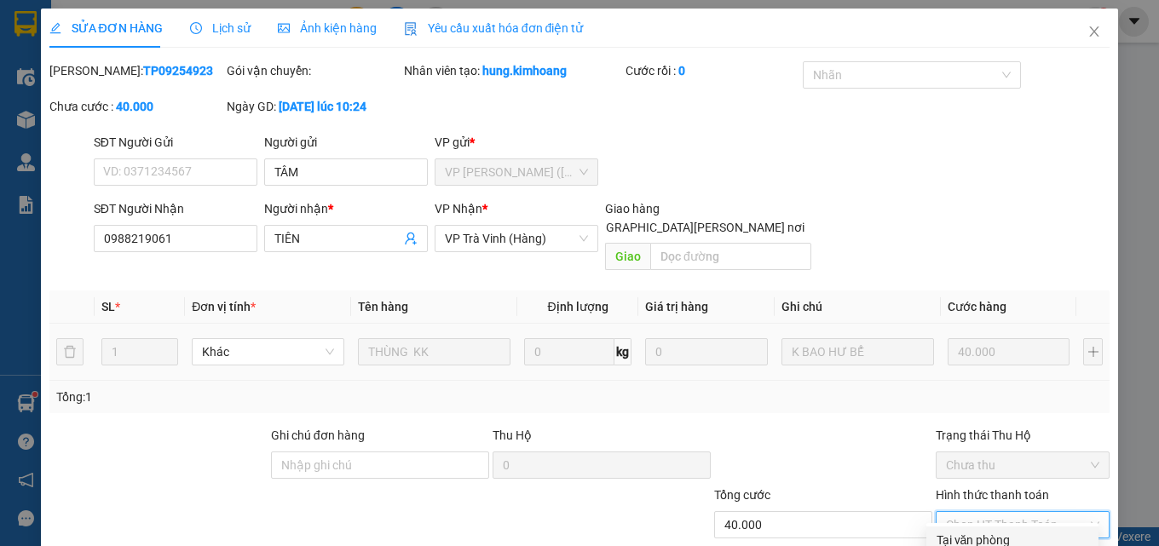
click at [994, 531] on div "Tại văn phòng" at bounding box center [1013, 540] width 152 height 19
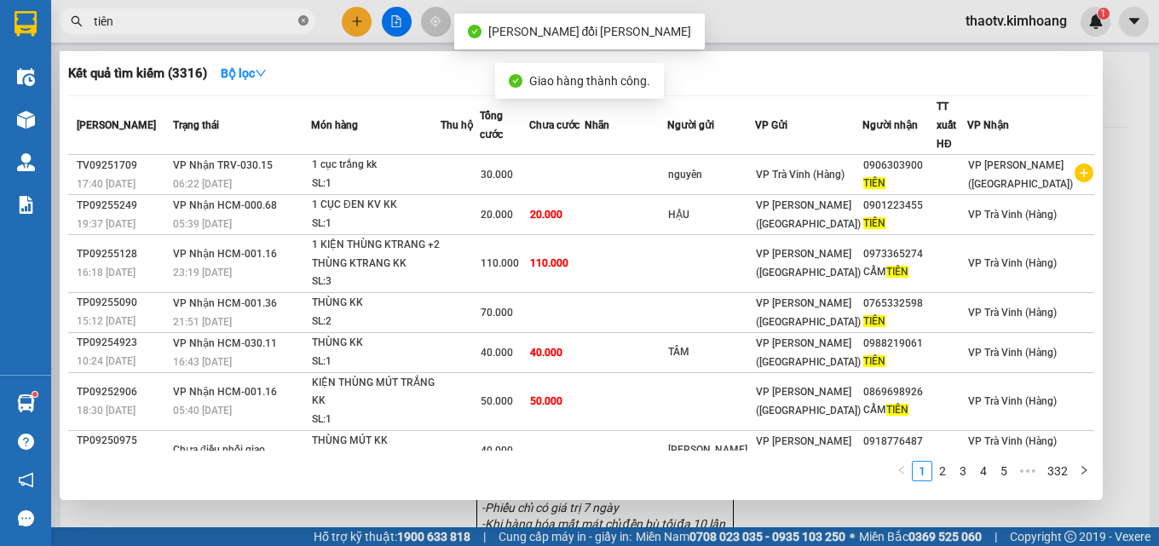
click at [302, 21] on icon "close-circle" at bounding box center [303, 20] width 10 height 10
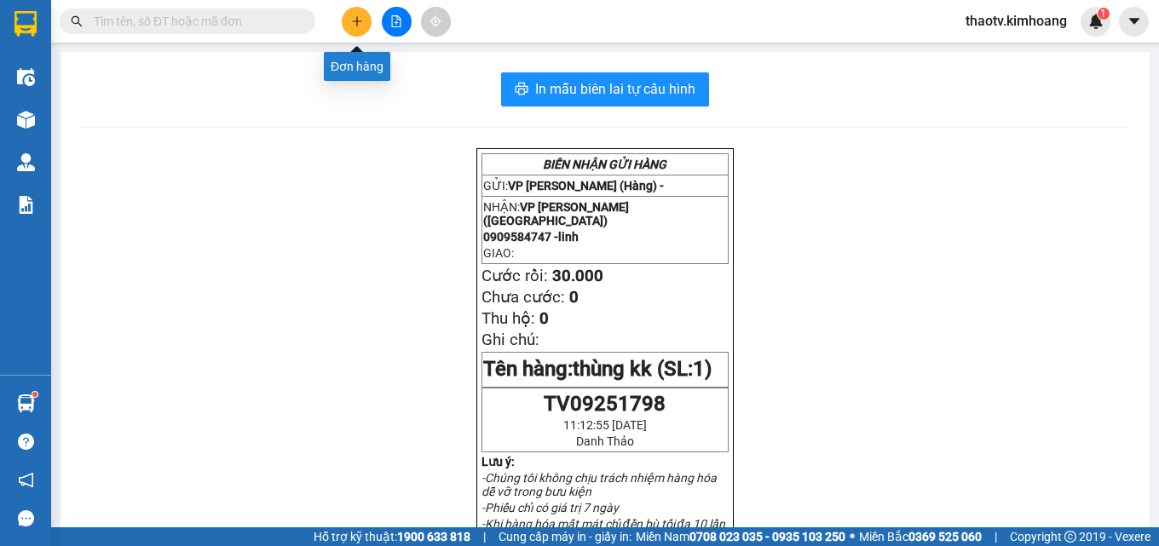
click at [356, 25] on icon "plus" at bounding box center [357, 21] width 12 height 12
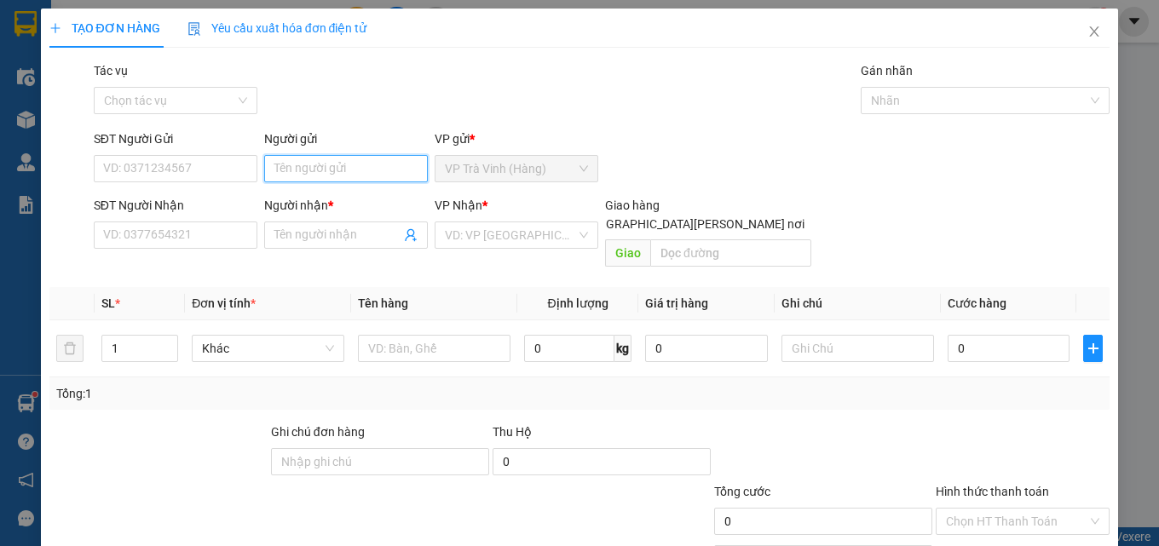
click at [301, 156] on input "Người gửi" at bounding box center [346, 168] width 164 height 27
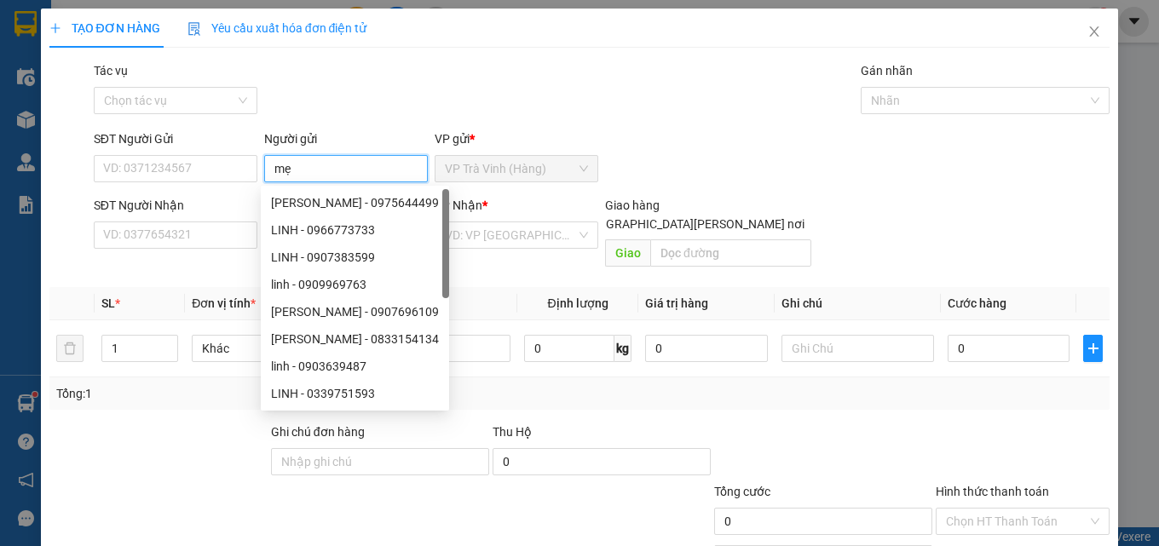
type input "mẹ"
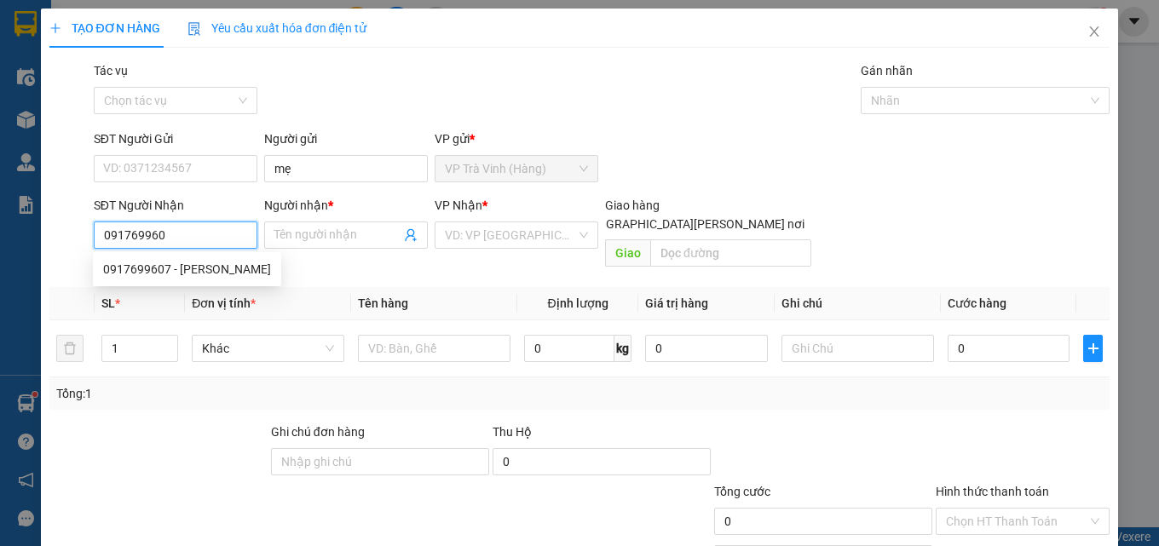
type input "0917699607"
click at [156, 267] on div "0917699607 - [PERSON_NAME]" at bounding box center [187, 269] width 168 height 19
type input "NGUYÊN"
type input "30.000"
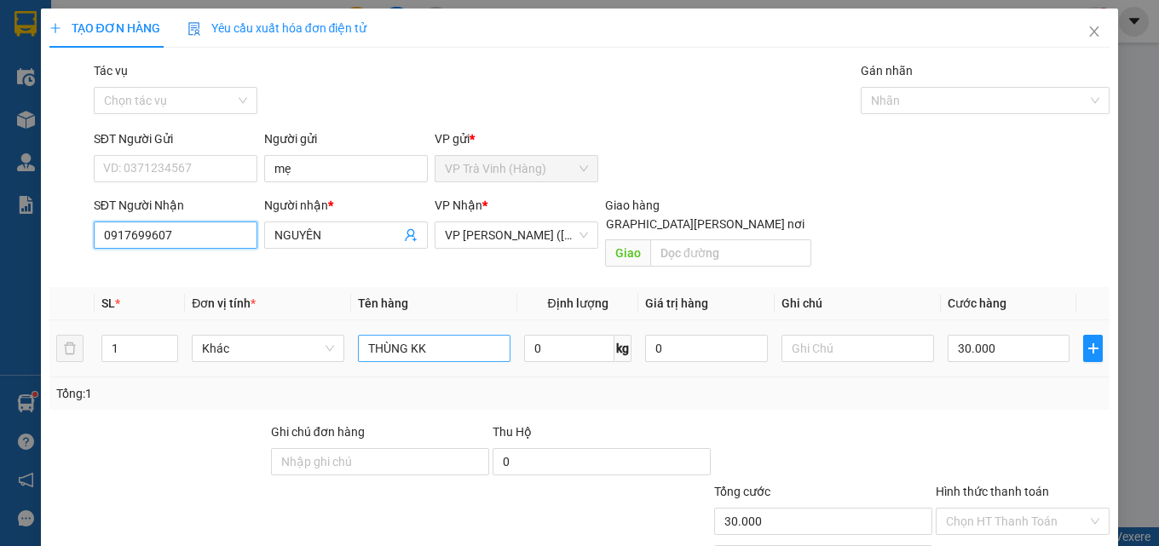
type input "0917699607"
drag, startPoint x: 461, startPoint y: 339, endPoint x: 0, endPoint y: 290, distance: 463.9
click at [0, 298] on div "TẠO ĐƠN HÀNG Yêu cầu xuất [PERSON_NAME] điện tử Transit Pickup Surcharge Ids Tr…" at bounding box center [579, 273] width 1159 height 546
type input "1 hộp kk"
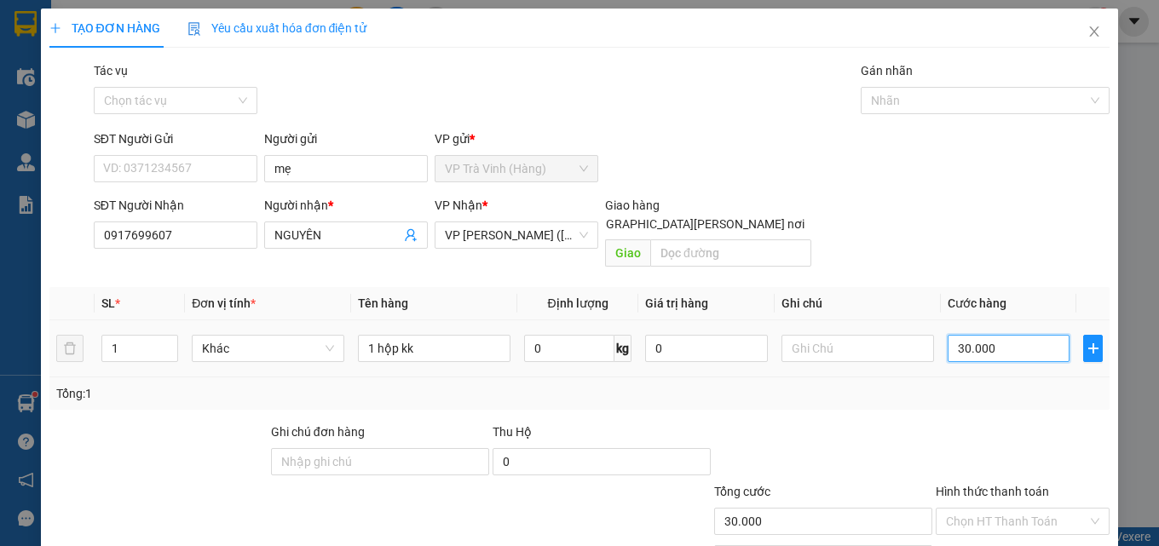
click at [993, 338] on input "30.000" at bounding box center [1009, 348] width 123 height 27
type input "2"
type input "20"
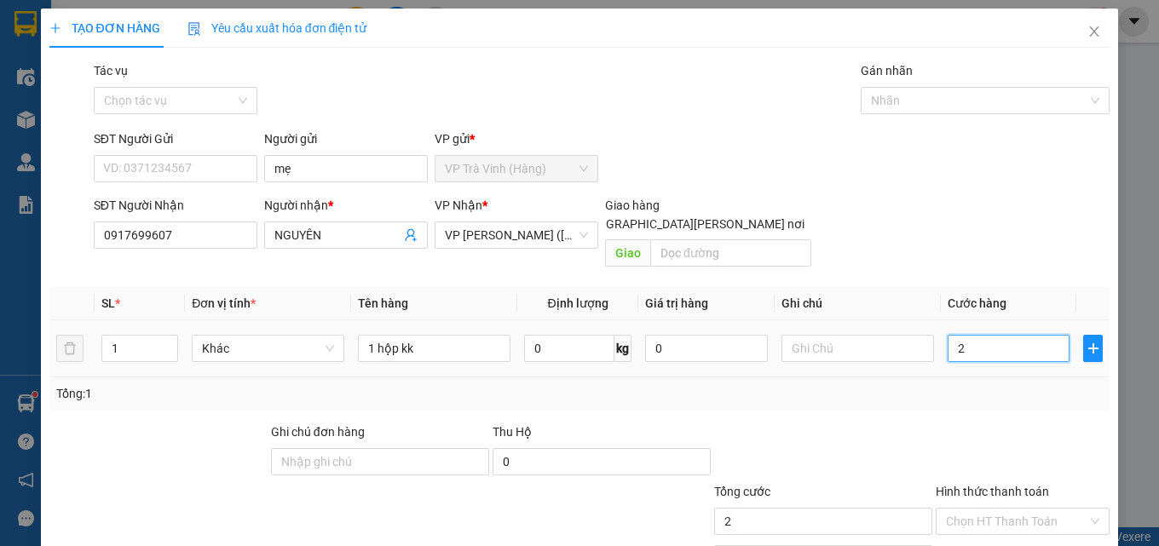
type input "20"
type input "20.000"
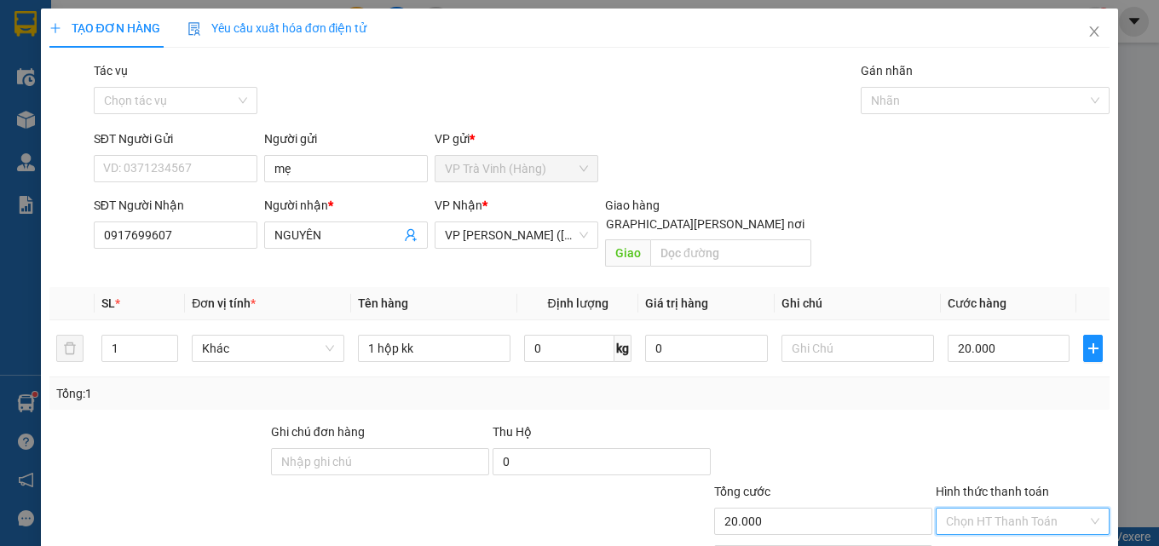
click at [1002, 509] on input "Hình thức thanh toán" at bounding box center [1017, 522] width 142 height 26
click at [991, 528] on div "Tại văn phòng" at bounding box center [1013, 537] width 152 height 19
type input "0"
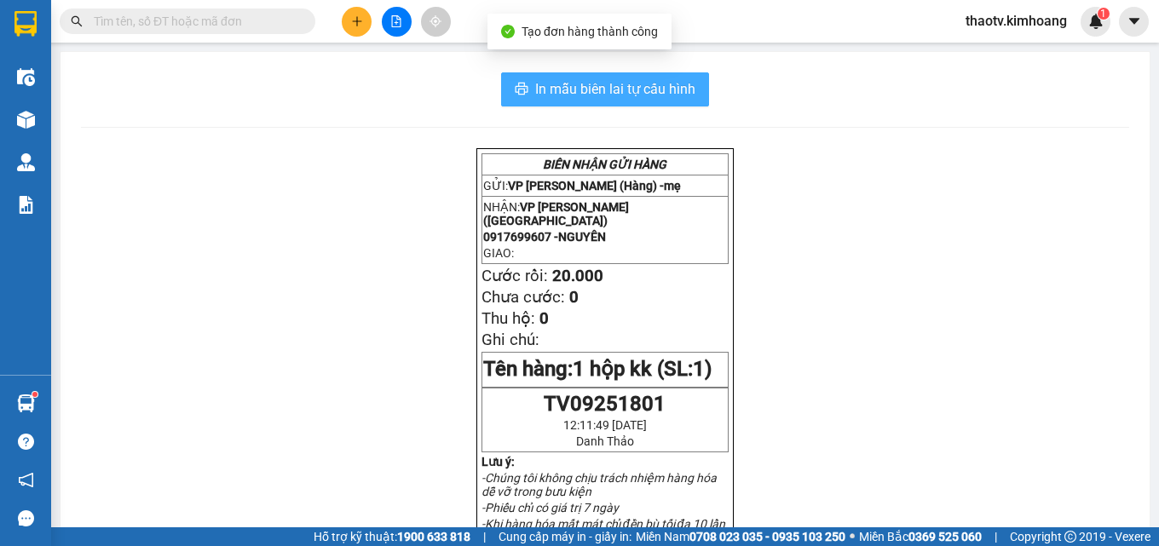
click at [579, 84] on span "In mẫu biên lai tự cấu hình" at bounding box center [615, 88] width 160 height 21
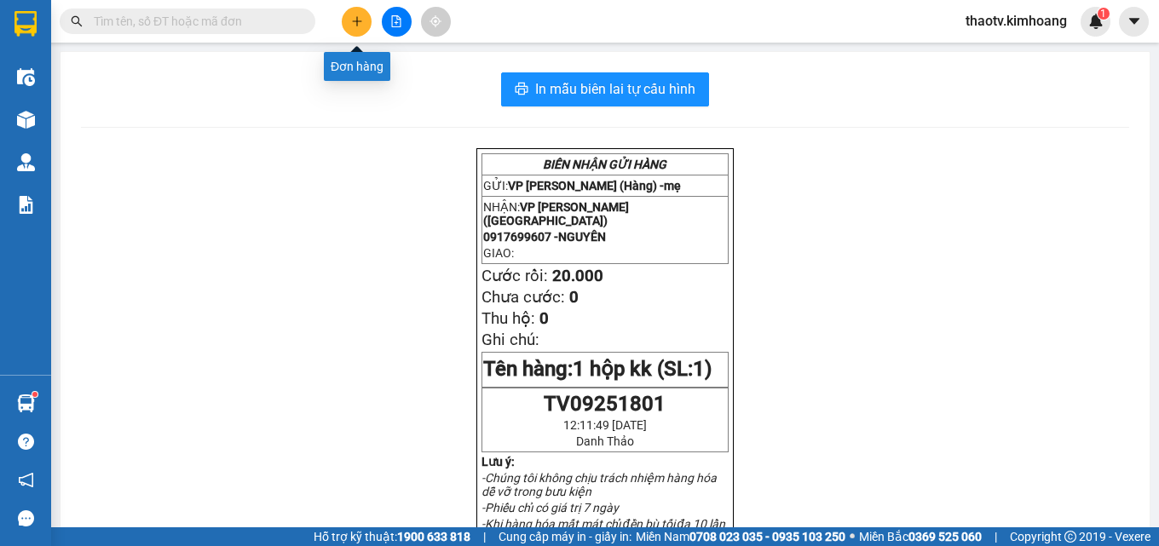
click at [353, 25] on icon "plus" at bounding box center [357, 21] width 12 height 12
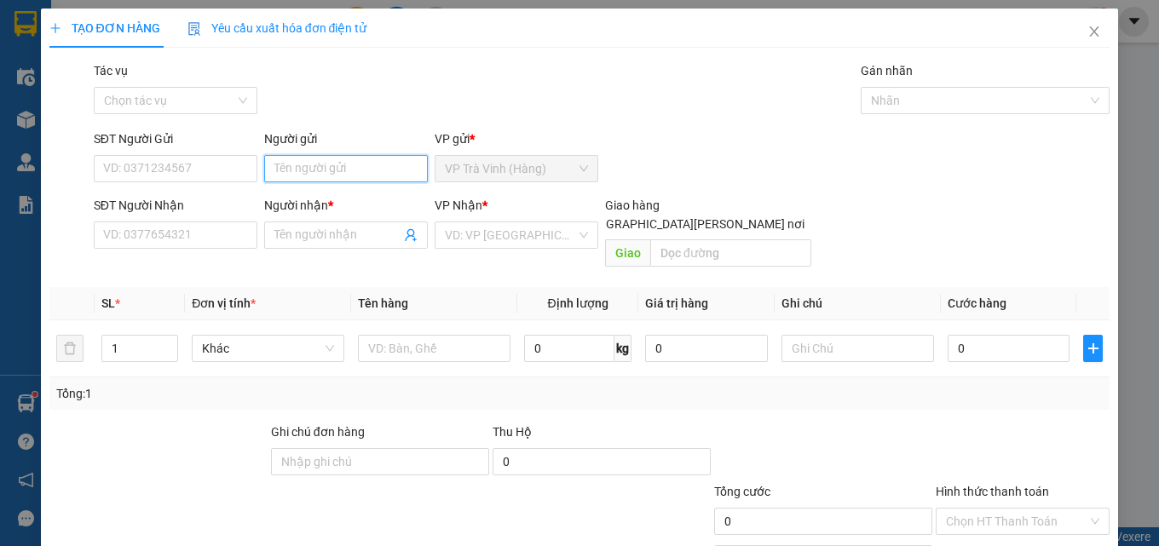
click at [313, 160] on input "Người gửi" at bounding box center [346, 168] width 164 height 27
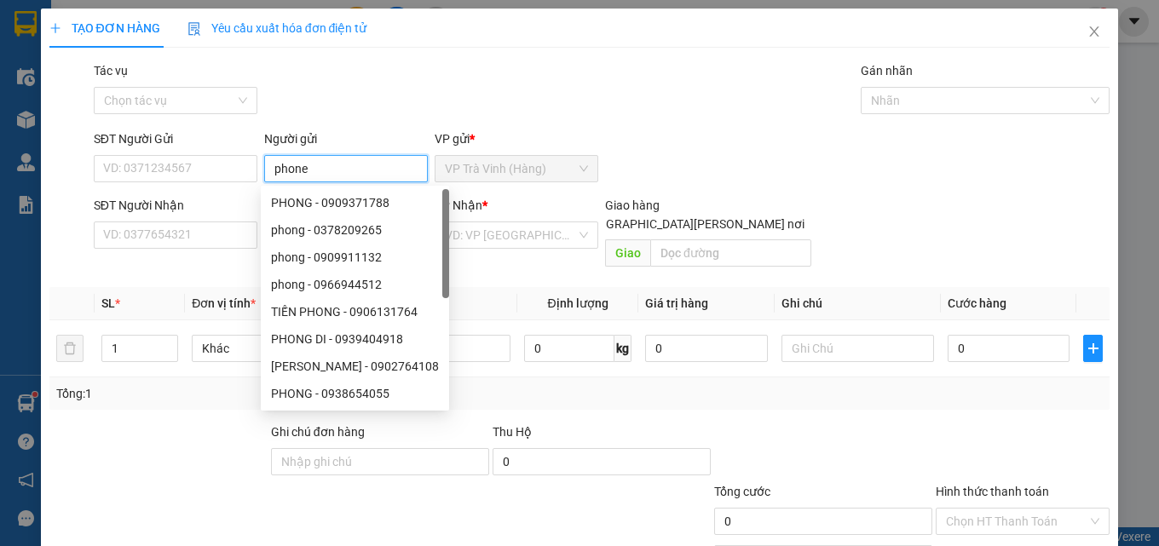
type input "phone"
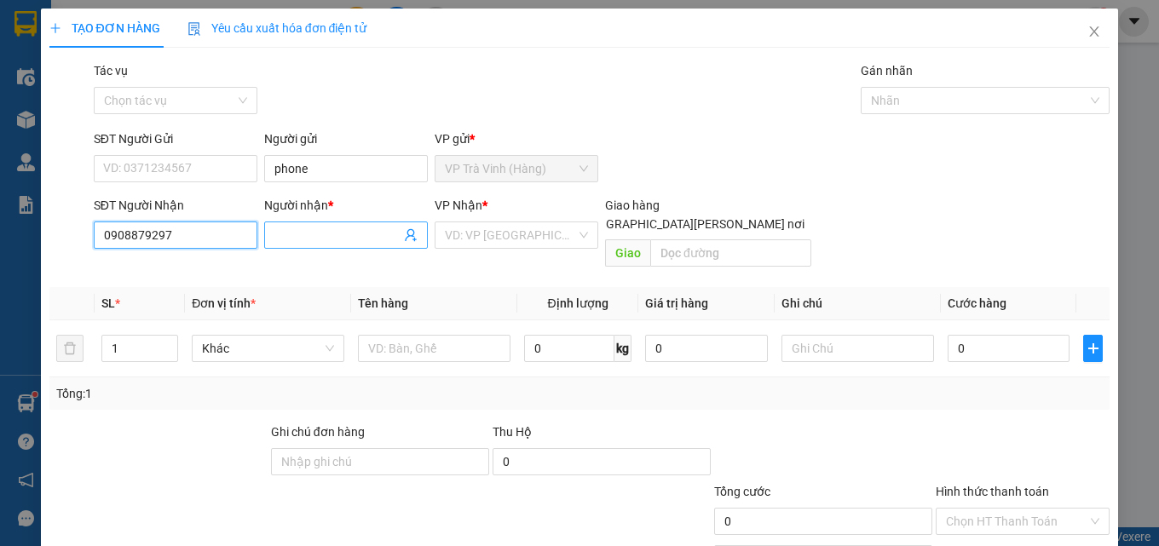
type input "0908879297"
click at [307, 231] on input "Người nhận *" at bounding box center [338, 235] width 126 height 19
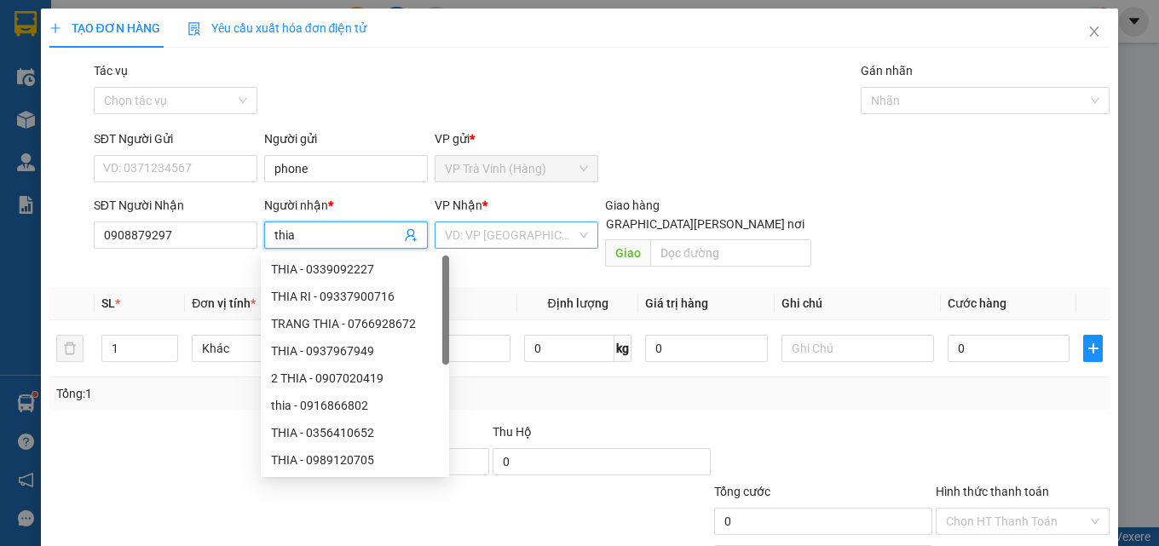
type input "thia"
click at [500, 240] on input "search" at bounding box center [510, 236] width 131 height 26
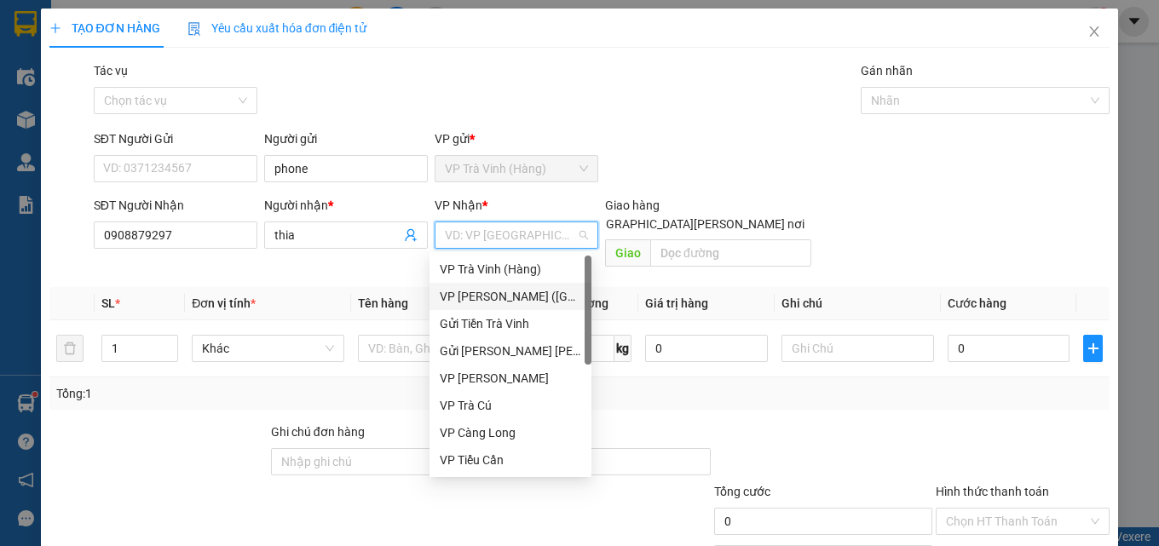
click at [490, 296] on div "VP [PERSON_NAME] ([GEOGRAPHIC_DATA])" at bounding box center [511, 296] width 142 height 19
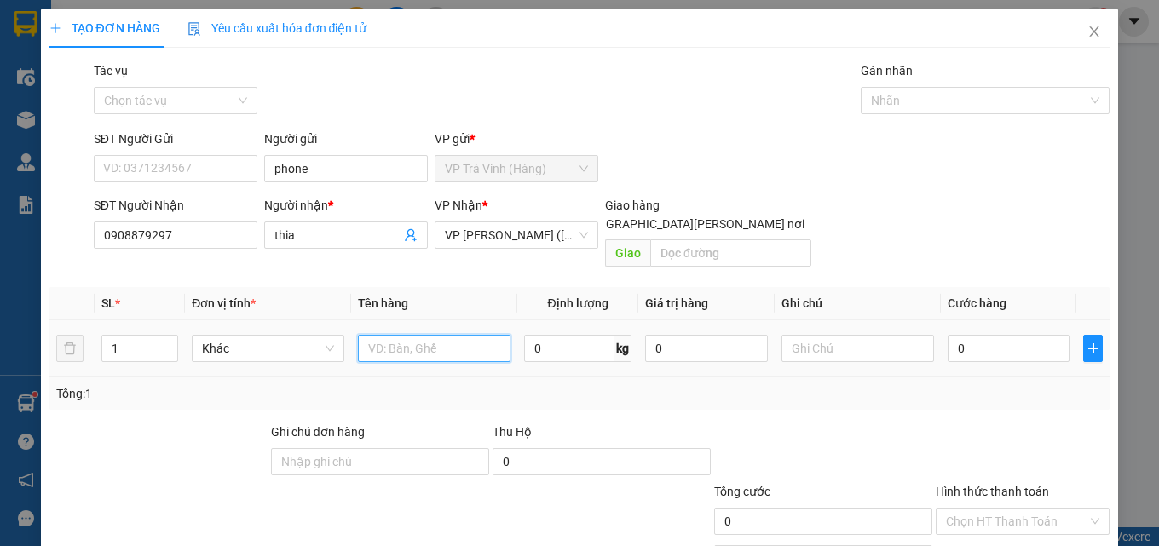
click at [407, 335] on input "text" at bounding box center [434, 348] width 153 height 27
click at [426, 335] on input "1 bịt m xaqnh kk" at bounding box center [434, 348] width 153 height 27
type input "1 bịt m xanh kk"
click at [1016, 321] on td "0" at bounding box center [1009, 349] width 136 height 57
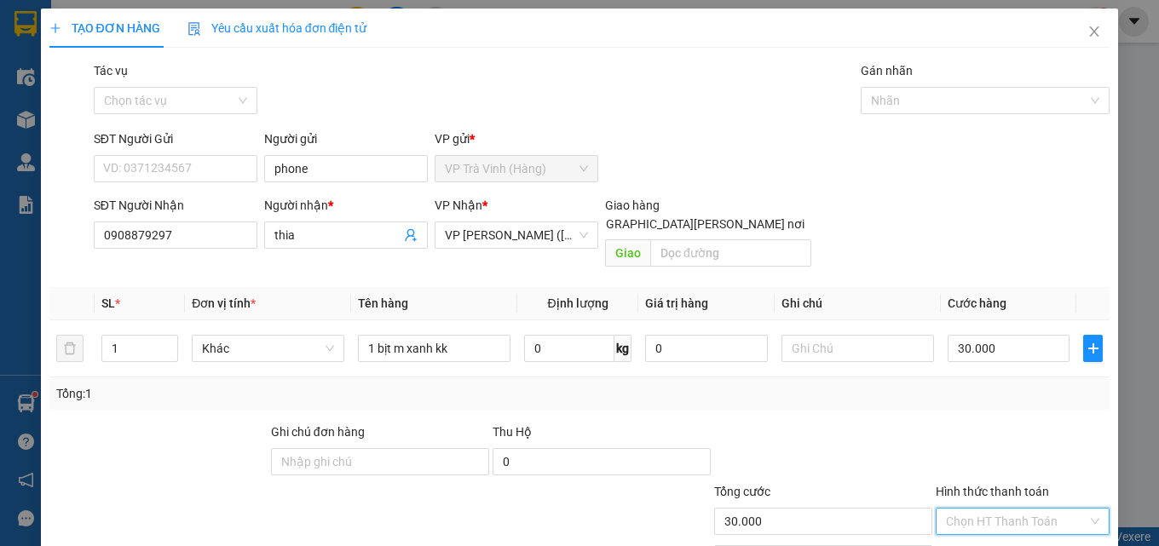
click at [1009, 509] on input "Hình thức thanh toán" at bounding box center [1017, 522] width 142 height 26
click at [1009, 528] on div "Tại văn phòng" at bounding box center [1013, 537] width 152 height 19
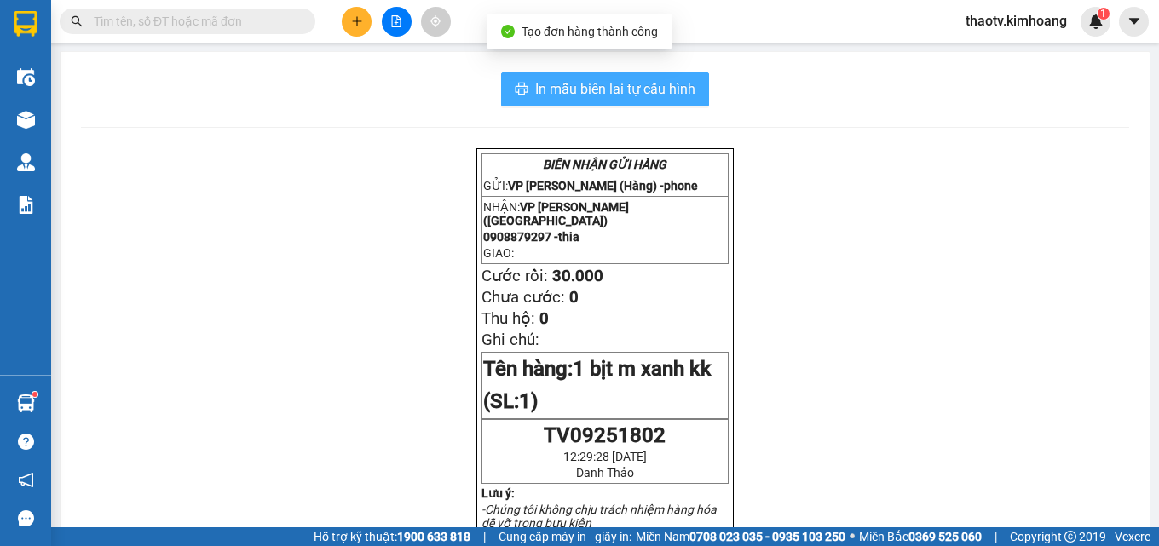
click at [603, 78] on span "In mẫu biên lai tự cấu hình" at bounding box center [615, 88] width 160 height 21
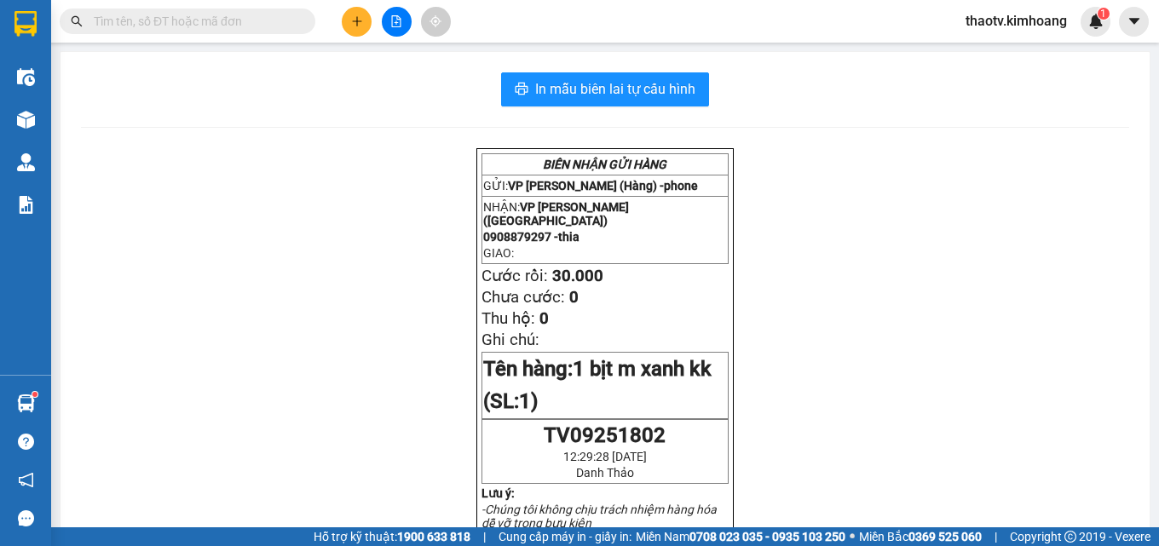
click at [204, 23] on input "text" at bounding box center [194, 21] width 201 height 19
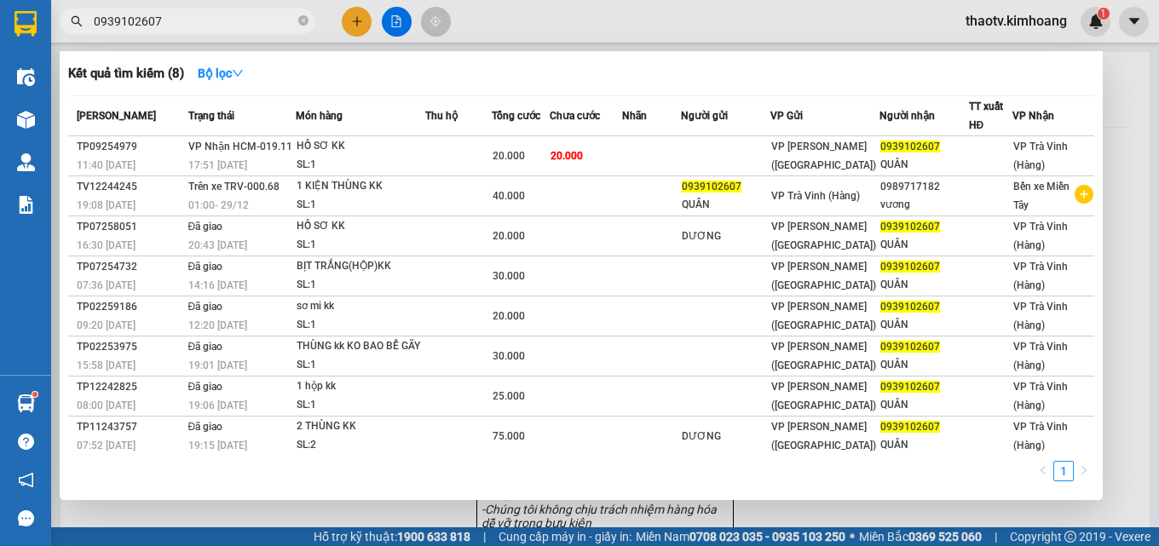
type input "0939102607"
click at [363, 131] on th "Món hàng" at bounding box center [361, 116] width 130 height 40
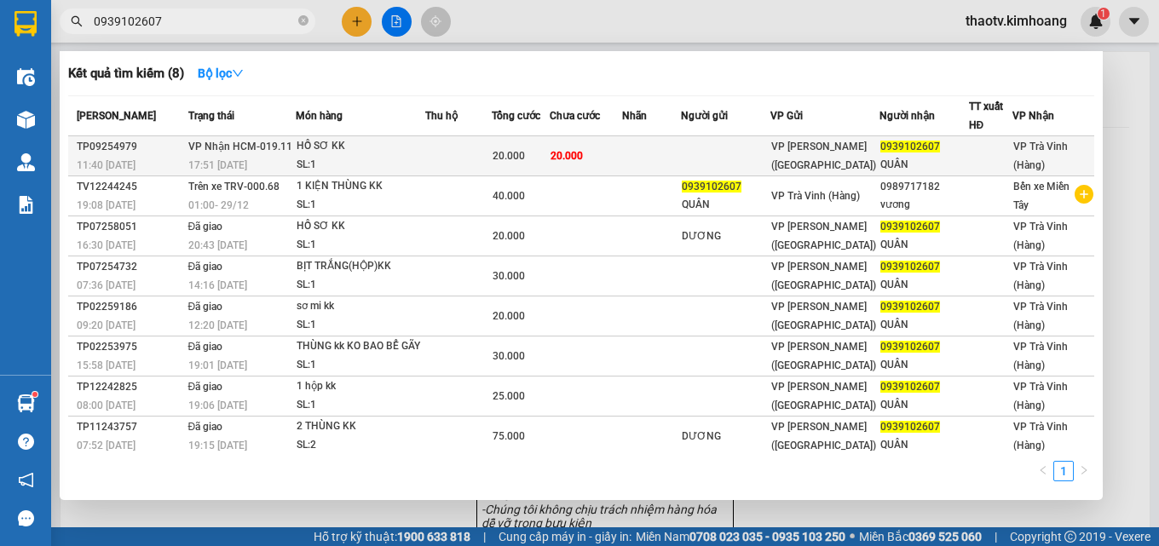
click at [367, 160] on div "SL: 1" at bounding box center [361, 165] width 128 height 19
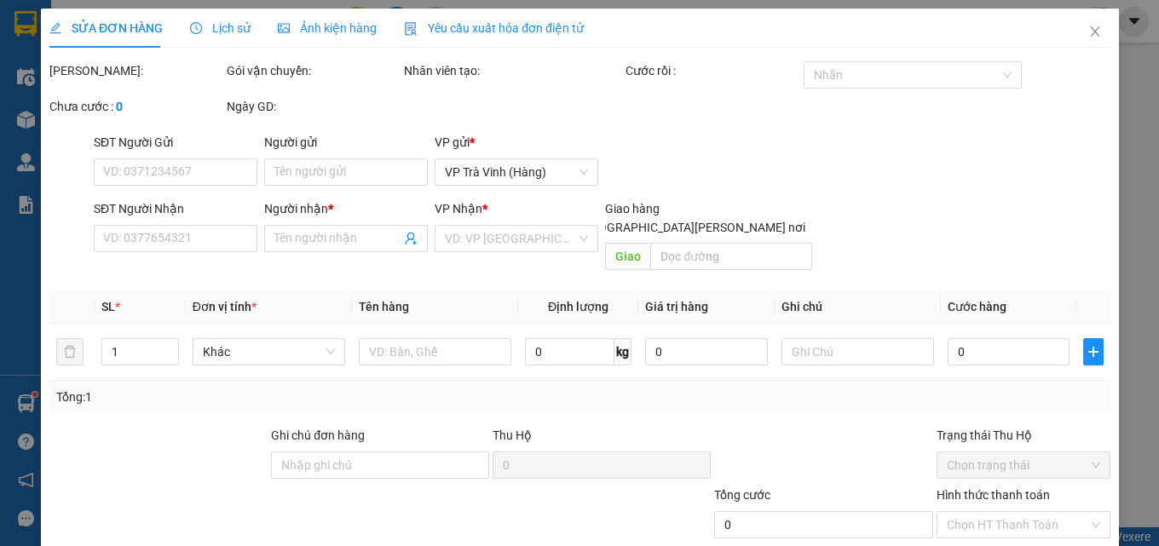
type input "0939102607"
type input "QUÂN"
type input "20.000"
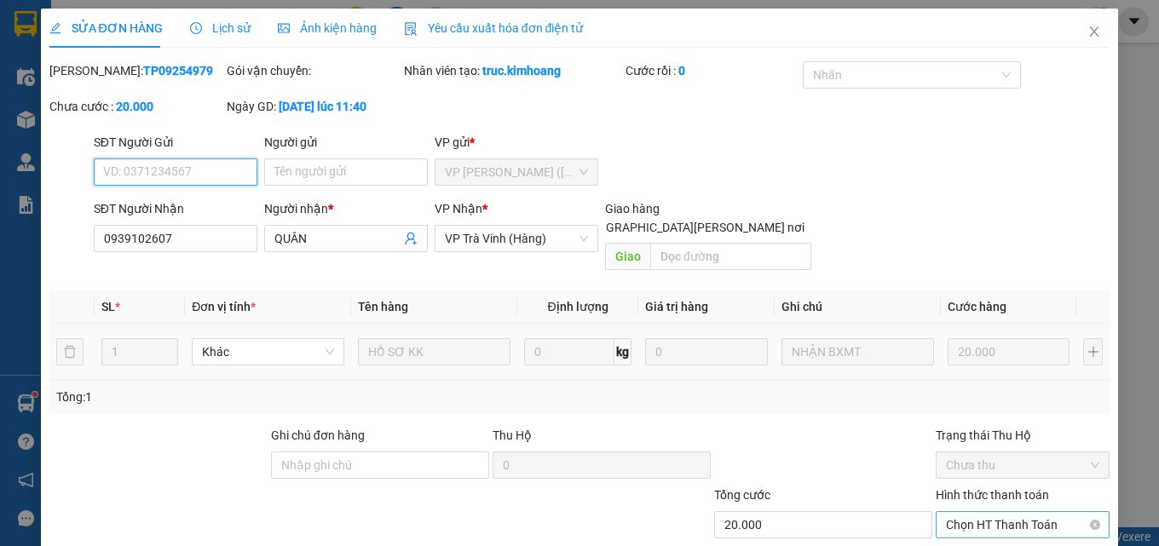
click at [995, 512] on span "Chọn HT Thanh Toán" at bounding box center [1022, 525] width 153 height 26
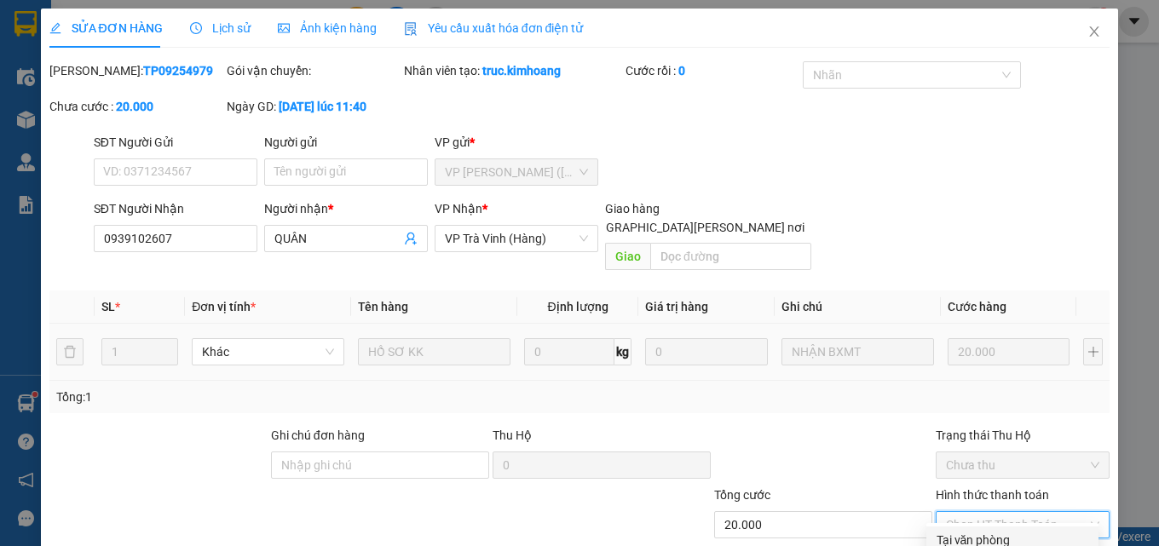
drag, startPoint x: 982, startPoint y: 448, endPoint x: 754, endPoint y: 512, distance: 236.4
click at [982, 531] on div "Tại văn phòng" at bounding box center [1013, 540] width 152 height 19
type input "0"
